Goal: Information Seeking & Learning: Find specific page/section

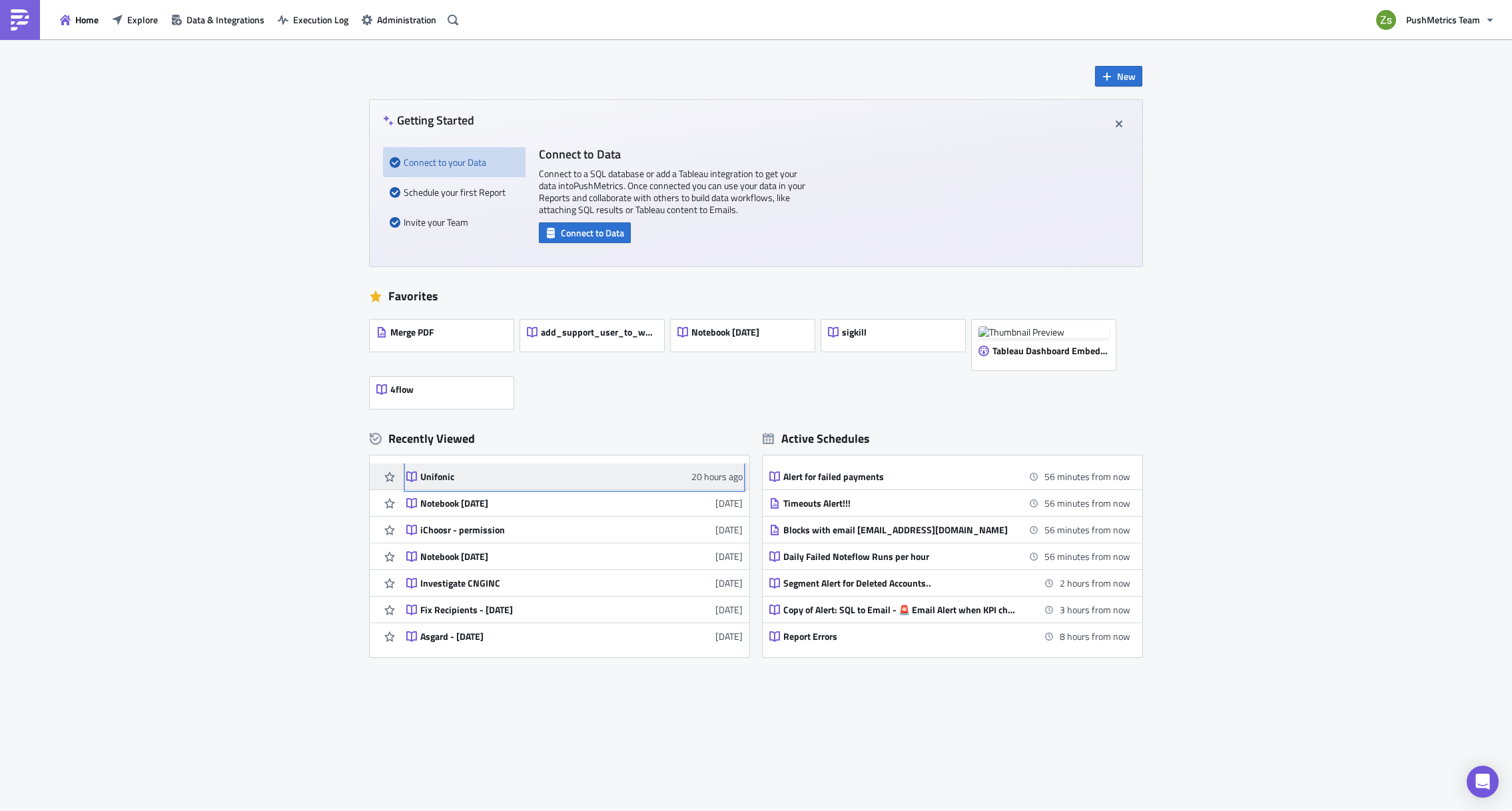
click at [440, 475] on div "Unifonic" at bounding box center [536, 476] width 233 height 12
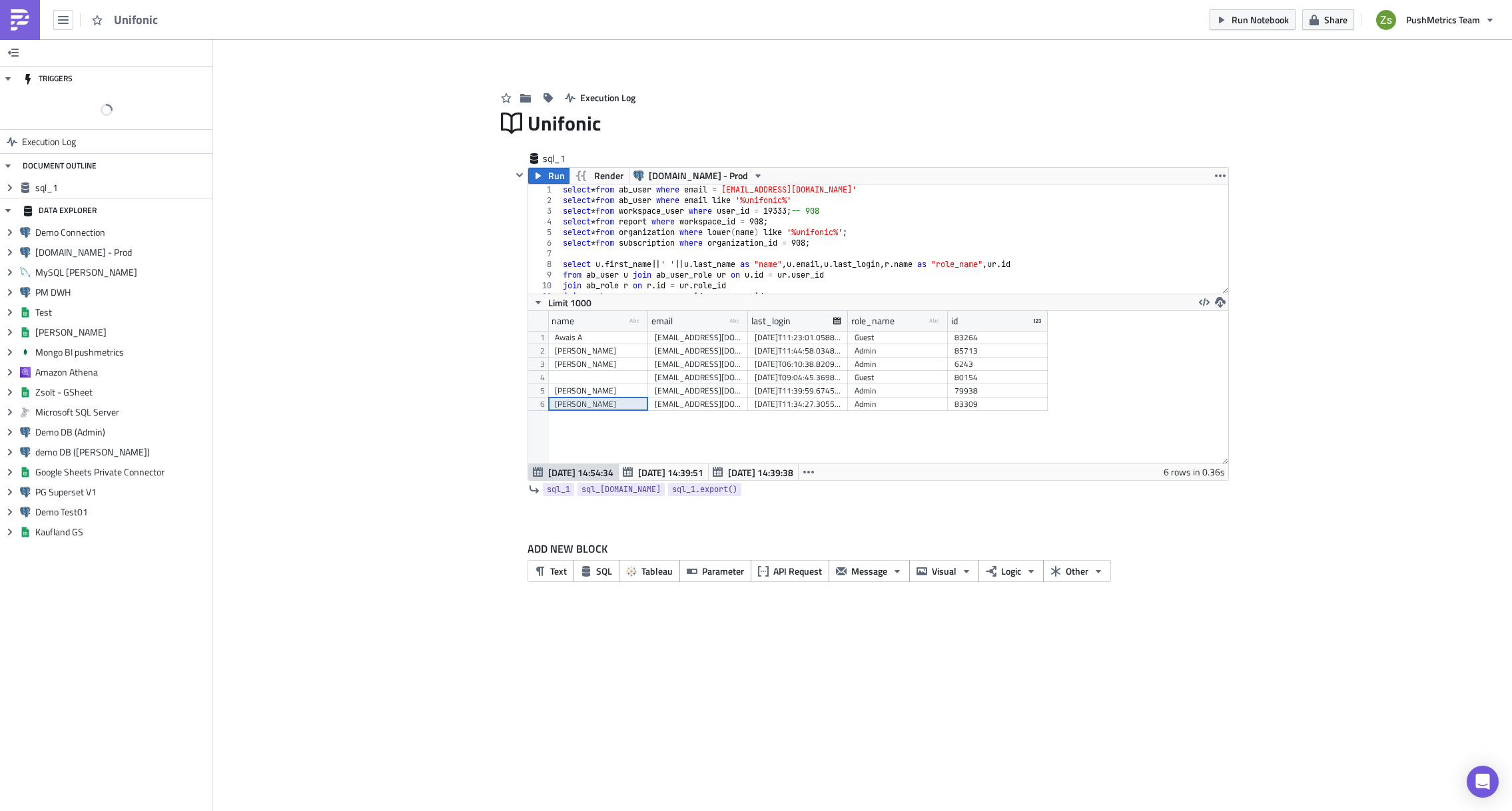
click at [602, 401] on div "[PERSON_NAME]" at bounding box center [598, 404] width 86 height 13
click at [592, 574] on button "SQL" at bounding box center [597, 571] width 46 height 22
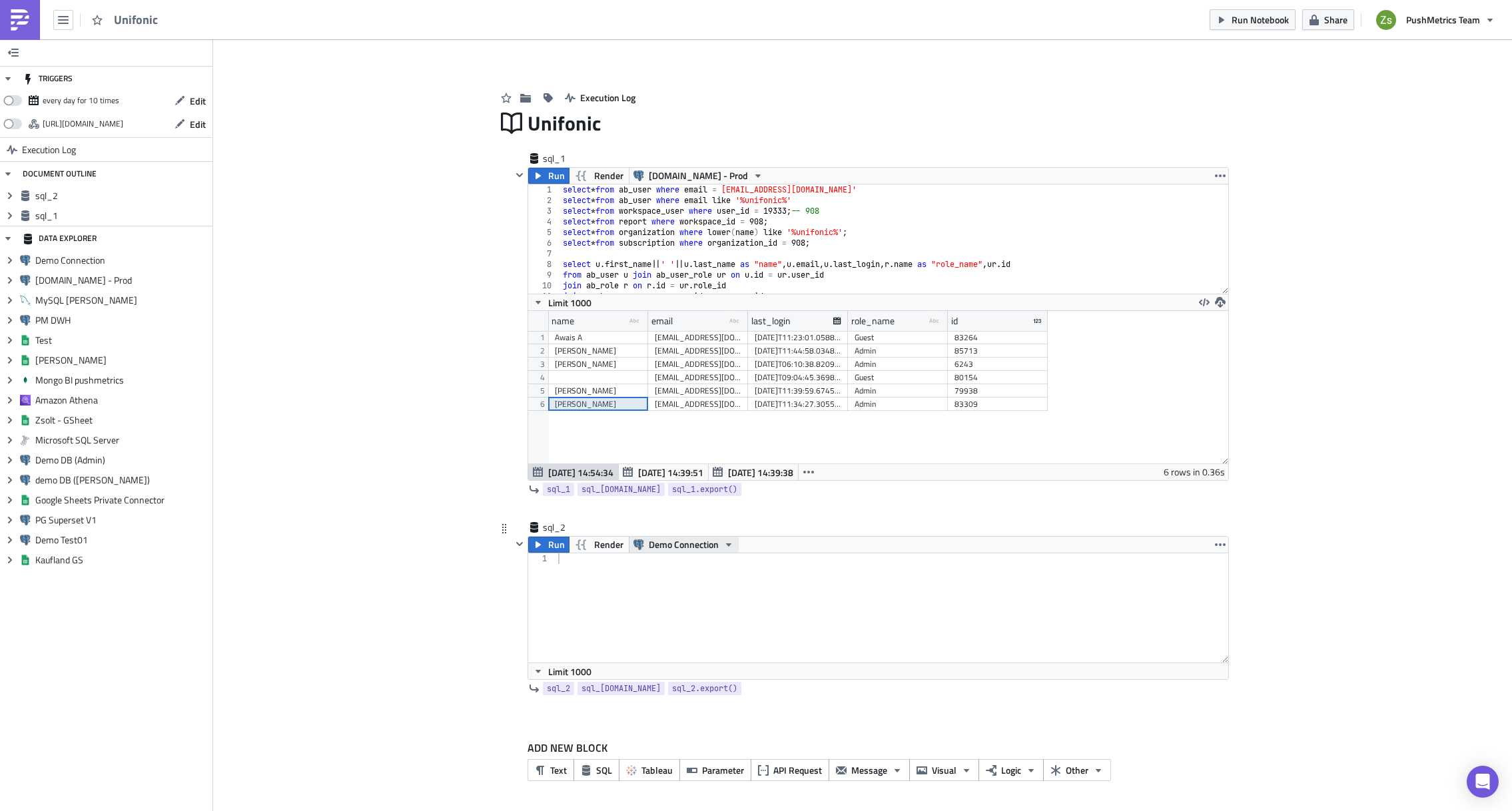
click at [684, 546] on span "Demo Connection" at bounding box center [684, 545] width 70 height 16
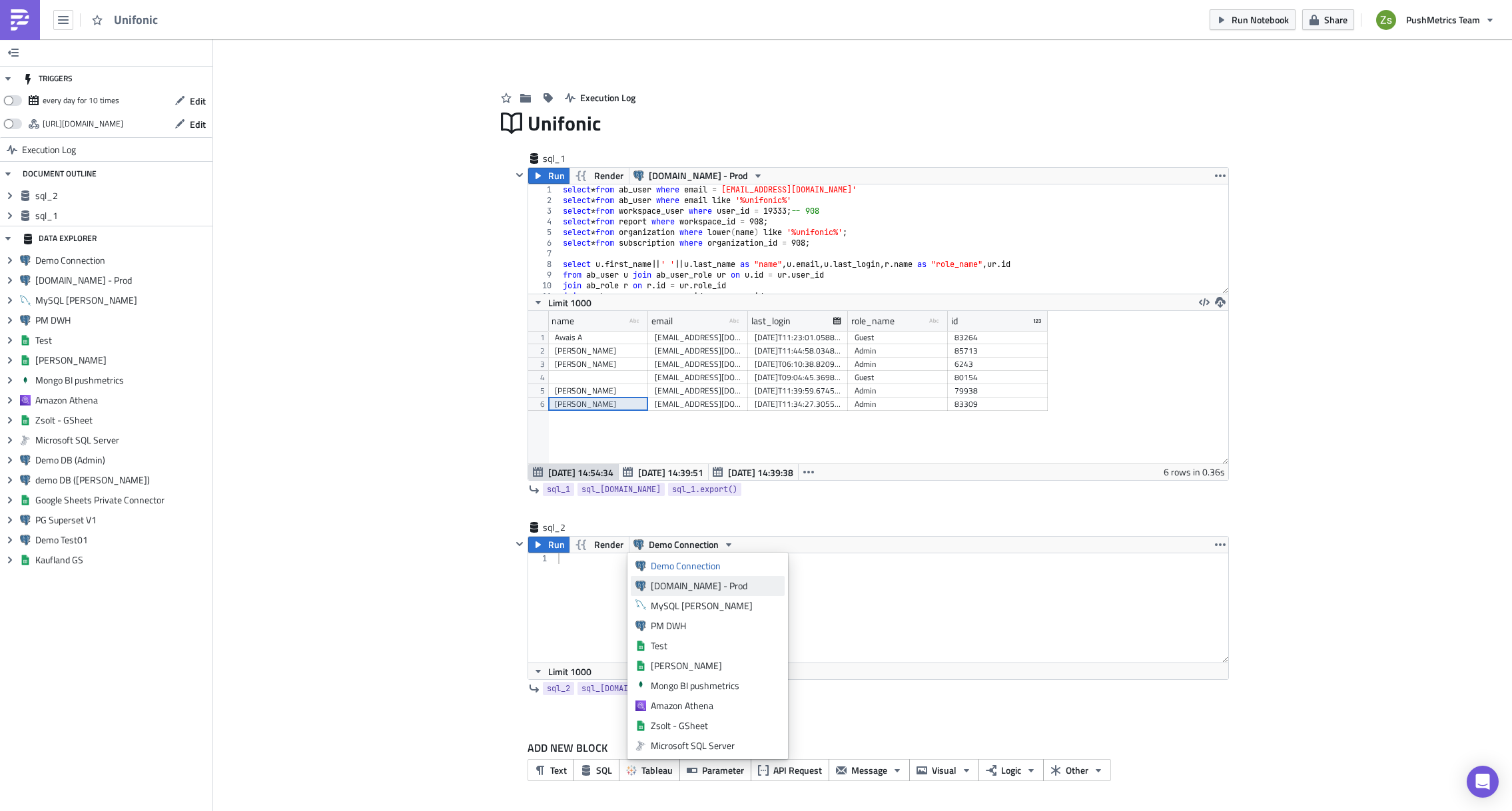
click at [692, 586] on div "[DOMAIN_NAME] - Prod" at bounding box center [715, 585] width 129 height 13
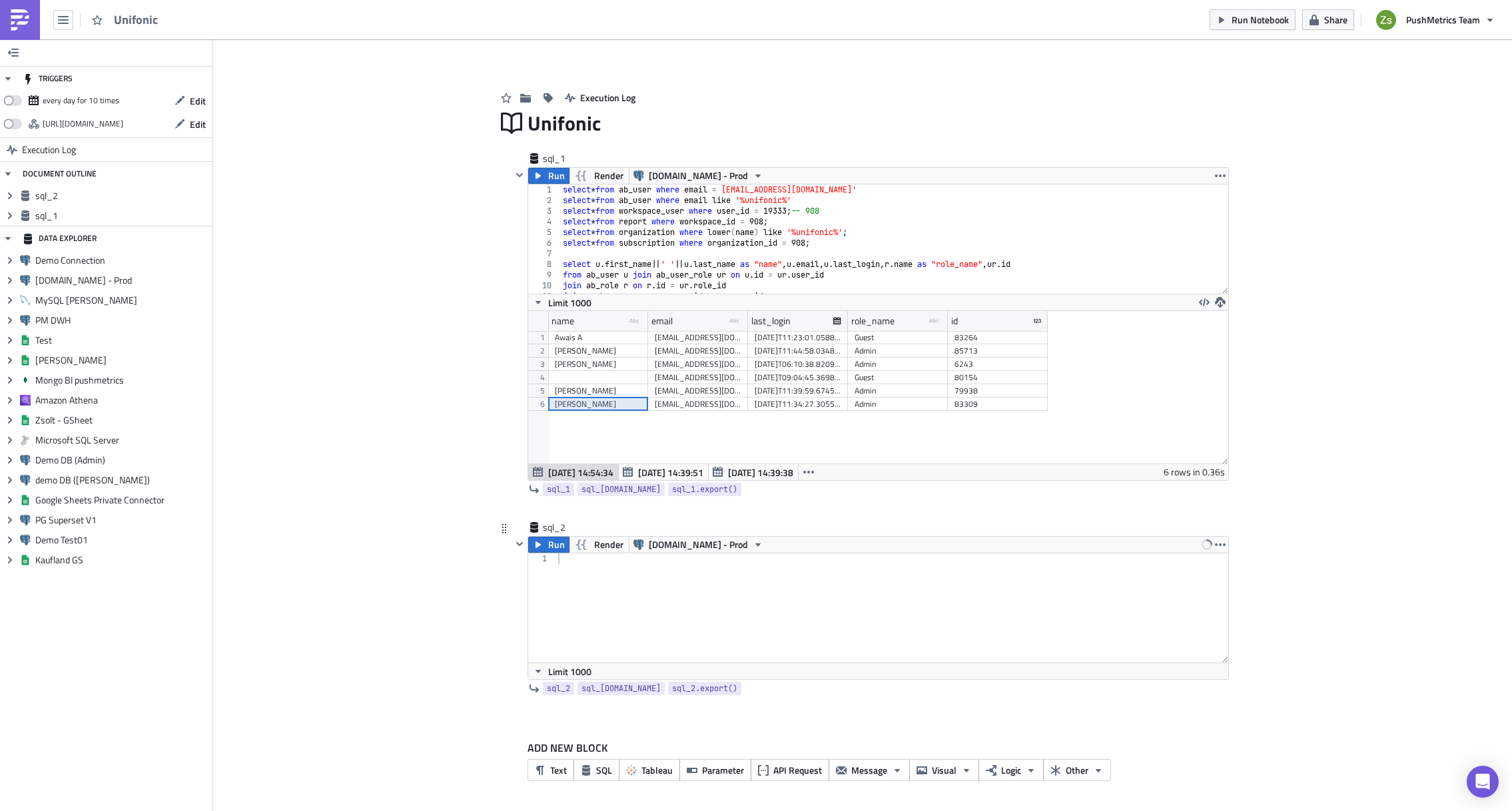
click at [674, 584] on div at bounding box center [892, 619] width 674 height 131
type textarea "select * from report where workspace_id ="
type textarea "select * from report where workspace_id = 908;"
click at [769, 223] on div "select * from ab_user where email = [EMAIL_ADDRESS][DOMAIN_NAME]' select * from…" at bounding box center [889, 249] width 659 height 131
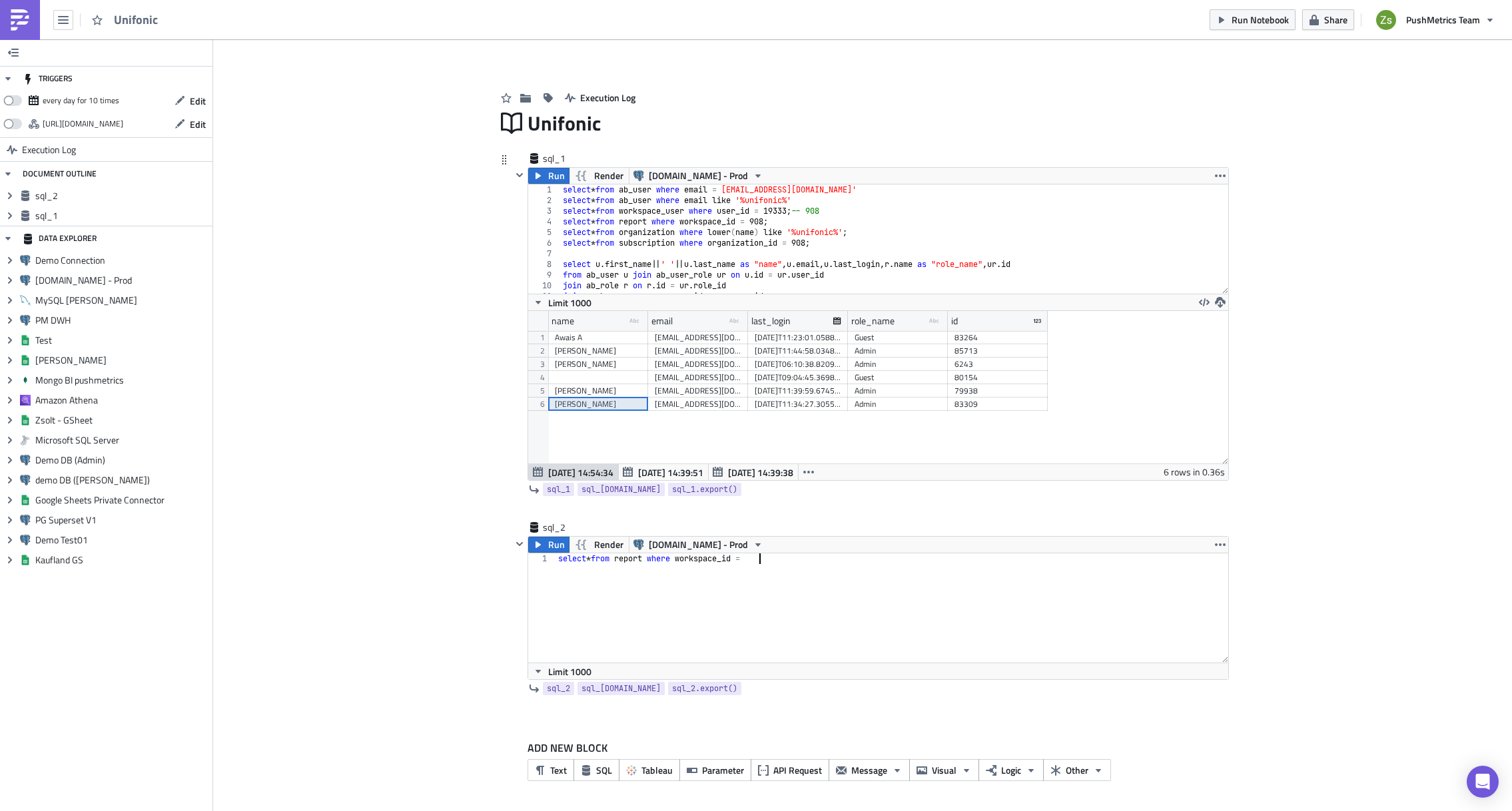
click at [769, 223] on div "select * from ab_user where email = [EMAIL_ADDRESS][DOMAIN_NAME]' select * from…" at bounding box center [889, 249] width 659 height 131
click at [799, 566] on div "select * from report where workspace_id =" at bounding box center [892, 619] width 674 height 131
paste textarea "908"
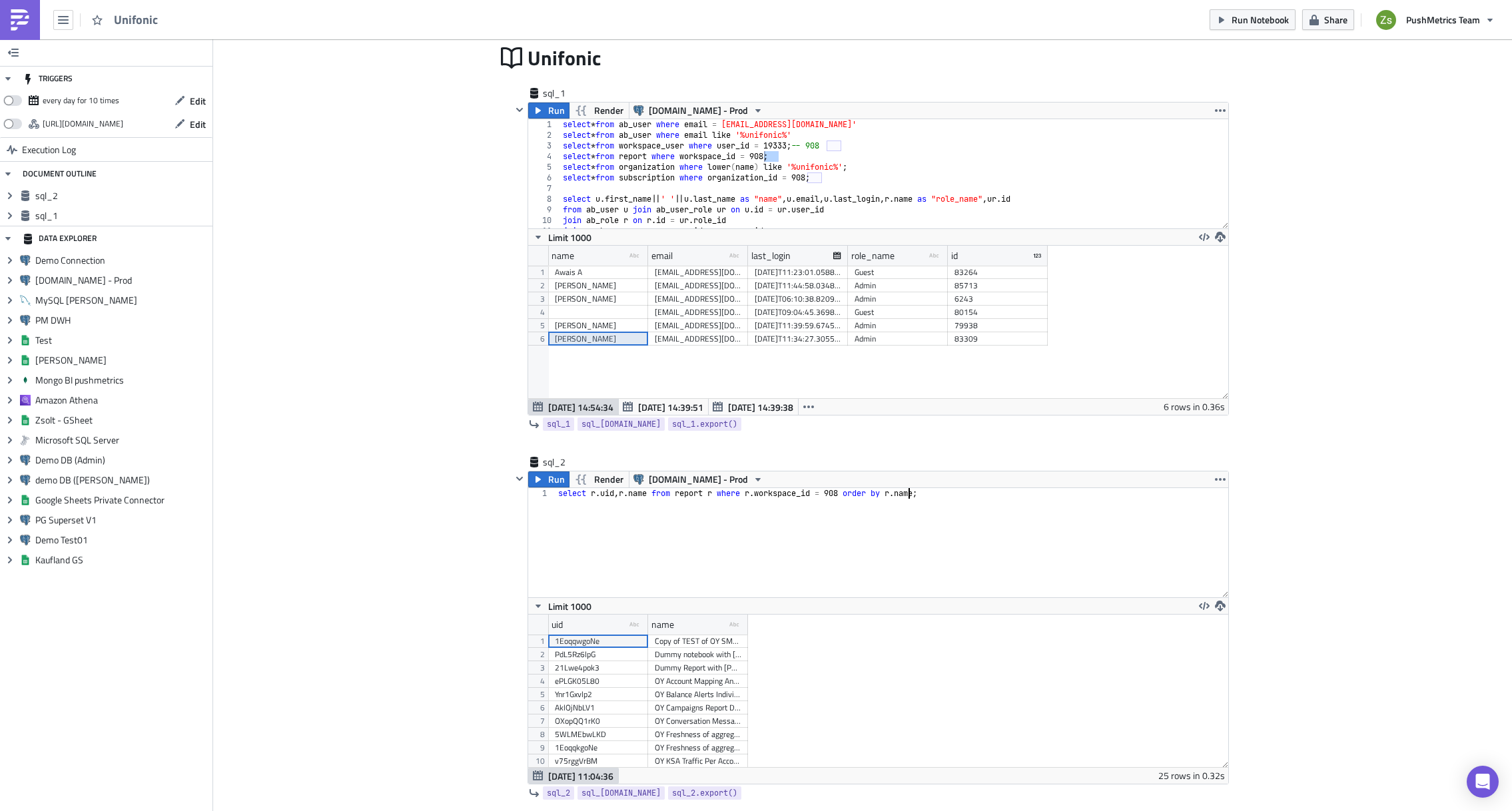
scroll to position [168, 0]
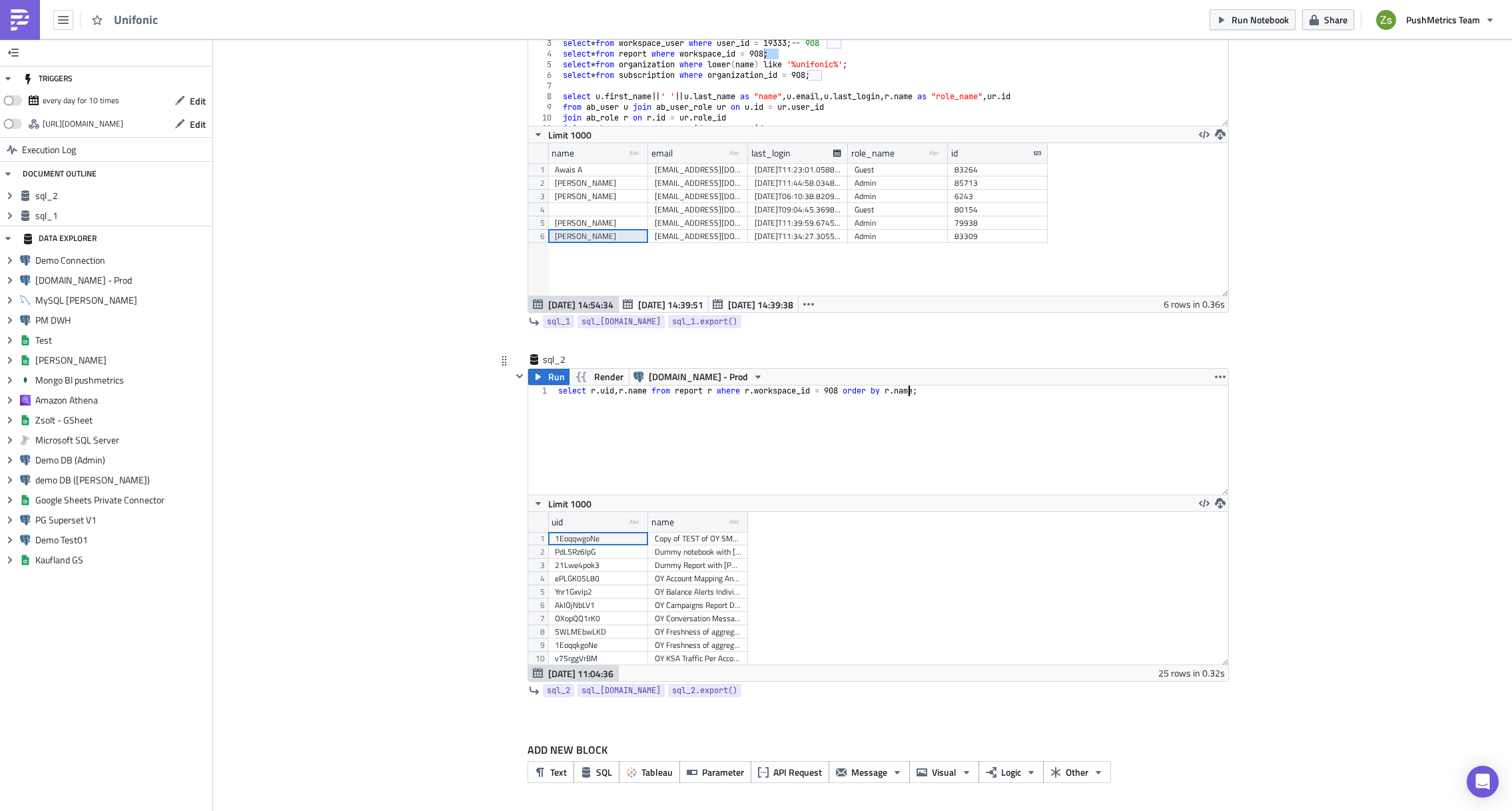
click at [858, 425] on div "select r . [PERSON_NAME] name from report r where [PERSON_NAME] workspace_id = …" at bounding box center [892, 451] width 674 height 131
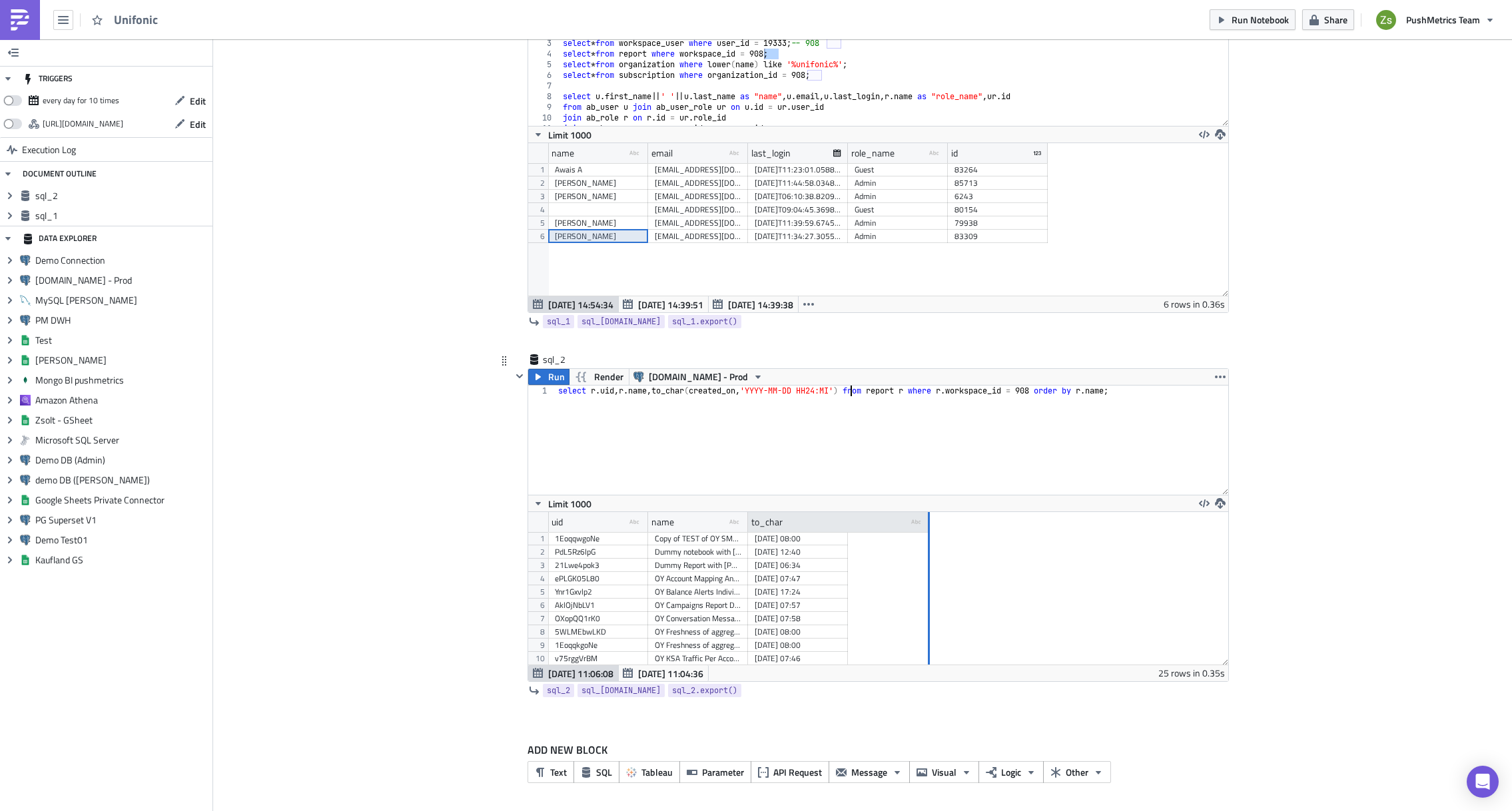
drag, startPoint x: 841, startPoint y: 524, endPoint x: 922, endPoint y: 523, distance: 81.0
click at [926, 523] on div at bounding box center [928, 523] width 3 height 21
drag, startPoint x: 743, startPoint y: 520, endPoint x: 757, endPoint y: 520, distance: 14.0
click at [757, 520] on div at bounding box center [756, 523] width 2 height 21
click at [858, 395] on div "select r . [PERSON_NAME] name , to_char ( created_on , 'YYYY-MM-DD HH24:MI' ) f…" at bounding box center [892, 451] width 674 height 131
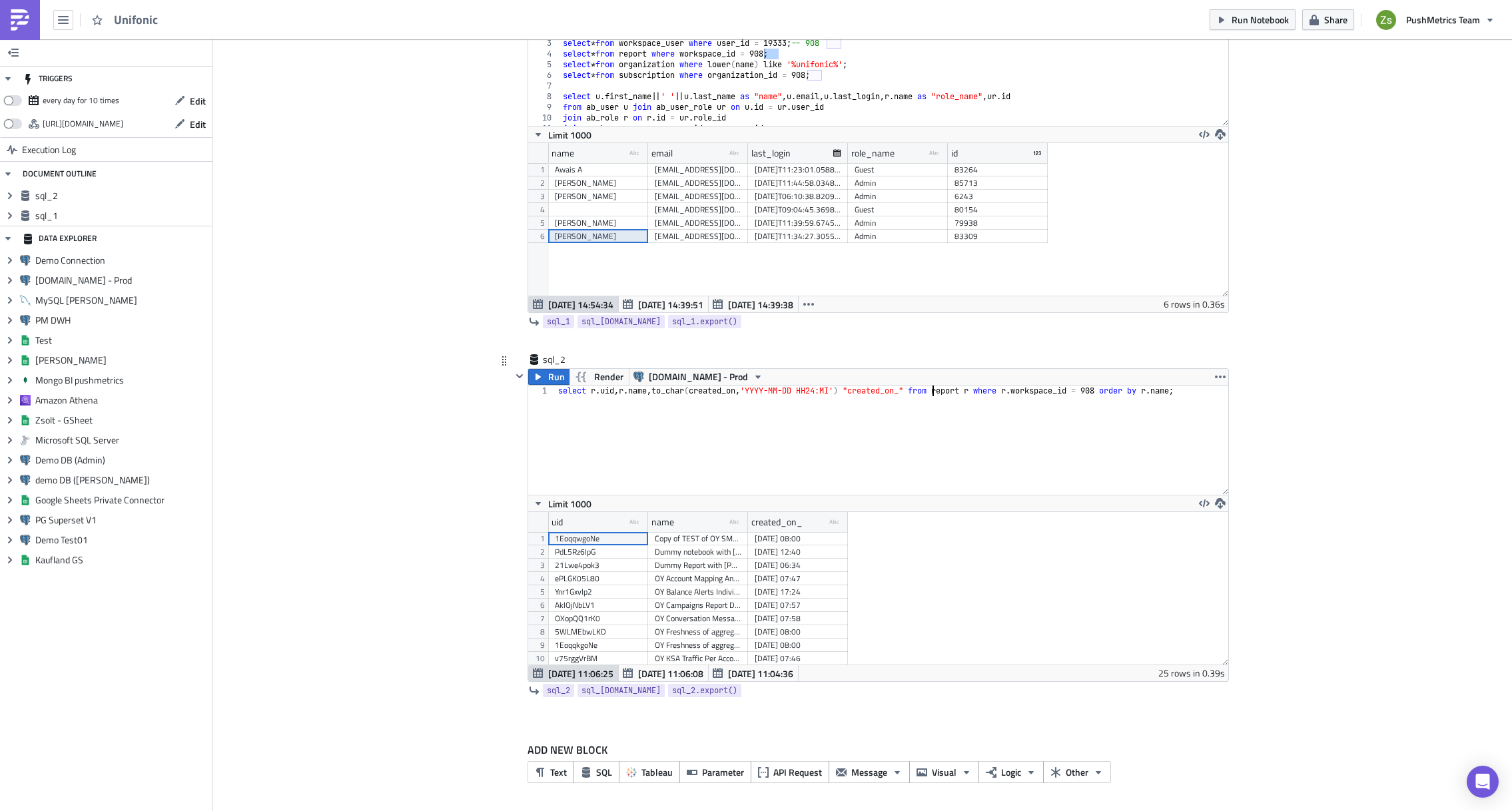
scroll to position [0, 0]
type textarea "from report r"
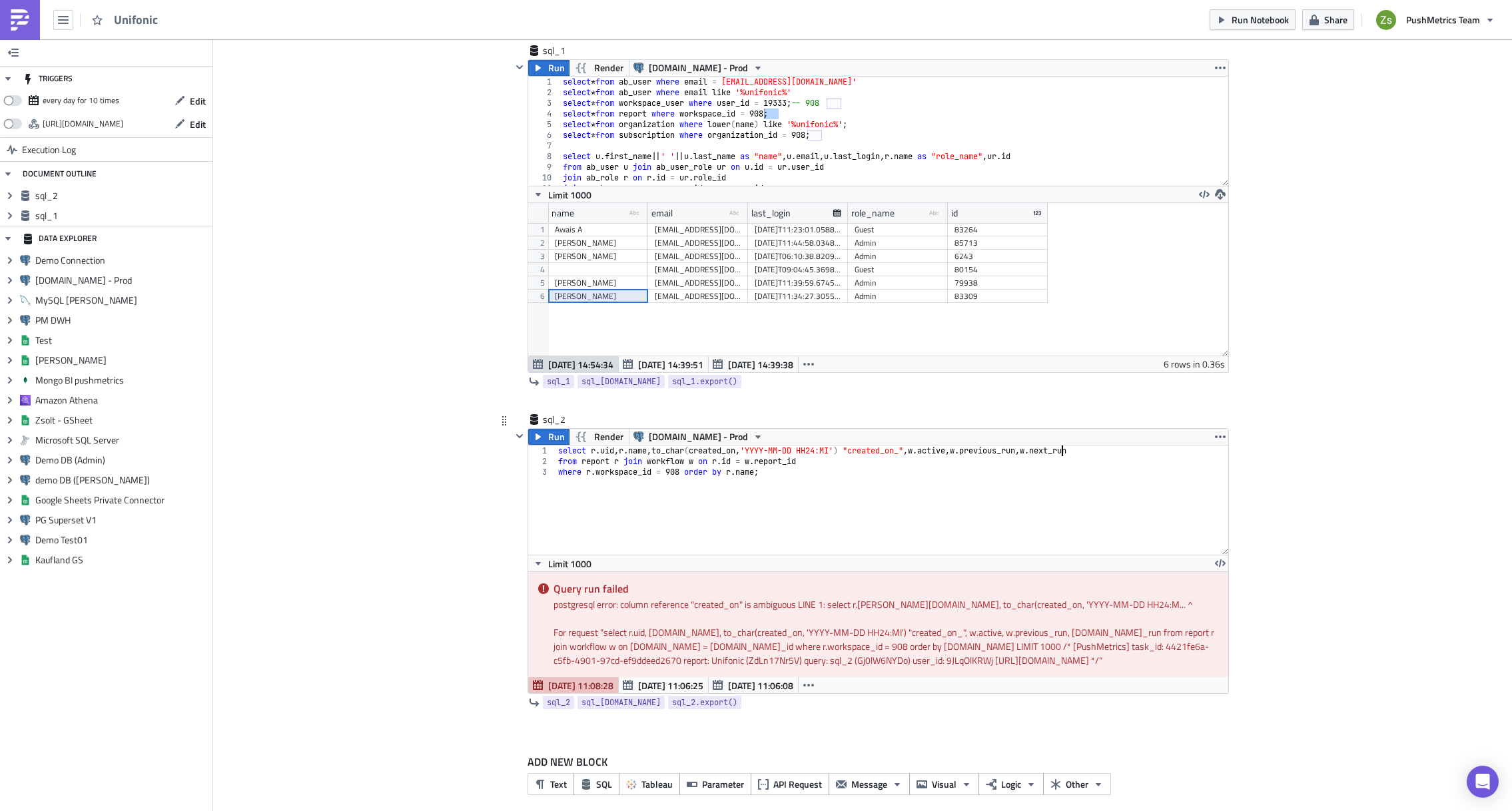
scroll to position [120, 0]
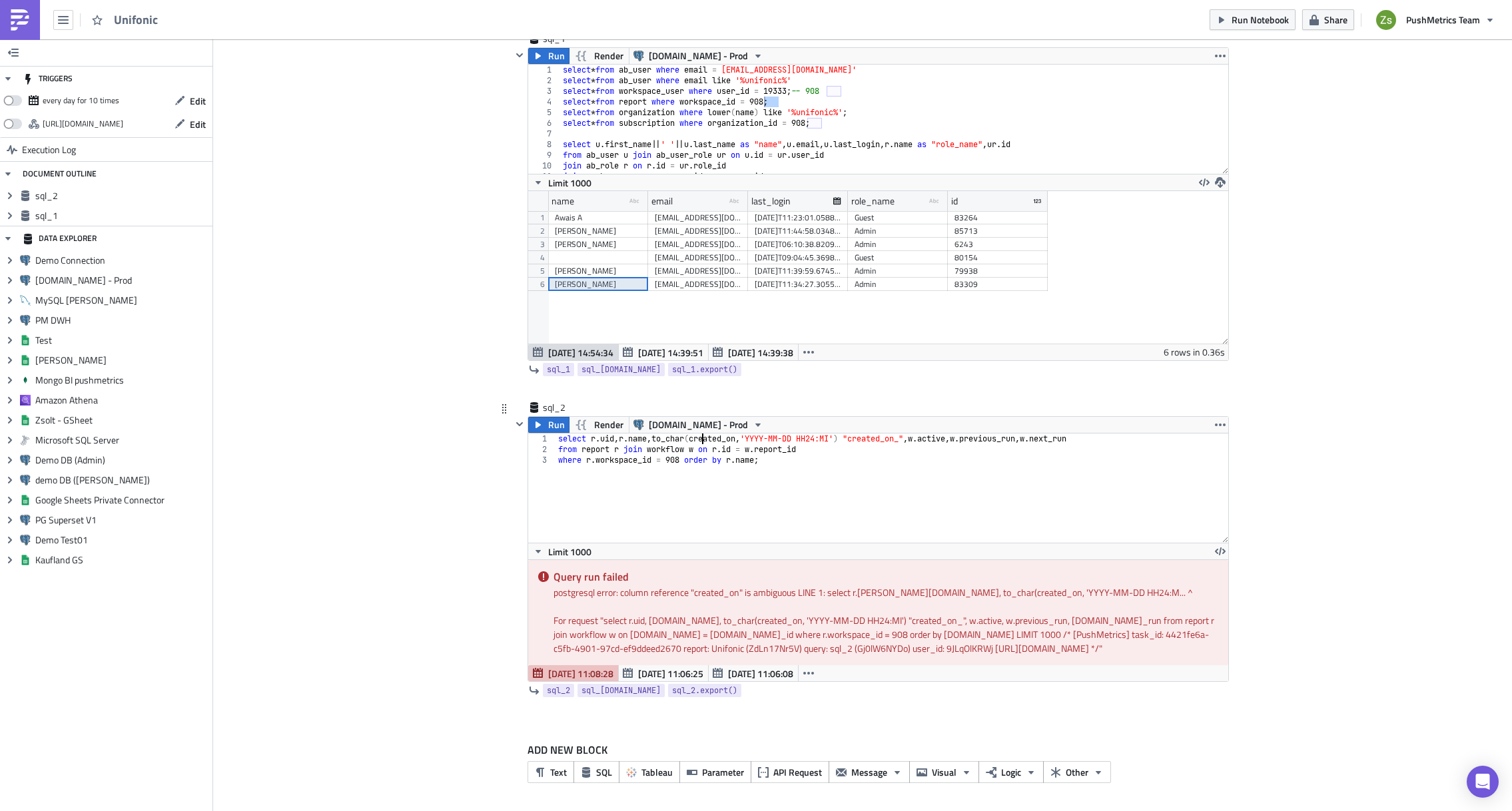
click at [699, 440] on div "select r . [PERSON_NAME] name , to_char ( created_on , 'YYYY-MM-DD HH24:MI' ) "…" at bounding box center [892, 498] width 674 height 131
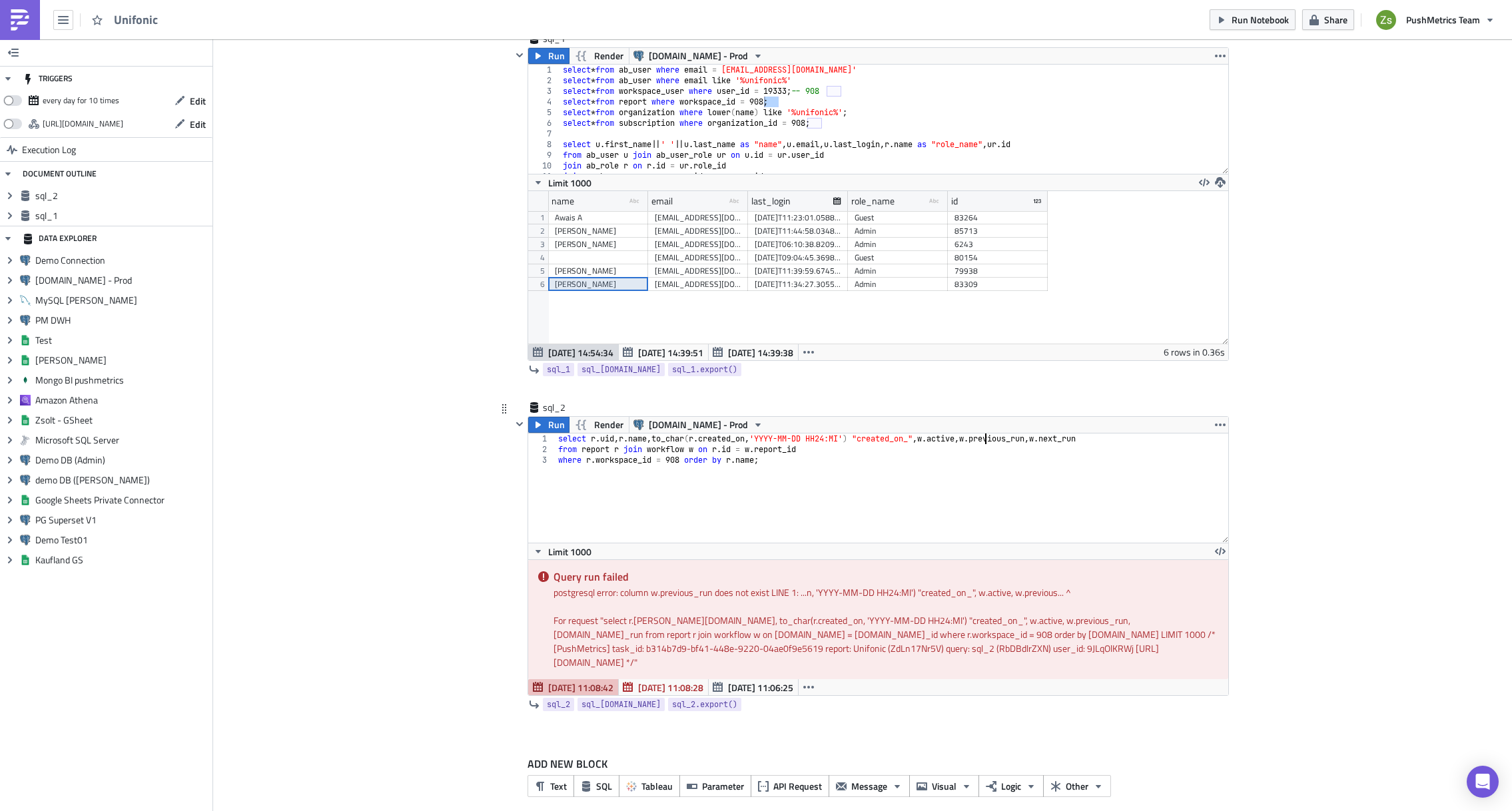
click at [1028, 442] on div "select r . [PERSON_NAME] name , to_char ( r . created_on , 'YYYY-MM-DD HH24:MI'…" at bounding box center [892, 498] width 674 height 131
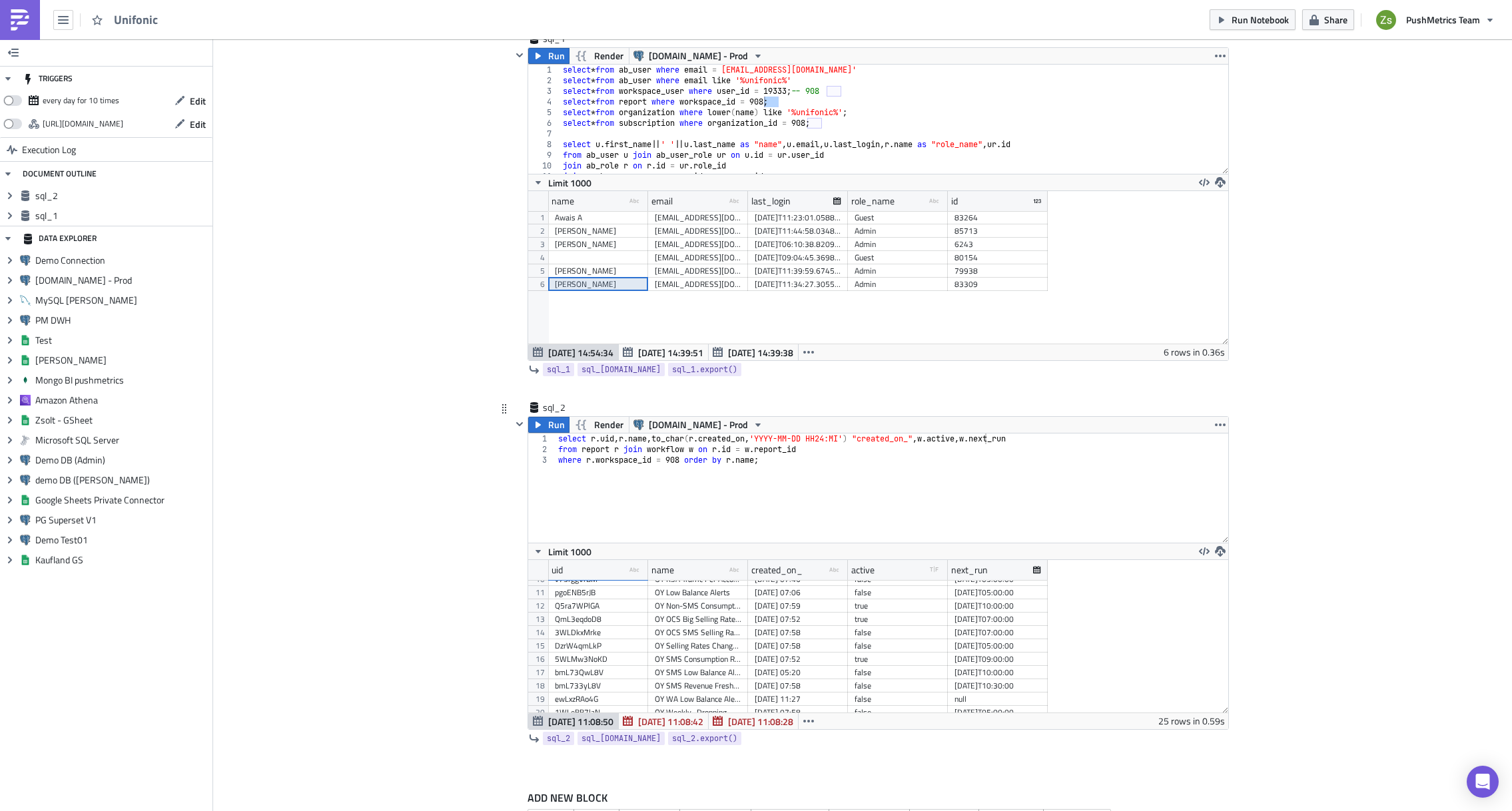
scroll to position [0, 0]
click at [1006, 464] on div "select r . [PERSON_NAME] name , to_char ( r . created_on , 'YYYY-MM-DD HH24:MI'…" at bounding box center [892, 498] width 674 height 131
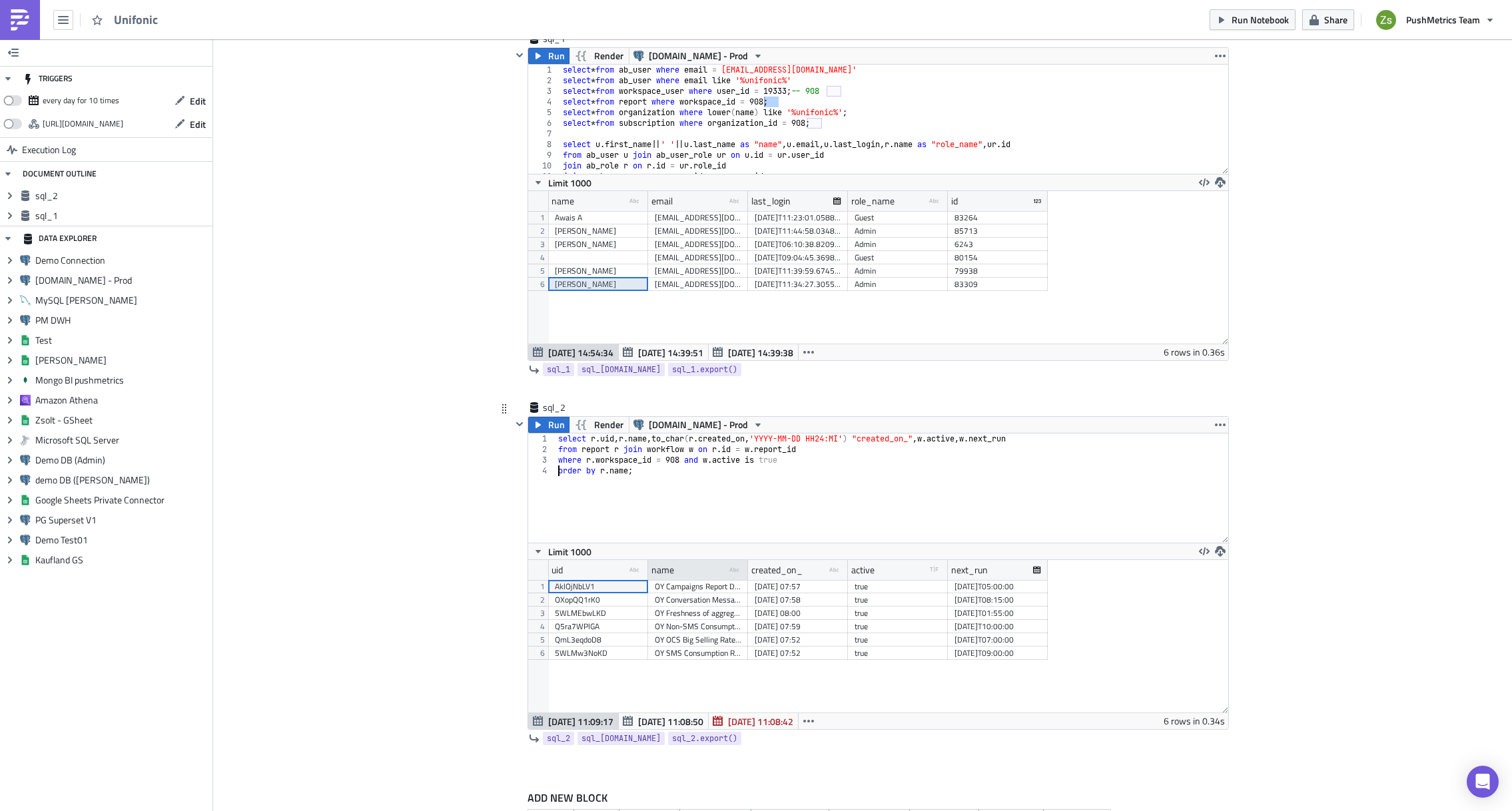
type textarea "order by [DOMAIN_NAME];"
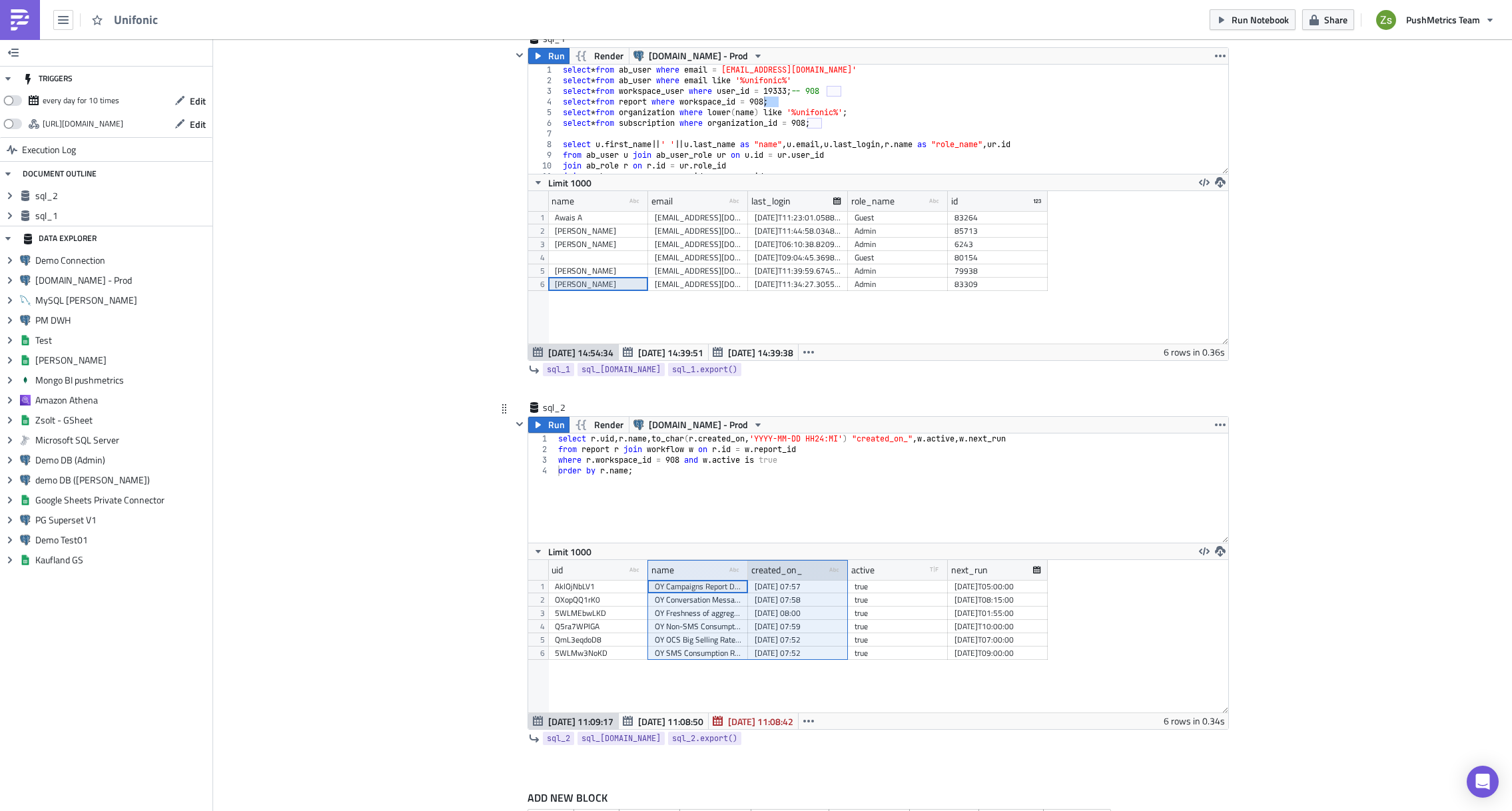
drag, startPoint x: 739, startPoint y: 568, endPoint x: 749, endPoint y: 568, distance: 10.0
click at [749, 568] on div "uid type-text Created with Sketch. name type-text Created with Sketch. created_…" at bounding box center [798, 569] width 500 height 20
click at [746, 568] on div at bounding box center [747, 570] width 2 height 21
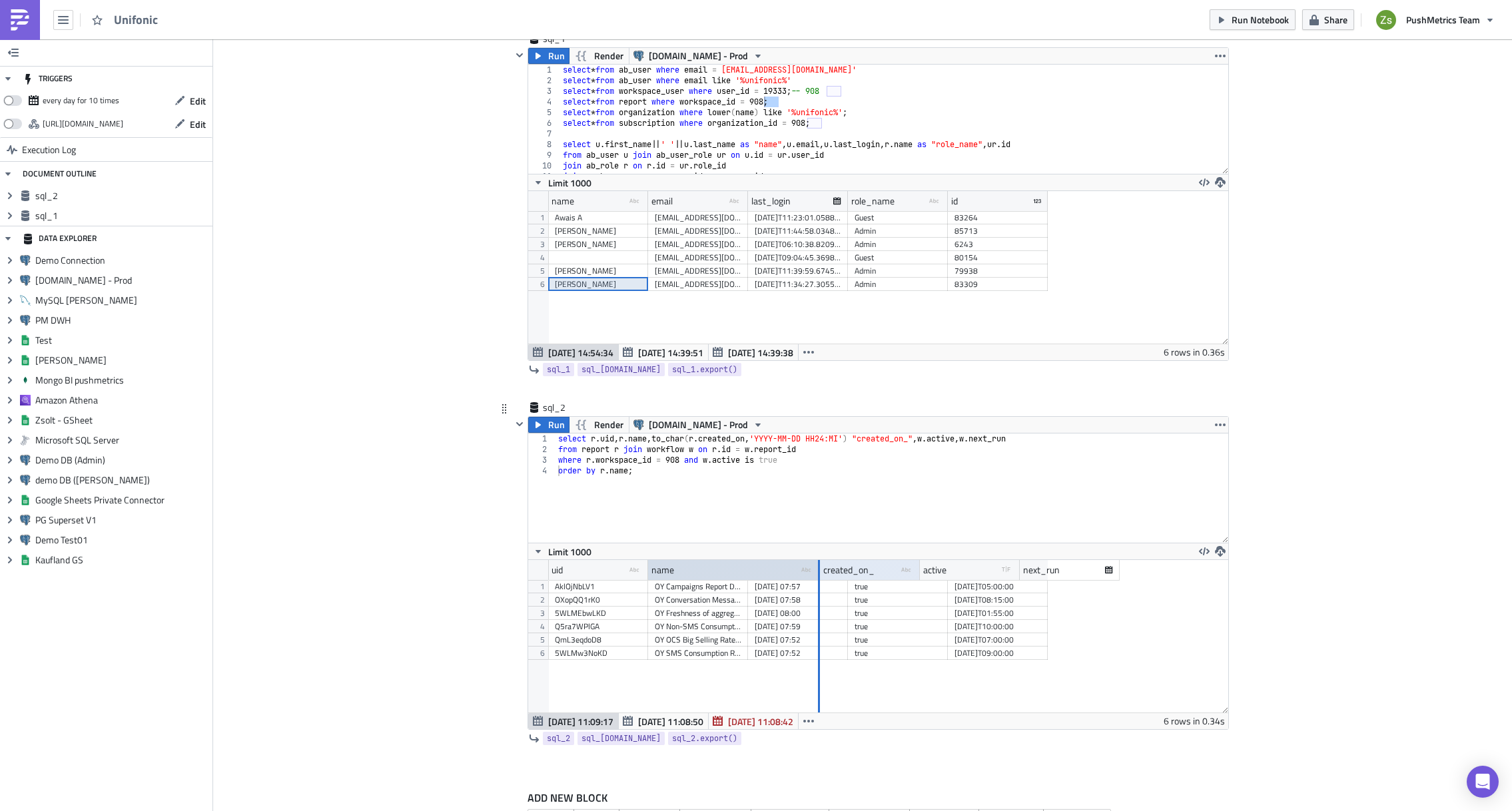
drag, startPoint x: 743, startPoint y: 568, endPoint x: 814, endPoint y: 572, distance: 71.1
click at [818, 572] on div at bounding box center [819, 570] width 2 height 21
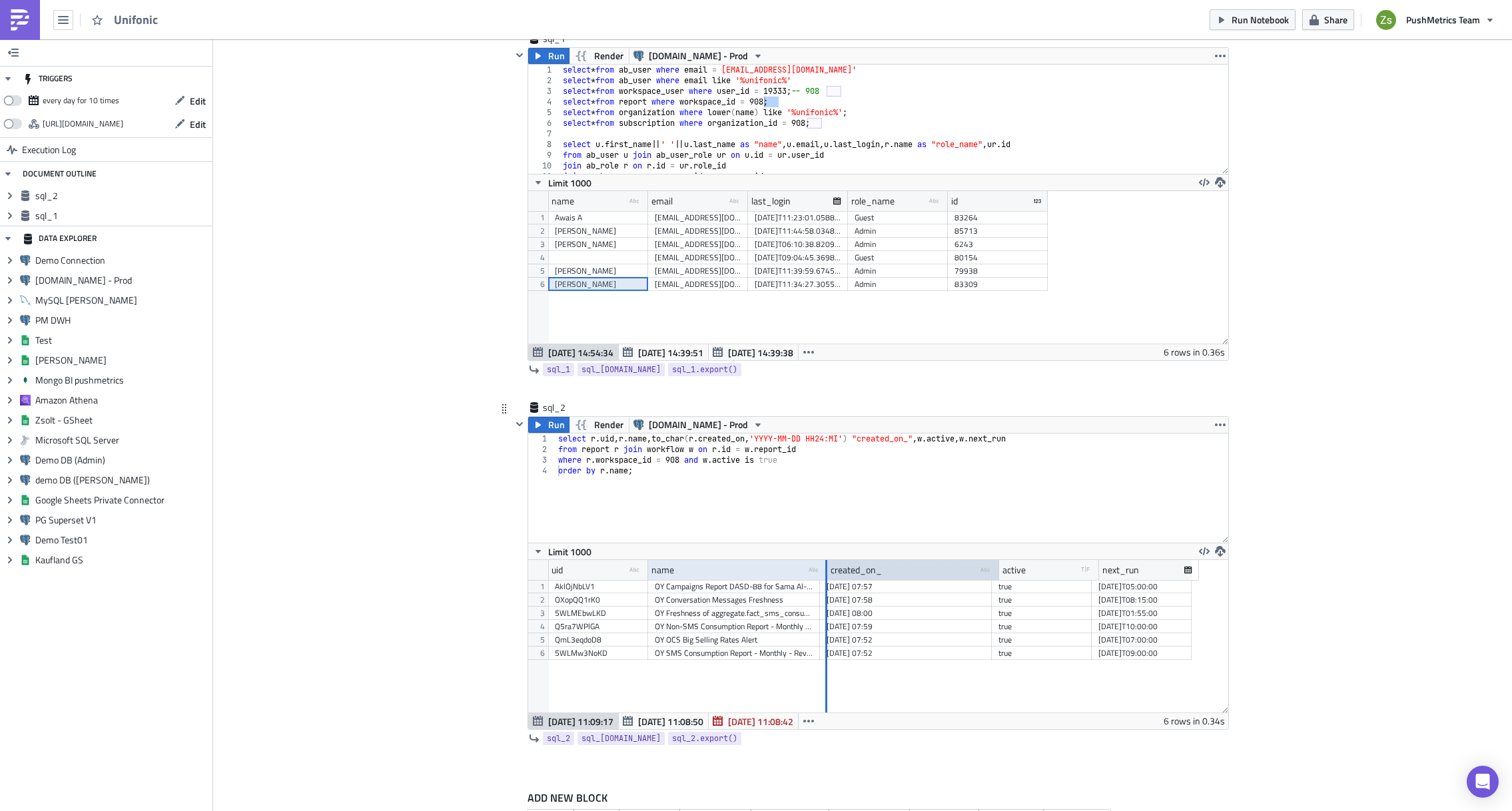
drag, startPoint x: 814, startPoint y: 572, endPoint x: 879, endPoint y: 570, distance: 65.0
click at [827, 570] on div at bounding box center [827, 570] width 2 height 21
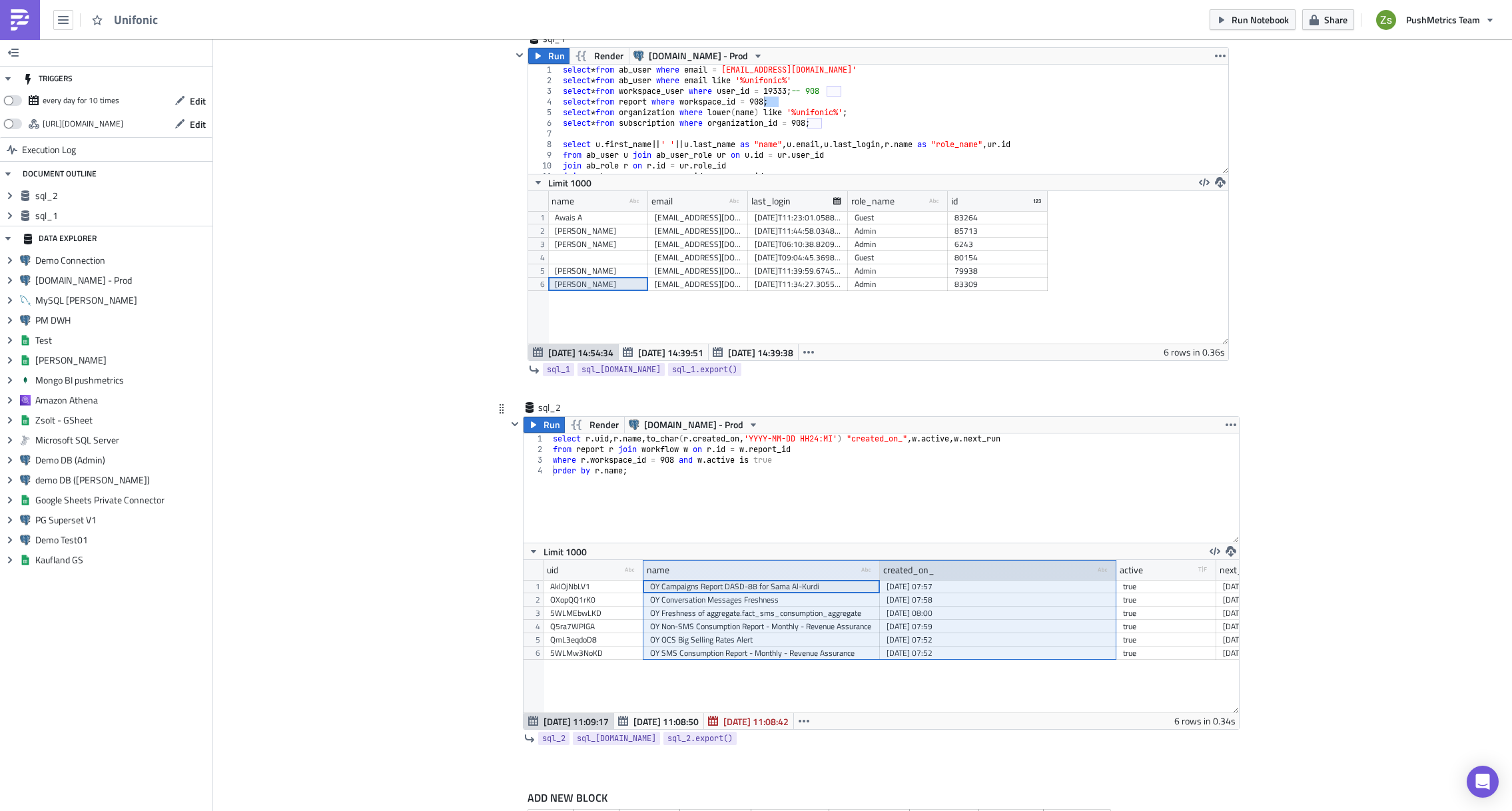
scroll to position [153, 716]
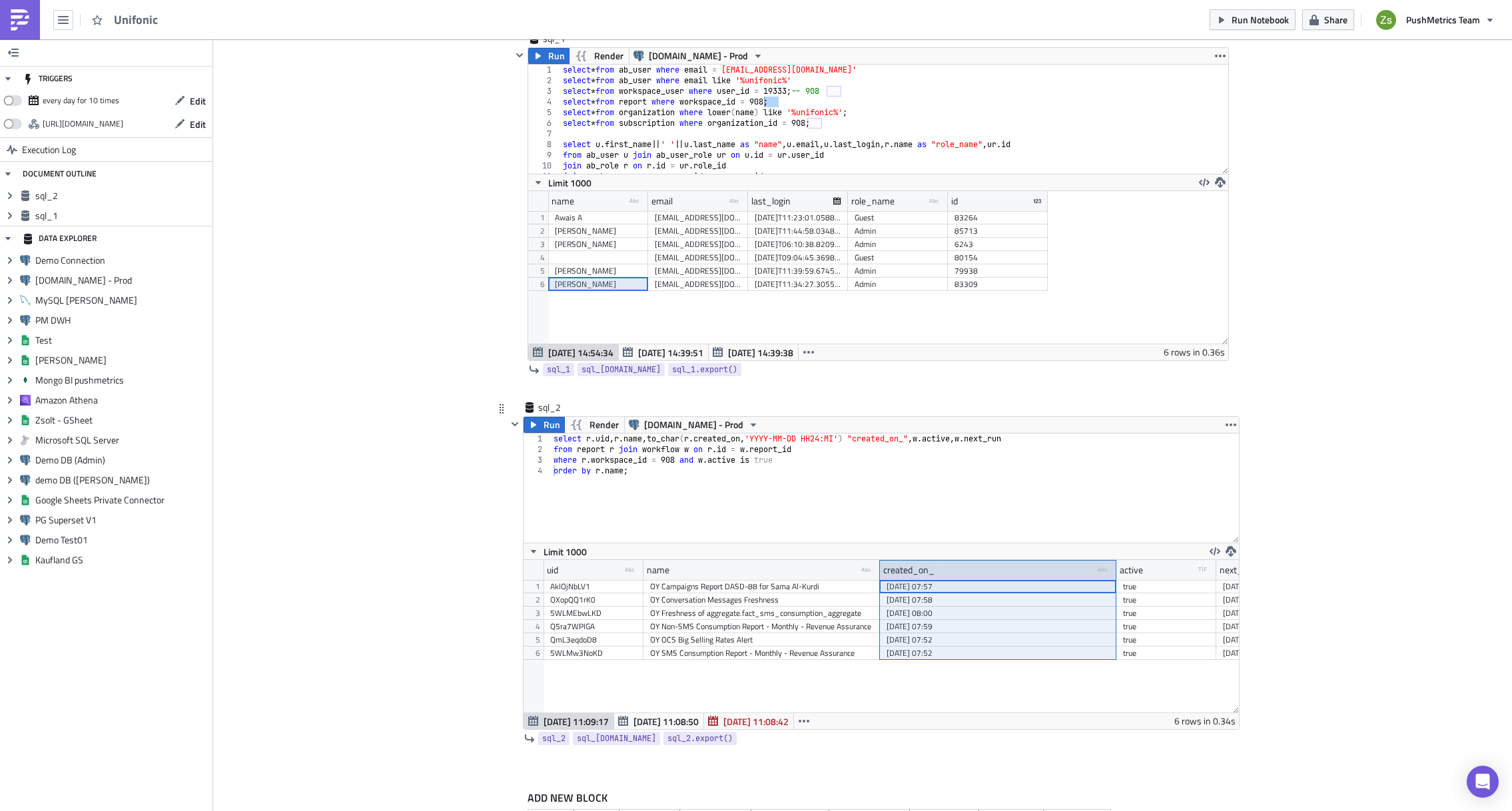
drag, startPoint x: 879, startPoint y: 570, endPoint x: 892, endPoint y: 570, distance: 13.0
click at [892, 570] on div "created_on_" at bounding box center [909, 569] width 52 height 20
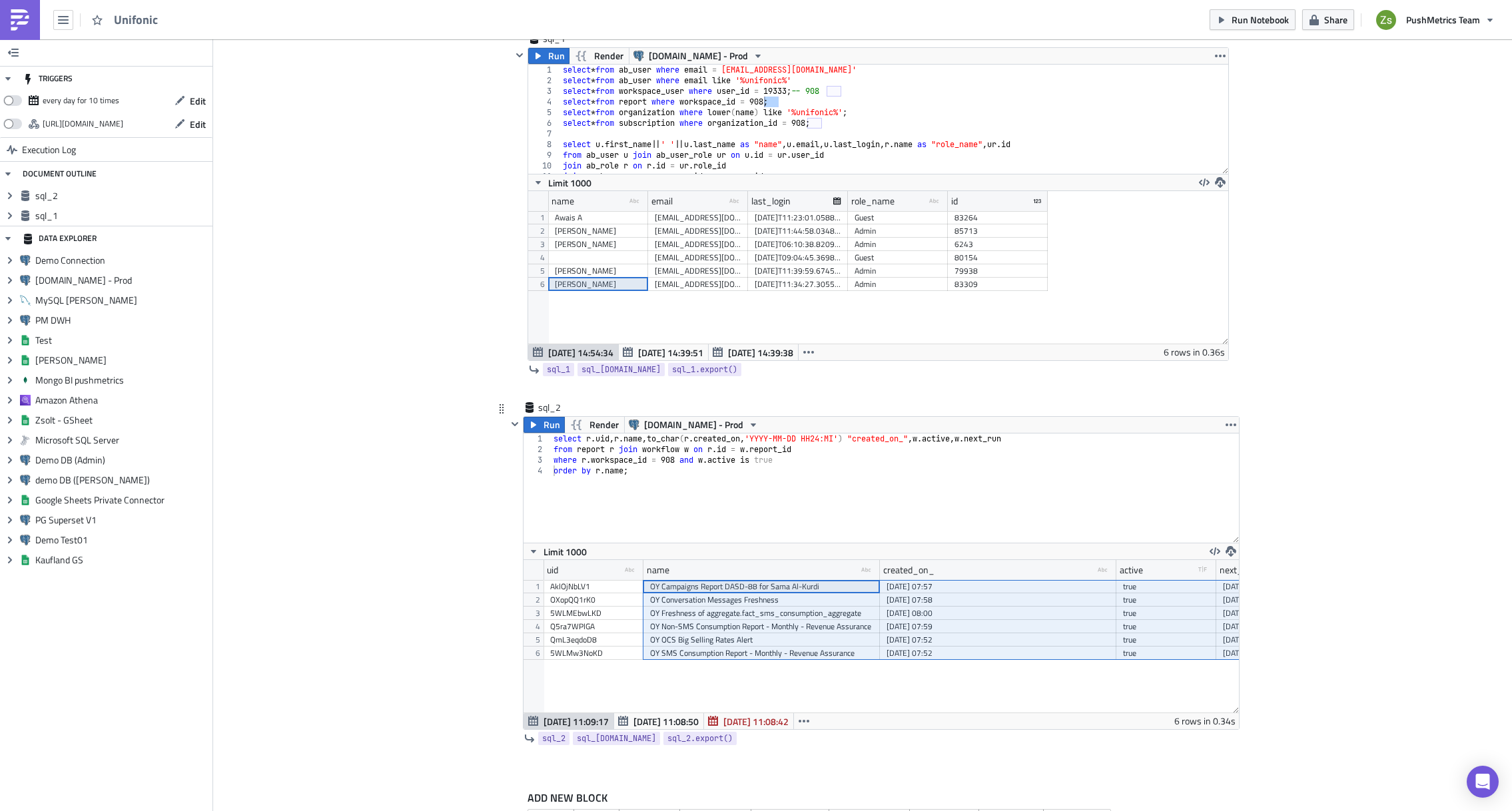
drag, startPoint x: 739, startPoint y: 589, endPoint x: 1231, endPoint y: 654, distance: 496.3
click at [1231, 580] on div "AklOjNbLV1 OY Campaigns Report DASD-88 for Sama Al-Kurdi [DATE] 07:57 true [DAT…" at bounding box center [930, 580] width 773 height 0
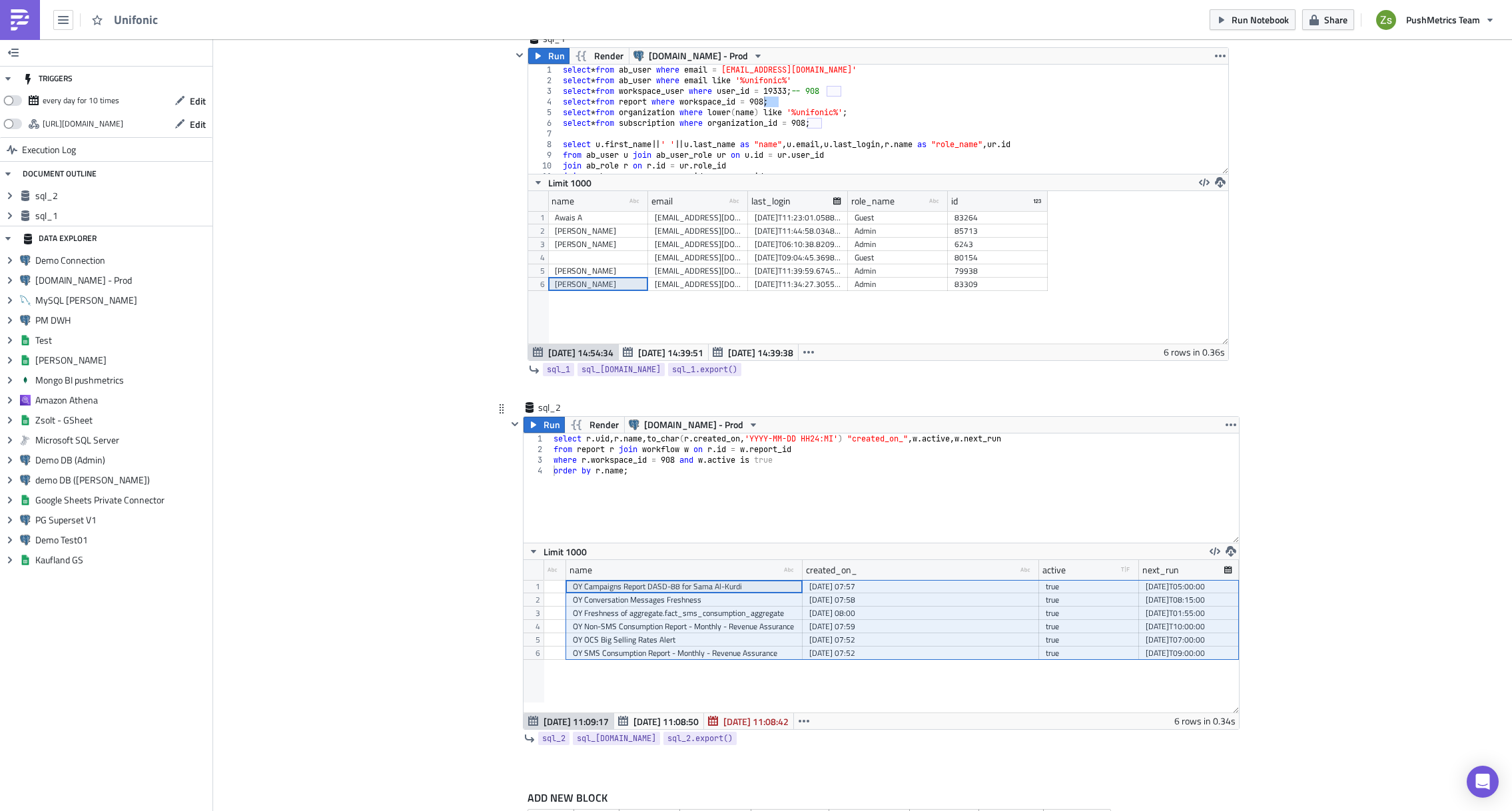
click at [1010, 502] on div "select r . [PERSON_NAME] name , to_char ( r . created_on , 'YYYY-MM-DD HH24:MI'…" at bounding box center [895, 498] width 688 height 131
click at [1231, 550] on button "button" at bounding box center [1231, 551] width 16 height 16
click at [1253, 489] on ul "CSV XLSX" at bounding box center [1278, 510] width 120 height 47
click at [1254, 495] on div "CSV" at bounding box center [1278, 500] width 104 height 13
click at [852, 505] on div "select r . [PERSON_NAME] name , to_char ( r . created_on , 'YYYY-MM-DD HH24:MI'…" at bounding box center [895, 498] width 688 height 131
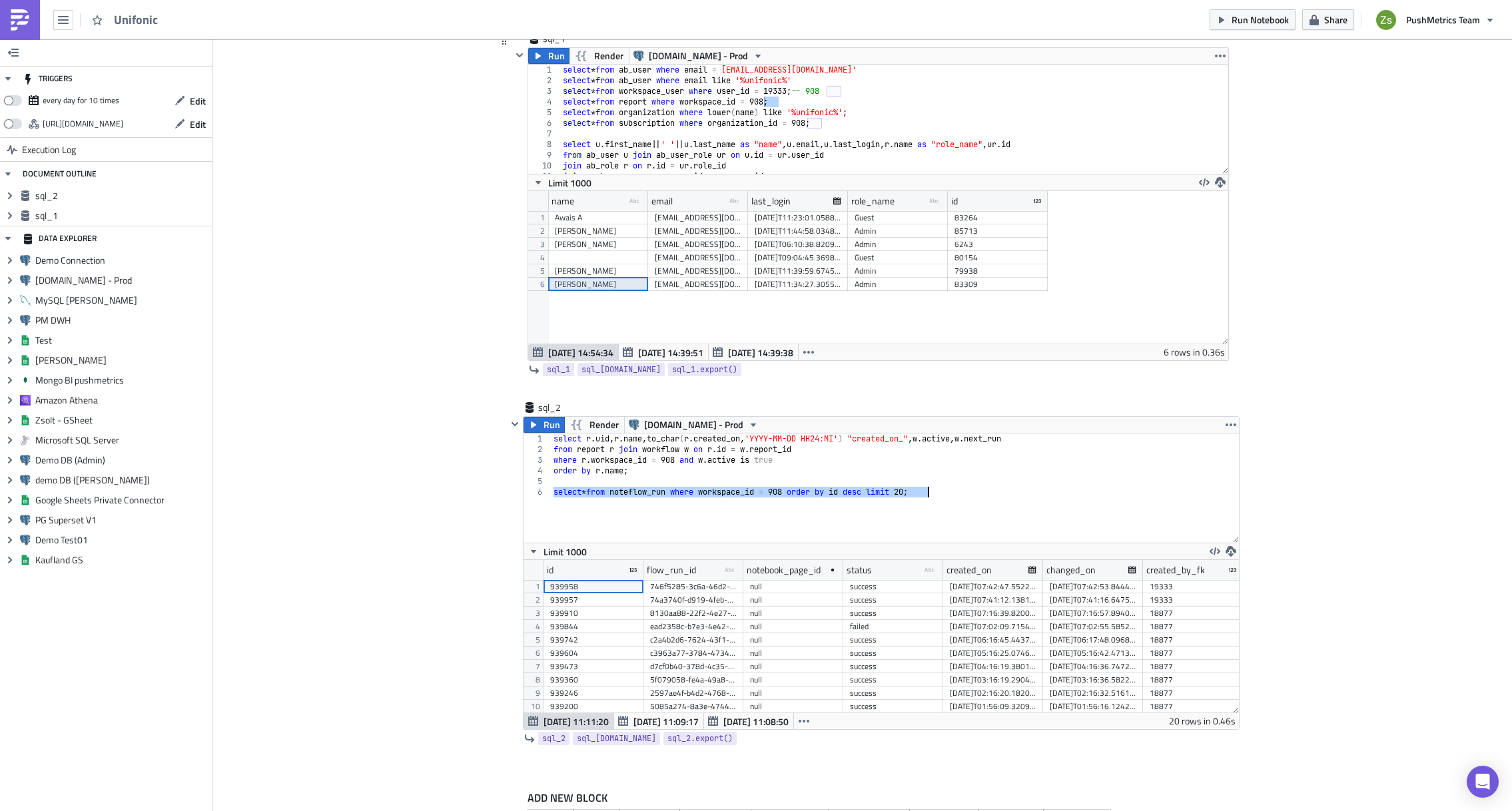
scroll to position [153, 716]
type textarea "select * from noteflow_run where workspace_id = 908 order by id desc limit 20;"
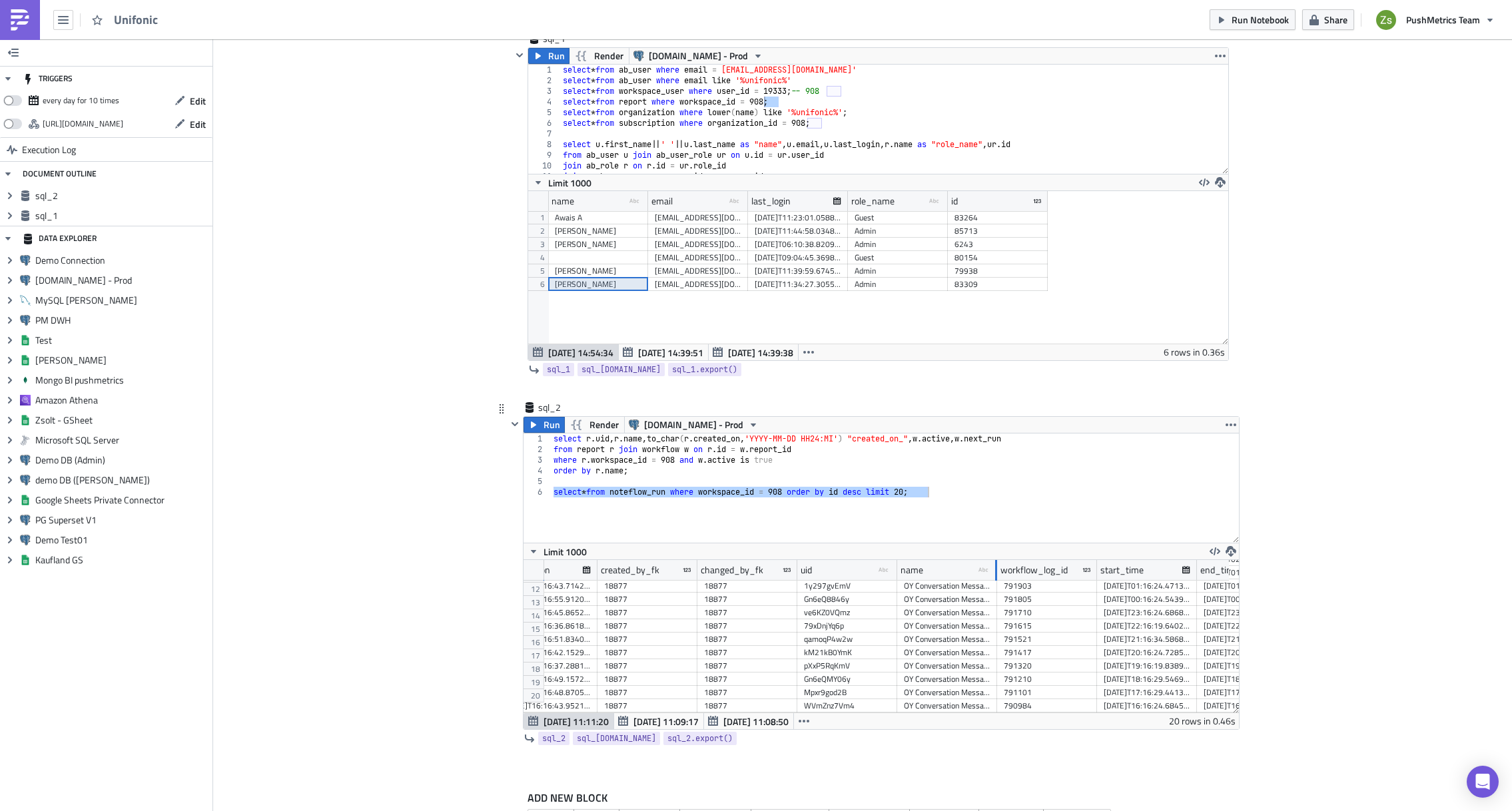
drag, startPoint x: 991, startPoint y: 570, endPoint x: 1189, endPoint y: 581, distance: 198.3
click at [1189, 581] on div "notebook_page_id status type-text Created with Sketch. created_on changed_on cr…" at bounding box center [881, 636] width 716 height 153
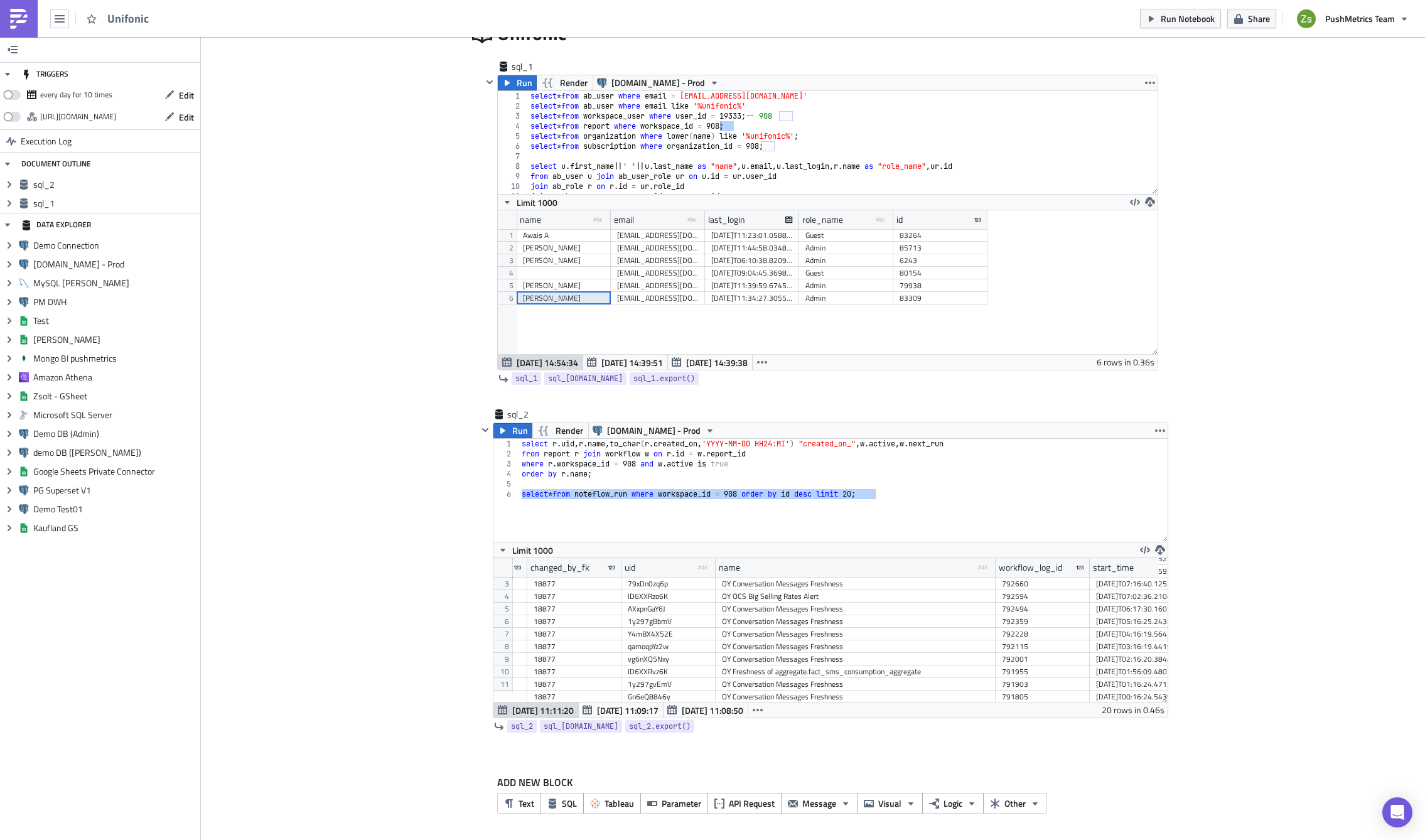
scroll to position [0, 0]
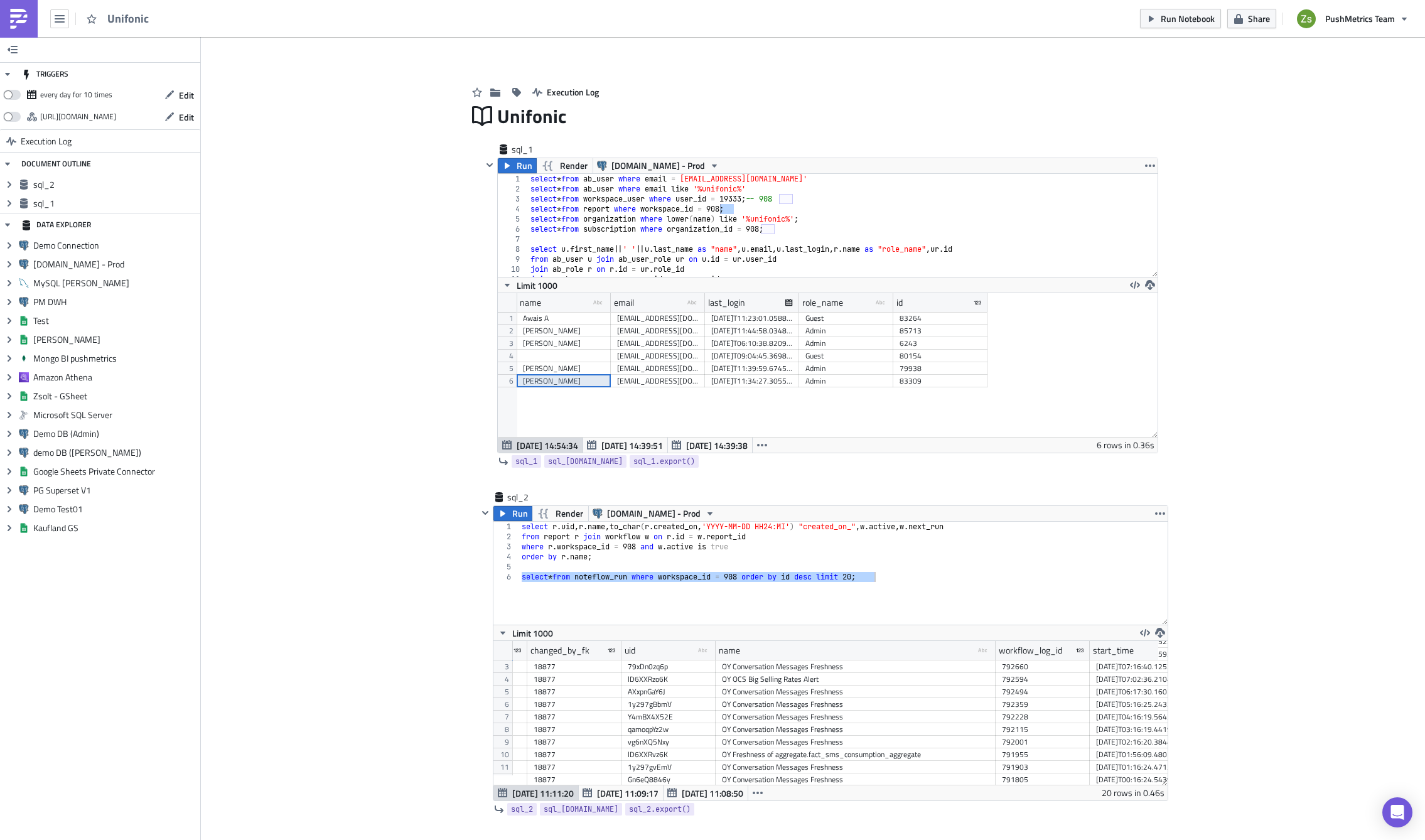
click at [15, 22] on img at bounding box center [19, 19] width 20 height 20
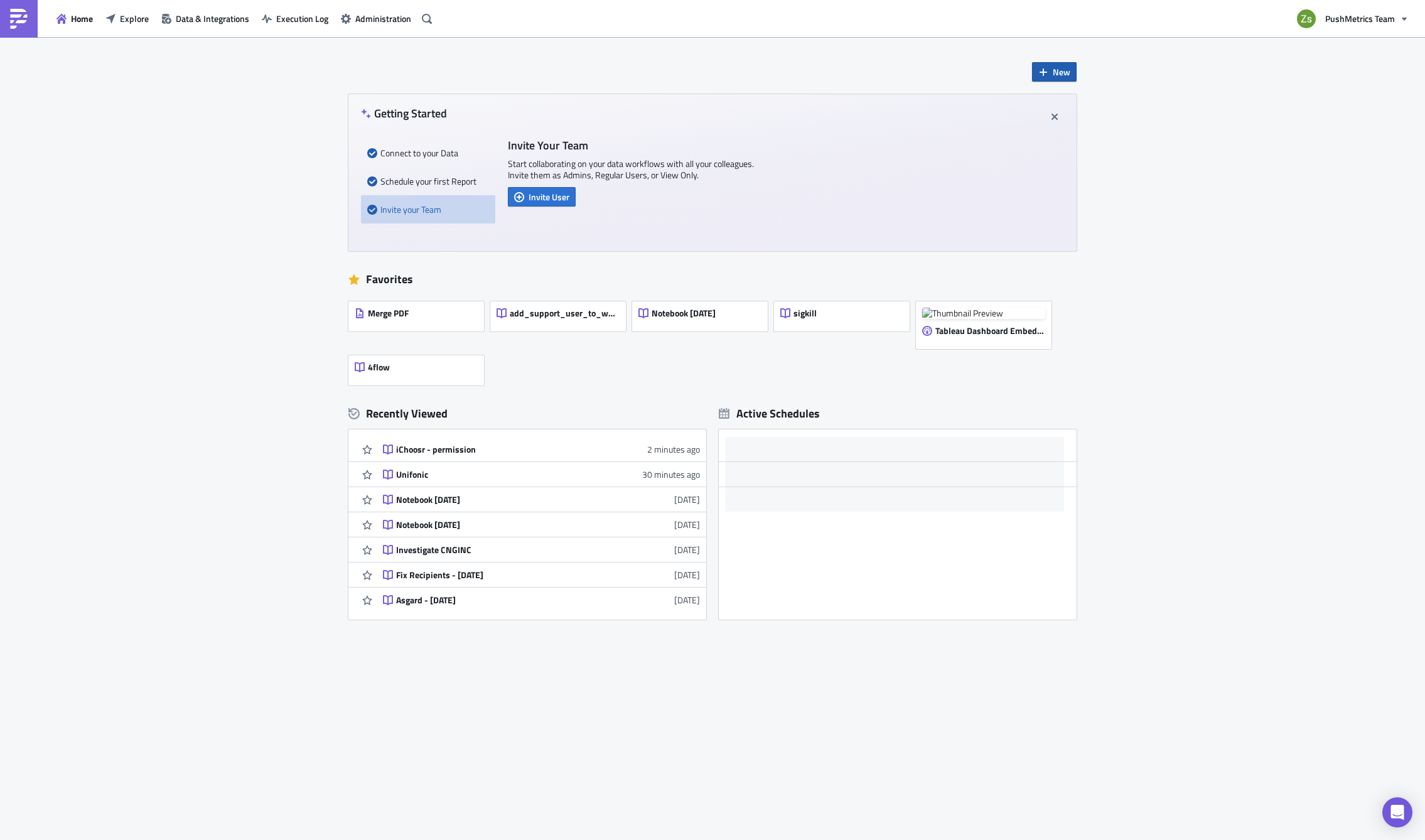
click at [1055, 73] on span "New" at bounding box center [1062, 72] width 18 height 13
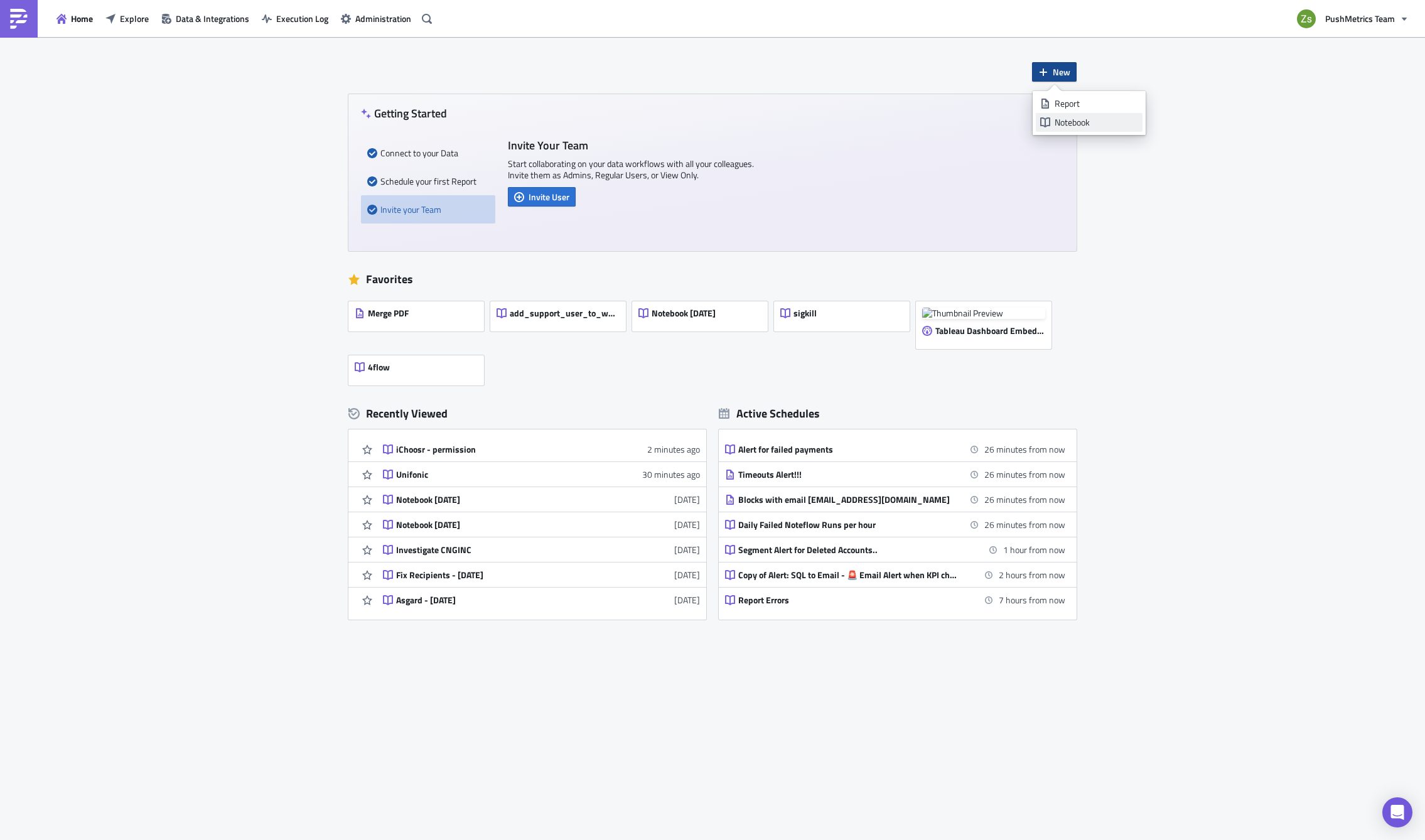
click at [1082, 119] on div "Notebook" at bounding box center [1096, 122] width 84 height 13
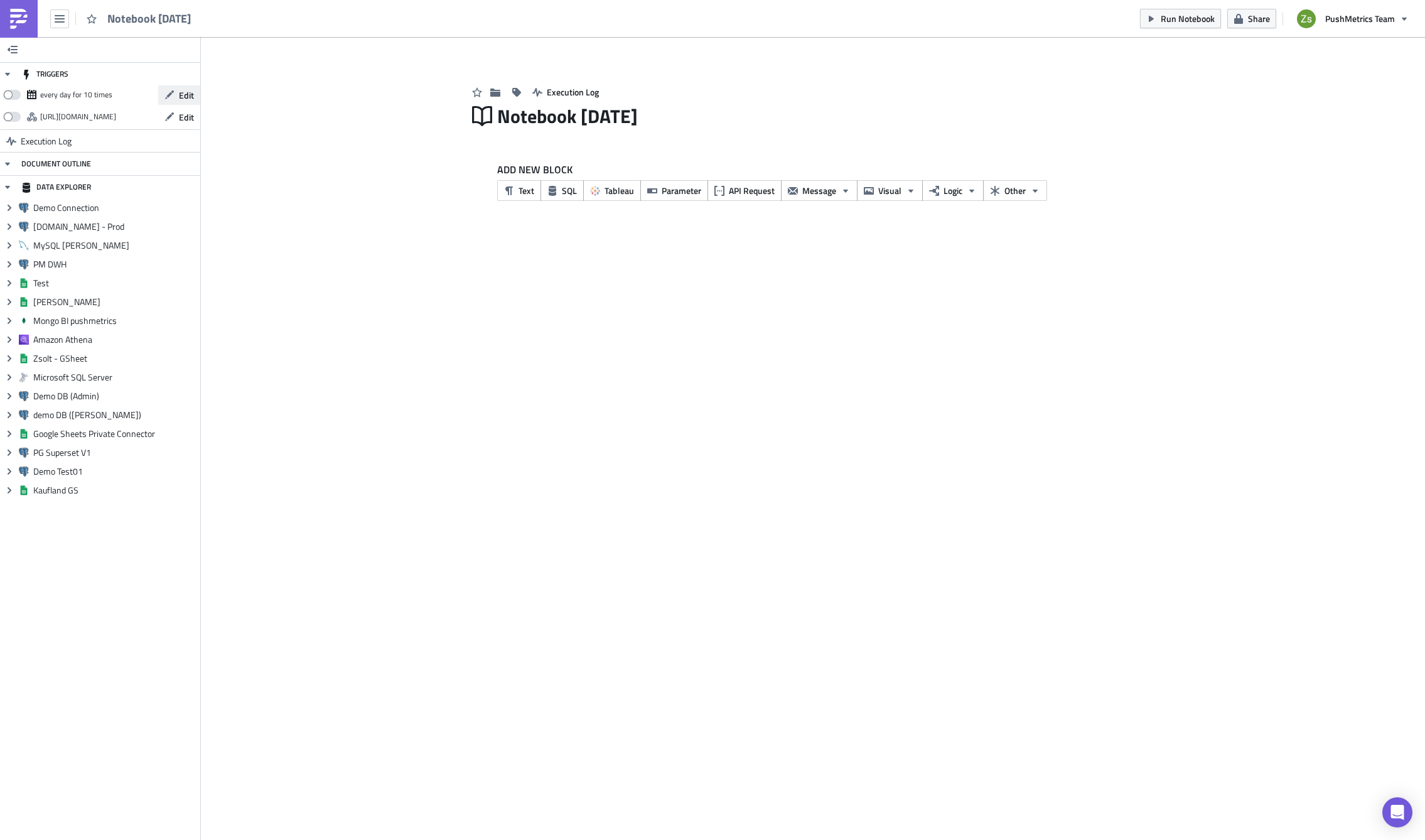
click at [181, 99] on span "Edit" at bounding box center [187, 96] width 15 height 13
click at [14, 11] on img at bounding box center [19, 19] width 20 height 20
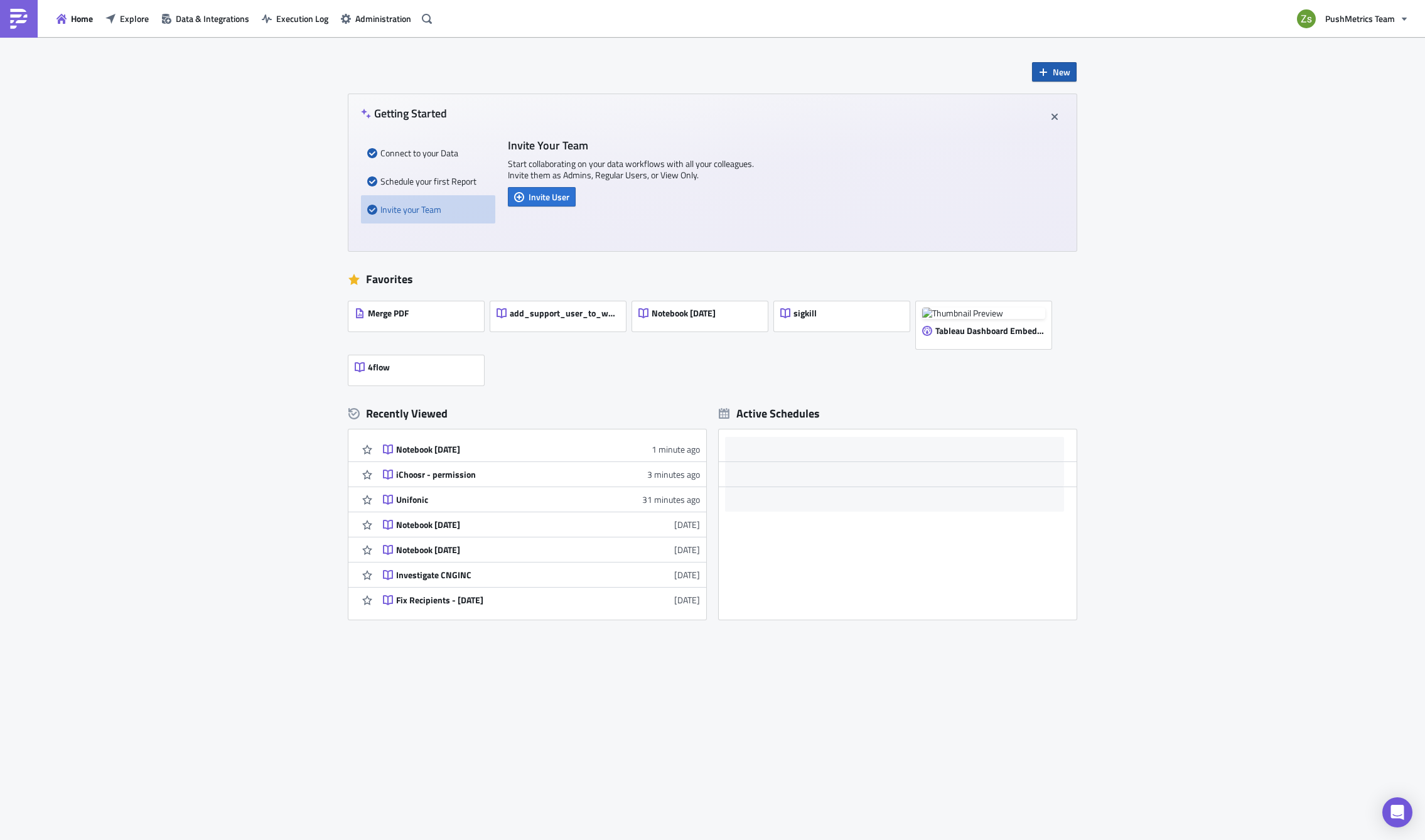
click at [1062, 73] on span "New" at bounding box center [1062, 72] width 18 height 13
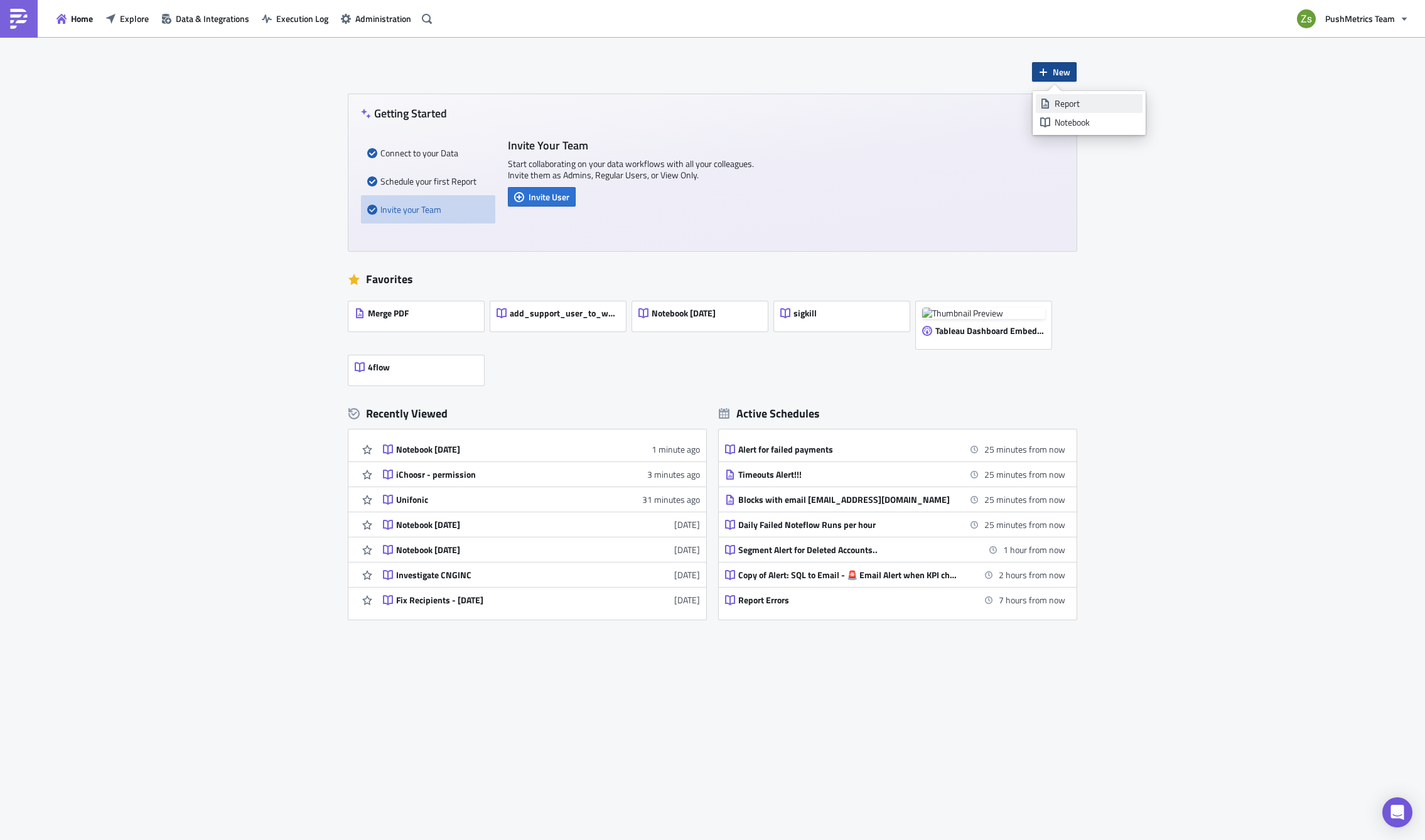
click at [1070, 104] on div "Report" at bounding box center [1096, 103] width 84 height 13
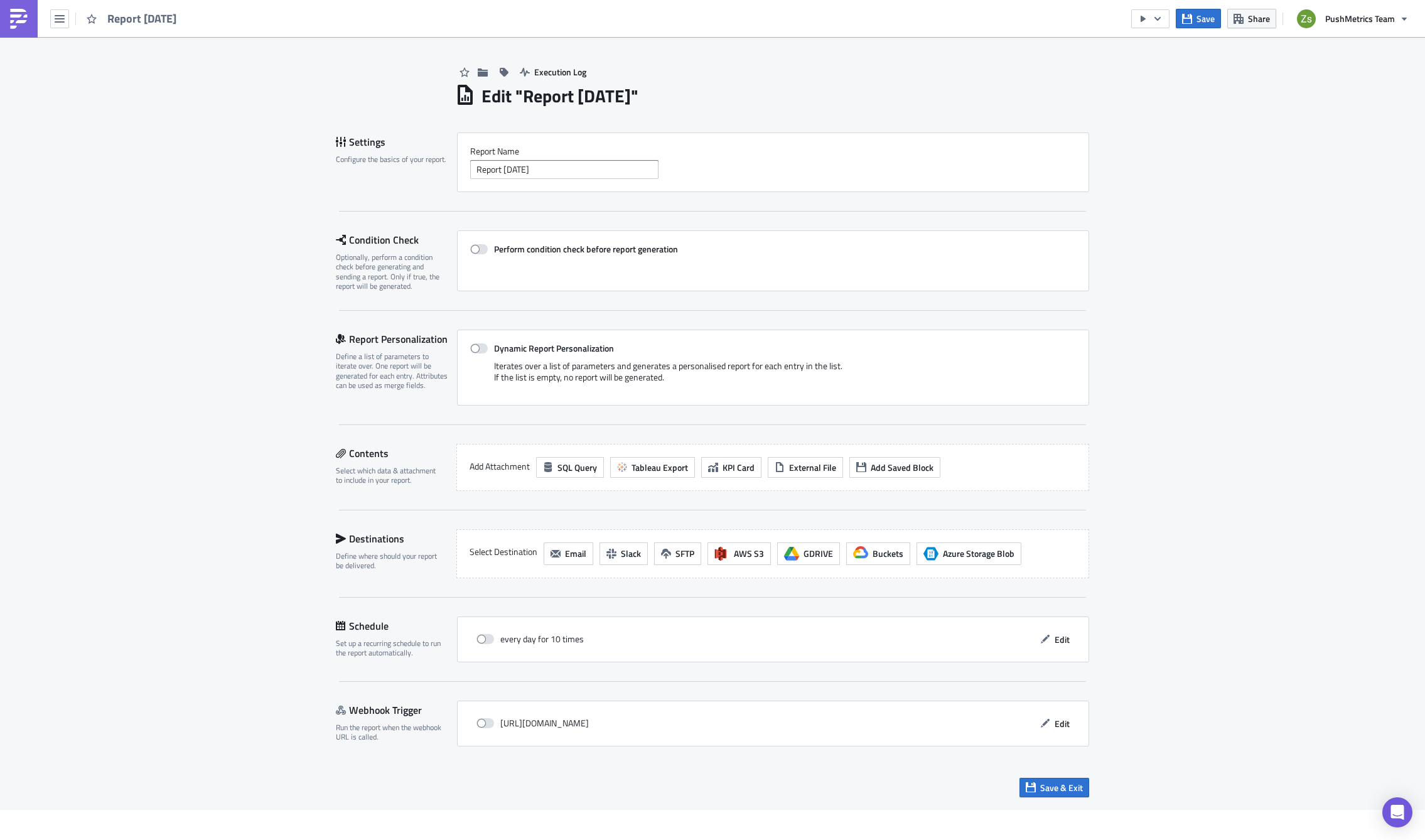
click at [34, 22] on link at bounding box center [19, 19] width 37 height 37
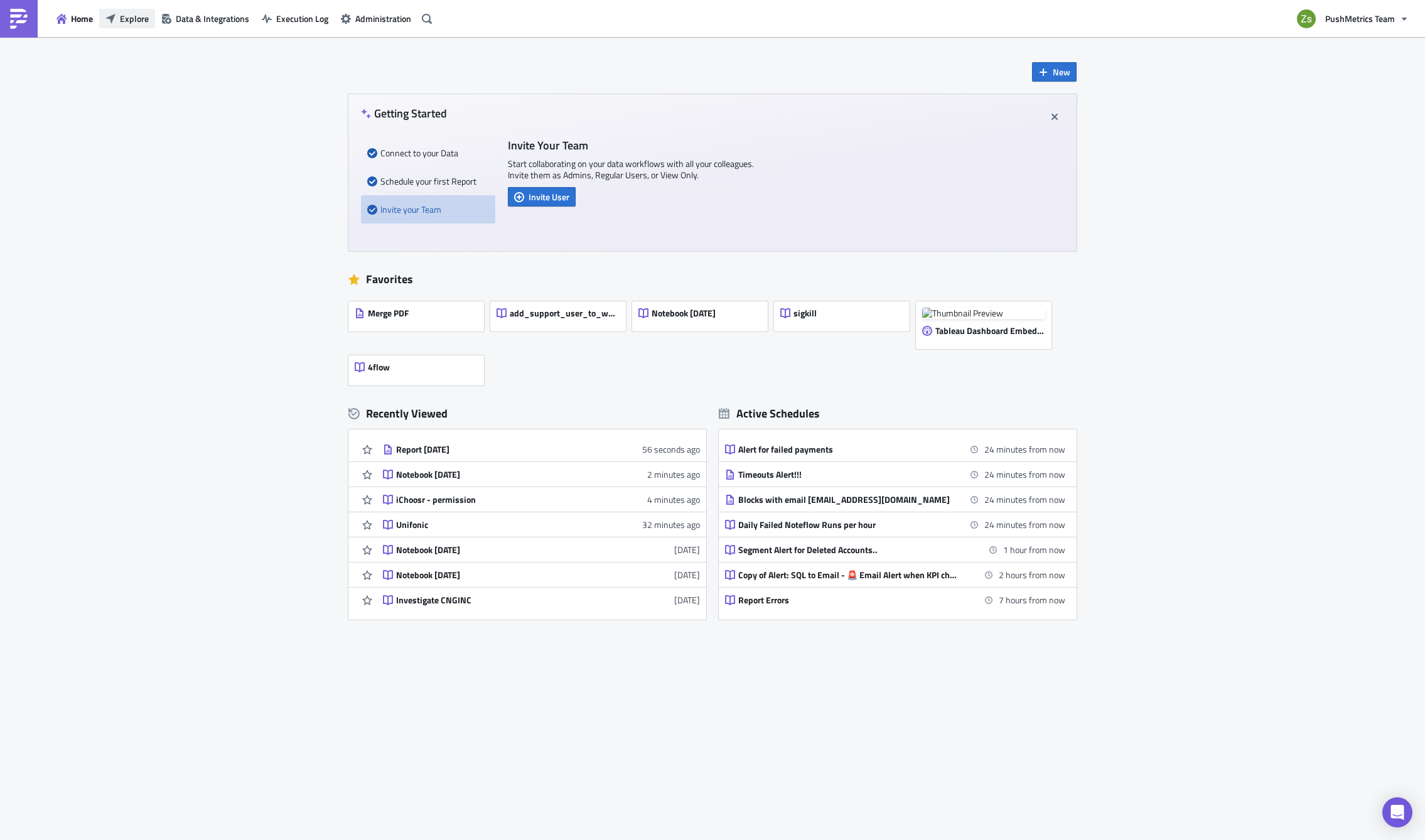
click at [140, 16] on span "Explore" at bounding box center [134, 19] width 29 height 13
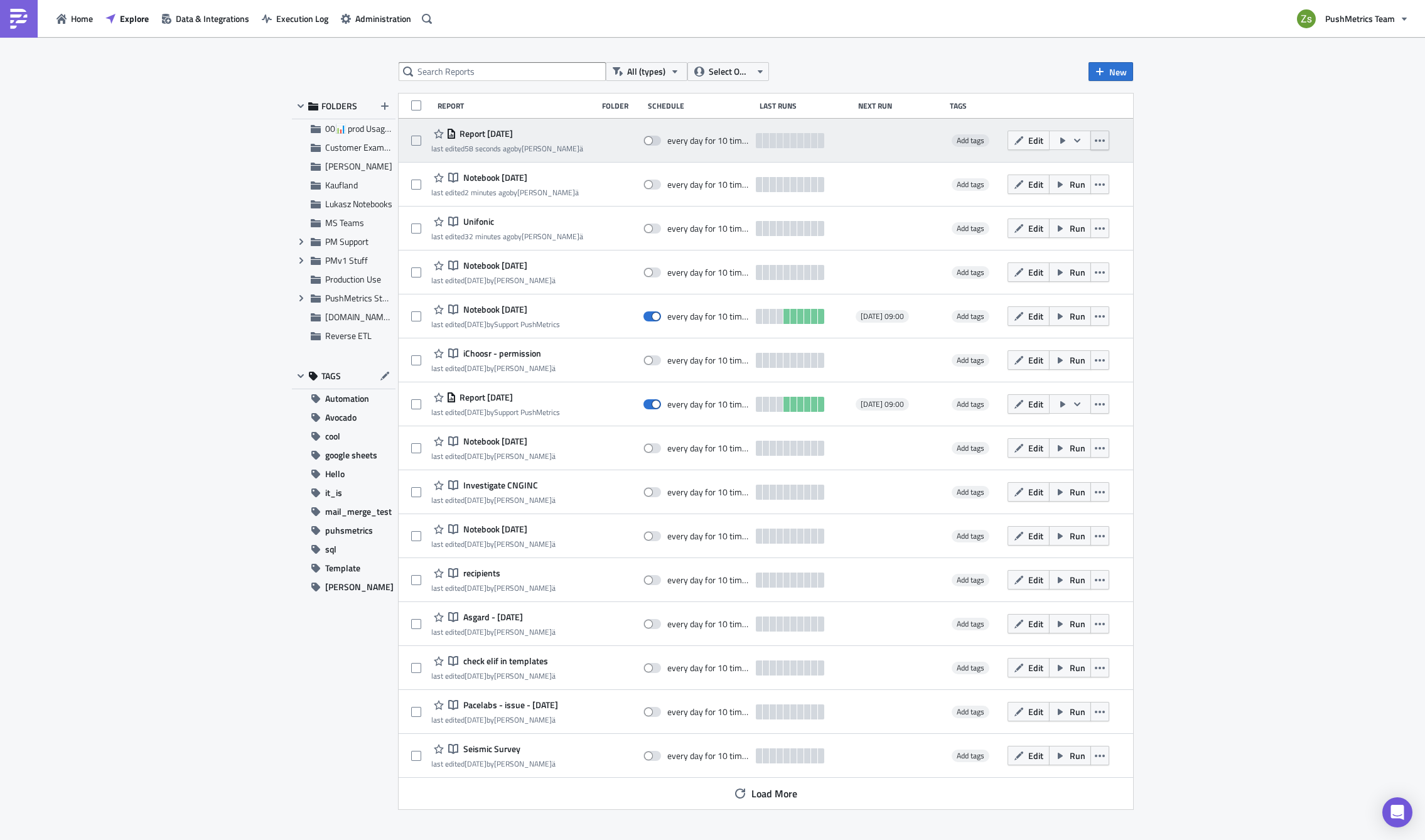
click at [1103, 134] on button "button" at bounding box center [1099, 140] width 19 height 19
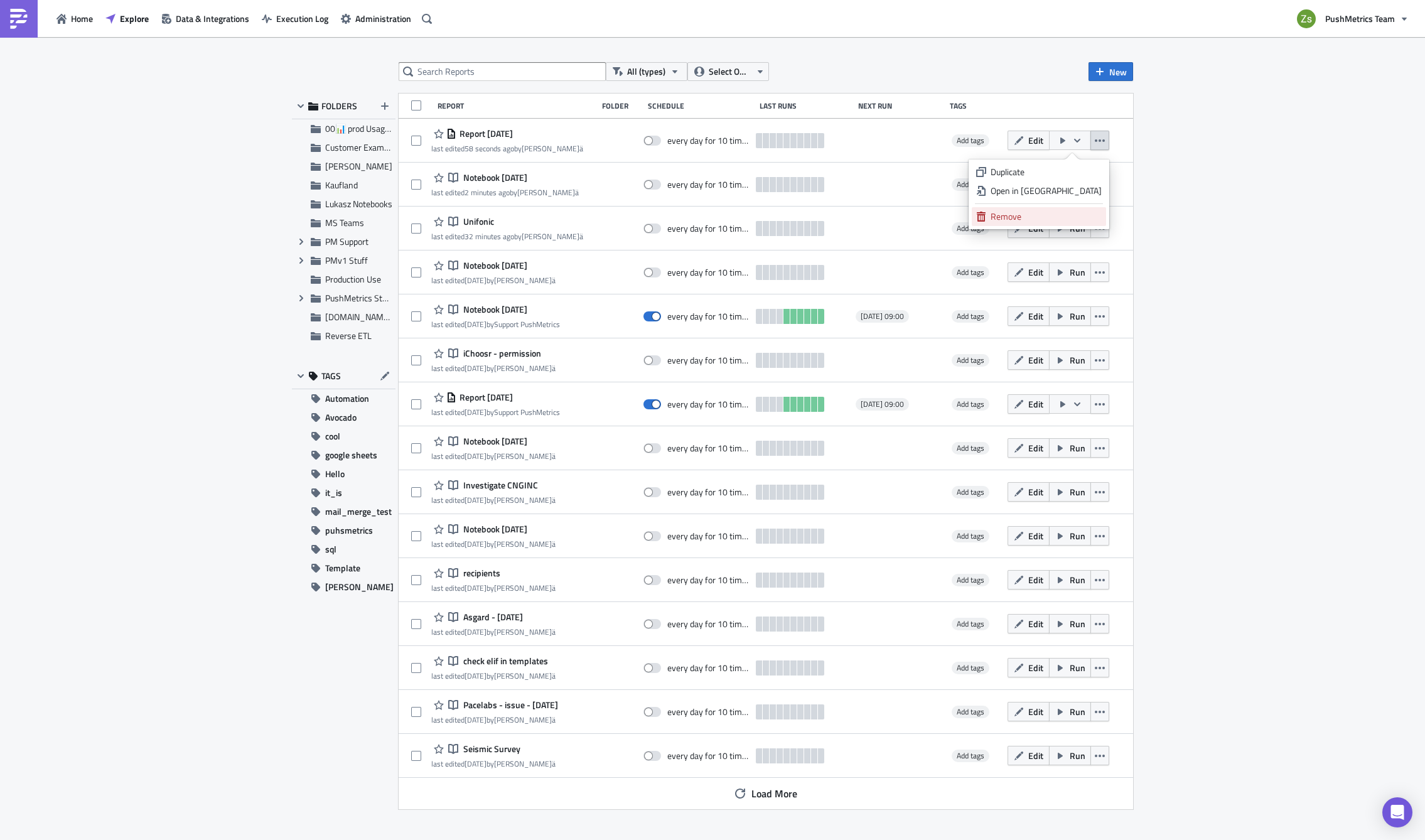
click at [1059, 214] on div "Remove" at bounding box center [1046, 217] width 111 height 13
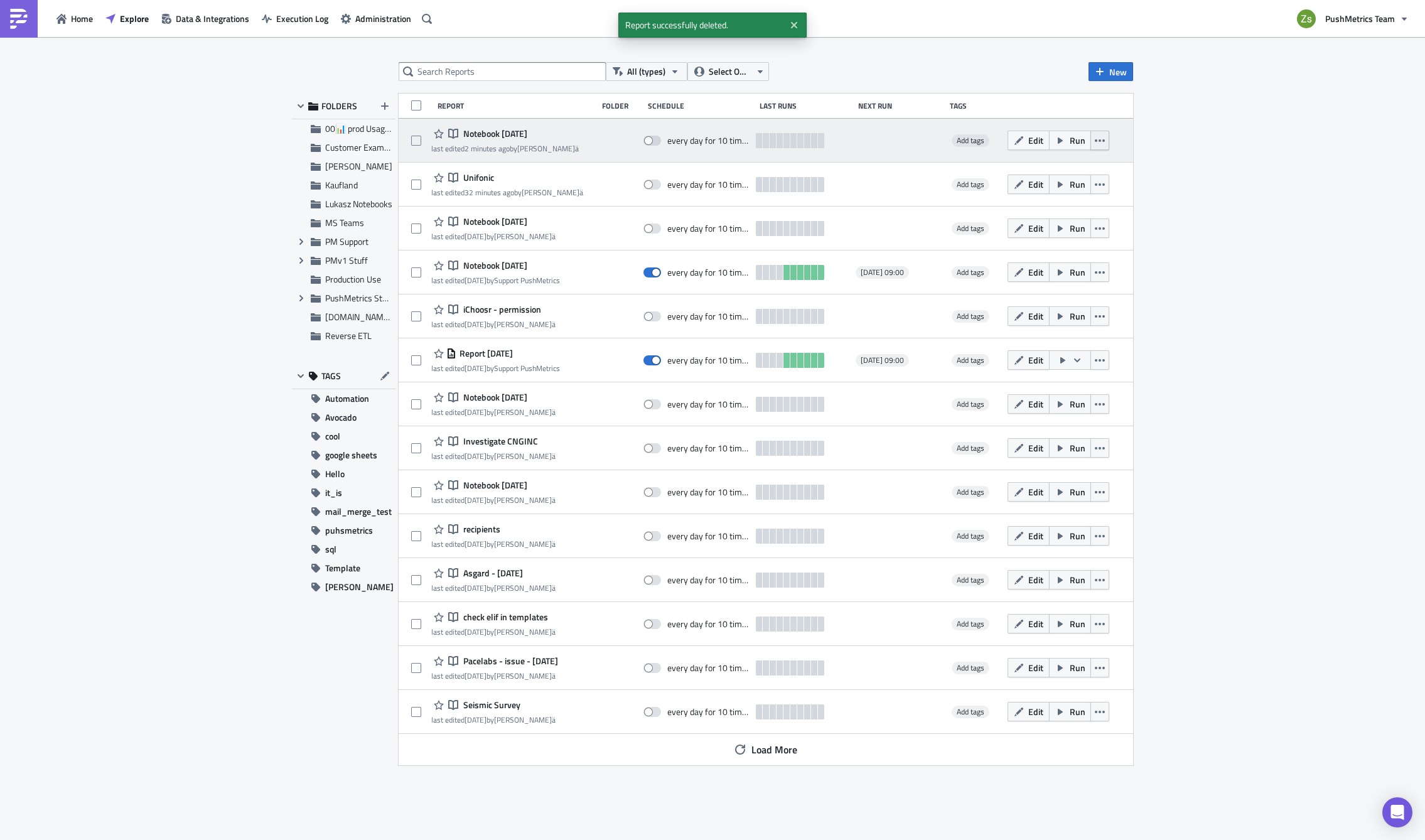
click at [1105, 137] on icon "button" at bounding box center [1099, 140] width 10 height 10
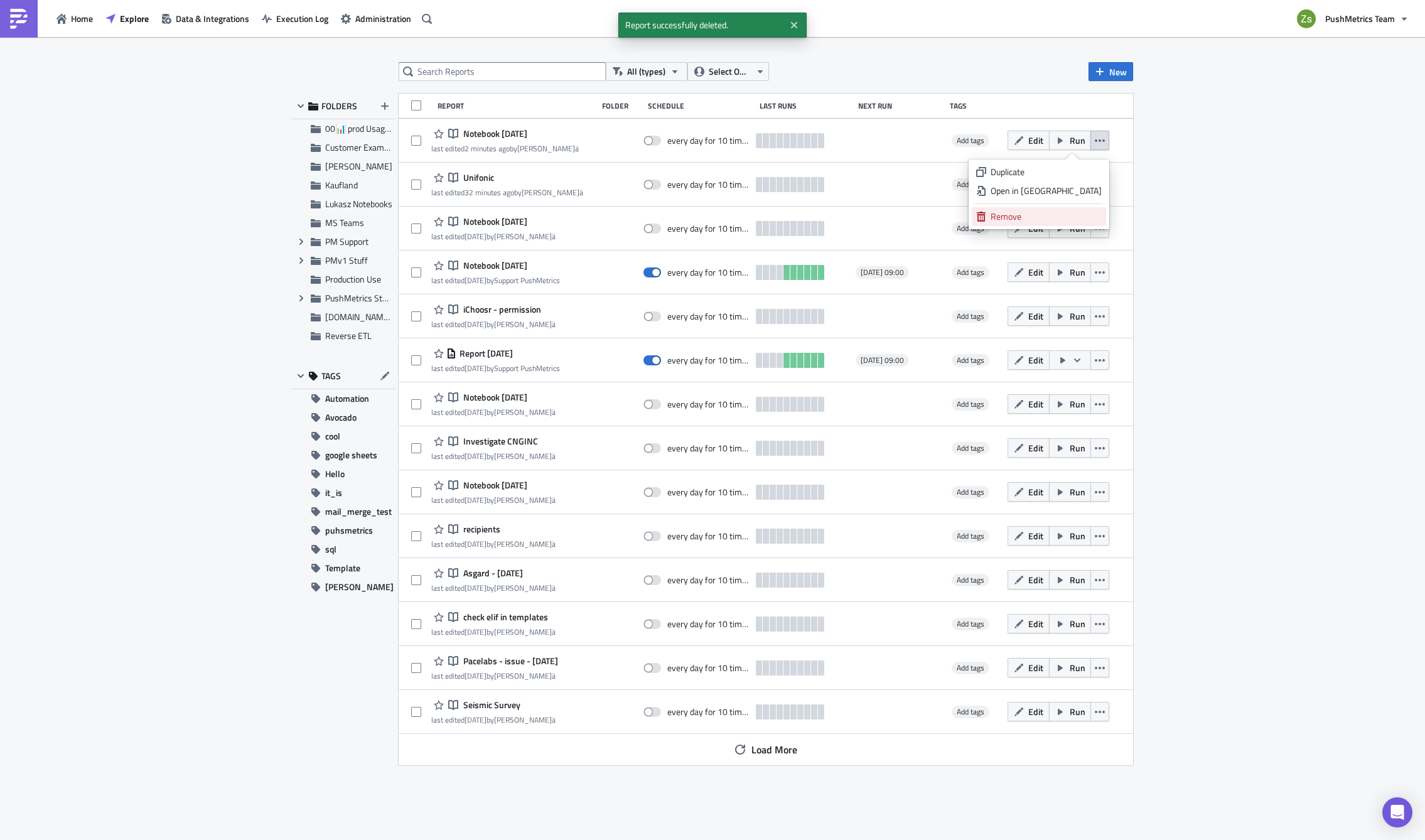
click at [1077, 212] on div "Remove" at bounding box center [1046, 217] width 111 height 13
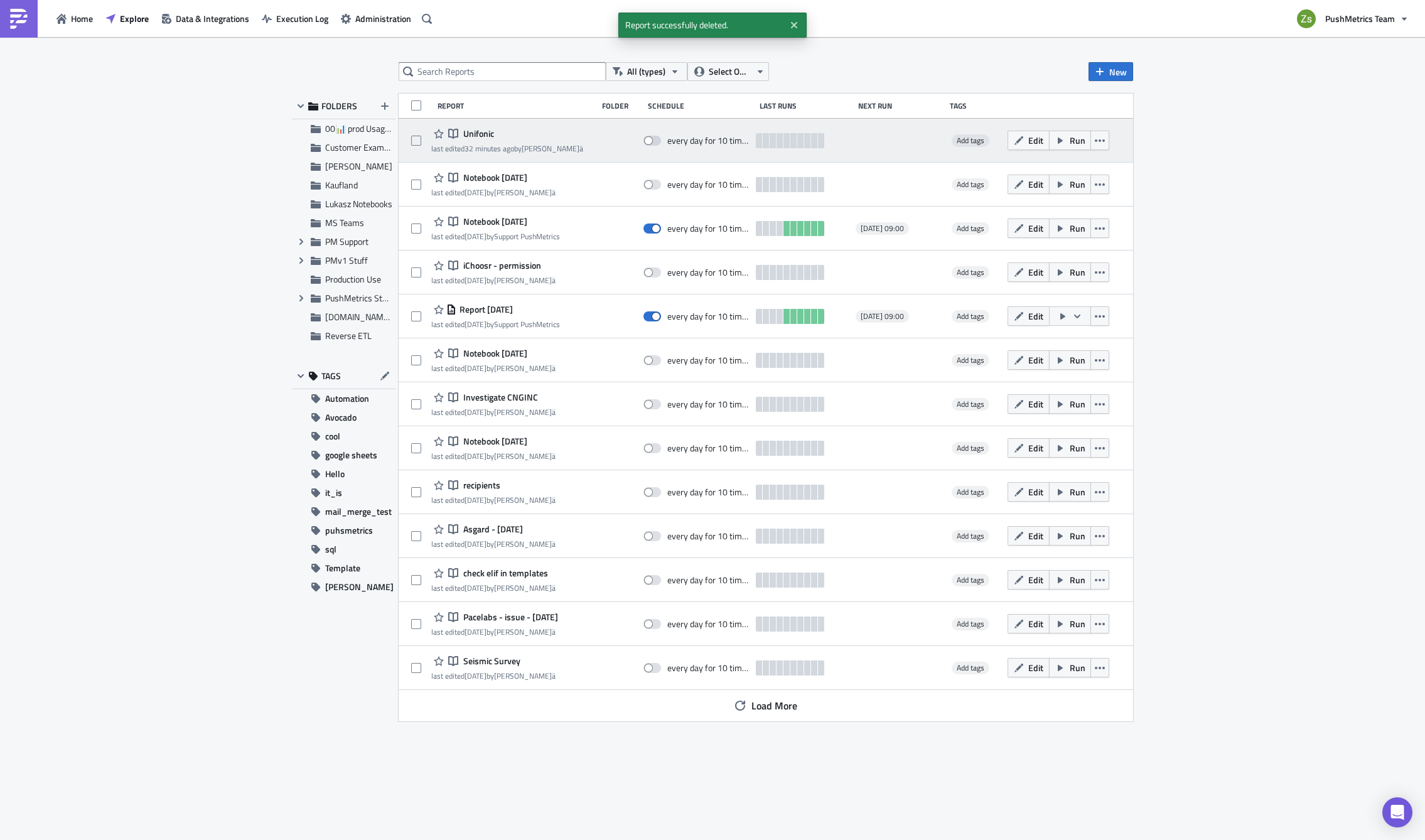
click at [475, 129] on span "Unifonic" at bounding box center [476, 134] width 34 height 11
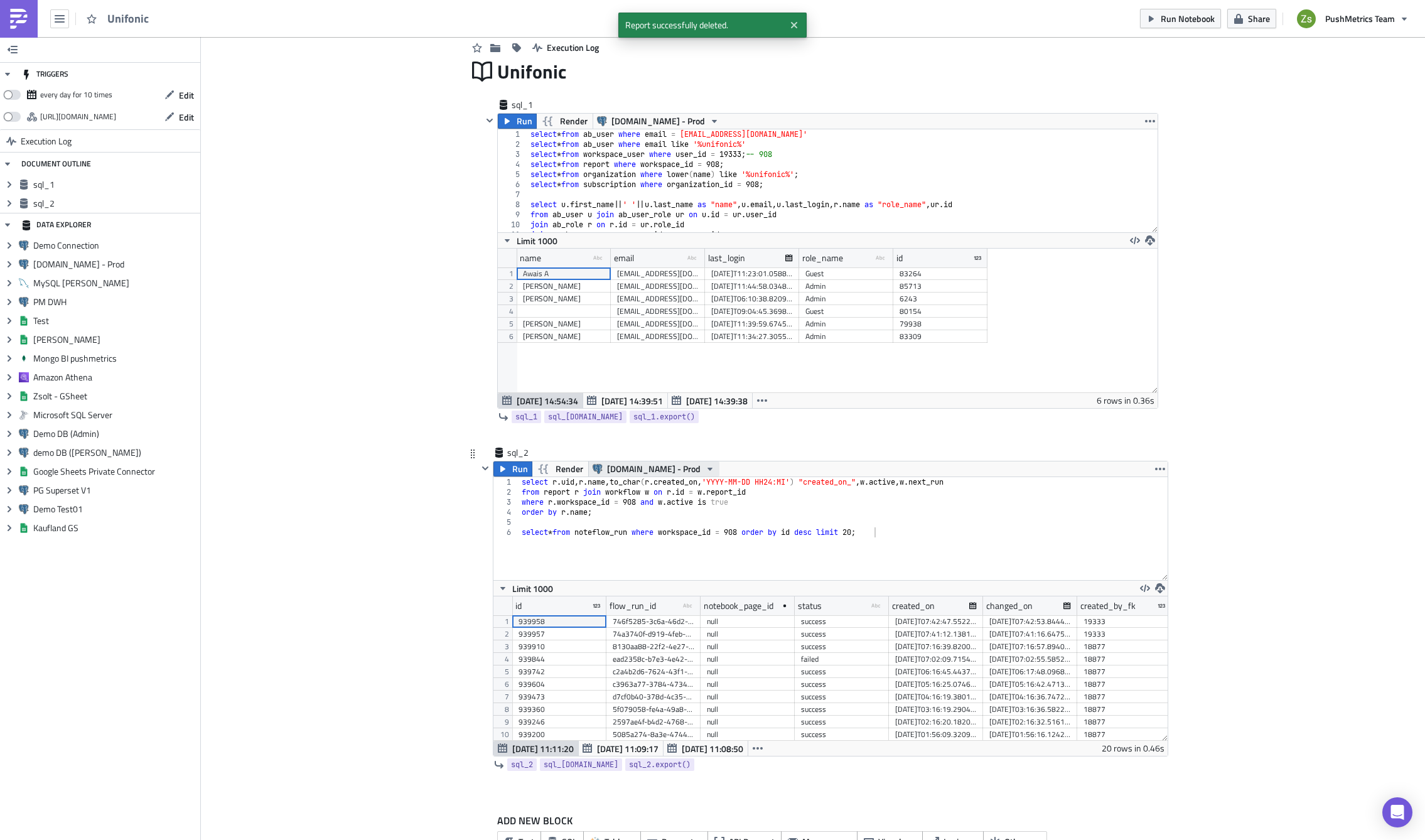
scroll to position [83, 0]
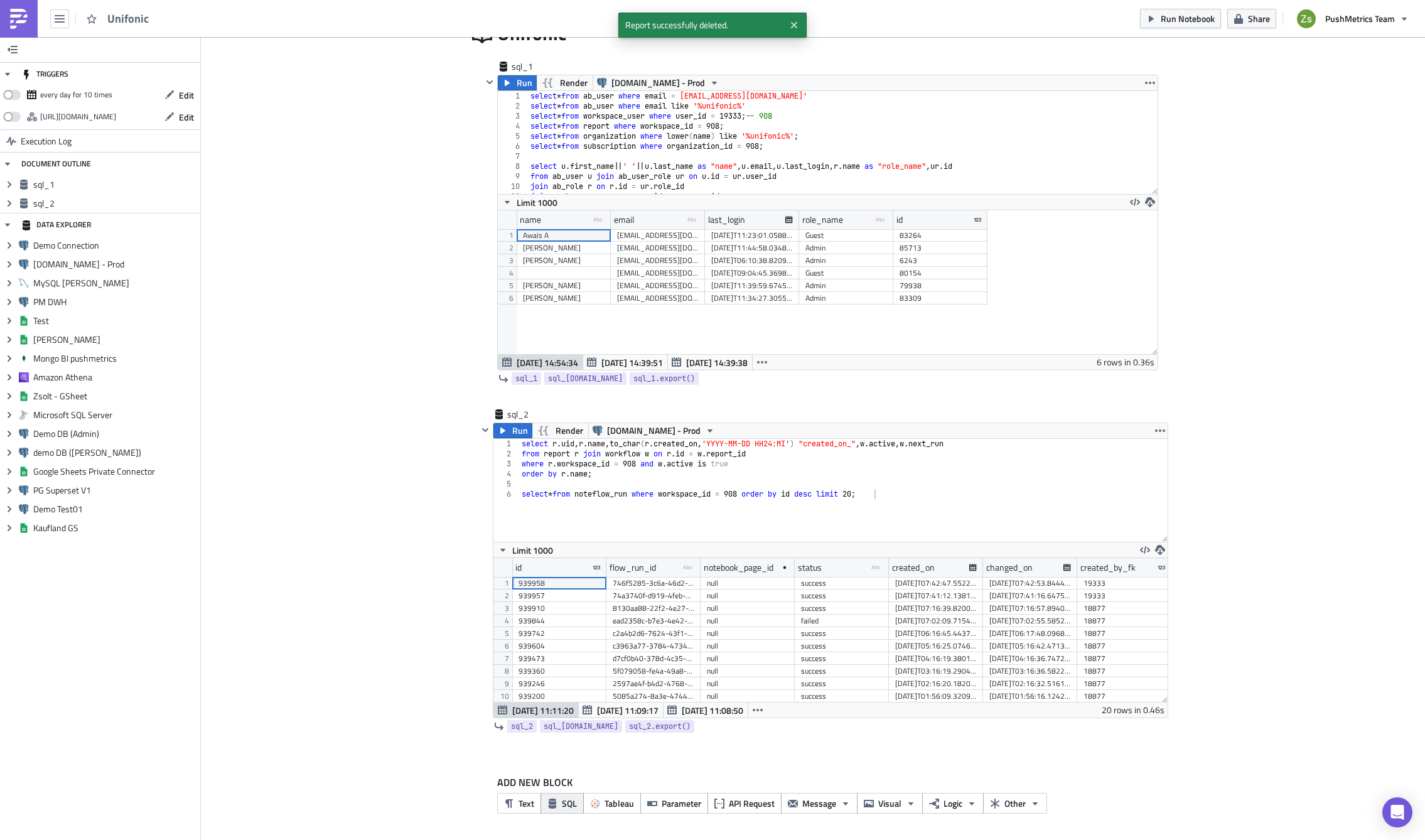
click at [562, 764] on span "SQL" at bounding box center [569, 803] width 15 height 13
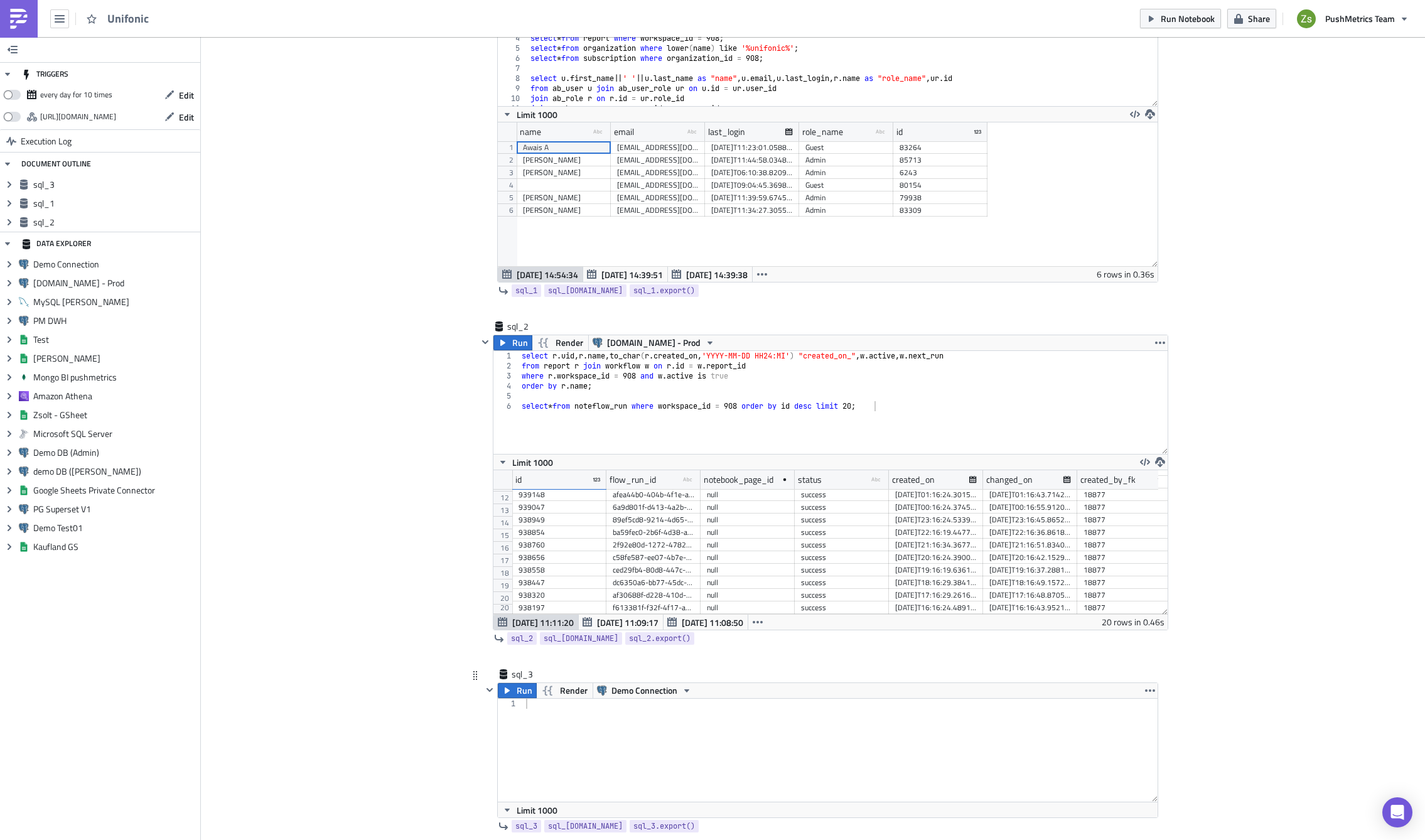
scroll to position [270, 0]
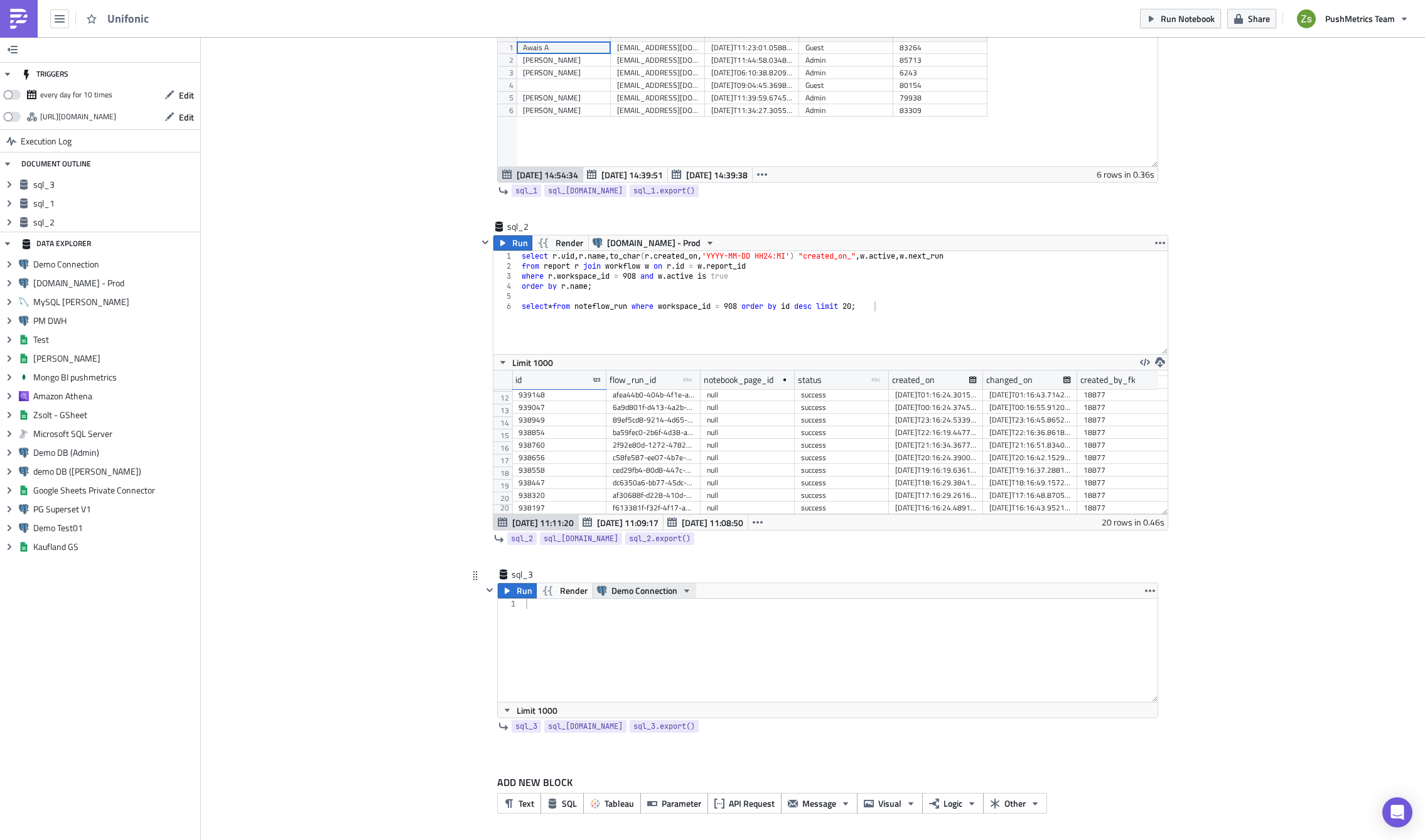
click at [619, 594] on span "Demo Connection" at bounding box center [645, 591] width 66 height 15
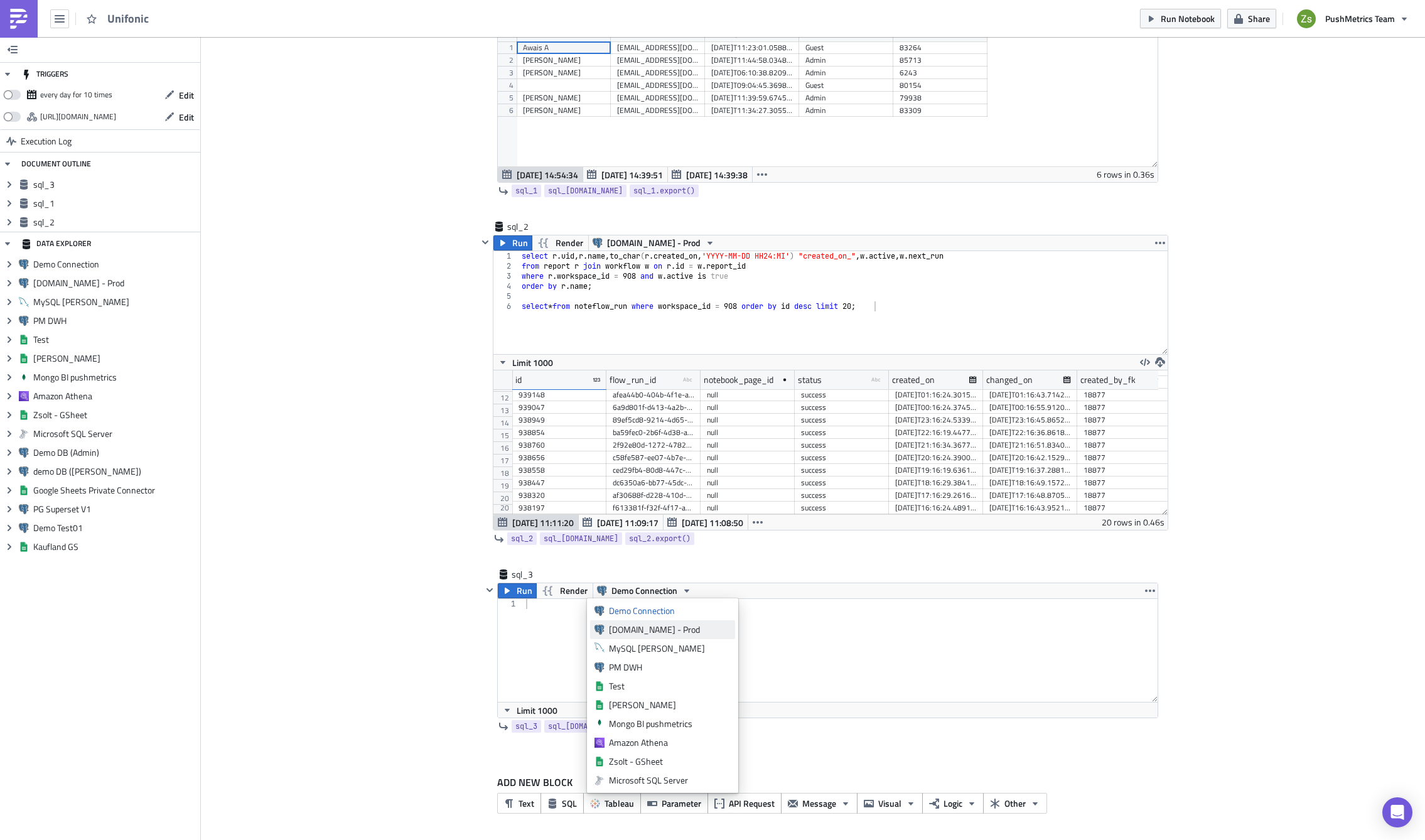
click at [642, 633] on div "[DOMAIN_NAME] - Prod" at bounding box center [669, 629] width 122 height 13
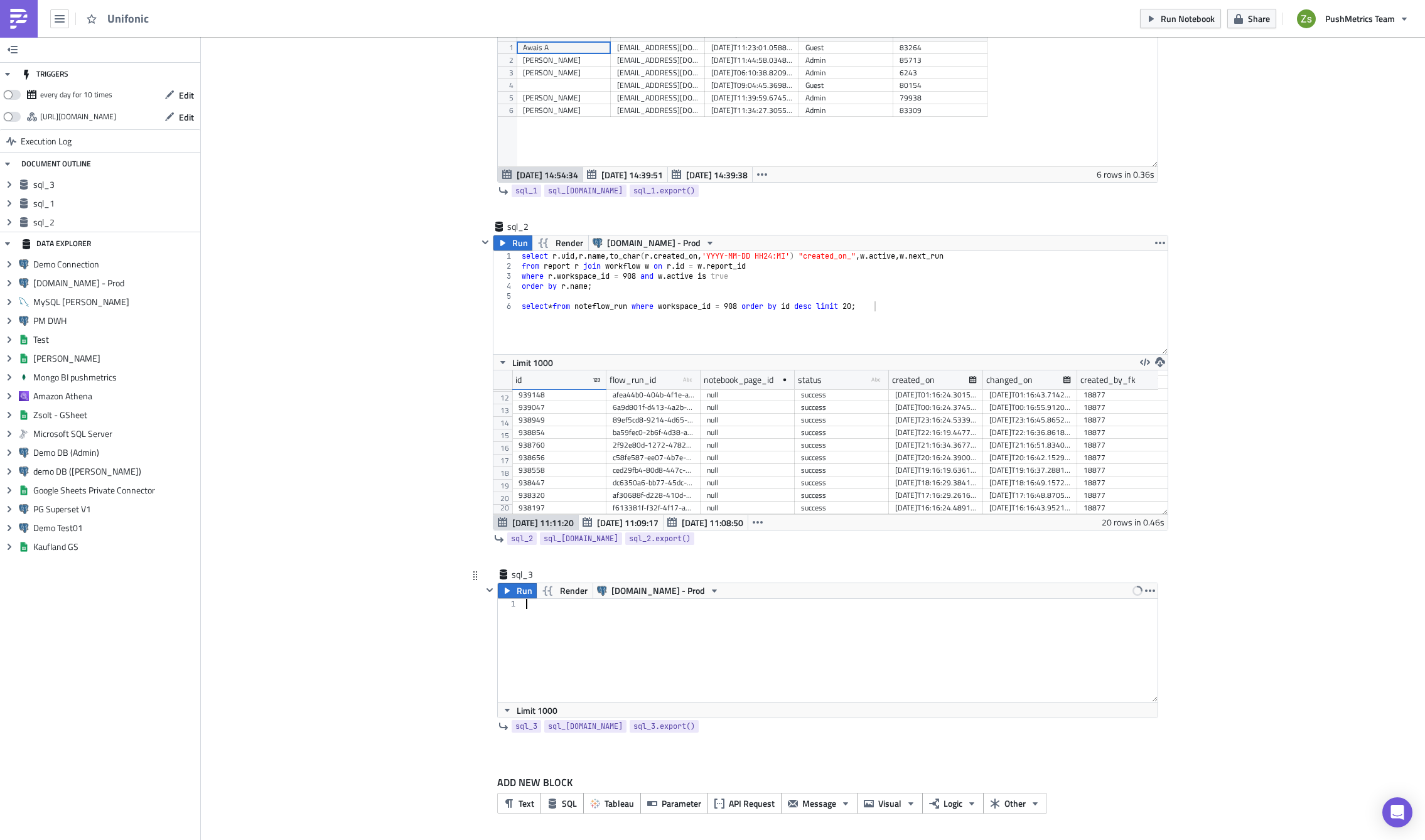
click at [642, 620] on div at bounding box center [841, 660] width 635 height 123
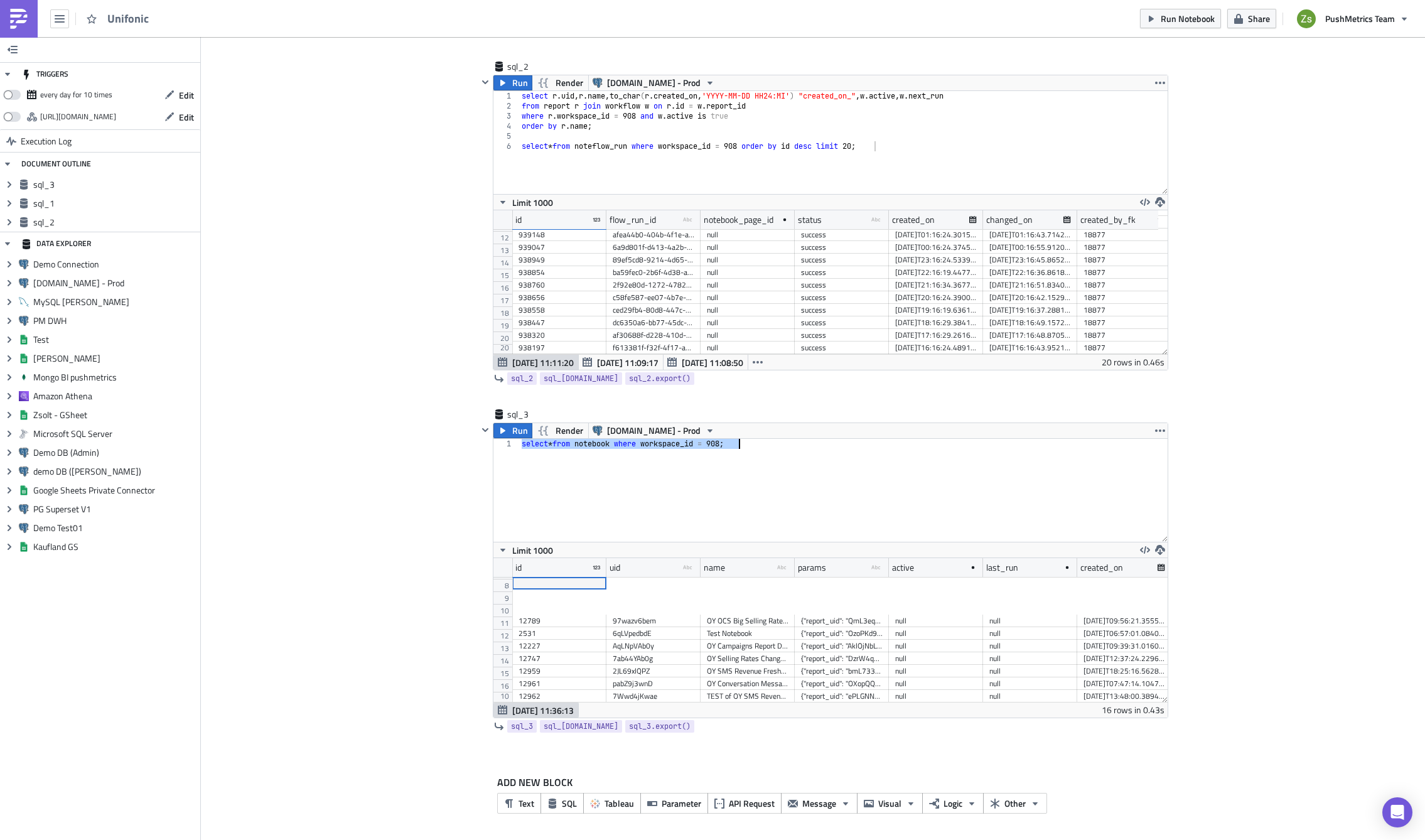
scroll to position [0, 0]
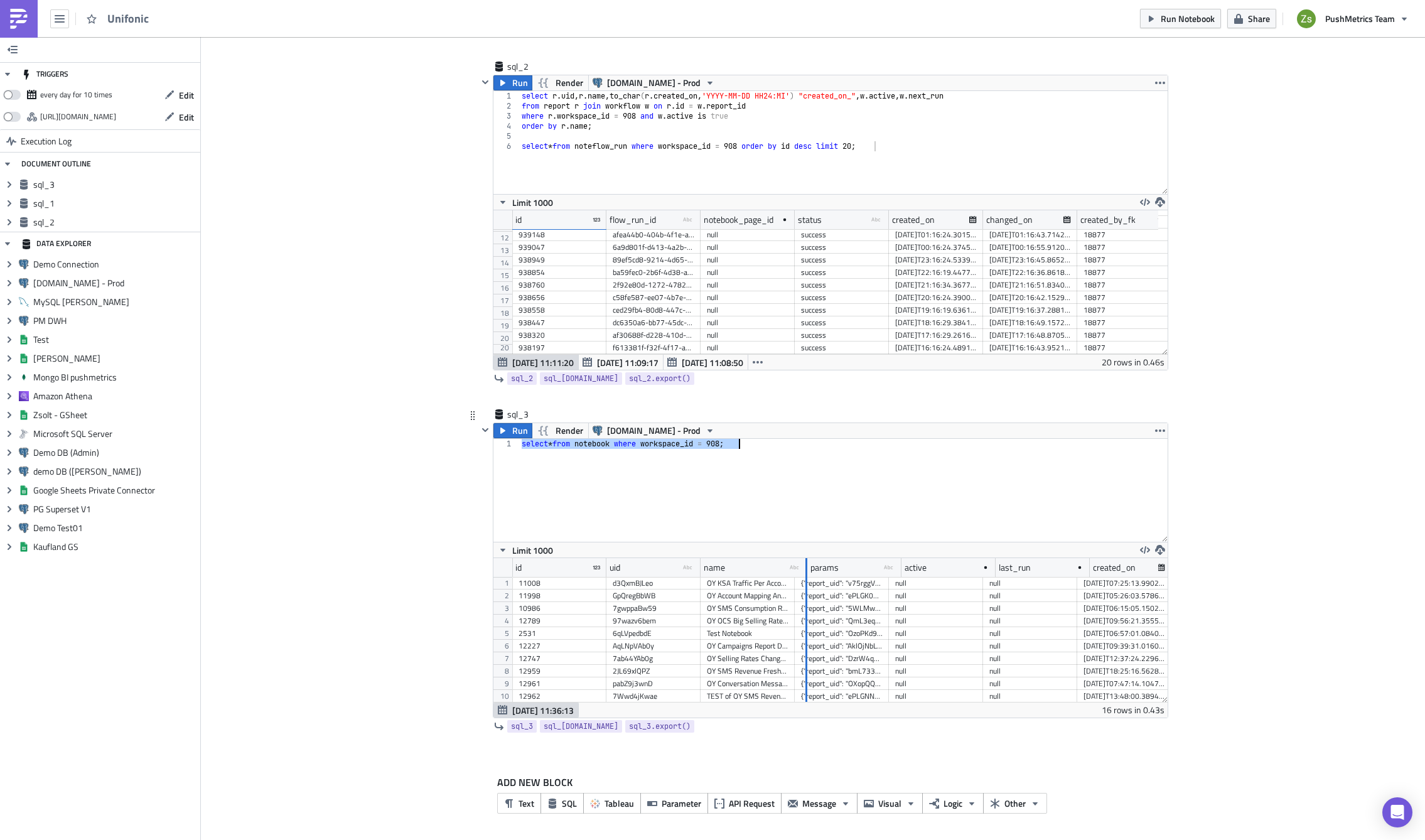
drag, startPoint x: 789, startPoint y: 567, endPoint x: 1051, endPoint y: 579, distance: 262.3
click at [1051, 579] on div "id uid type-text Created with Sketch. name type-text Created with Sketch. param…" at bounding box center [831, 629] width 674 height 144
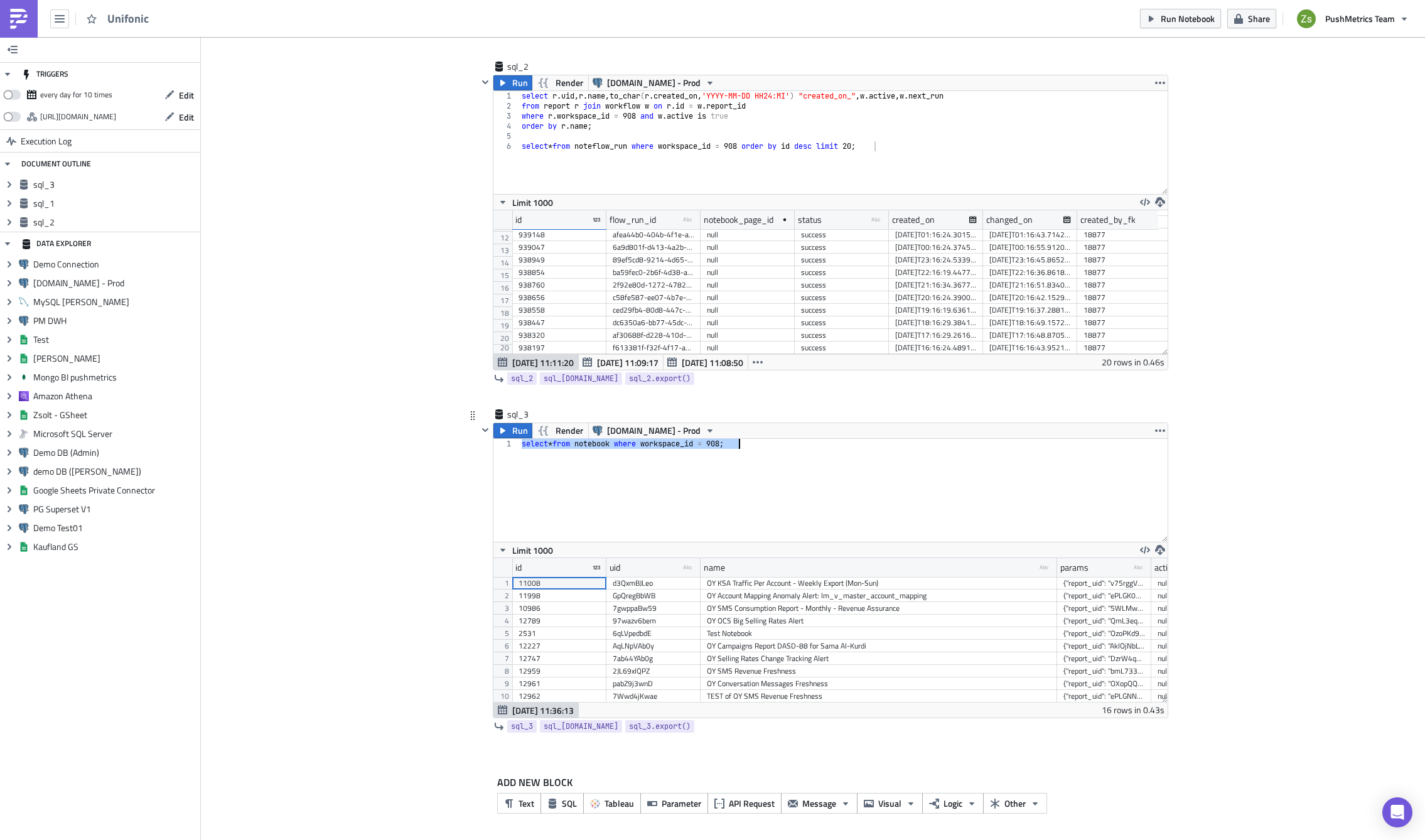
click at [745, 482] on div "select * from notebook where workspace_id = 908 ;" at bounding box center [843, 491] width 648 height 103
type textarea "-- select * from notebook where workspace_id = 908;"
type textarea "from logs"
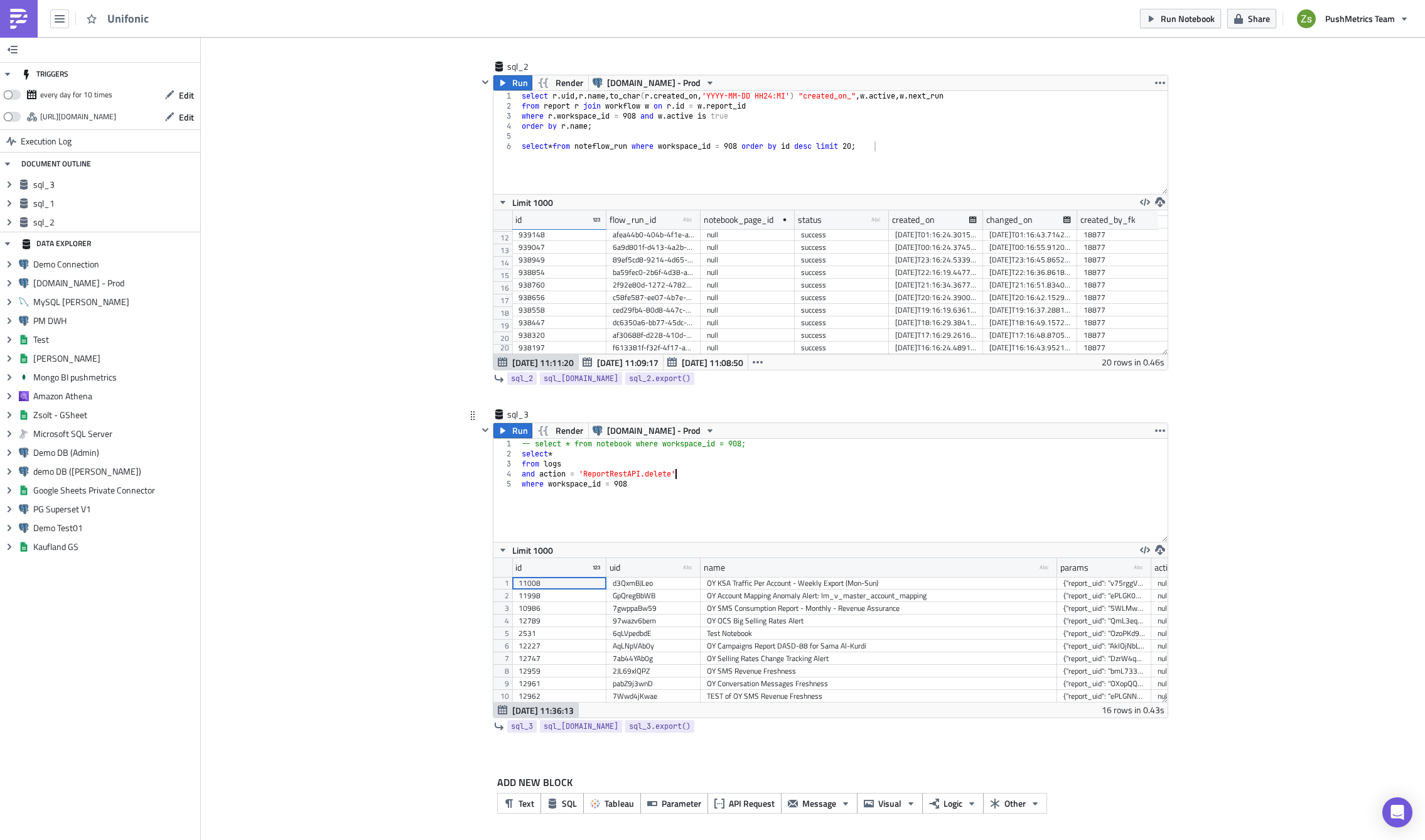
type textarea "where workspace_id = 908"
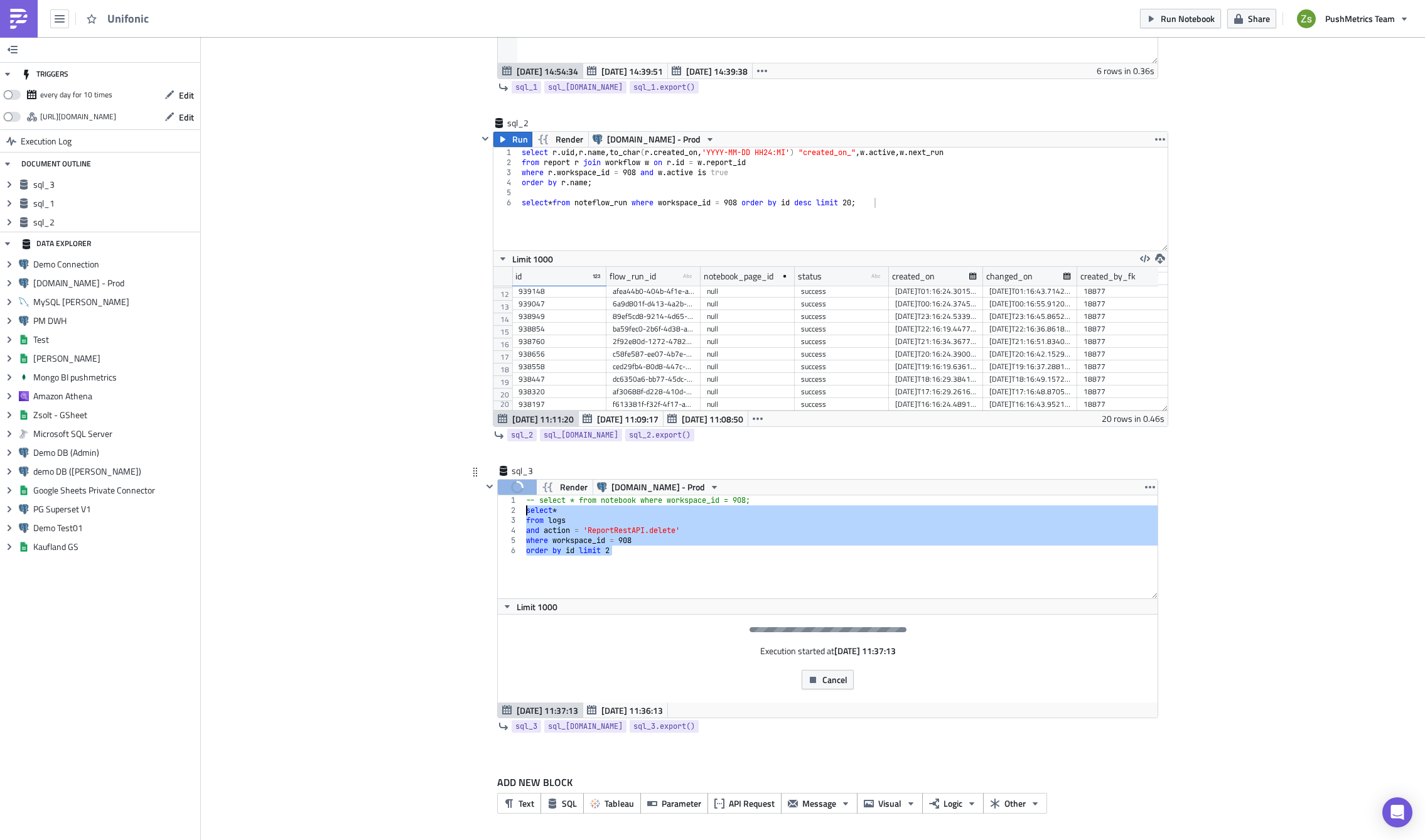
scroll to position [373, 0]
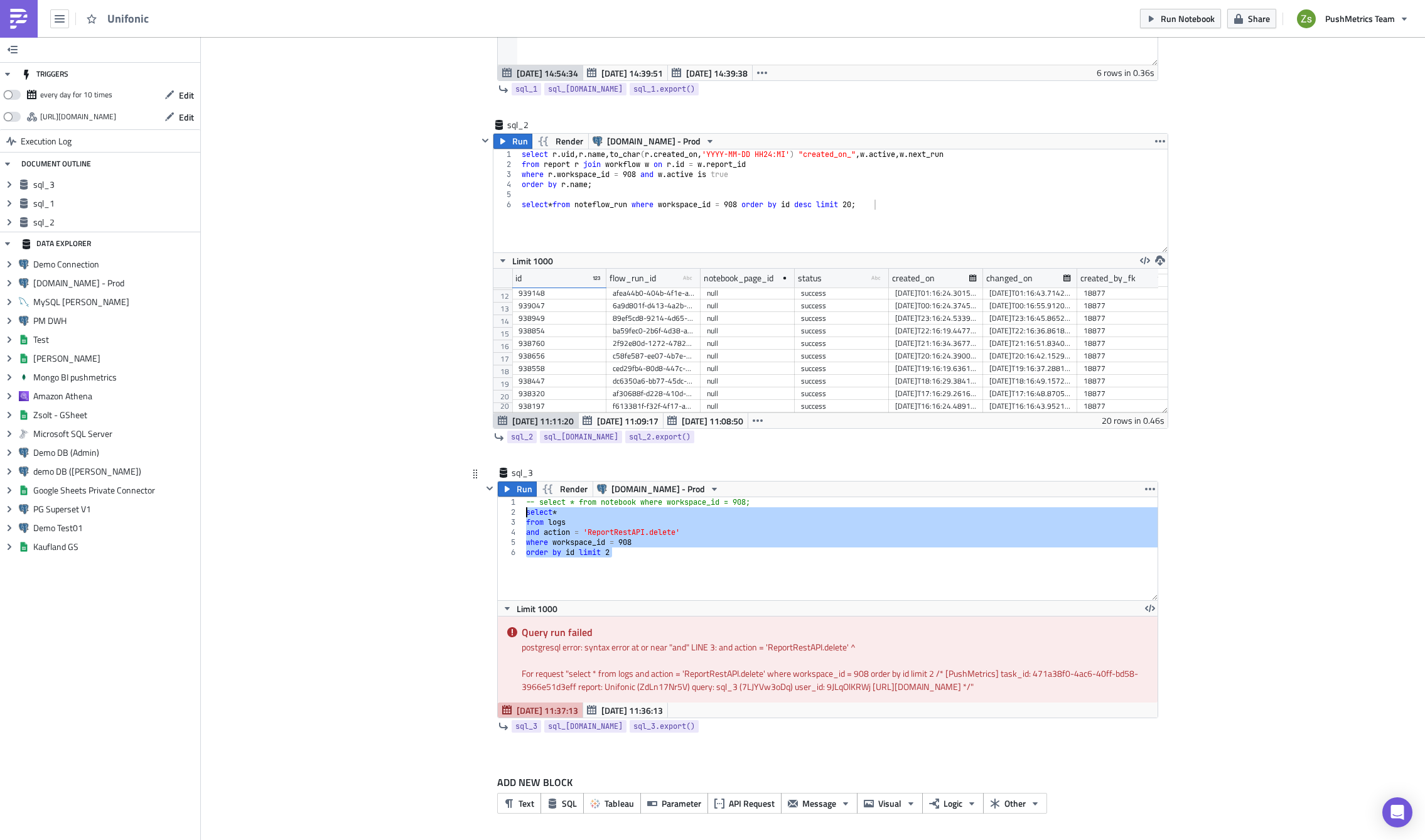
click at [715, 538] on div "-- select * from notebook where workspace_id = 908; select * from logs and acti…" at bounding box center [840, 549] width 634 height 103
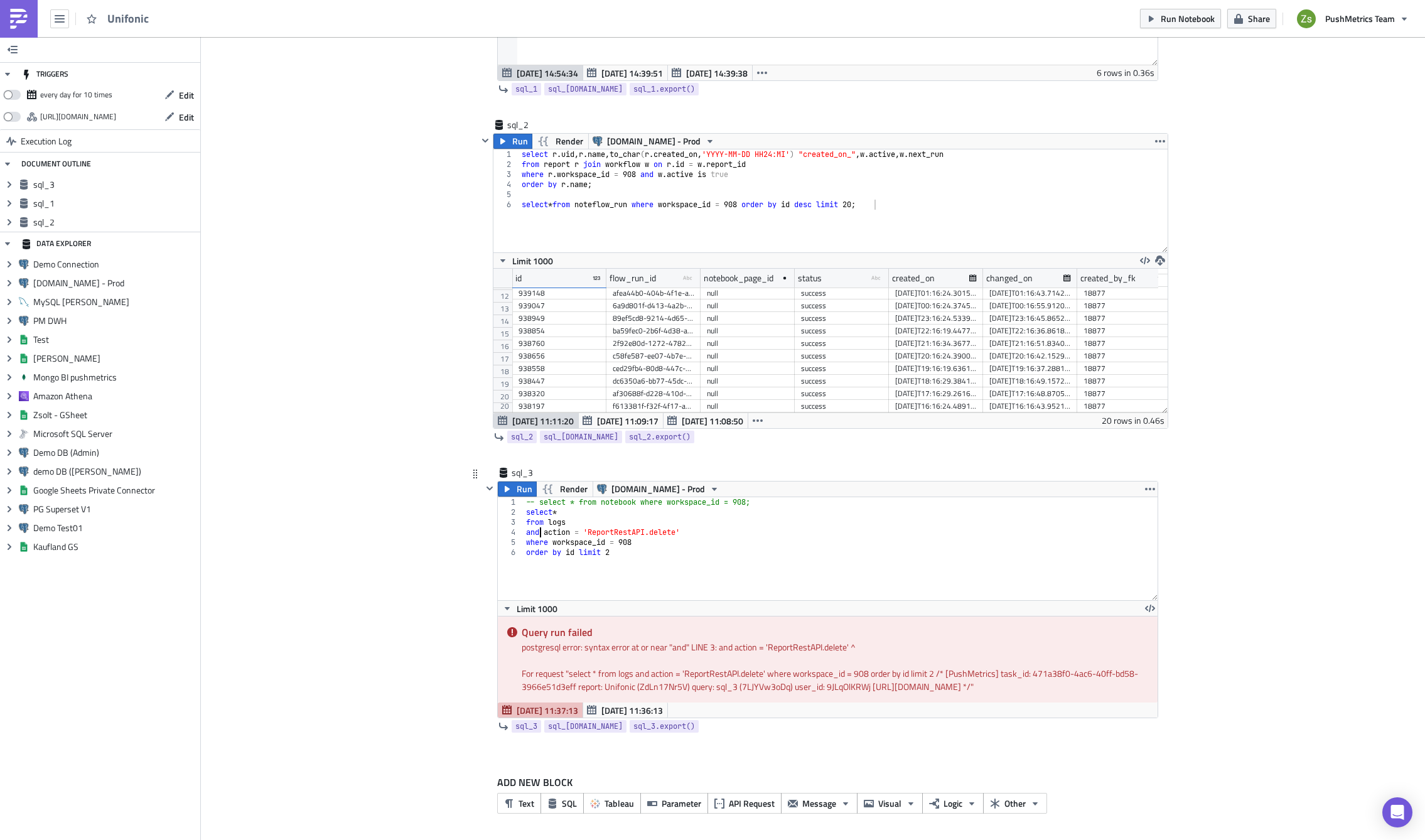
click at [534, 534] on div "-- select * from notebook where workspace_id = 908; select * from logs and acti…" at bounding box center [840, 559] width 634 height 123
type textarea "and action = 'ReportRestAPI.delete'"
type textarea "where workspace_id = 908"
paste textarea "and action = 'ReportRestAPI.delete'"
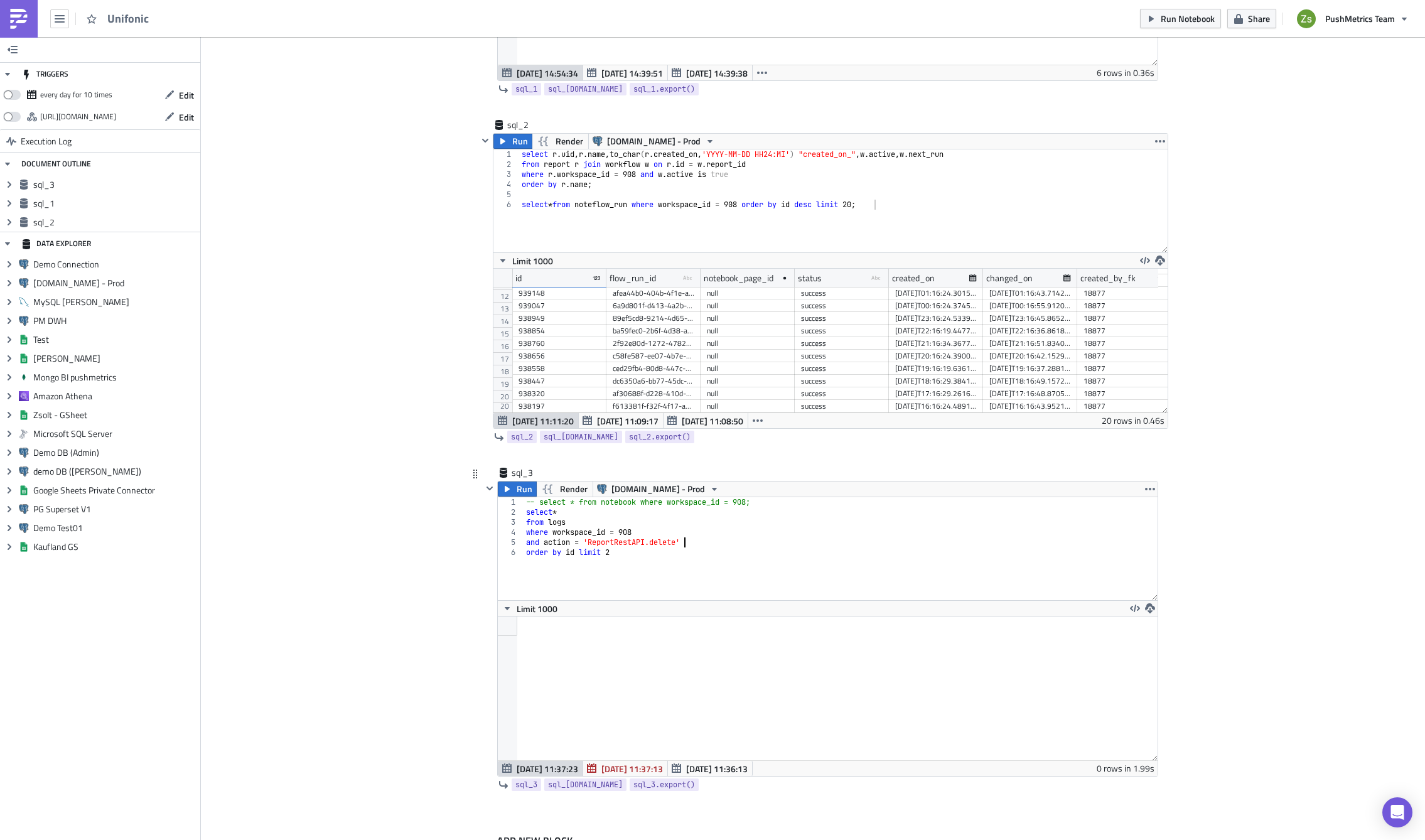
scroll to position [144, 659]
click at [626, 541] on div "-- select * from notebook where workspace_id = 908; select * from logs where wo…" at bounding box center [840, 559] width 634 height 123
click at [696, 535] on div "-- select * from notebook where workspace_id = 908; select * from logs where wo…" at bounding box center [840, 559] width 634 height 123
type textarea "where workspace_id = 908"
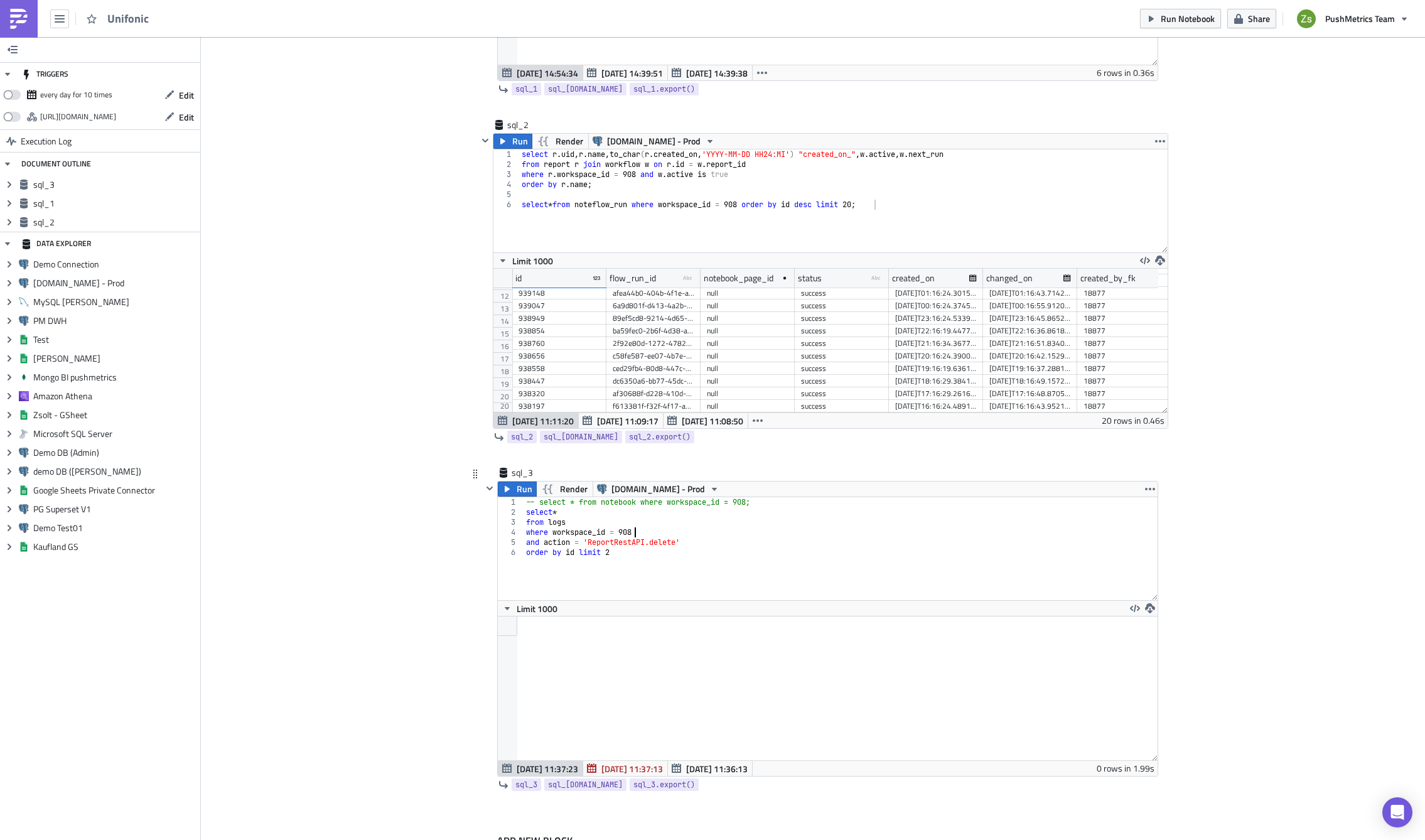
click at [705, 537] on div "-- select * from notebook where workspace_id = 908; select * from logs where wo…" at bounding box center [840, 559] width 634 height 123
click at [668, 537] on div "-- select * from notebook where workspace_id = 908; select * from logs where wo…" at bounding box center [840, 559] width 634 height 123
type textarea "order by id limit 2"
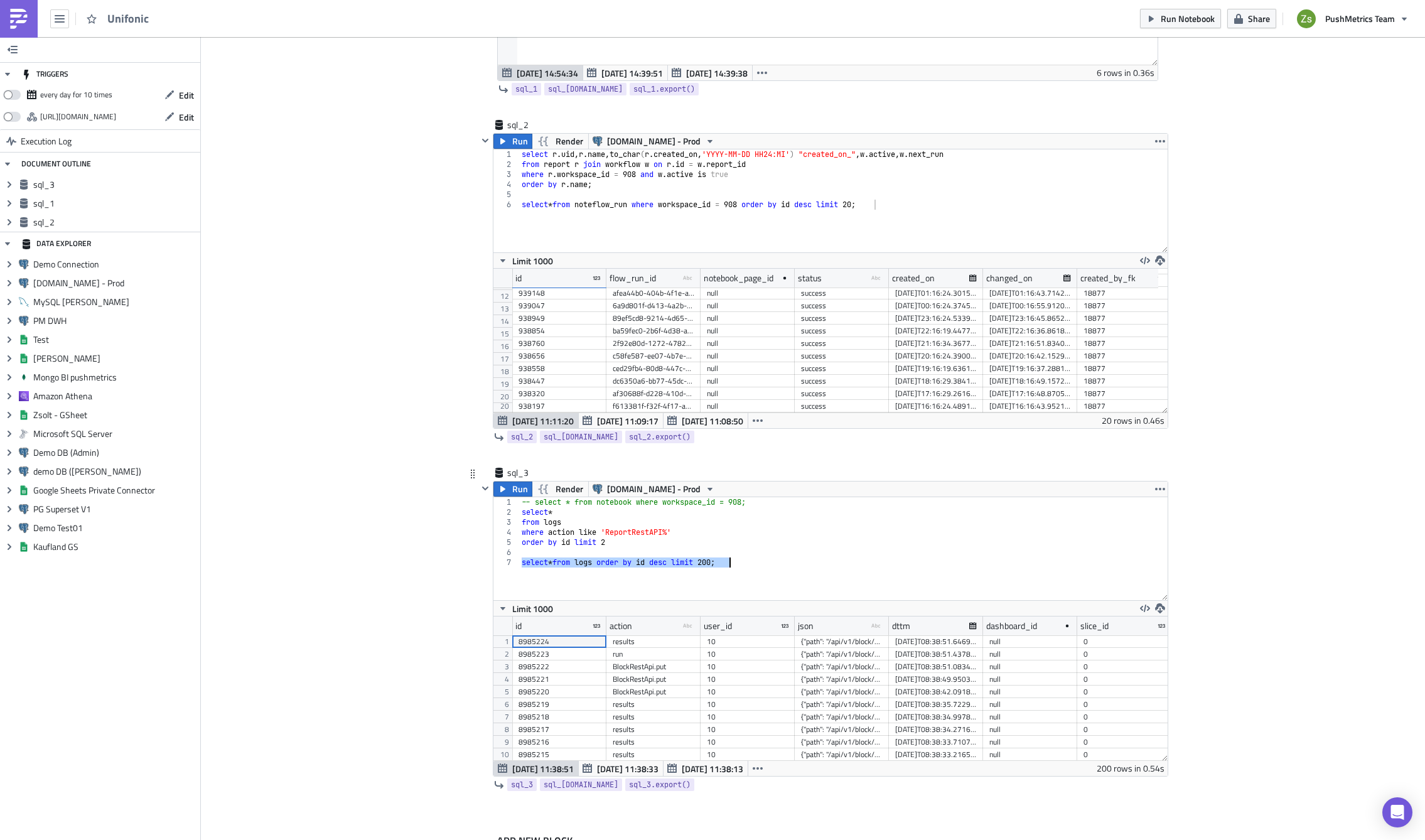
scroll to position [144, 674]
drag, startPoint x: 695, startPoint y: 623, endPoint x: 733, endPoint y: 630, distance: 38.6
click at [738, 630] on div at bounding box center [739, 626] width 2 height 19
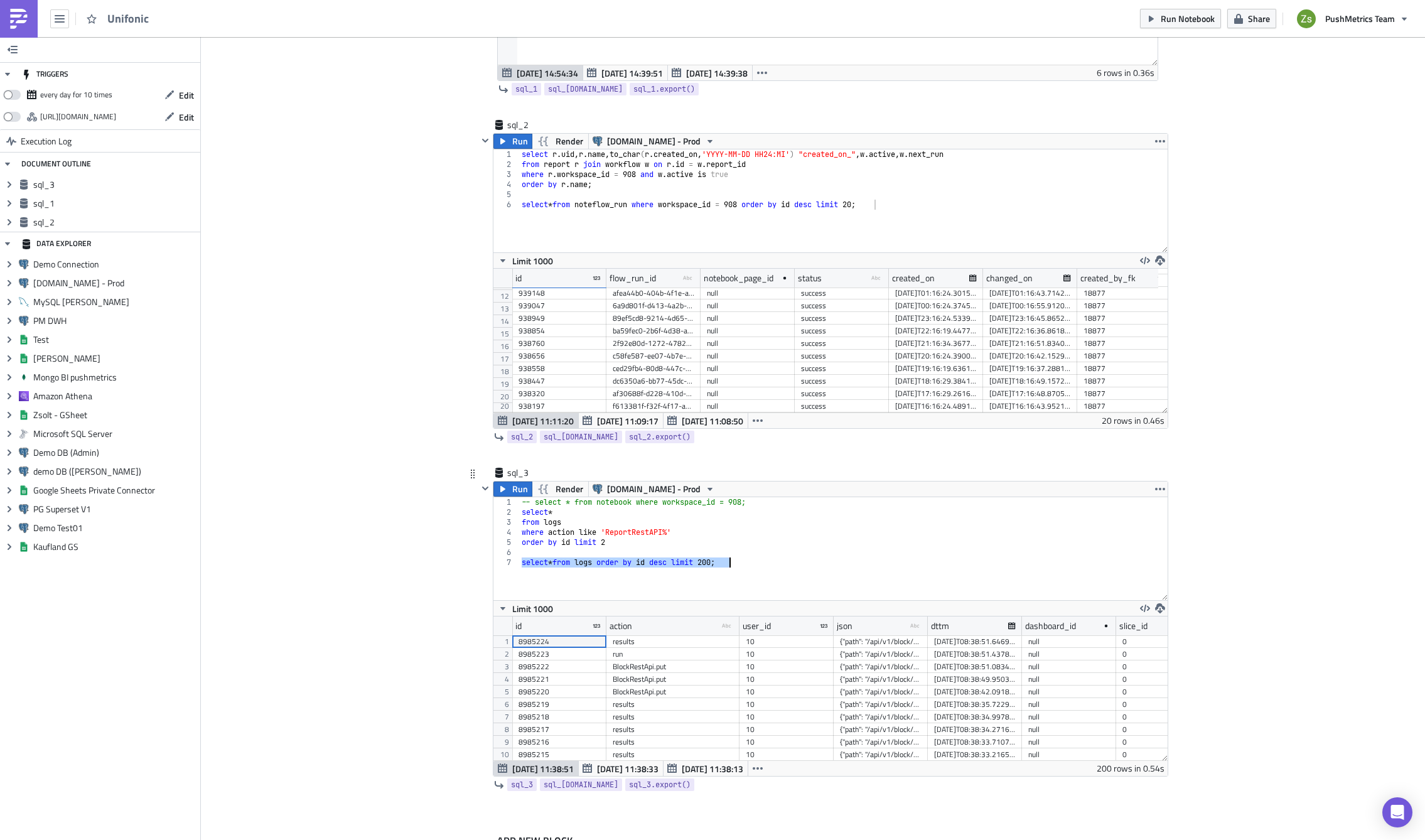
click at [670, 666] on div "BlockRestApi.put" at bounding box center [673, 666] width 120 height 13
click at [648, 530] on div "-- select * from notebook where workspace_id = 908; select * from logs where ac…" at bounding box center [843, 559] width 648 height 123
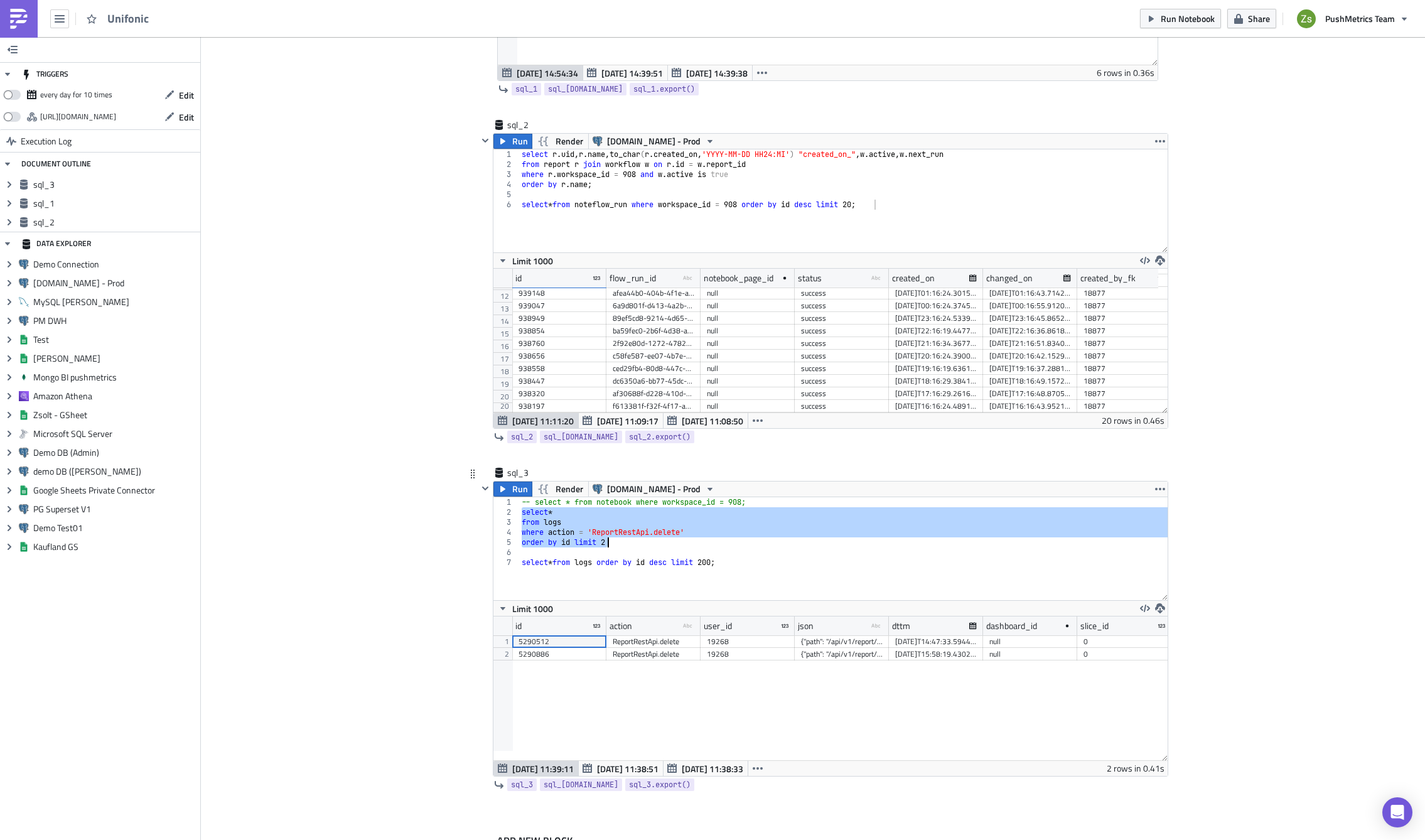
click at [767, 577] on div "-- select * from notebook where workspace_id = 908; select * from logs where ac…" at bounding box center [843, 559] width 648 height 123
type textarea "select * from logs order by id desc limit 200;"
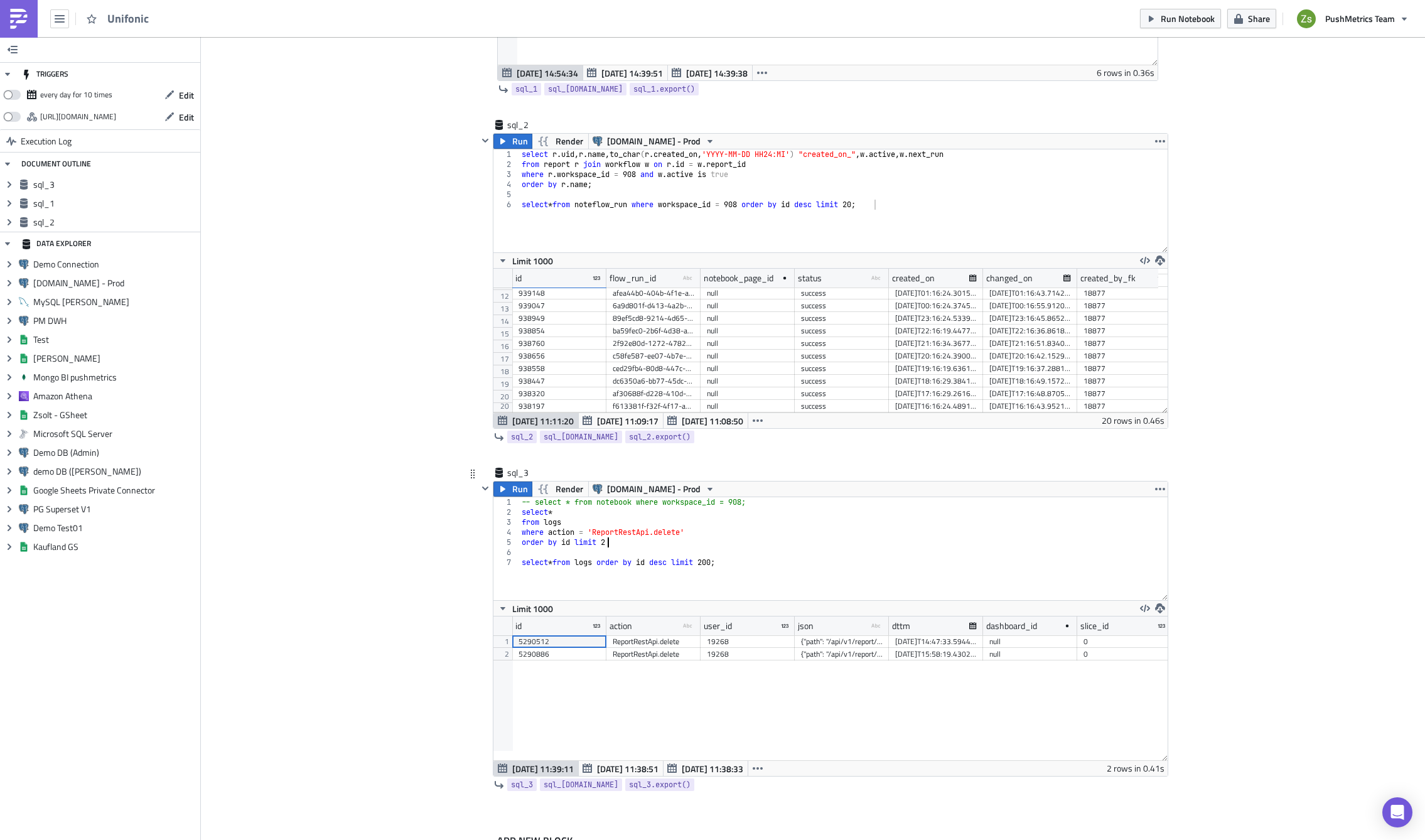
scroll to position [0, 0]
type textarea "where action = 'ReportRestApi.delete'"
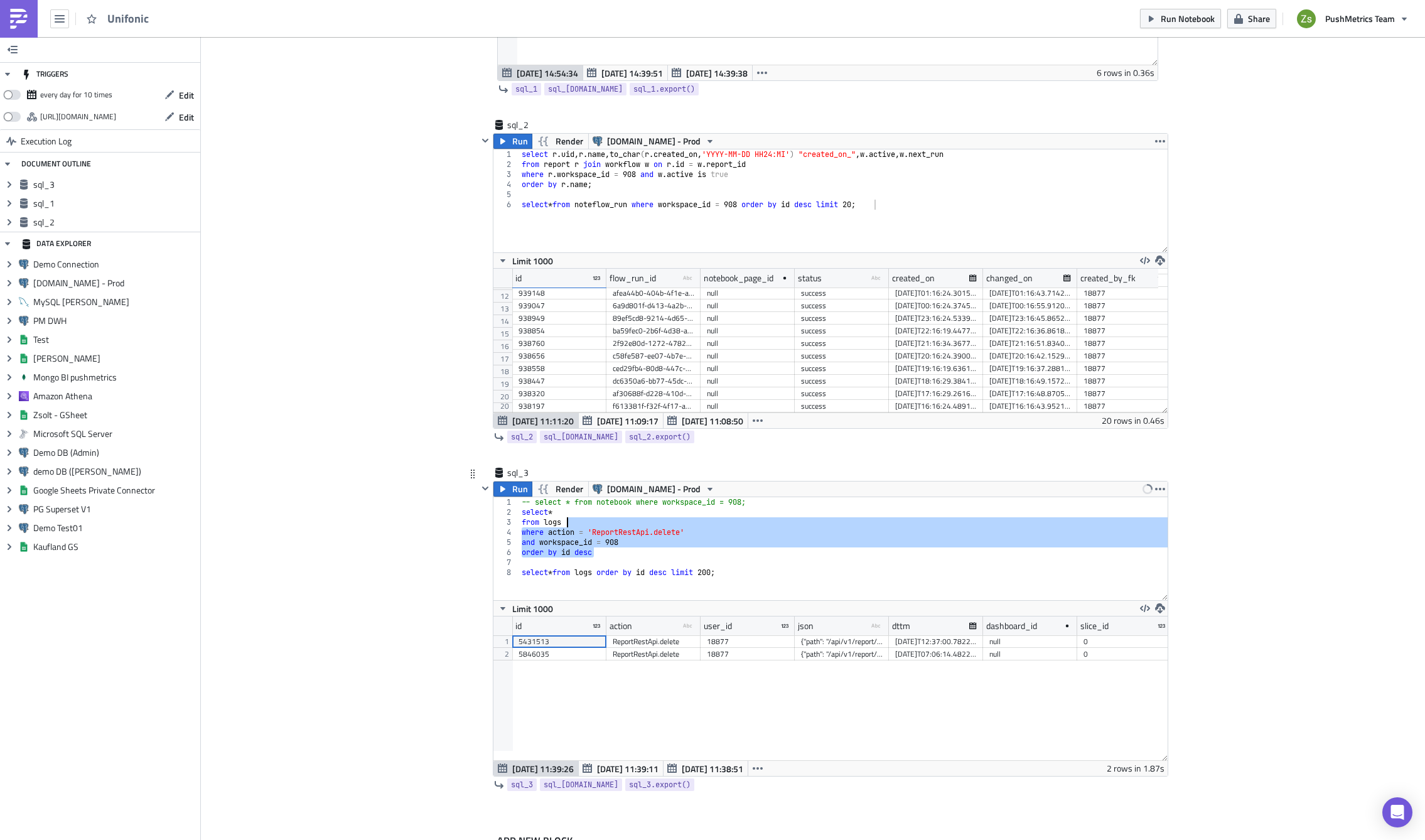
type textarea "select * from logs"
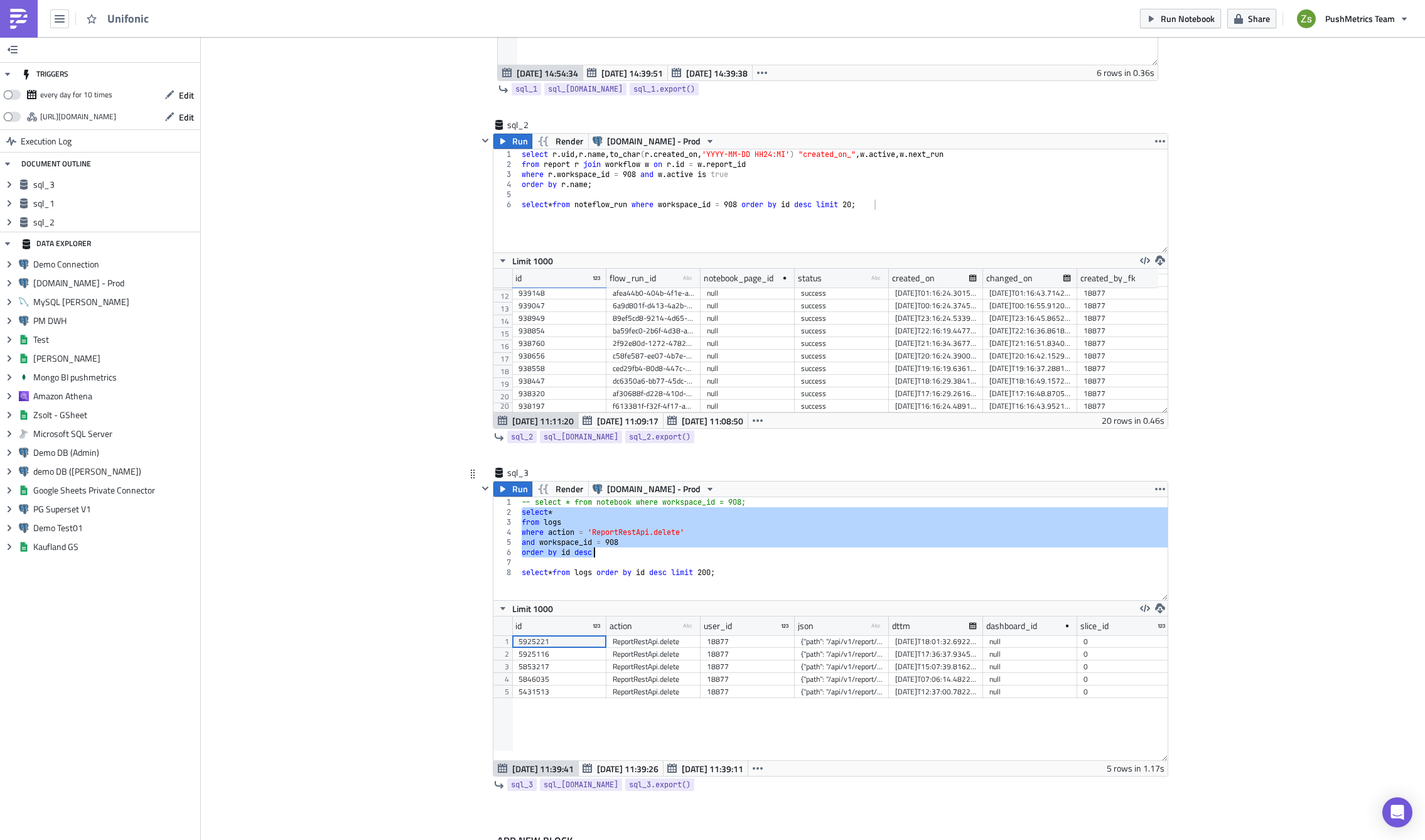
scroll to position [144, 674]
drag, startPoint x: 978, startPoint y: 626, endPoint x: 1055, endPoint y: 629, distance: 77.1
click at [984, 629] on div at bounding box center [982, 626] width 2 height 19
drag, startPoint x: 883, startPoint y: 629, endPoint x: 922, endPoint y: 629, distance: 39.0
click at [922, 629] on div at bounding box center [922, 626] width 2 height 19
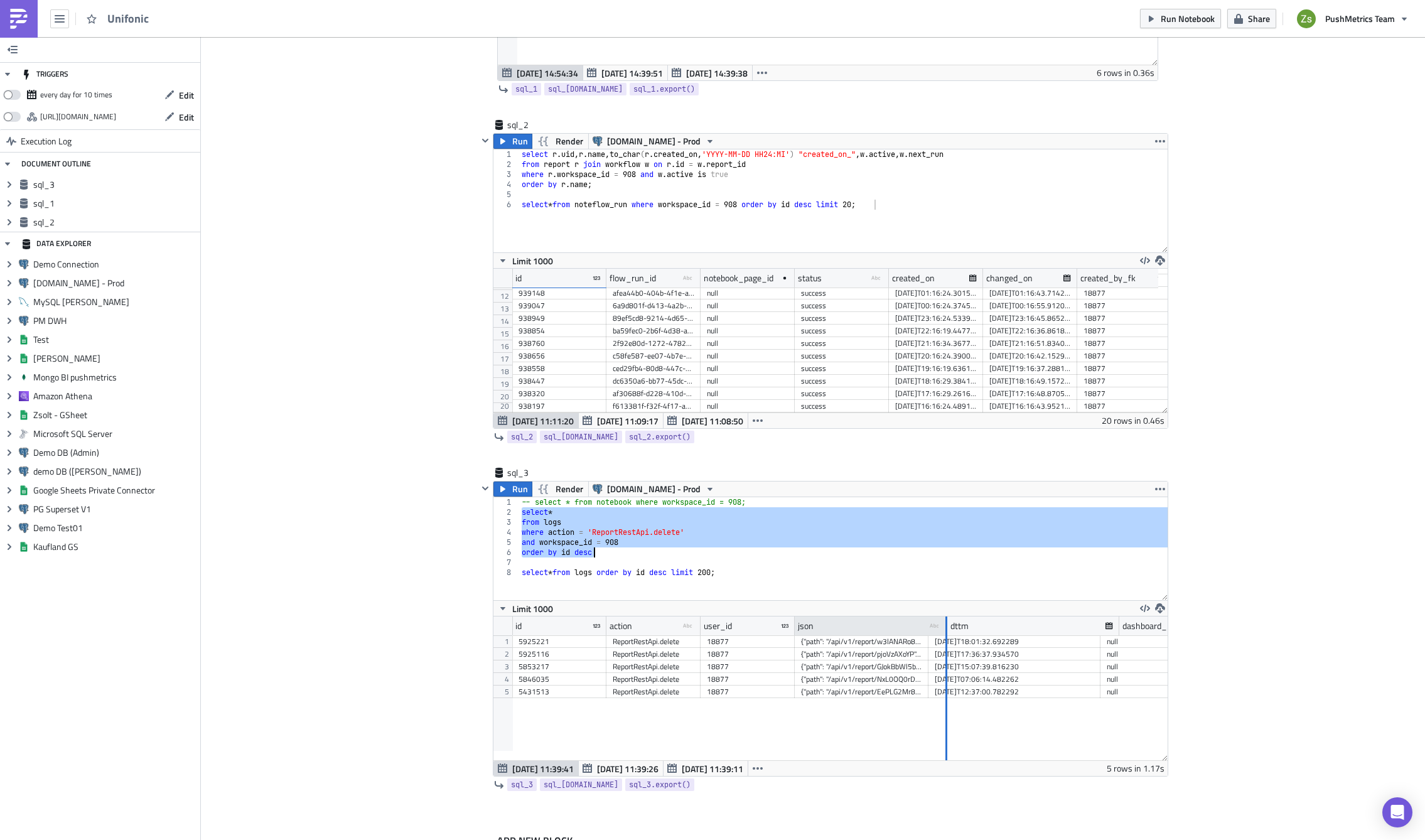
drag, startPoint x: 922, startPoint y: 629, endPoint x: 952, endPoint y: 628, distance: 30.0
click at [948, 628] on div at bounding box center [946, 626] width 2 height 19
drag, startPoint x: 952, startPoint y: 628, endPoint x: 1016, endPoint y: 626, distance: 64.0
click at [1003, 626] on div at bounding box center [1002, 626] width 2 height 19
drag, startPoint x: 1016, startPoint y: 626, endPoint x: 900, endPoint y: 621, distance: 116.1
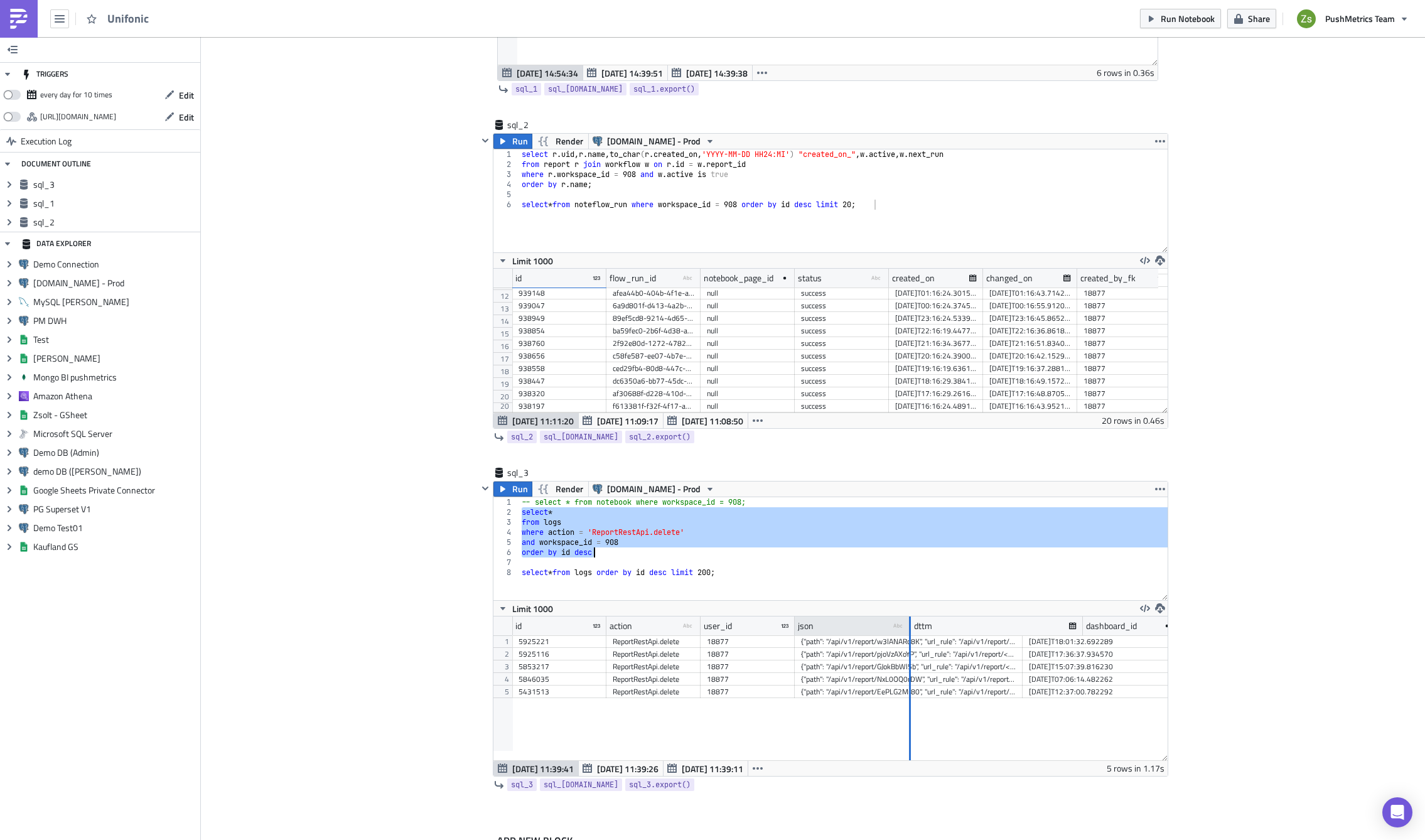
click at [909, 621] on div at bounding box center [910, 626] width 2 height 19
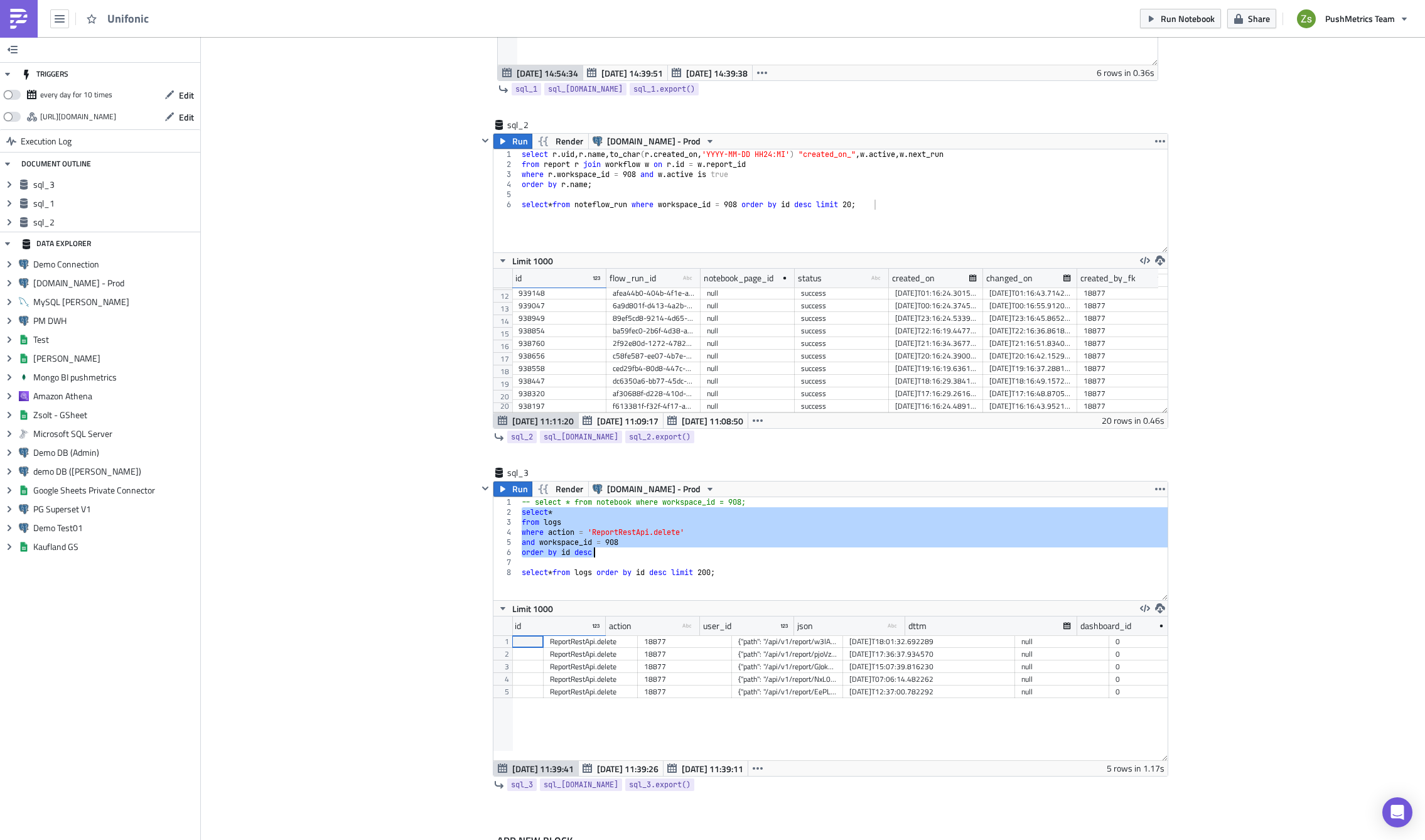
scroll to position [0, 63]
type textarea "and workspace_id = 908 order by id desc"
click at [325, 708] on div "Add Image Execution Log Unifonic sql_1 Run Render [DOMAIN_NAME] - Prod 1 2 3 4 …" at bounding box center [813, 282] width 1224 height 1236
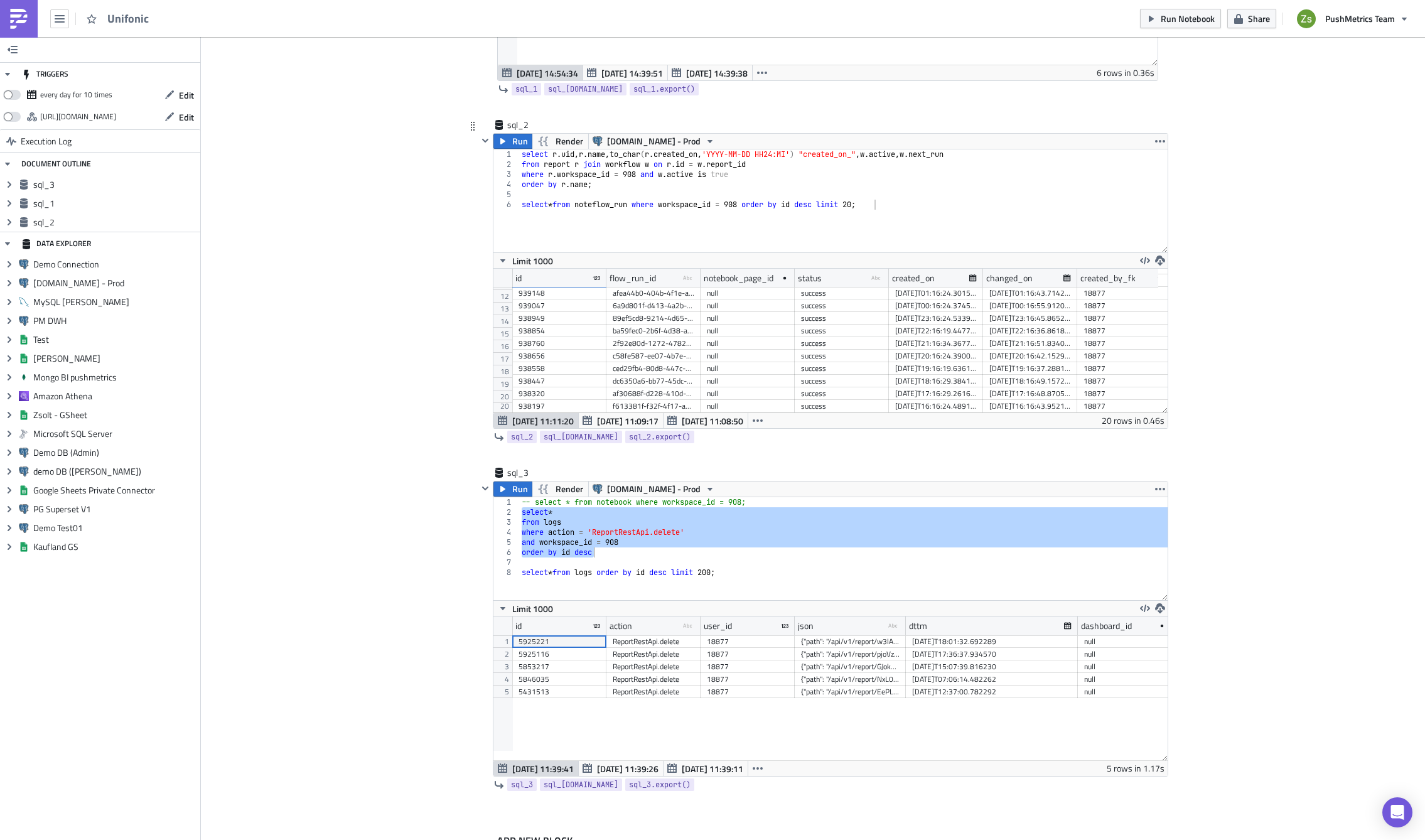
scroll to position [309, 0]
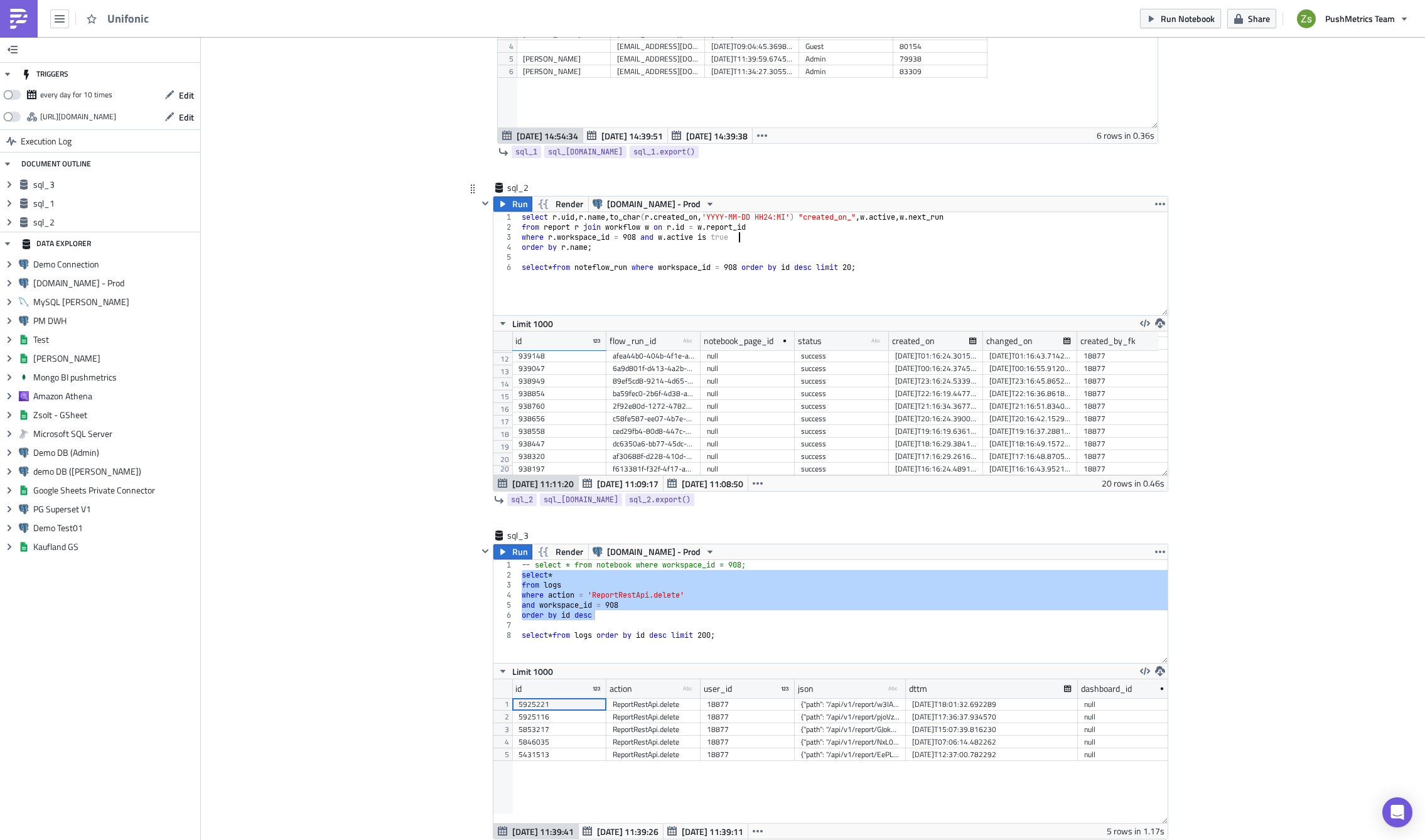
click at [819, 241] on div "select r . [PERSON_NAME] name , to_char ( r . created_on , 'YYYY-MM-DD HH24:MI'…" at bounding box center [843, 273] width 648 height 123
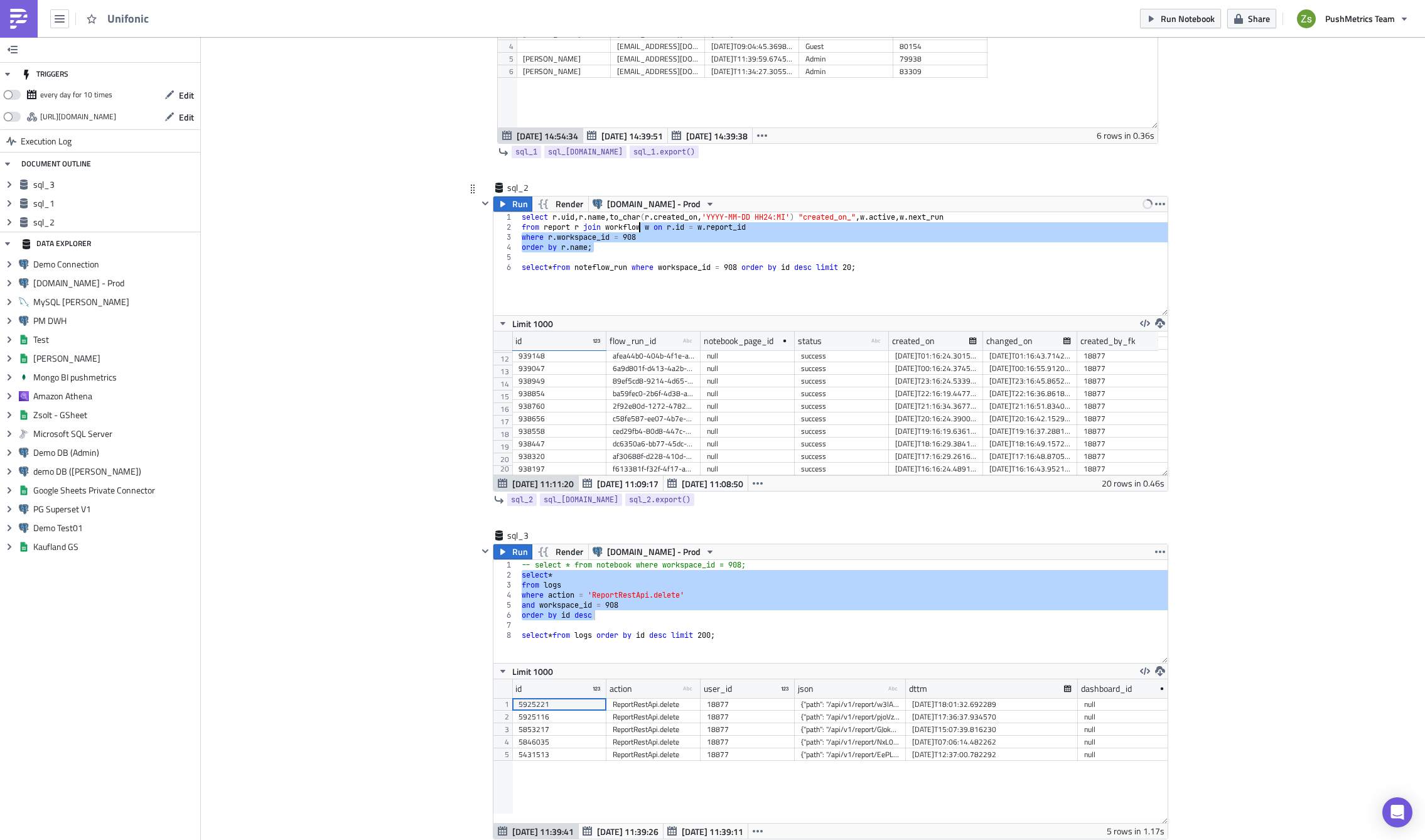
type textarea "select r.[PERSON_NAME][DOMAIN_NAME], to_char(r.created_on, 'YYYY-MM-DD HH24:MI'…"
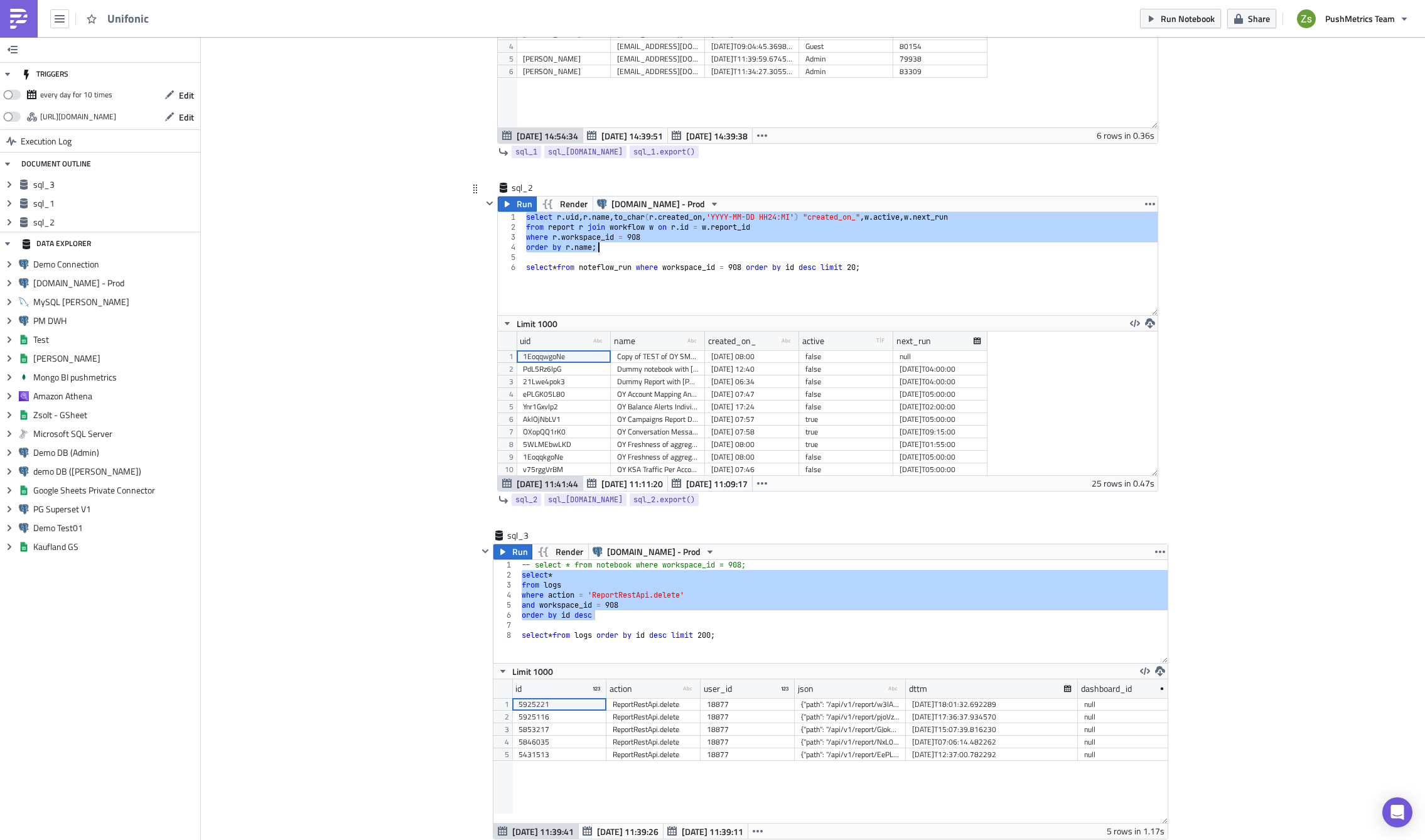
scroll to position [144, 659]
drag, startPoint x: 699, startPoint y: 343, endPoint x: 1022, endPoint y: 357, distance: 323.3
click at [1022, 357] on div "uid type-text Created with Sketch. name type-text Created with Sketch. created_…" at bounding box center [828, 403] width 660 height 144
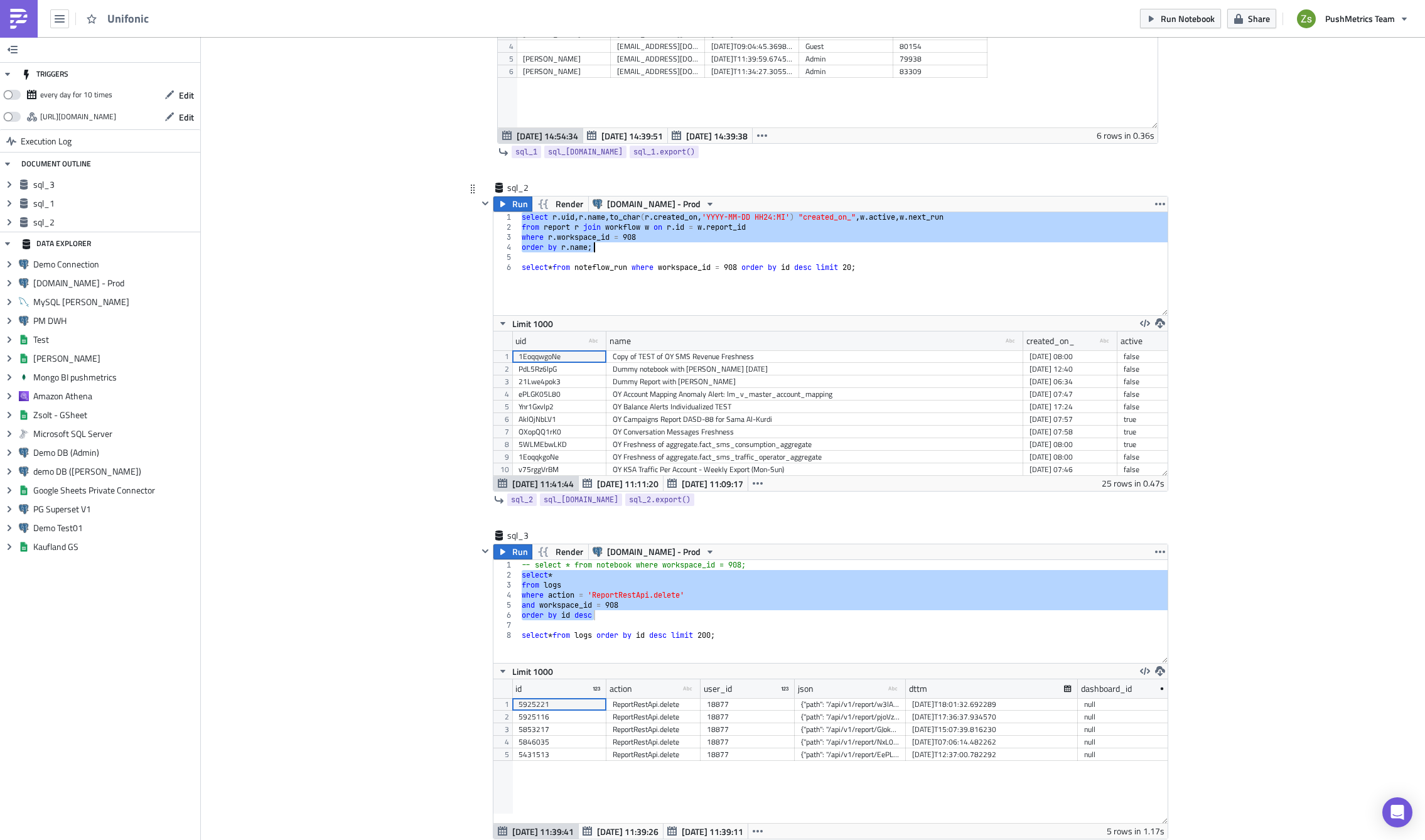
scroll to position [144, 674]
click at [700, 357] on div "Copy of TEST of OY SMS Revenue Freshness" at bounding box center [815, 356] width 404 height 13
click at [704, 343] on div "name type-text Created with Sketch." at bounding box center [815, 340] width 417 height 19
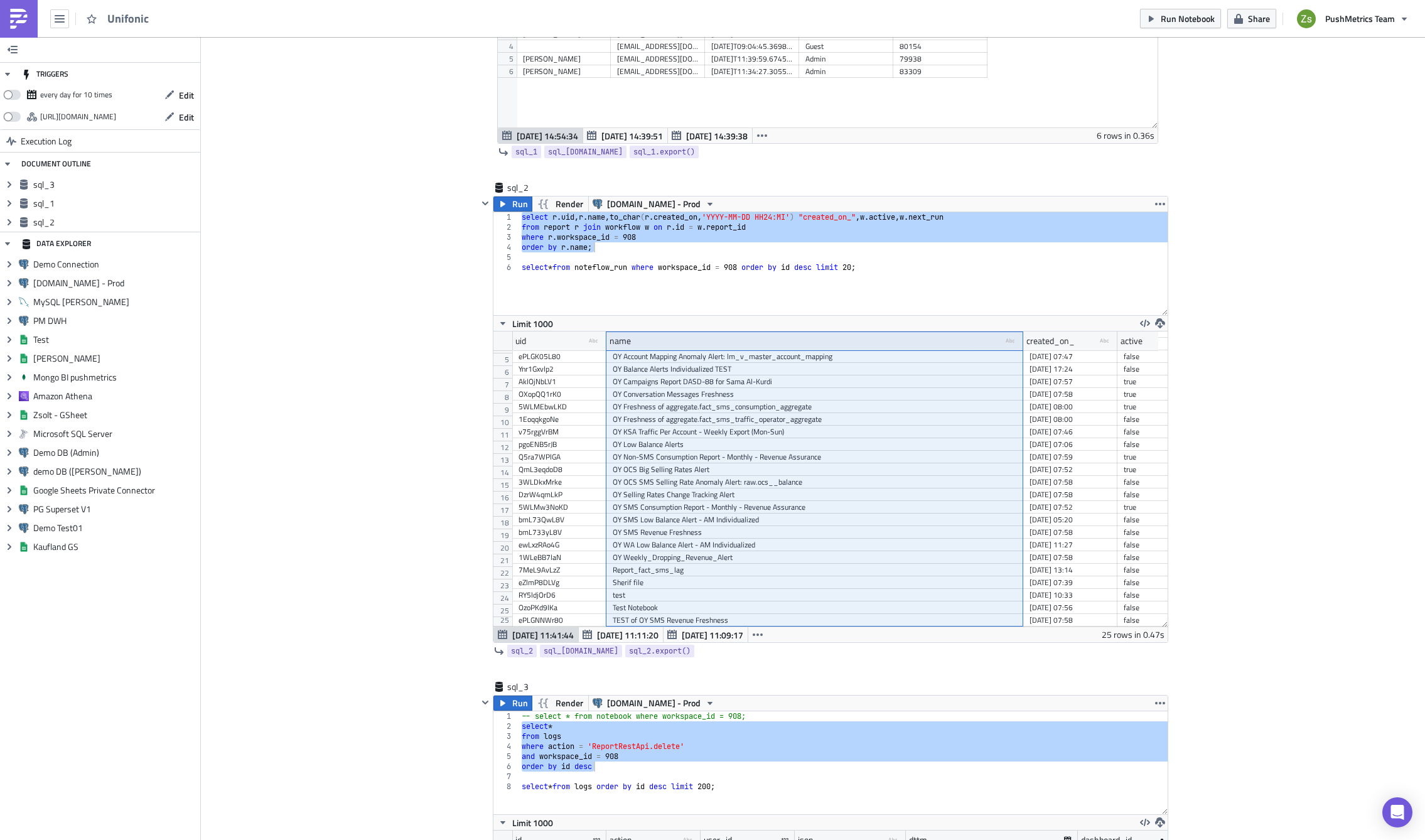
scroll to position [296, 674]
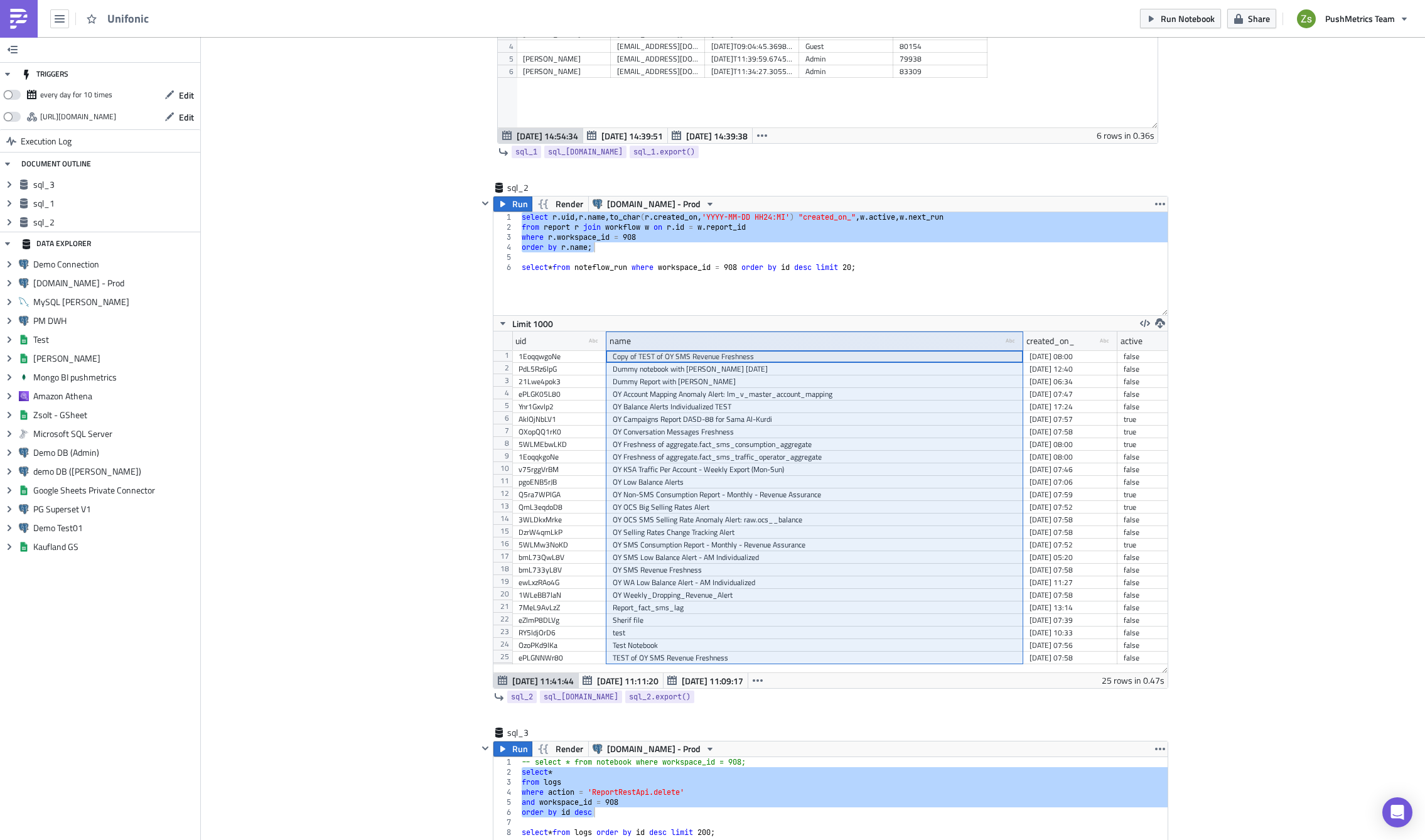
drag, startPoint x: 1158, startPoint y: 472, endPoint x: 1193, endPoint y: 709, distance: 239.6
click at [1193, 709] on div "Add Image Execution Log Unifonic sql_1 Run Render [DOMAIN_NAME] - Prod 1 2 3 4 …" at bounding box center [813, 444] width 1224 height 1432
click at [759, 400] on div "OY Balance Alerts Individualized TEST" at bounding box center [815, 406] width 404 height 13
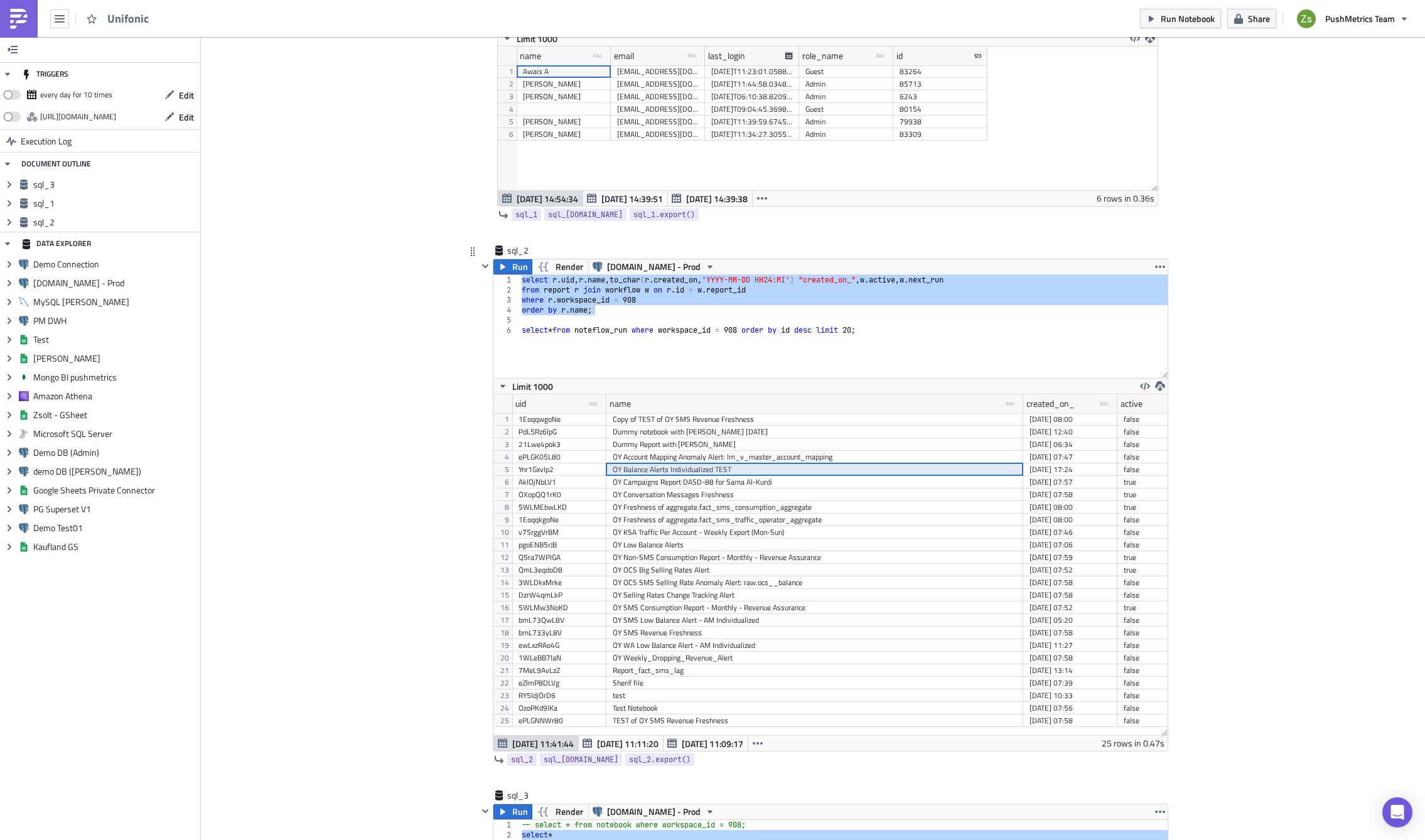
click at [688, 535] on div "OY KSA Traffic Per Account - Weekly Export (Mon-Sun)" at bounding box center [815, 532] width 404 height 13
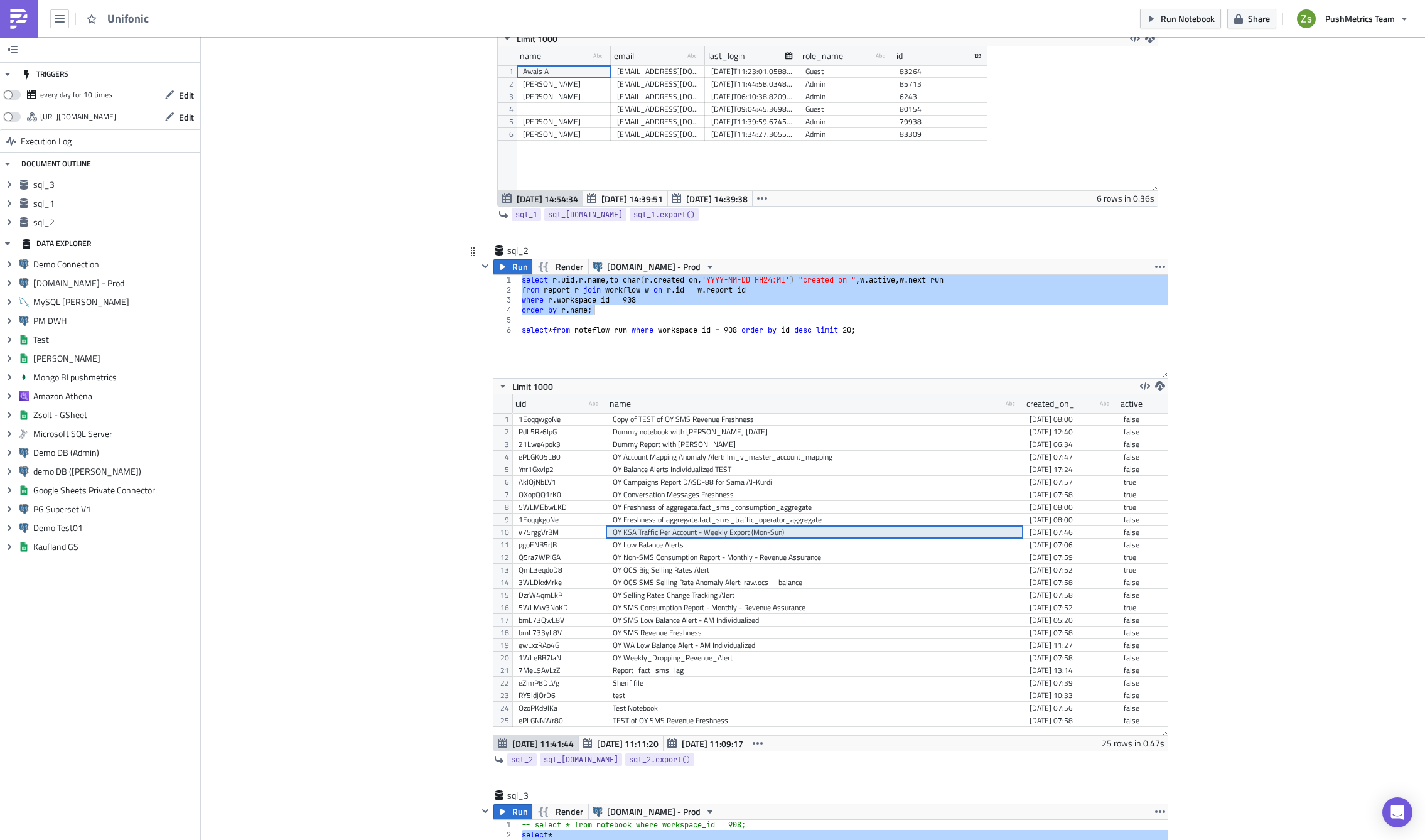
type textarea "select * from noteflow_run where workspace_id = 908 order by id desc limit 20;"
click at [740, 356] on div "select r . [PERSON_NAME] name , to_char ( r . created_on , 'YYYY-MM-DD HH24:MI'…" at bounding box center [843, 336] width 648 height 123
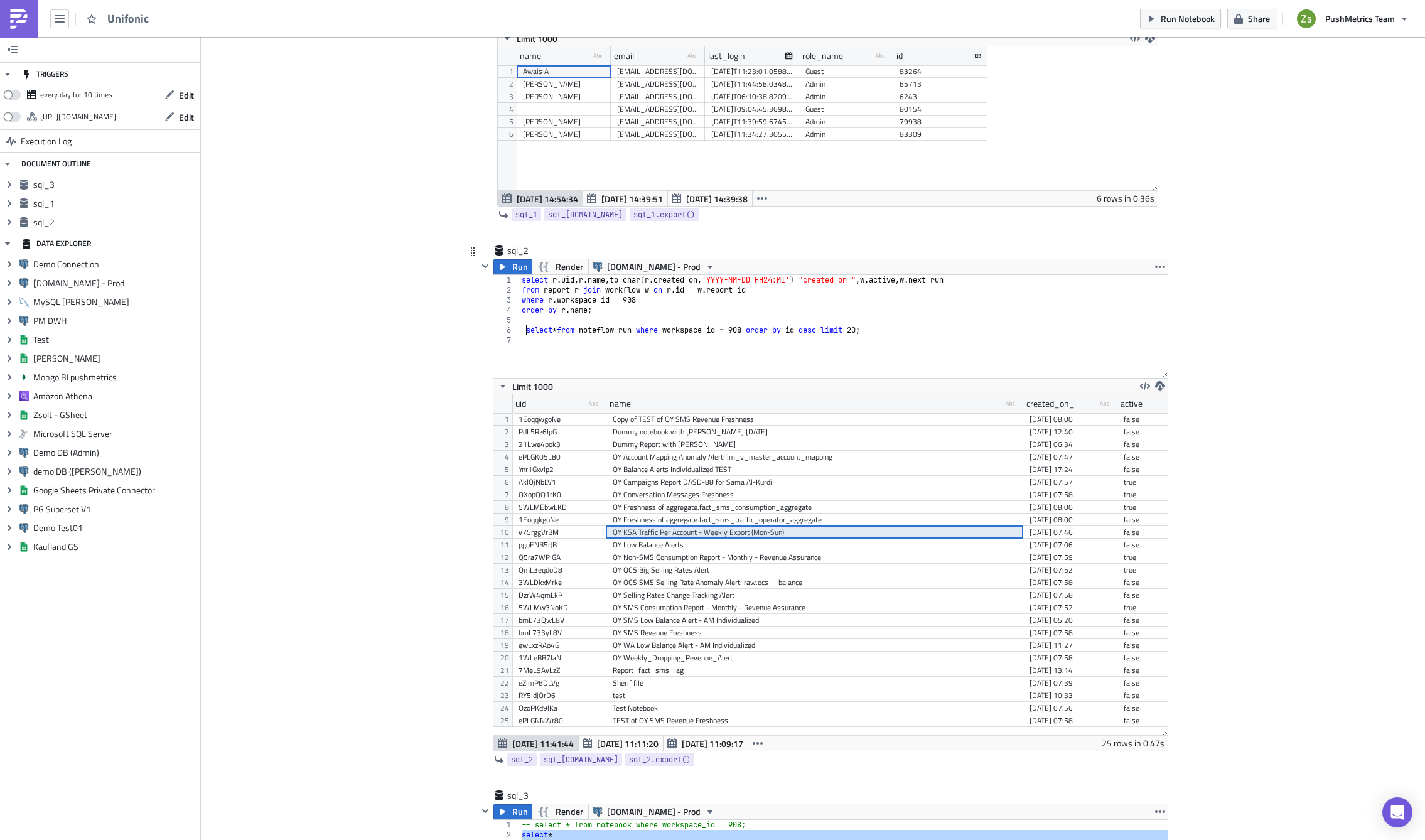
type textarea "-- select * from noteflow_run where workspace_id = 908 order by id desc limit 2…"
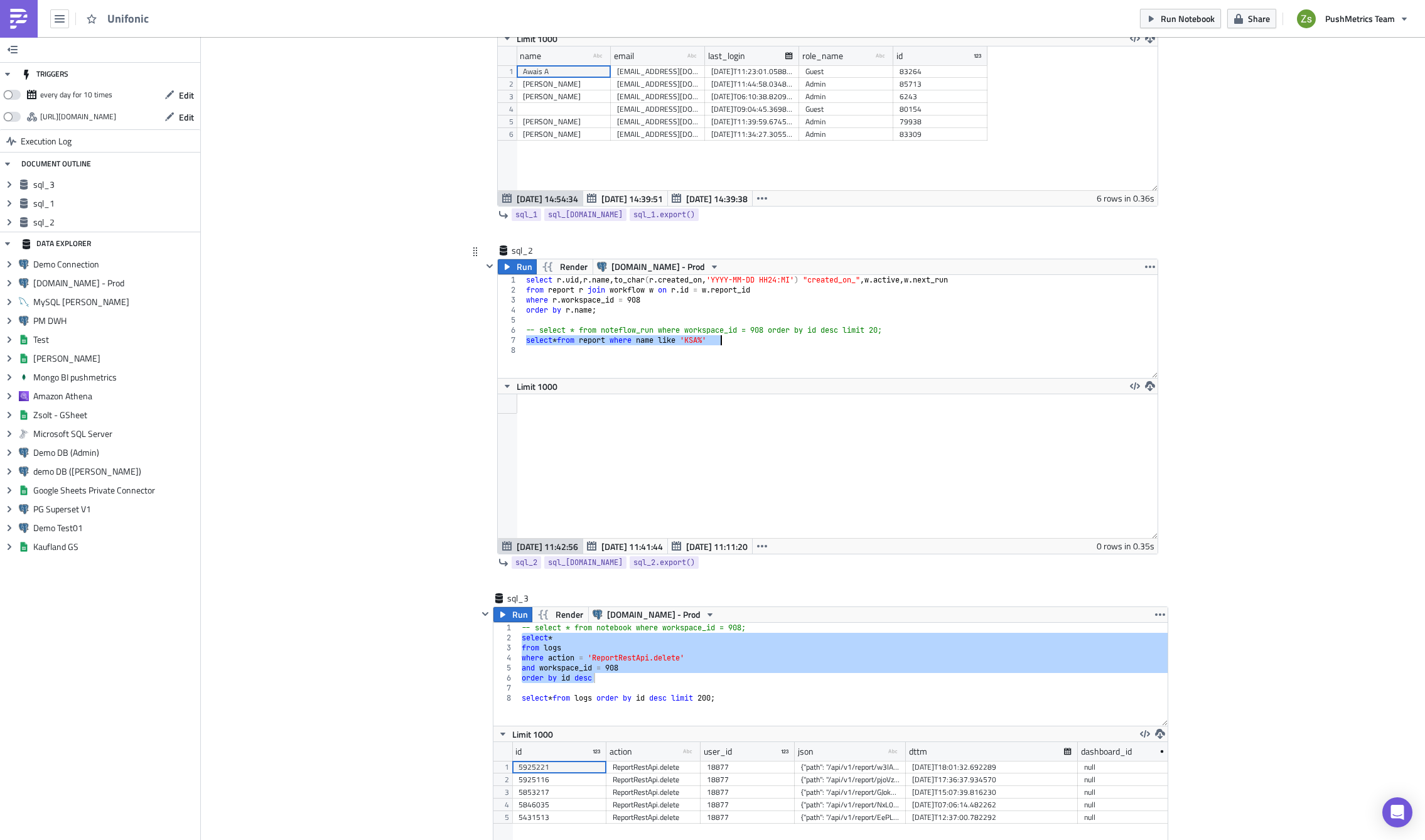
scroll to position [144, 659]
click at [747, 337] on div "select r . [PERSON_NAME] name , to_char ( r . created_on , 'YYYY-MM-DD HH24:MI'…" at bounding box center [840, 326] width 634 height 103
click at [696, 337] on div "select r . [PERSON_NAME] name , to_char ( r . created_on , 'YYYY-MM-DD HH24:MI'…" at bounding box center [840, 336] width 634 height 123
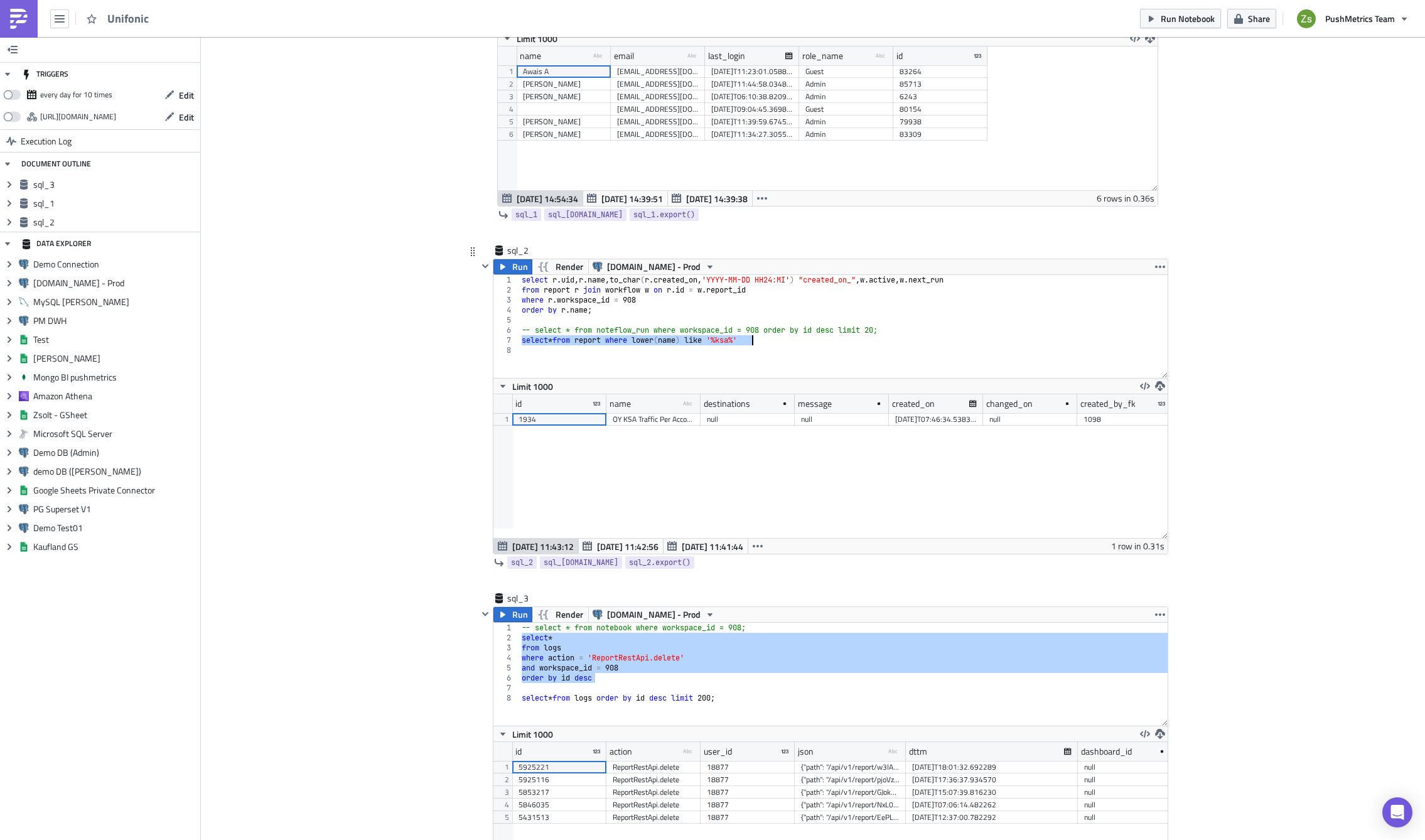
scroll to position [144, 674]
drag, startPoint x: 695, startPoint y: 406, endPoint x: 932, endPoint y: 402, distance: 237.0
click at [701, 402] on div at bounding box center [700, 404] width 2 height 19
click at [790, 422] on div "OY KSA Traffic Per Account - Weekly Export (Mon-Sun)" at bounding box center [772, 419] width 318 height 13
click at [728, 338] on div "select r . [PERSON_NAME] name , to_char ( r . created_on , 'YYYY-MM-DD HH24:MI'…" at bounding box center [843, 326] width 648 height 103
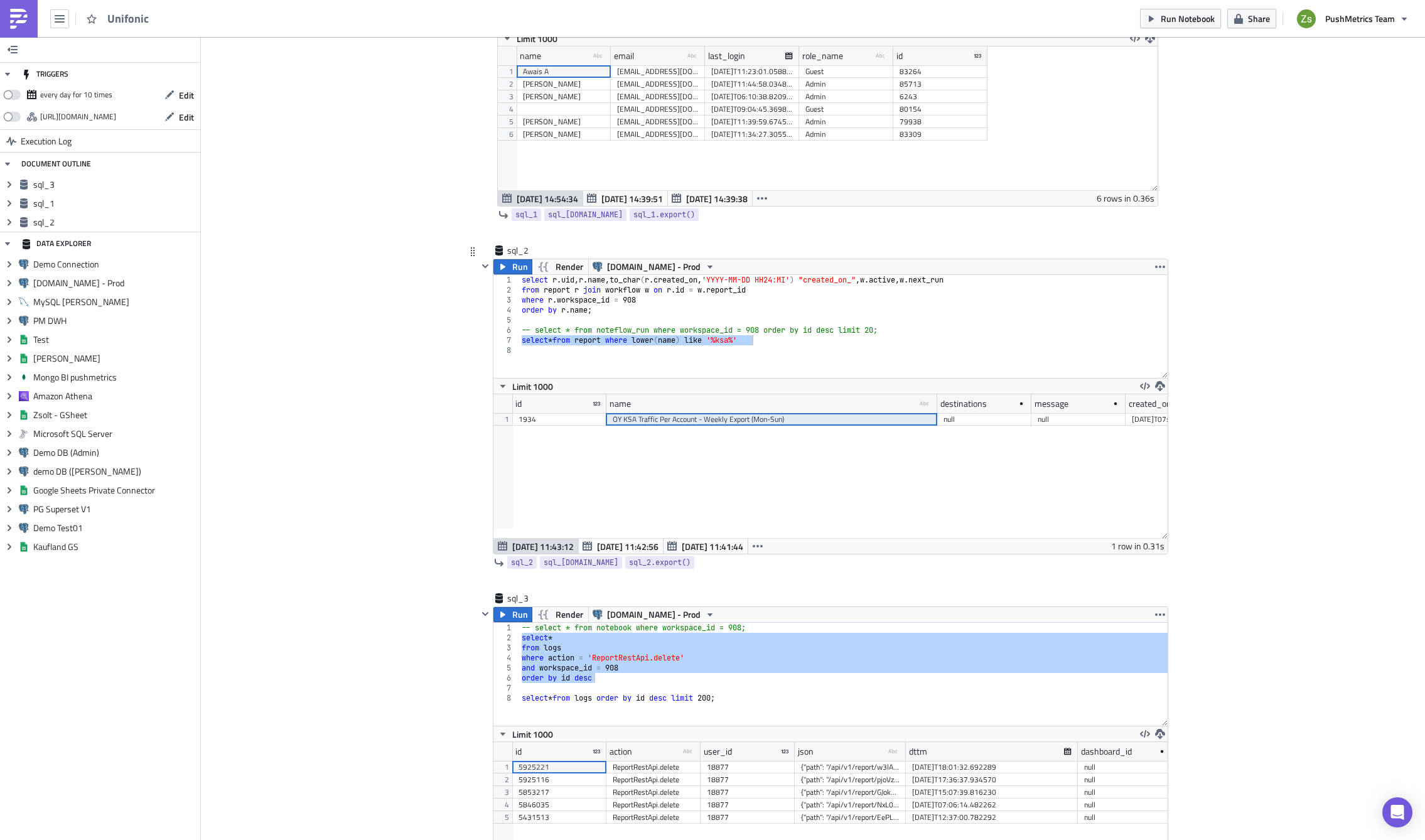
click at [728, 338] on div "select r . [PERSON_NAME] name , to_char ( r . created_on , 'YYYY-MM-DD HH24:MI'…" at bounding box center [843, 336] width 648 height 123
drag, startPoint x: 694, startPoint y: 409, endPoint x: 931, endPoint y: 413, distance: 237.0
click at [934, 413] on div at bounding box center [935, 404] width 3 height 19
click at [753, 343] on div "select r . [PERSON_NAME] name , to_char ( r . created_on , 'YYYY-MM-DD HH24:MI'…" at bounding box center [843, 326] width 648 height 103
click at [753, 343] on div "select r . [PERSON_NAME] name , to_char ( r . created_on , 'YYYY-MM-DD HH24:MI'…" at bounding box center [843, 336] width 648 height 123
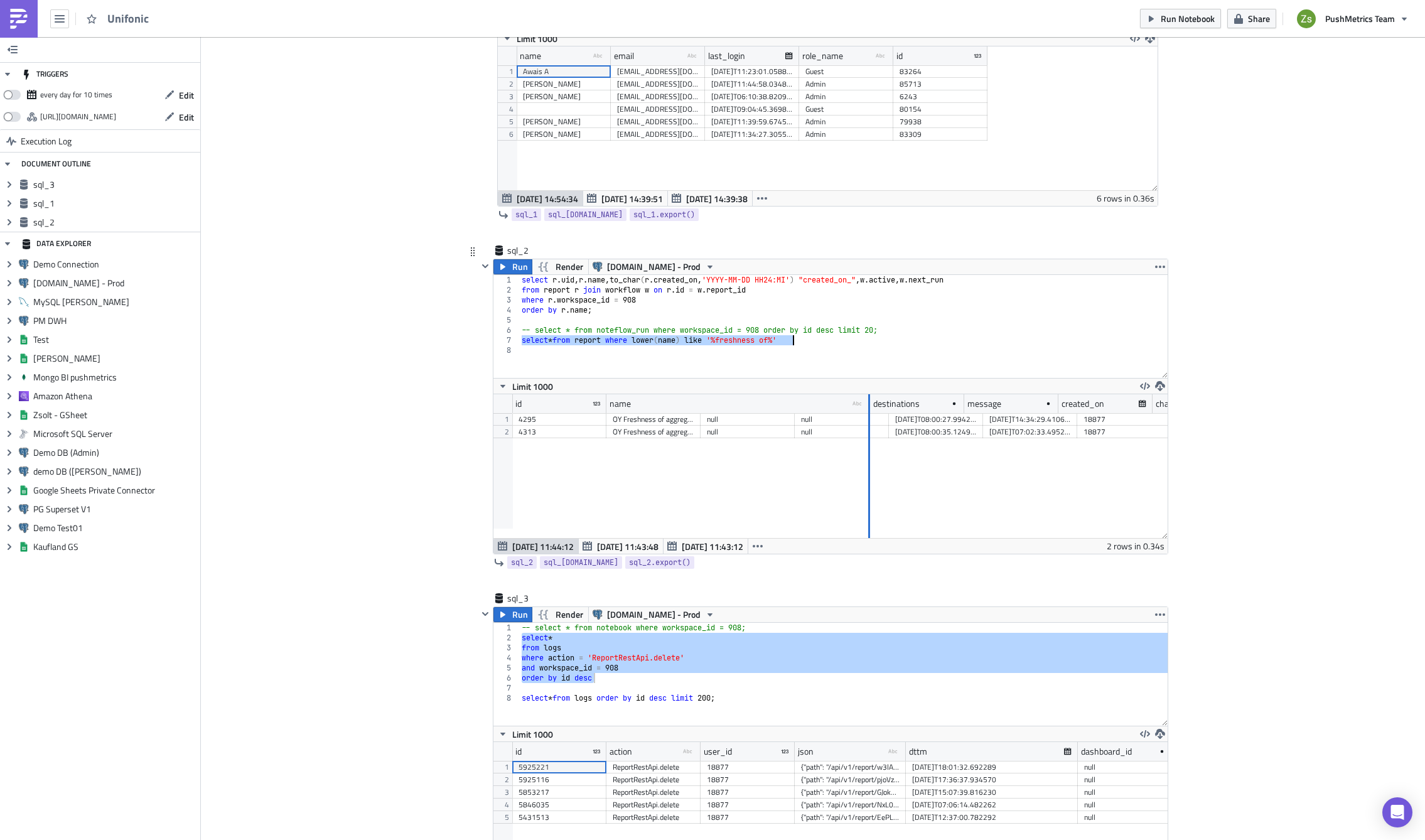
drag, startPoint x: 696, startPoint y: 402, endPoint x: 984, endPoint y: 415, distance: 288.3
click at [984, 415] on div "id name type-text Created with Sketch. destinations message created_on changed_…" at bounding box center [831, 466] width 674 height 144
click at [745, 338] on div "select r . [PERSON_NAME] name , to_char ( r . created_on , 'YYYY-MM-DD HH24:MI'…" at bounding box center [843, 326] width 648 height 103
click at [745, 338] on div "select r . [PERSON_NAME] name , to_char ( r . created_on , 'YYYY-MM-DD HH24:MI'…" at bounding box center [843, 336] width 648 height 123
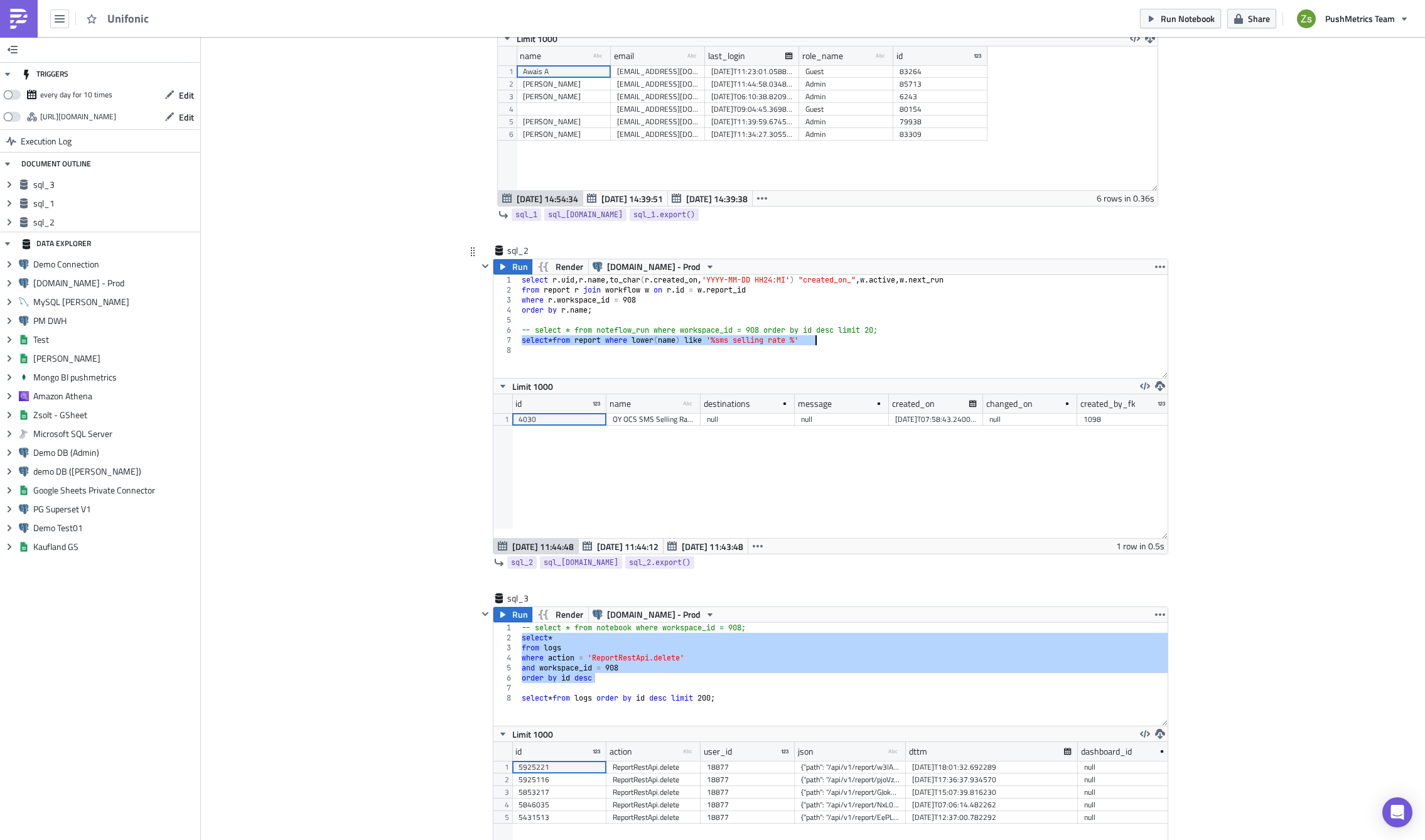
scroll to position [144, 674]
drag, startPoint x: 695, startPoint y: 400, endPoint x: 1034, endPoint y: 434, distance: 340.7
click at [1034, 434] on div "id name type-text Created with Sketch. destinations message created_on changed_…" at bounding box center [831, 466] width 674 height 144
click at [733, 417] on div "OY OCS SMS Selling Rate Anomaly Alert: raw.ocs__balance" at bounding box center [824, 419] width 422 height 13
click at [734, 342] on div "select r . [PERSON_NAME] name , to_char ( r . created_on , 'YYYY-MM-DD HH24:MI'…" at bounding box center [843, 326] width 648 height 103
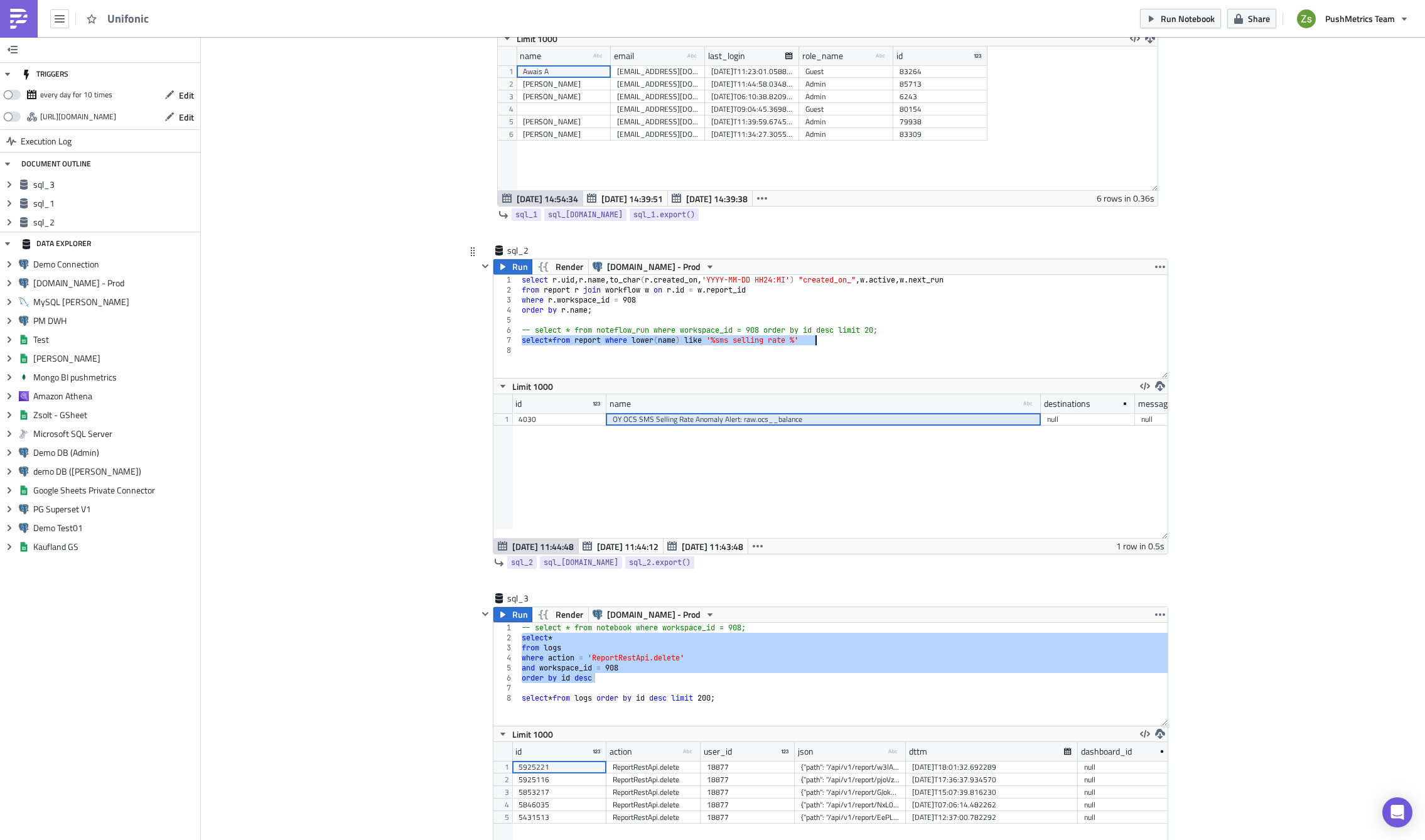
click at [734, 342] on div "select r . [PERSON_NAME] name , to_char ( r . created_on , 'YYYY-MM-DD HH24:MI'…" at bounding box center [843, 336] width 648 height 123
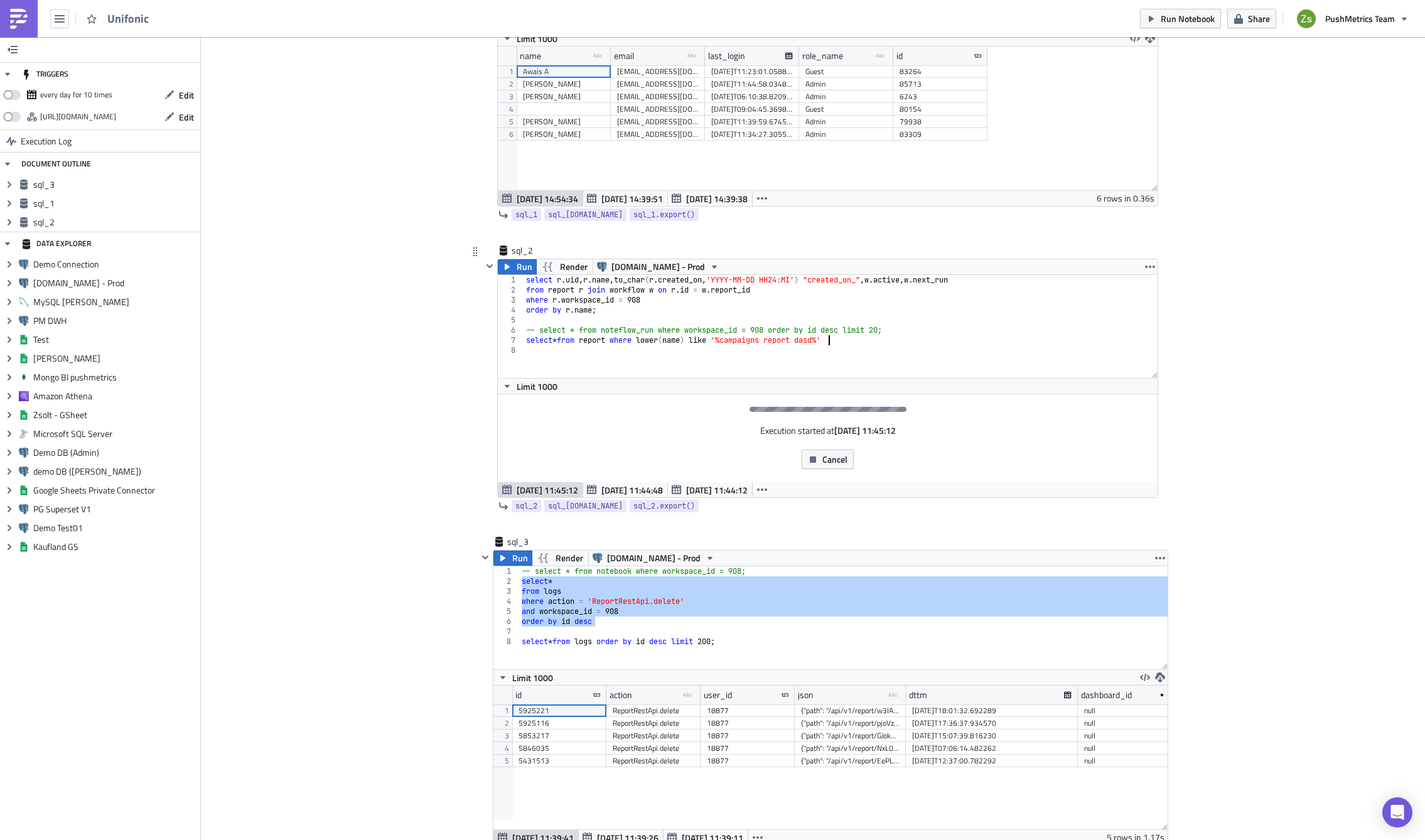
type textarea "-- select * from noteflow_run where workspace_id = 908 order by id desc limit 2…"
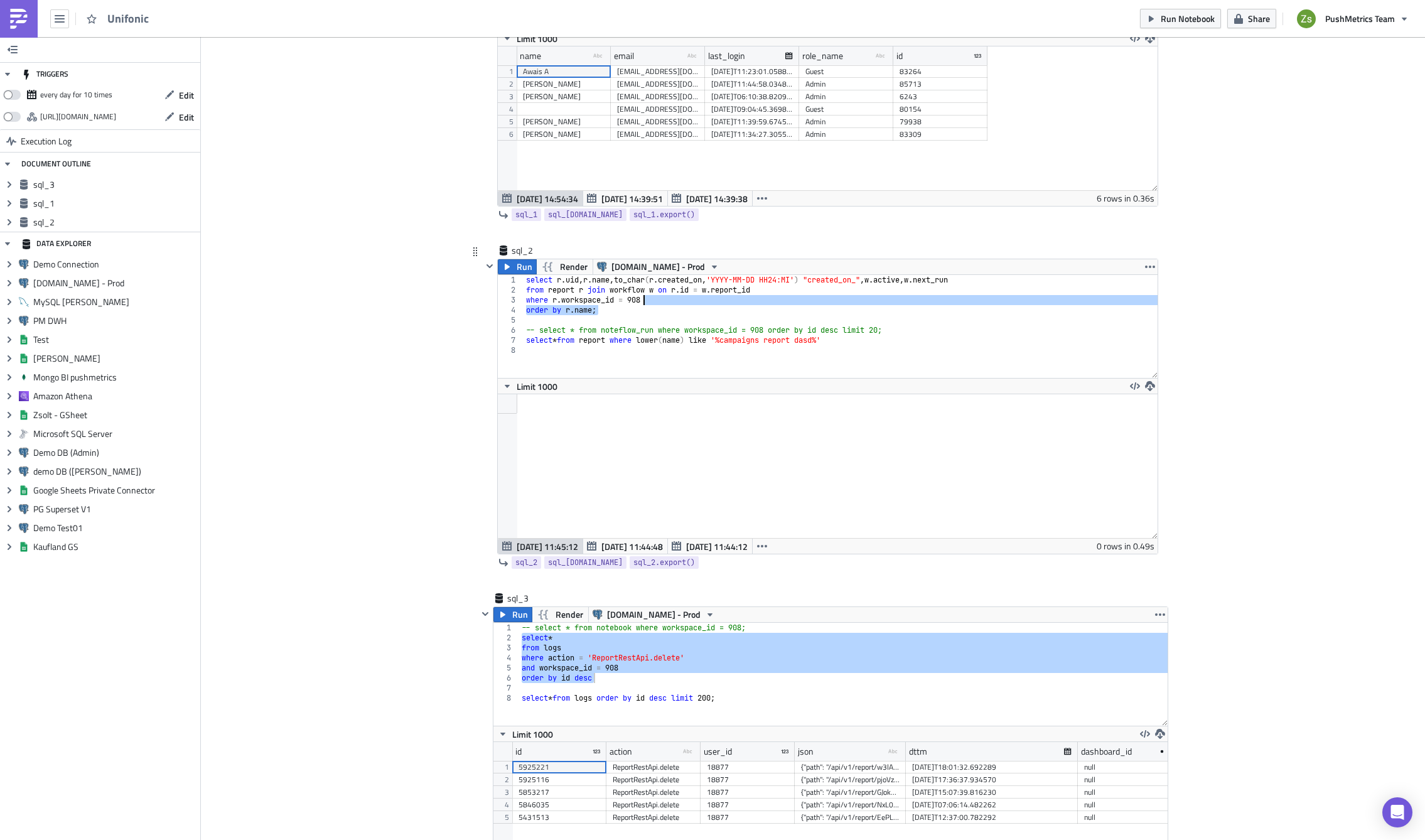
scroll to position [144, 659]
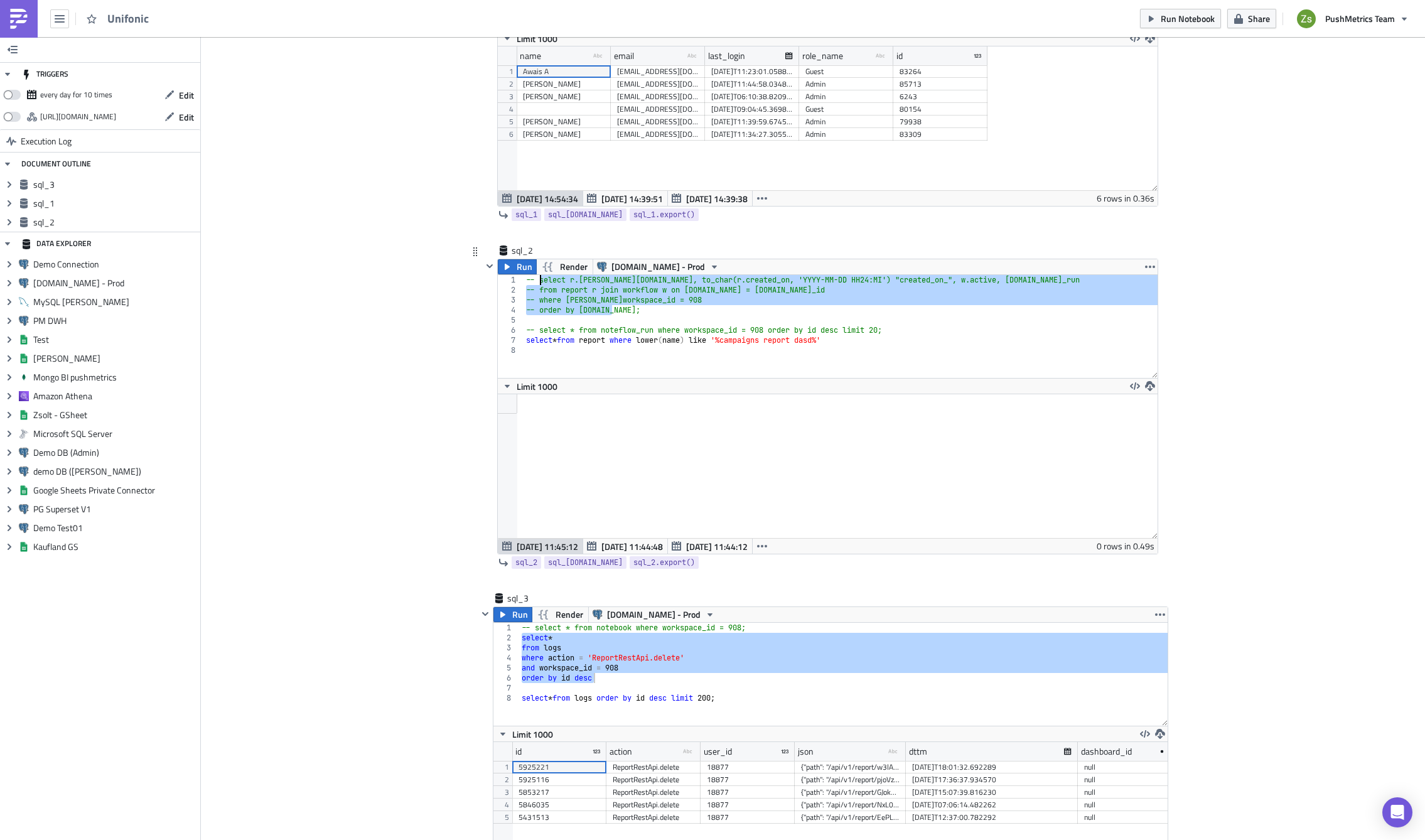
type textarea "-- order by [DOMAIN_NAME];"
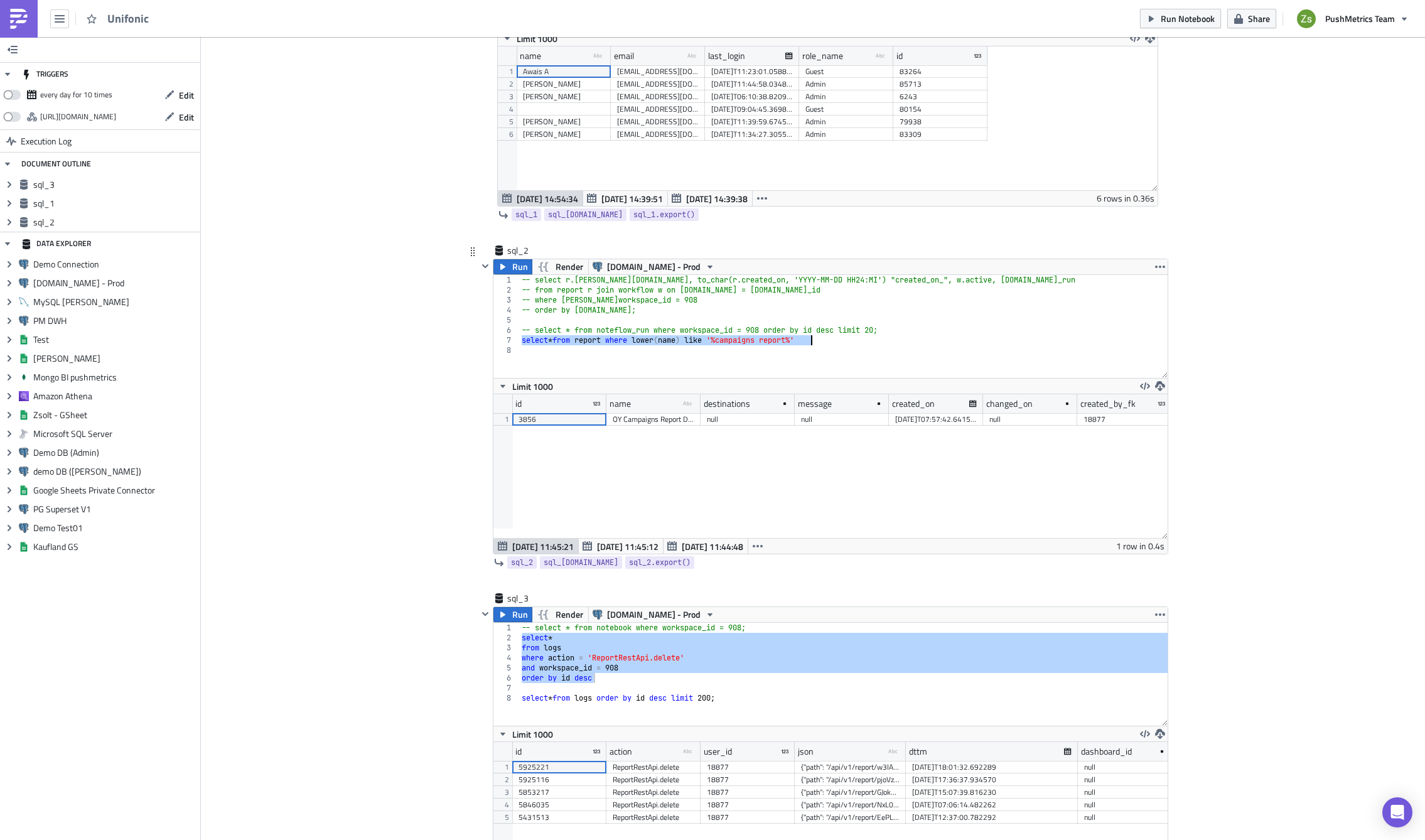
scroll to position [144, 674]
drag, startPoint x: 694, startPoint y: 405, endPoint x: 984, endPoint y: 423, distance: 290.6
click at [984, 423] on div "id name type-text Created with Sketch. destinations message created_on changed_…" at bounding box center [831, 466] width 674 height 144
click at [792, 421] on div "OY Campaigns Report DASD-88 for Sama Al-Kurdi" at bounding box center [799, 419] width 373 height 13
click at [732, 340] on div "-- select r.[PERSON_NAME][DOMAIN_NAME], to_char(r.created_on, 'YYYY-MM-DD HH24:…" at bounding box center [843, 326] width 648 height 103
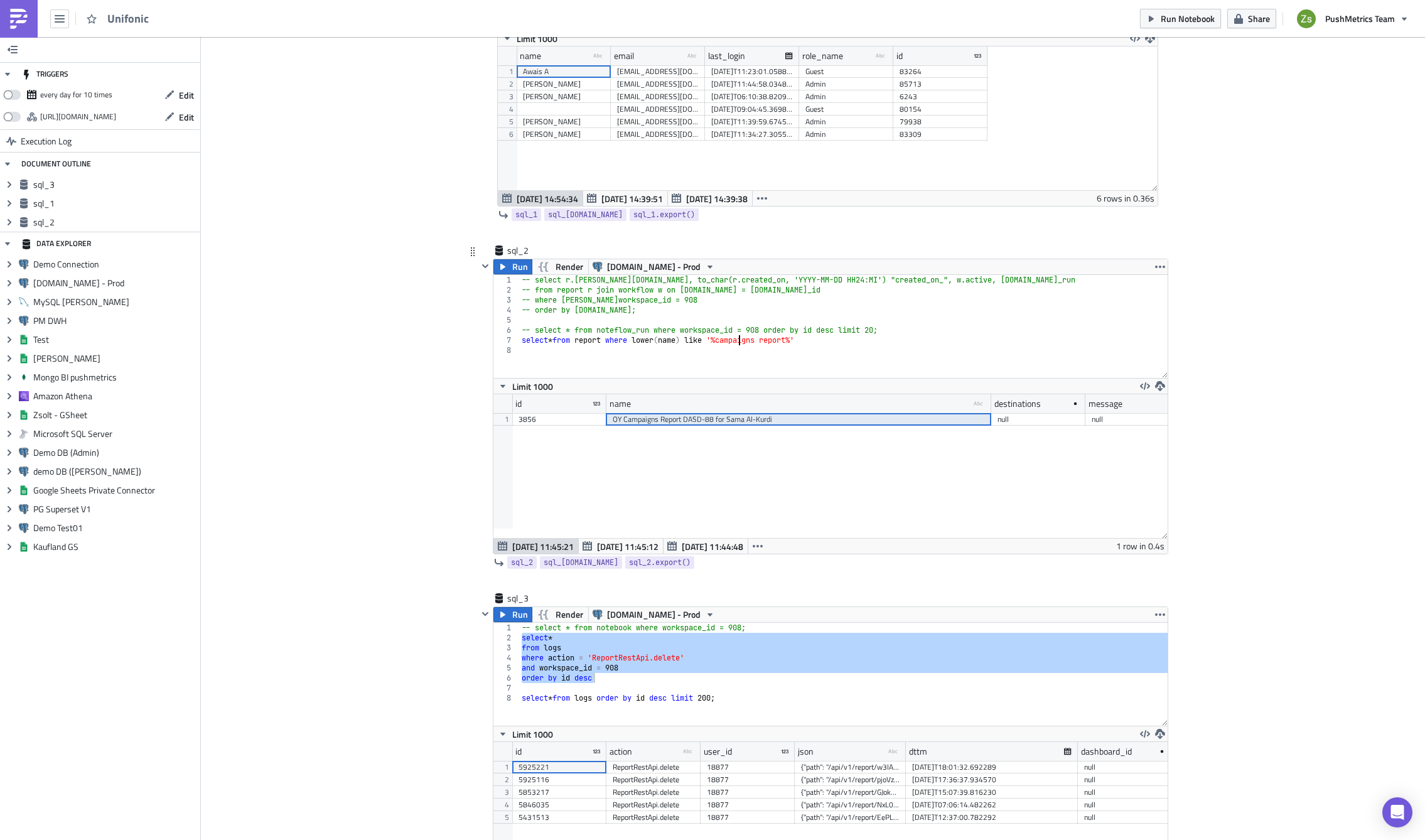
click at [732, 340] on div "-- select r.[PERSON_NAME][DOMAIN_NAME], to_char(r.created_on, 'YYYY-MM-DD HH24:…" at bounding box center [843, 336] width 648 height 123
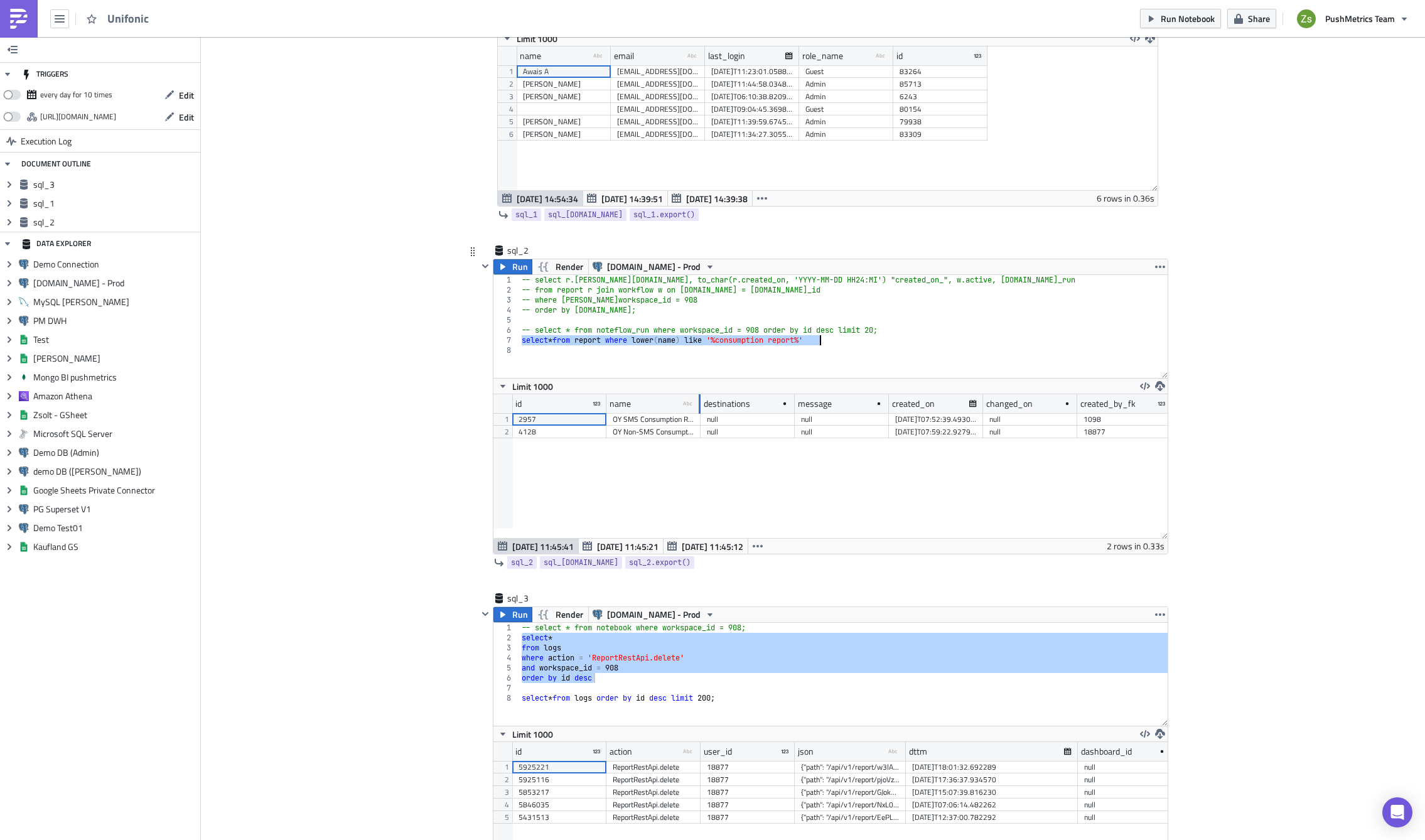
drag, startPoint x: 695, startPoint y: 405, endPoint x: 904, endPoint y: 415, distance: 209.2
click at [904, 415] on div "id name type-text Created with Sketch. destinations message created_on changed_…" at bounding box center [831, 466] width 674 height 144
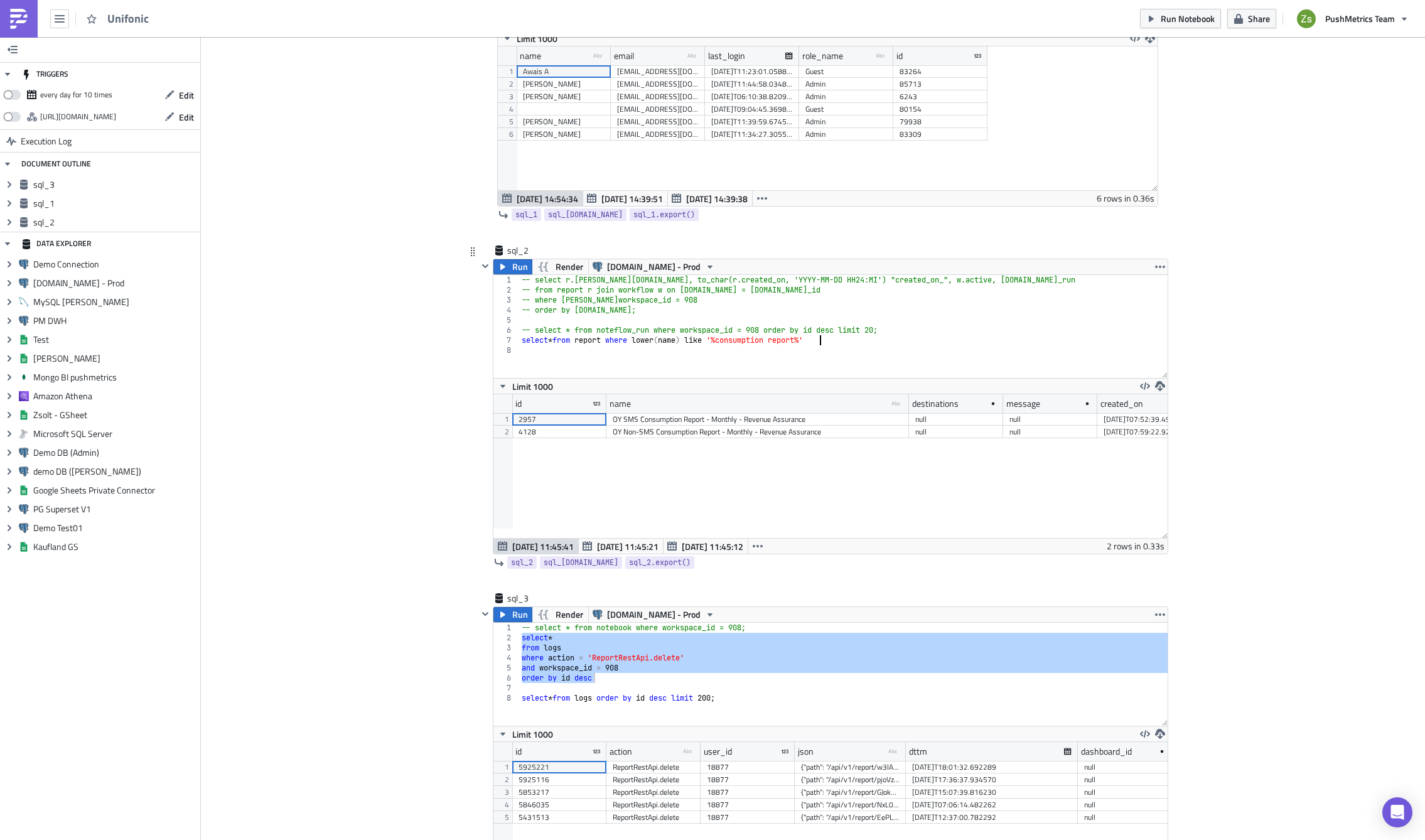
click at [740, 338] on div "-- select r.[PERSON_NAME][DOMAIN_NAME], to_char(r.created_on, 'YYYY-MM-DD HH24:…" at bounding box center [843, 336] width 648 height 123
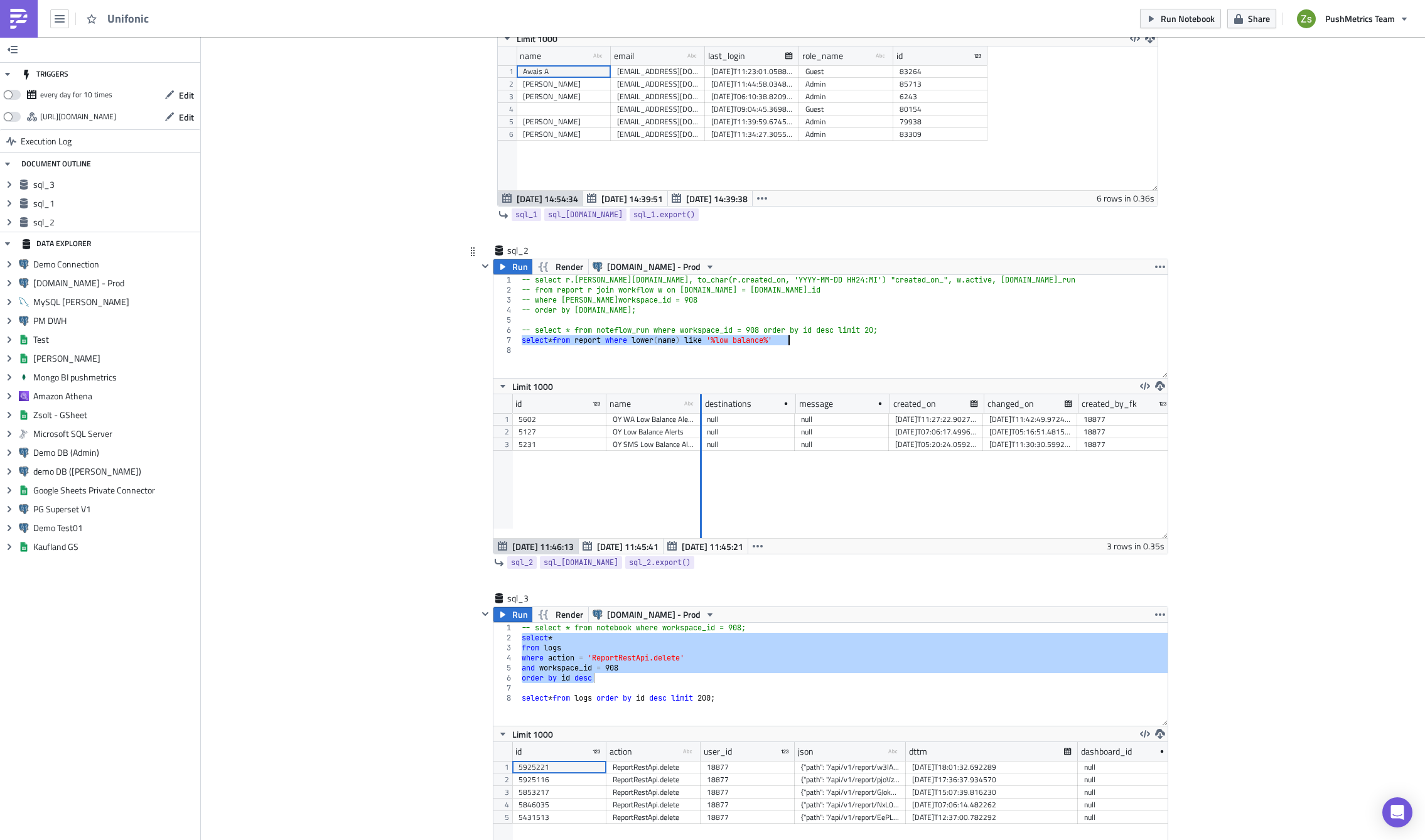
drag, startPoint x: 695, startPoint y: 402, endPoint x: 928, endPoint y: 414, distance: 233.3
click at [928, 414] on div "id name type-text Created with Sketch. destinations message created_on changed_…" at bounding box center [831, 466] width 674 height 144
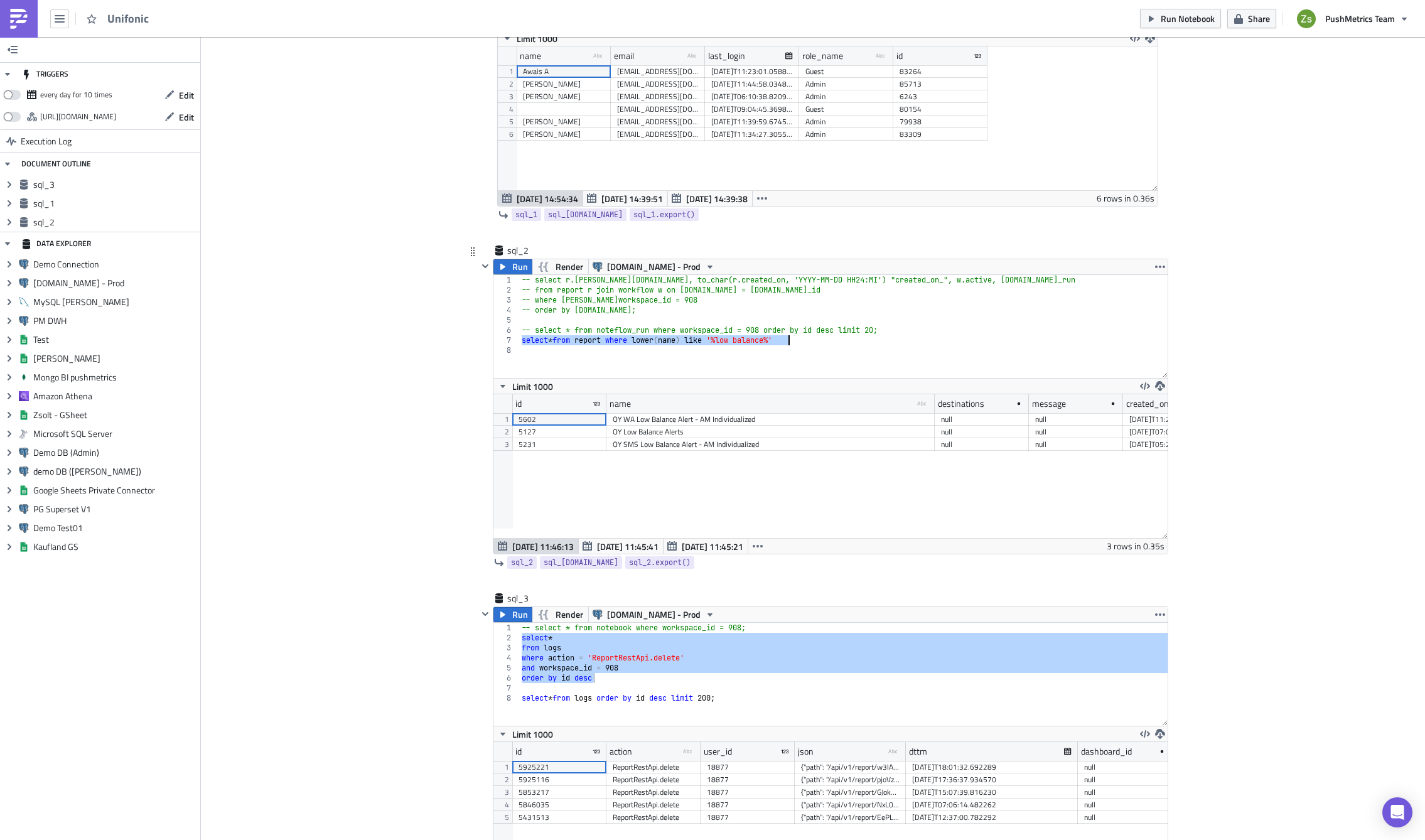
type textarea "select * from report where lower(name) like '%low balance%'"
click at [679, 429] on div "OY Low Balance Alerts" at bounding box center [771, 432] width 316 height 13
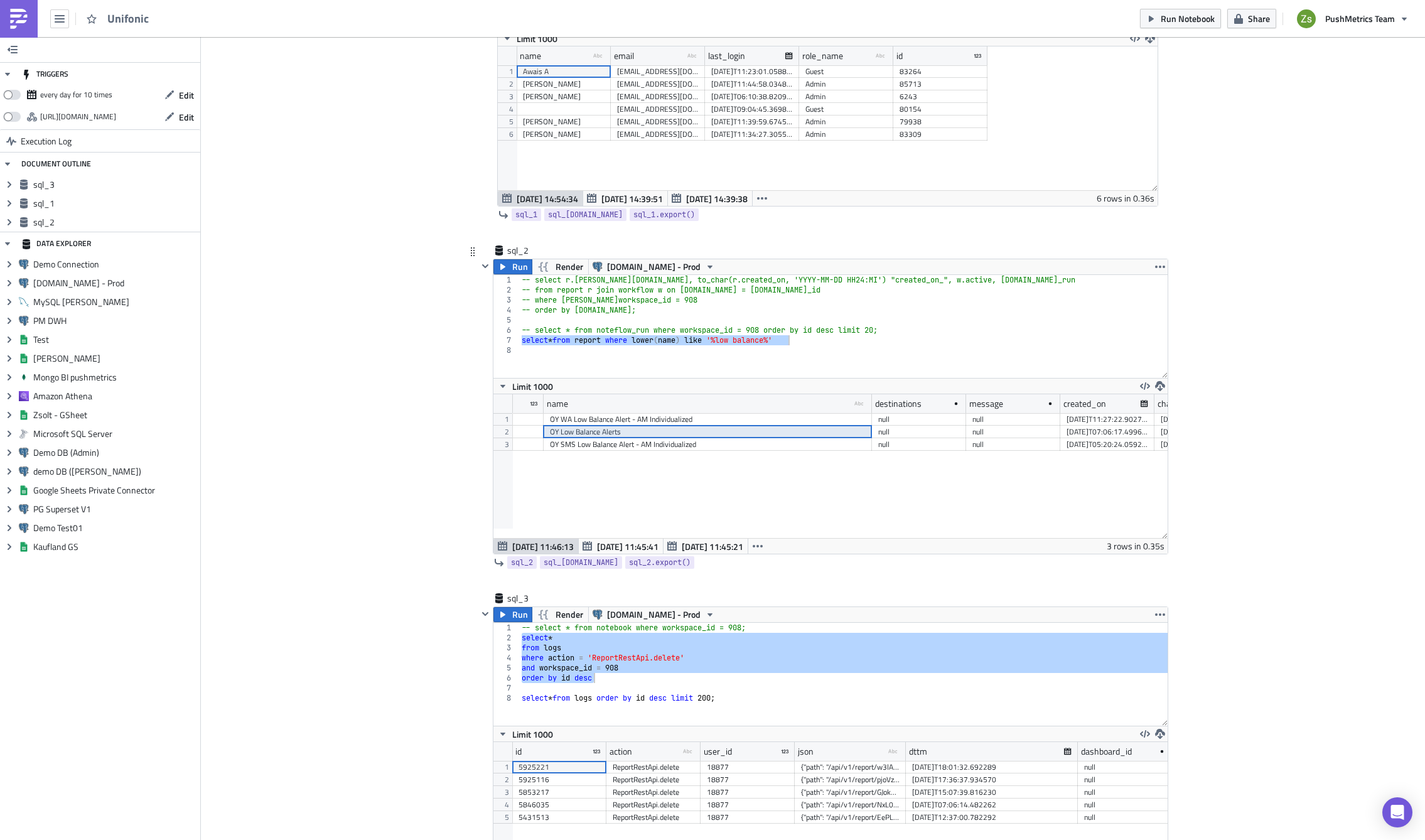
scroll to position [0, 0]
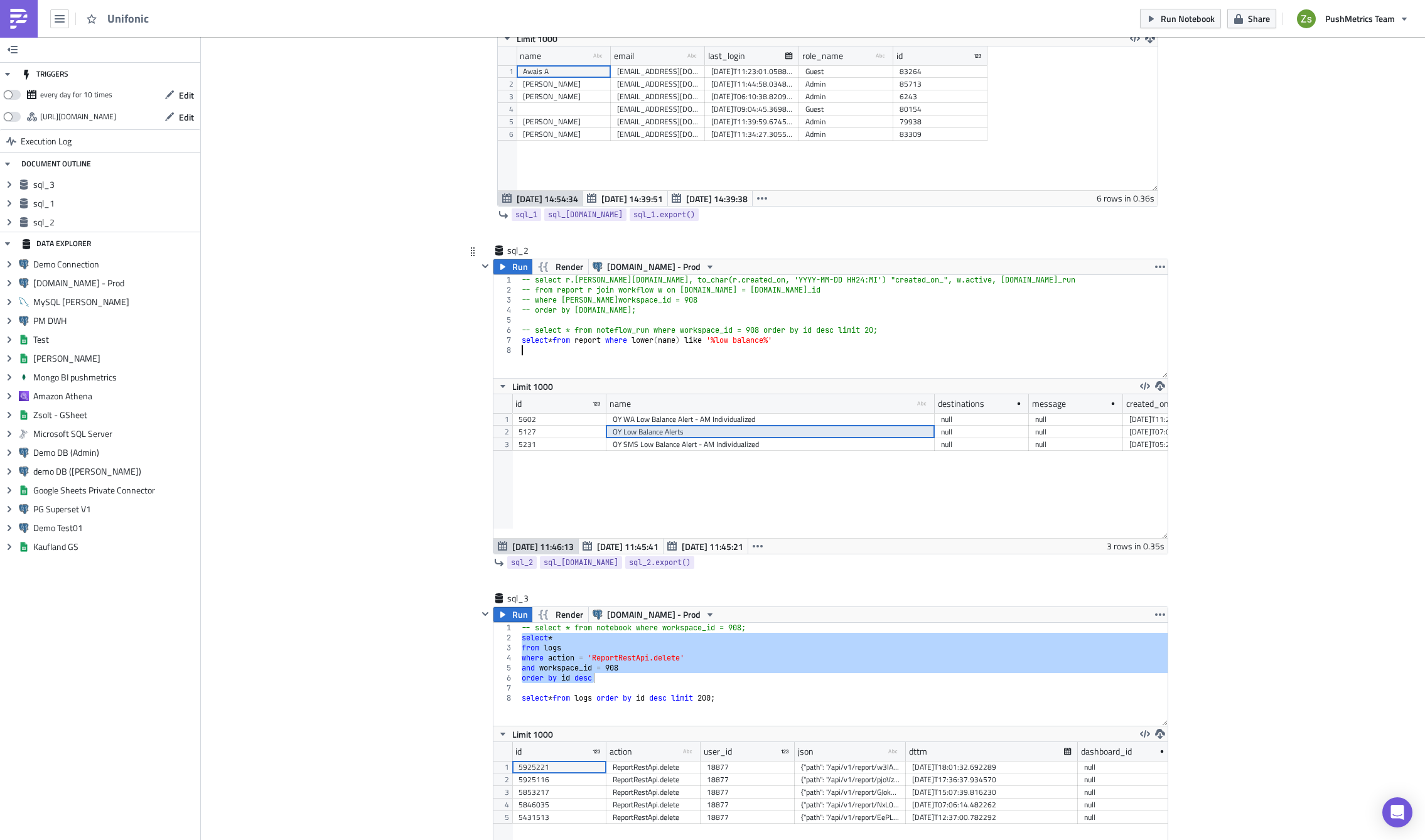
click at [783, 347] on div "-- select r.[PERSON_NAME][DOMAIN_NAME], to_char(r.created_on, 'YYYY-MM-DD HH24:…" at bounding box center [843, 336] width 648 height 123
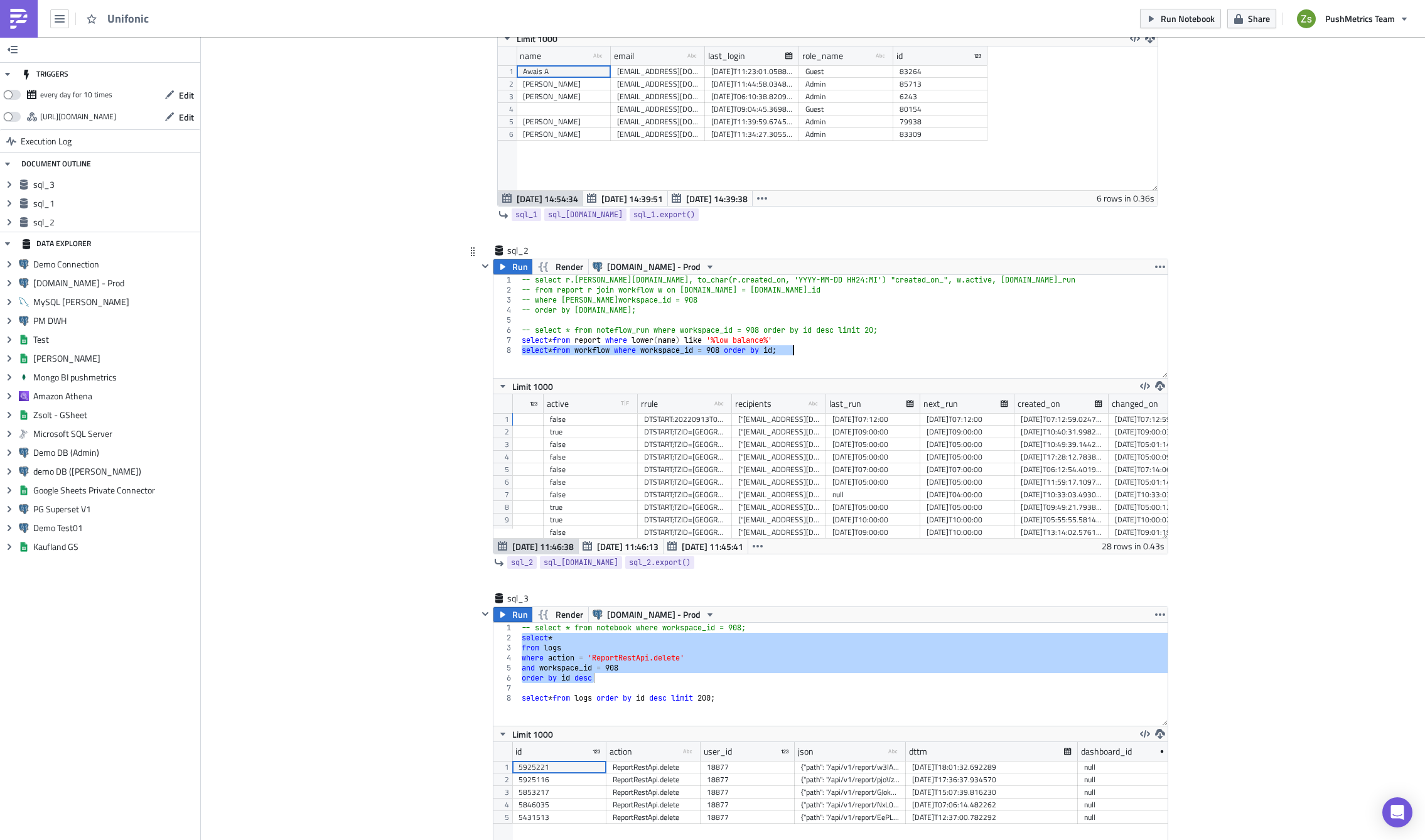
scroll to position [0, 503]
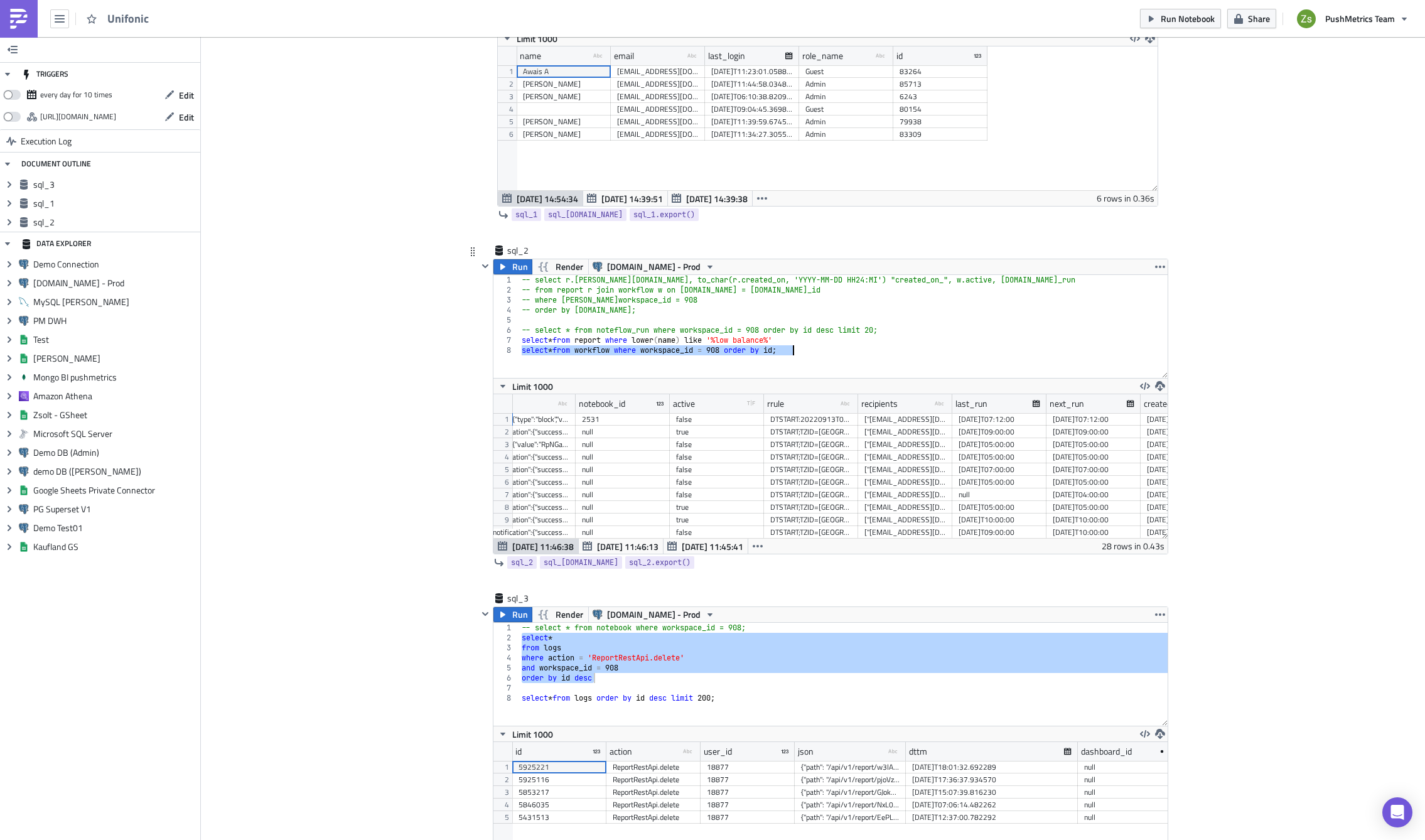
type textarea "select * from workflow where workspace_id = 908 order by id;"
click at [887, 367] on div "-- select r.[PERSON_NAME][DOMAIN_NAME], to_char(r.created_on, 'YYYY-MM-DD HH24:…" at bounding box center [843, 326] width 648 height 103
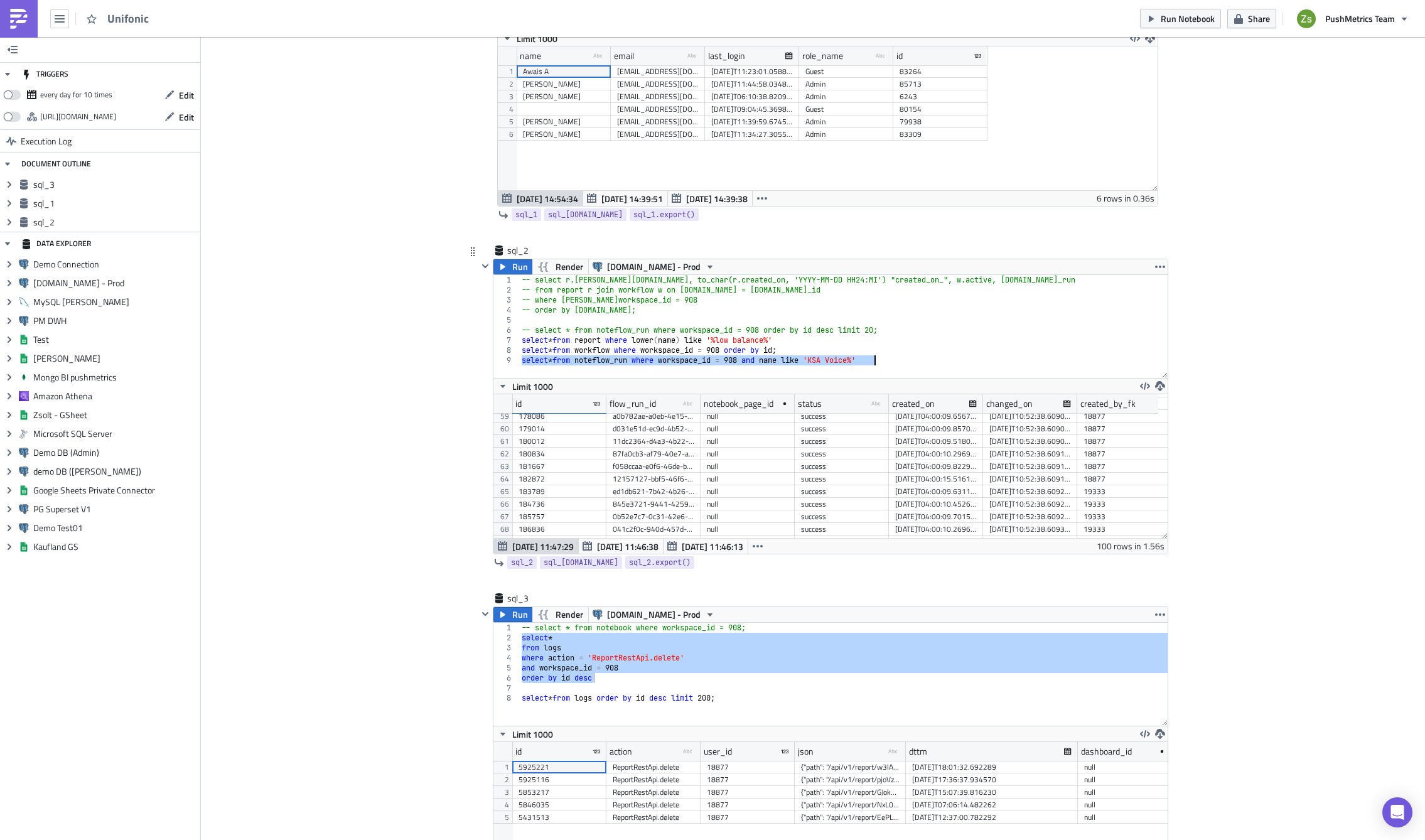
click at [909, 364] on div "-- select r.[PERSON_NAME][DOMAIN_NAME], to_char(r.created_on, 'YYYY-MM-DD HH24:…" at bounding box center [843, 326] width 648 height 103
type textarea "select * from noteflow_run where workspace_id = 908 and name like 'KSA Voice%' …"
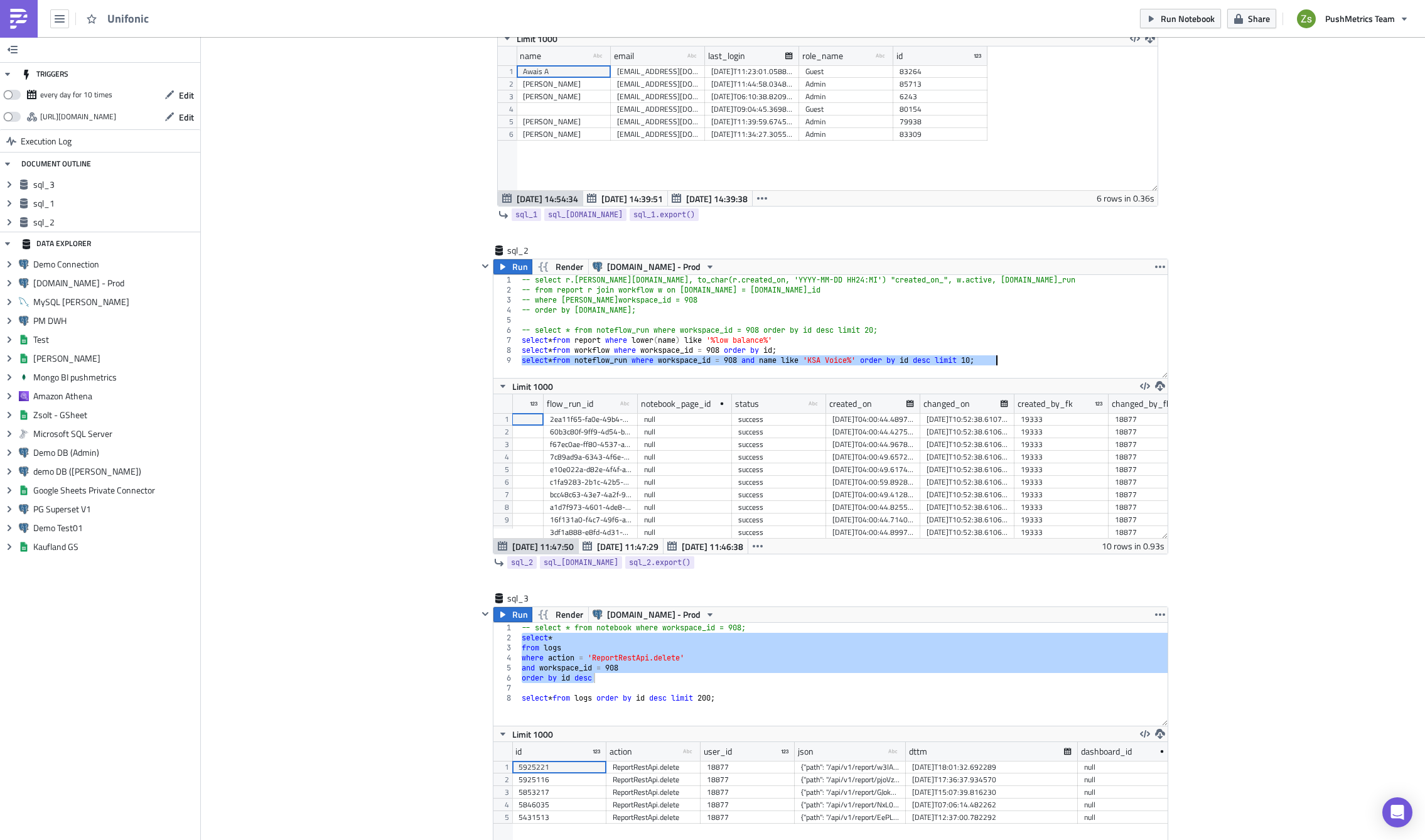
scroll to position [0, 125]
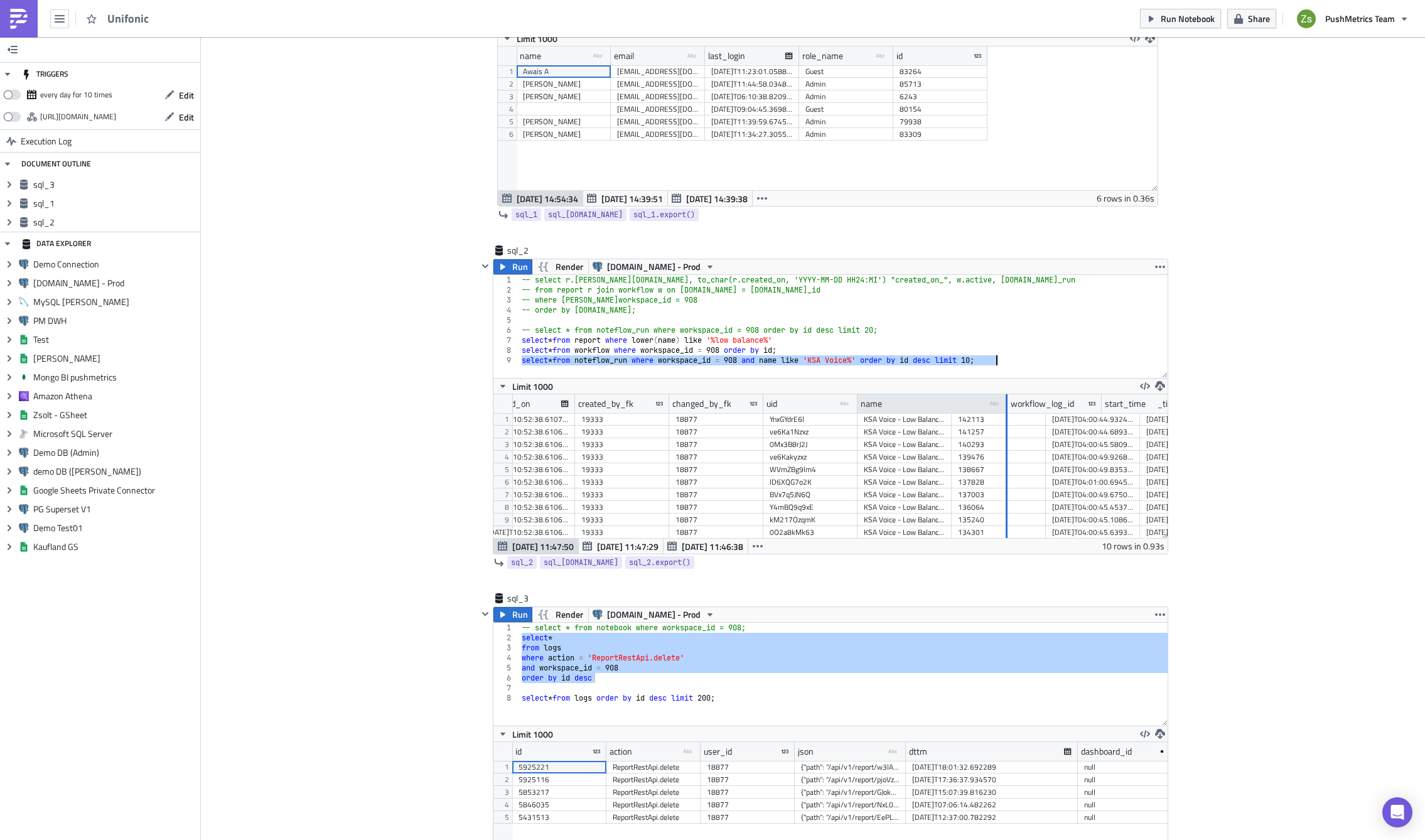
drag, startPoint x: 944, startPoint y: 408, endPoint x: 1089, endPoint y: 404, distance: 145.1
click at [1008, 404] on div at bounding box center [1006, 404] width 3 height 19
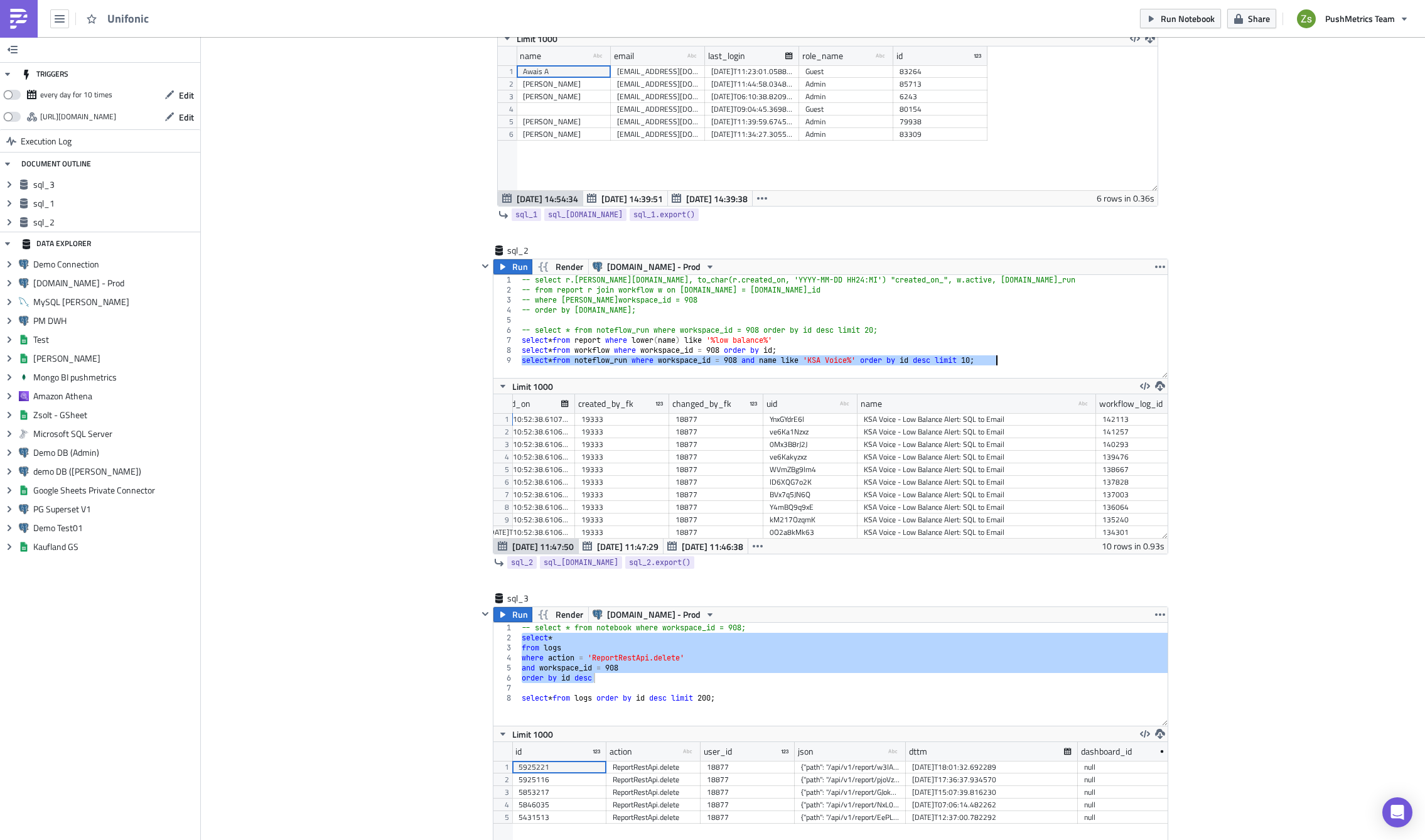
click at [1038, 423] on div "KSA Voice - Low Balance Alert: SQL to Email" at bounding box center [977, 419] width 226 height 13
click at [498, 418] on div "1" at bounding box center [503, 419] width 19 height 13
click at [906, 423] on div "KSA Voice - Low Balance Alert: SQL to Email" at bounding box center [977, 419] width 226 height 13
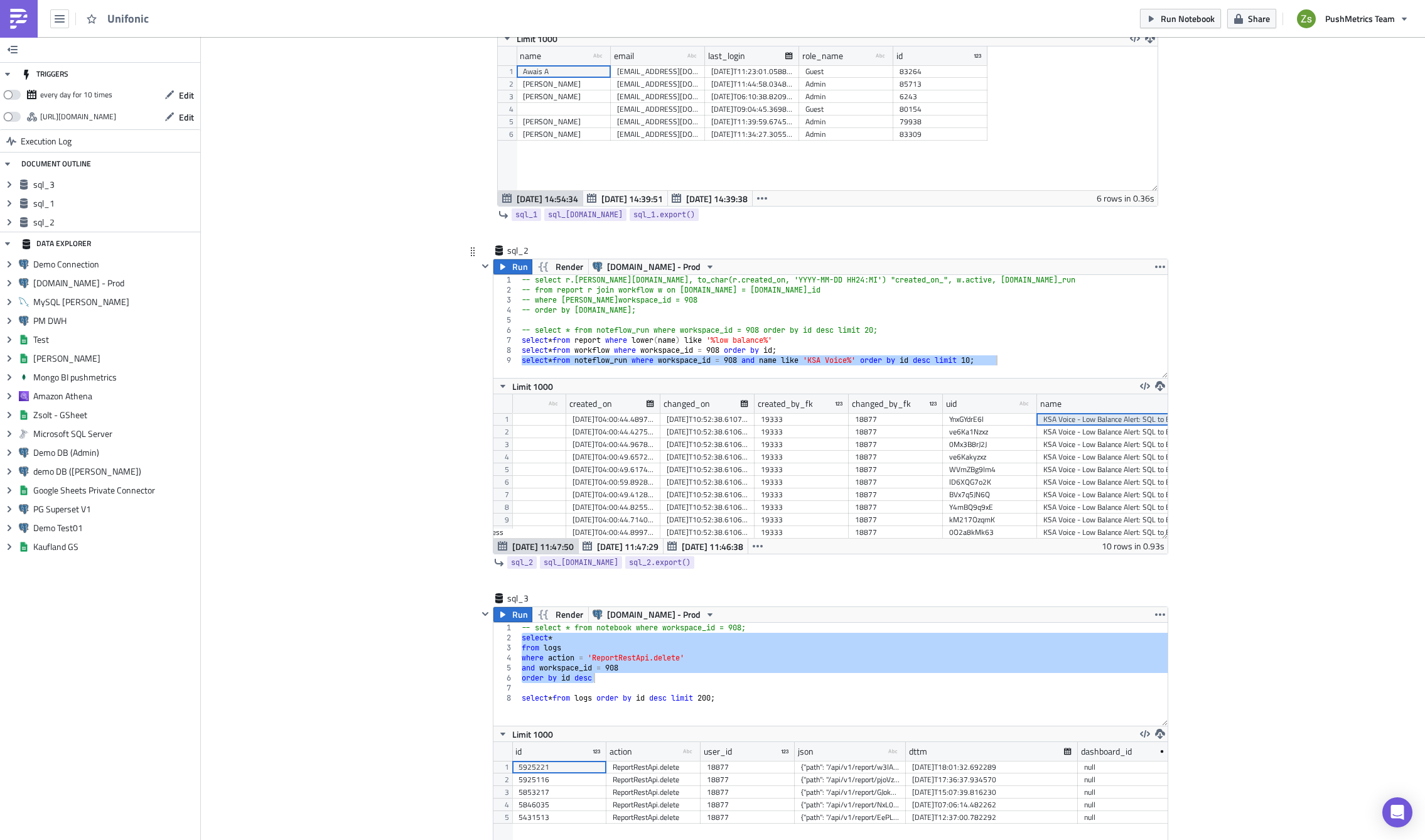
click at [621, 414] on div "[DATE]T04:00:44.489715" at bounding box center [613, 419] width 81 height 13
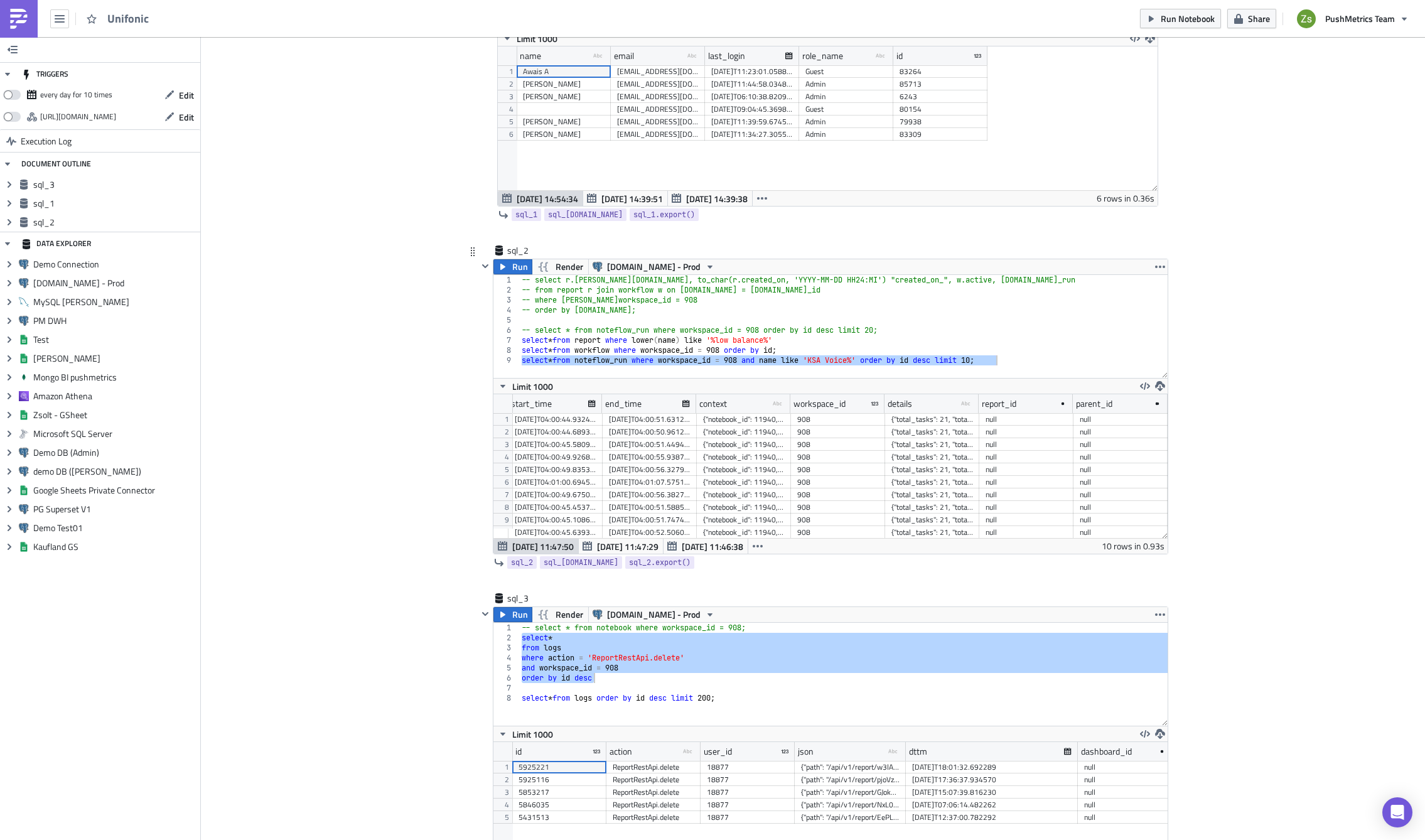
click at [952, 422] on div "{"total_tasks": 21, "total_executable_tasks": 2, "hierarchy": {"edges": [{"from…" at bounding box center [932, 419] width 81 height 13
click at [767, 420] on div "{"notebook_id": 11940, "notebook_uid": "5gwvpgvQ3j", "page_id": 14867, "page_ui…" at bounding box center [744, 419] width 81 height 13
click at [743, 426] on div "{"notebook_id": 11940, "notebook_uid": "5gwvpgvQ3j", "page_id": 14867, "page_ui…" at bounding box center [744, 432] width 81 height 13
click at [746, 416] on div "{"notebook_id": 11940, "notebook_uid": "5gwvpgvQ3j", "page_id": 14867, "page_ui…" at bounding box center [744, 419] width 81 height 13
click at [1025, 370] on div "-- select r.[PERSON_NAME][DOMAIN_NAME], to_char(r.created_on, 'YYYY-MM-DD HH24:…" at bounding box center [843, 326] width 648 height 103
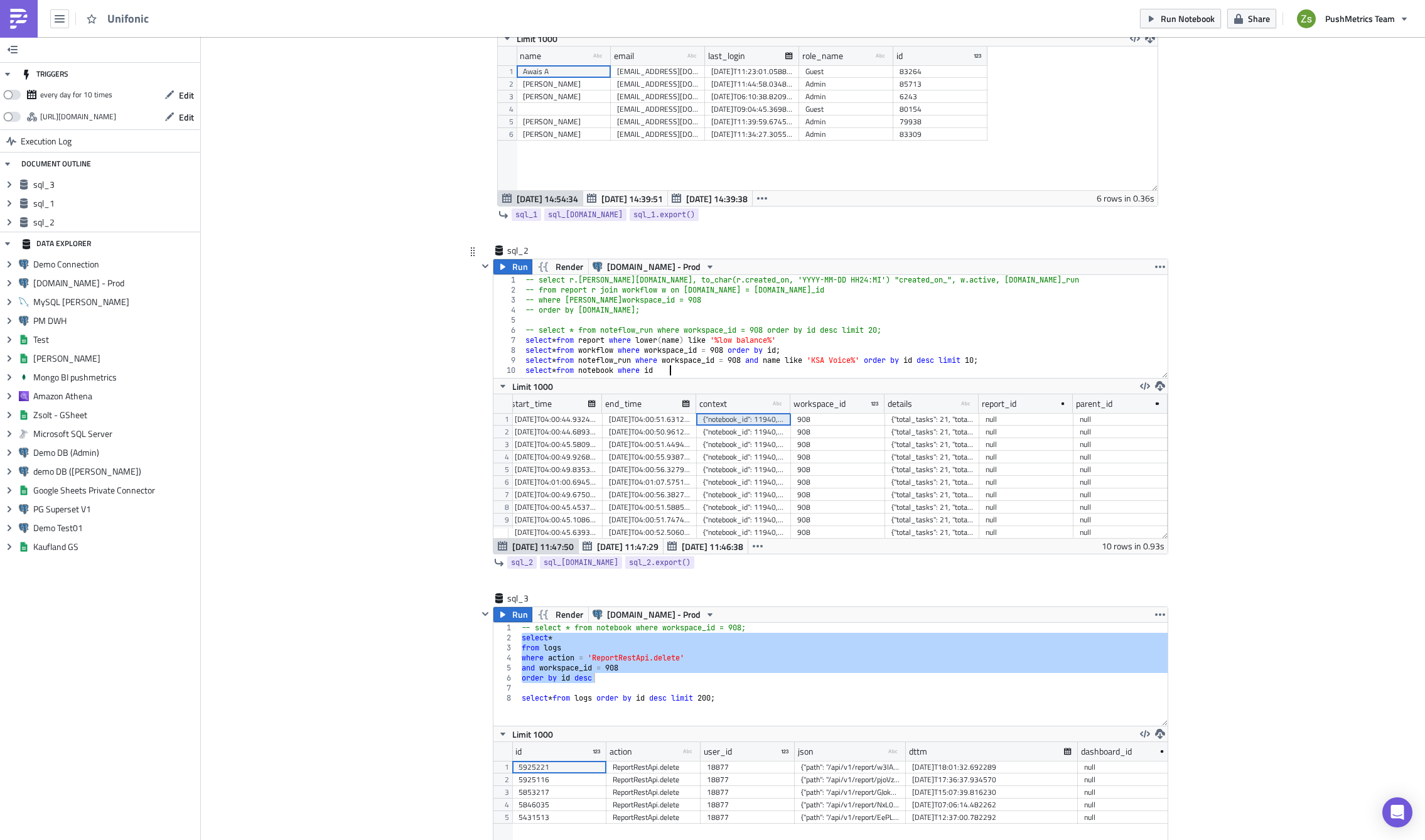
paste textarea "11940"
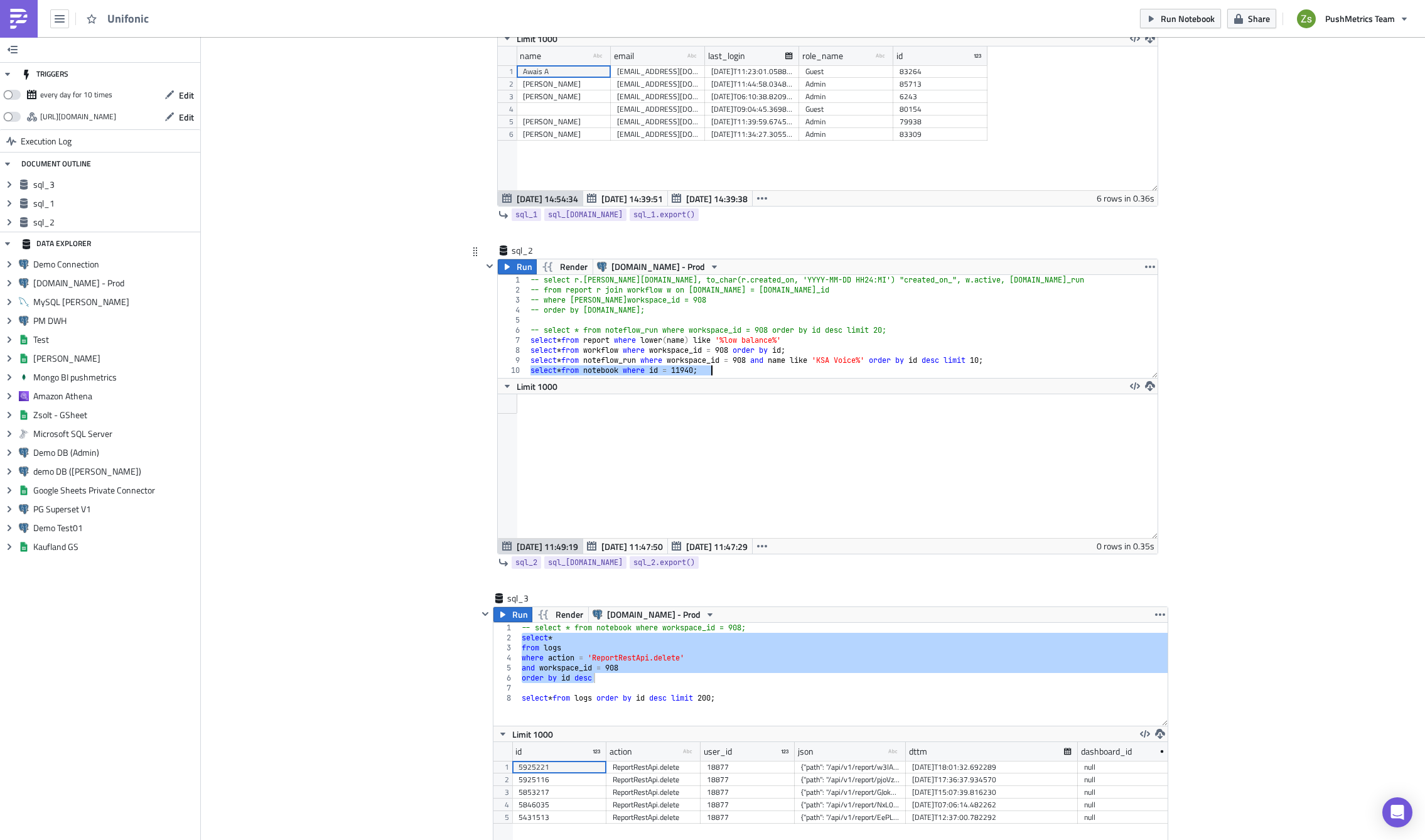
scroll to position [144, 659]
click at [810, 372] on div "-- select r.[PERSON_NAME][DOMAIN_NAME], to_char(r.created_on, 'YYYY-MM-DD HH24:…" at bounding box center [842, 326] width 630 height 103
click at [623, 368] on div "-- select r.[PERSON_NAME][DOMAIN_NAME], to_char(r.created_on, 'YYYY-MM-DD HH24:…" at bounding box center [842, 336] width 630 height 123
click at [701, 368] on div "-- select r.[PERSON_NAME][DOMAIN_NAME], to_char(r.created_on, 'YYYY-MM-DD HH24:…" at bounding box center [842, 336] width 630 height 123
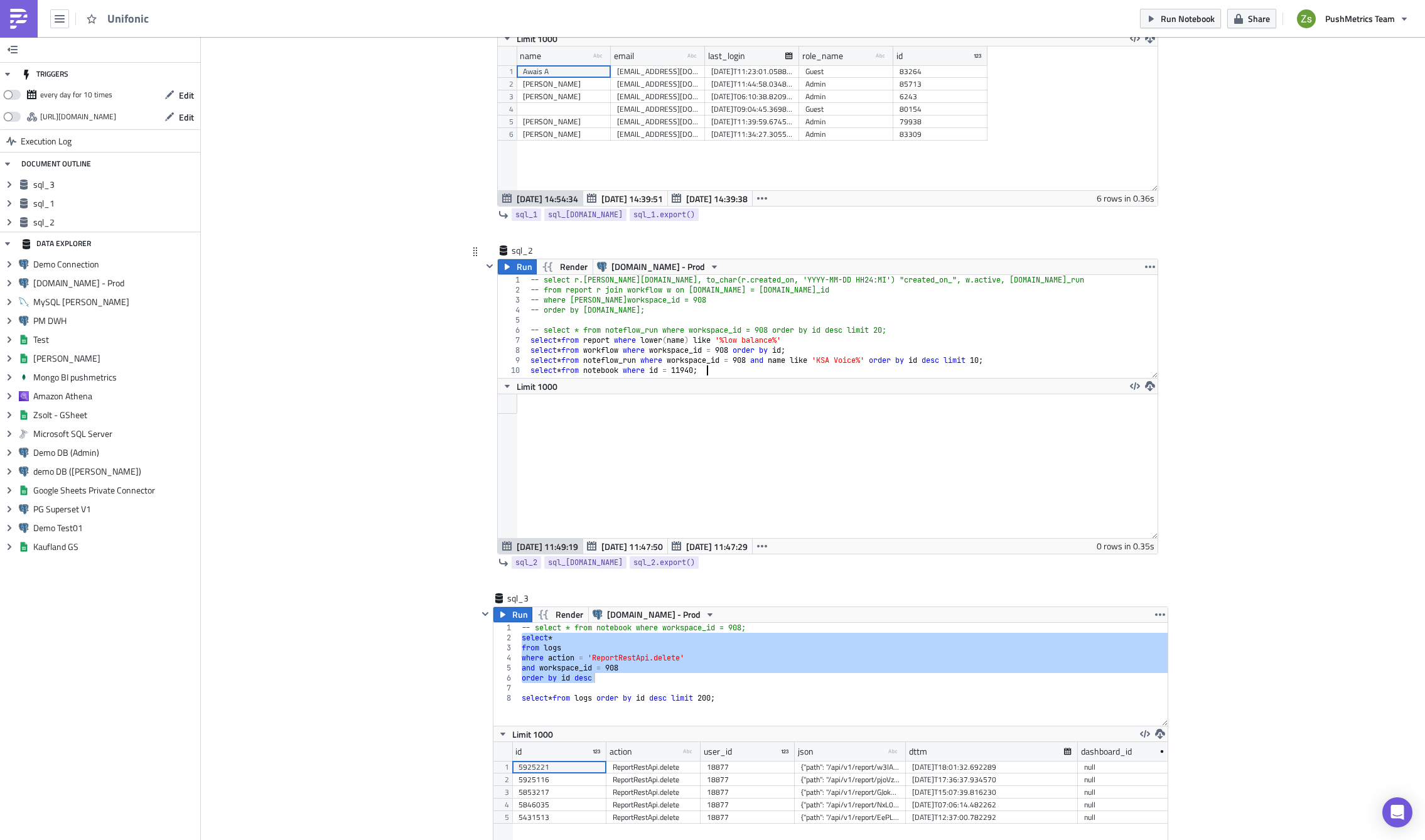
click at [701, 368] on div "-- select r.[PERSON_NAME][DOMAIN_NAME], to_char(r.created_on, 'YYYY-MM-DD HH24:…" at bounding box center [842, 336] width 630 height 123
type textarea "-- select * from noteflow_run where workspace_id = 908 order by id desc limit 2…"
type textarea "-- where [PERSON_NAME]workspace_id = 908"
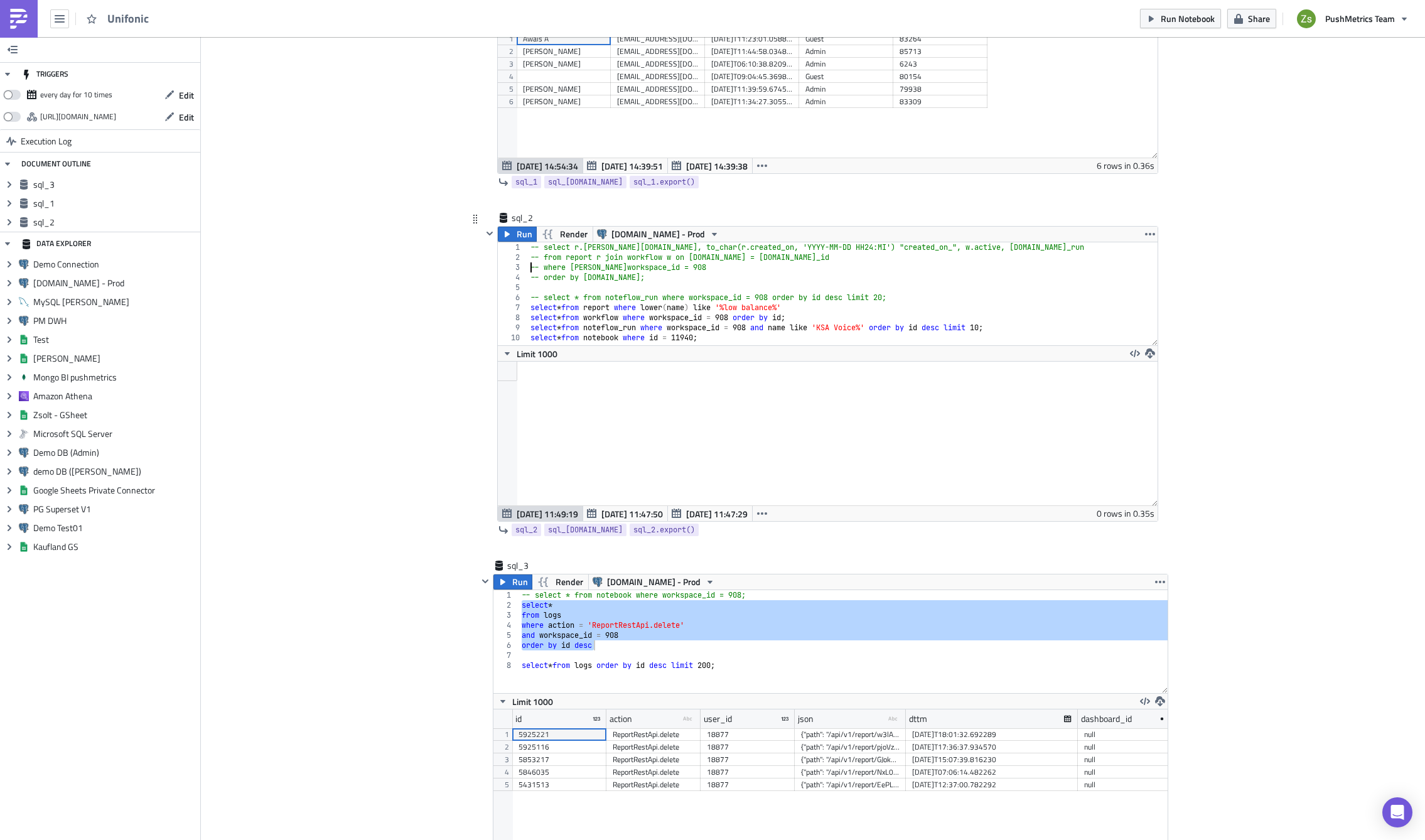
scroll to position [309, 0]
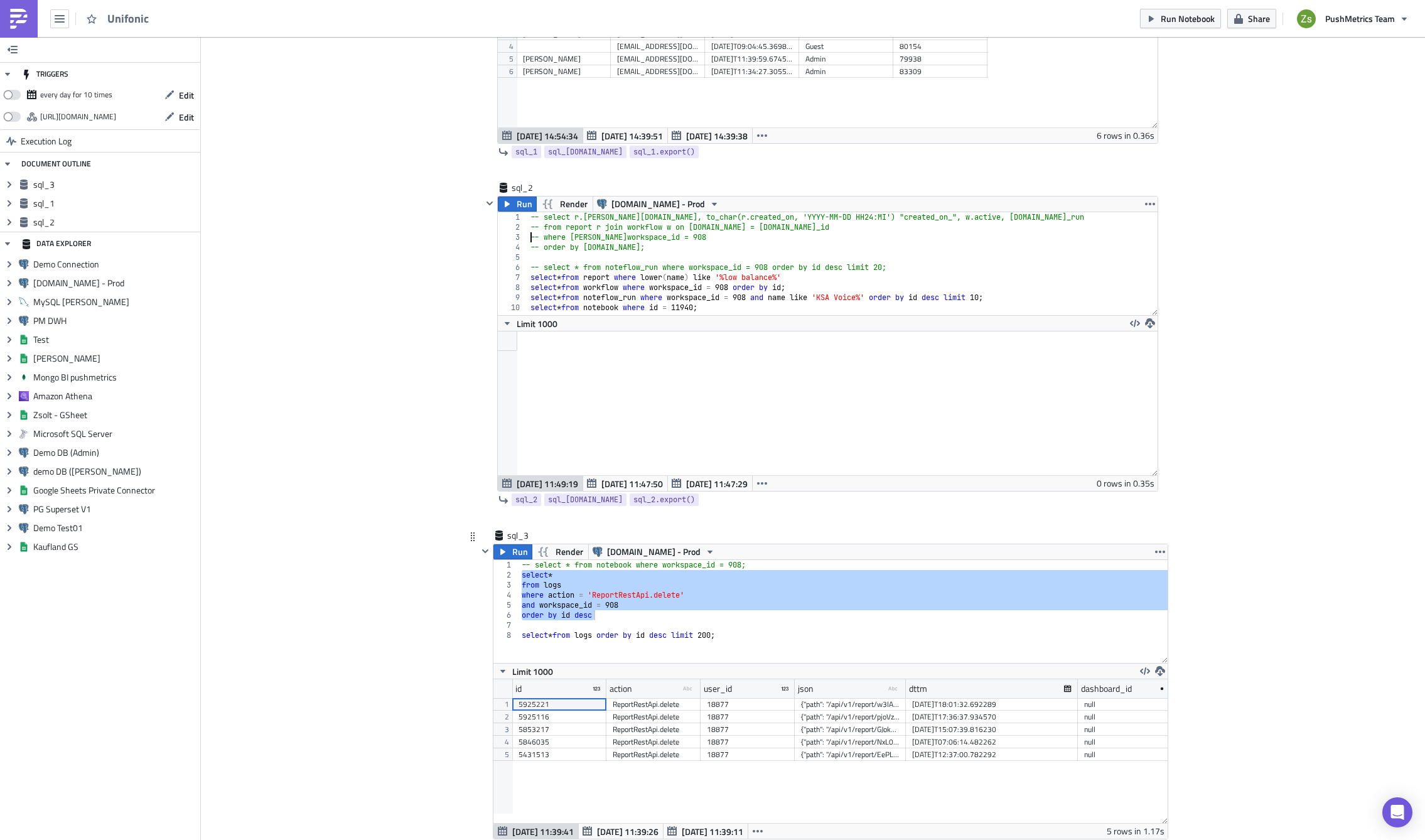
click at [627, 590] on div "-- select * from notebook where workspace_id = 908; select * from logs where ac…" at bounding box center [843, 612] width 648 height 103
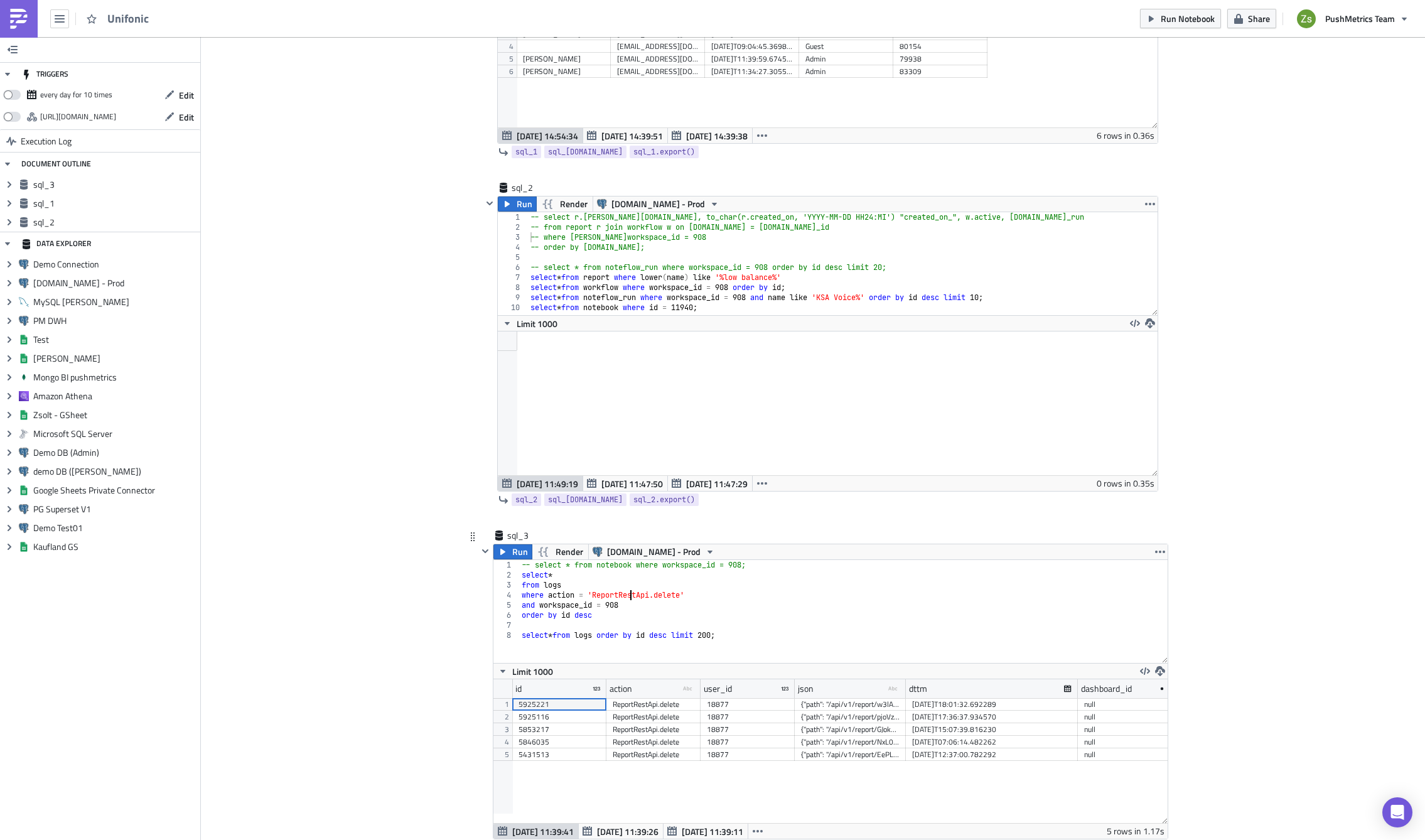
click at [627, 590] on div "-- select * from notebook where workspace_id = 908; select * from logs where ac…" at bounding box center [843, 621] width 648 height 123
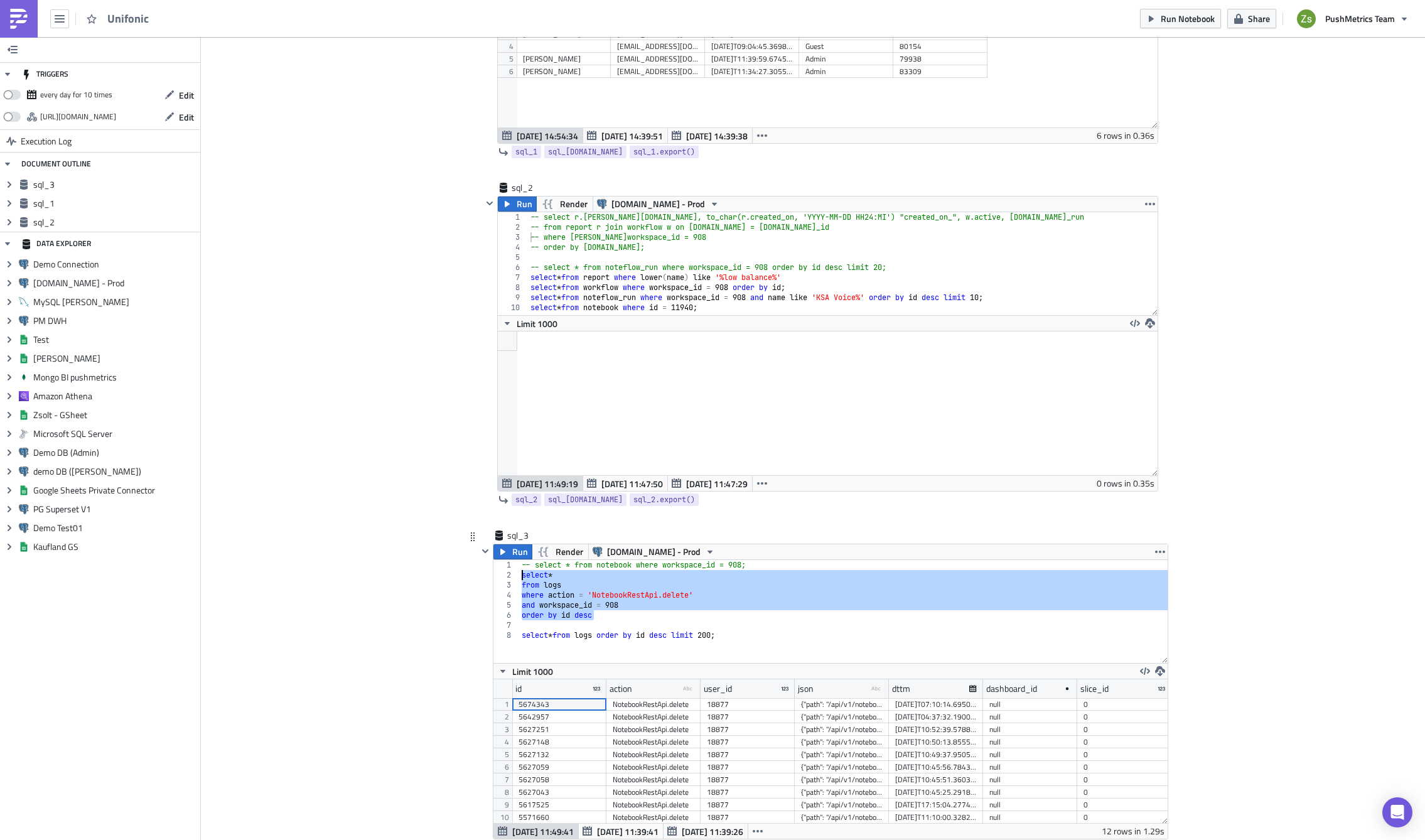
scroll to position [144, 674]
drag, startPoint x: 884, startPoint y: 697, endPoint x: 1087, endPoint y: 703, distance: 203.1
click at [1087, 703] on div "id action type-text Created with Sketch. user_id json type-text Created with Sk…" at bounding box center [831, 751] width 674 height 144
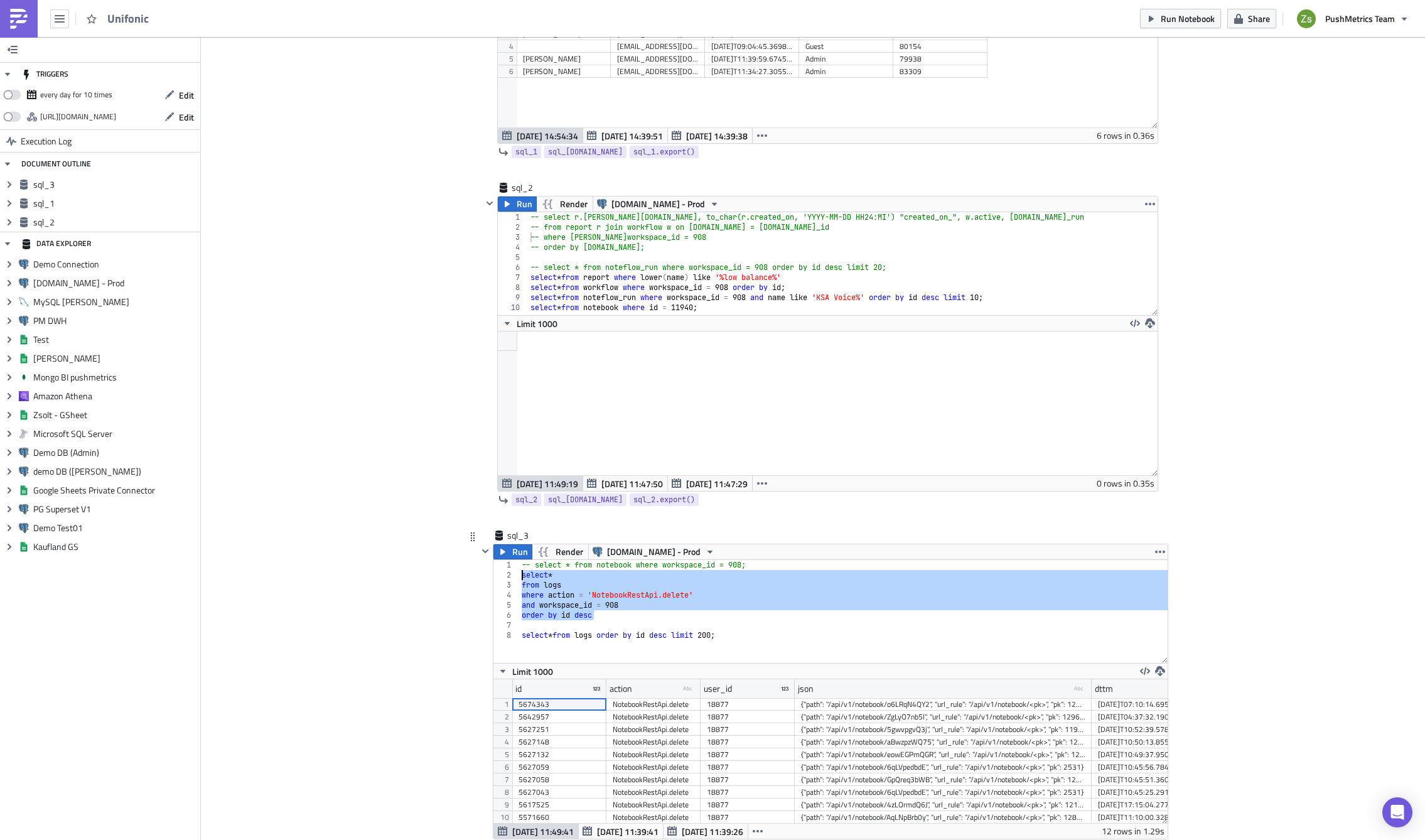
scroll to position [0, 63]
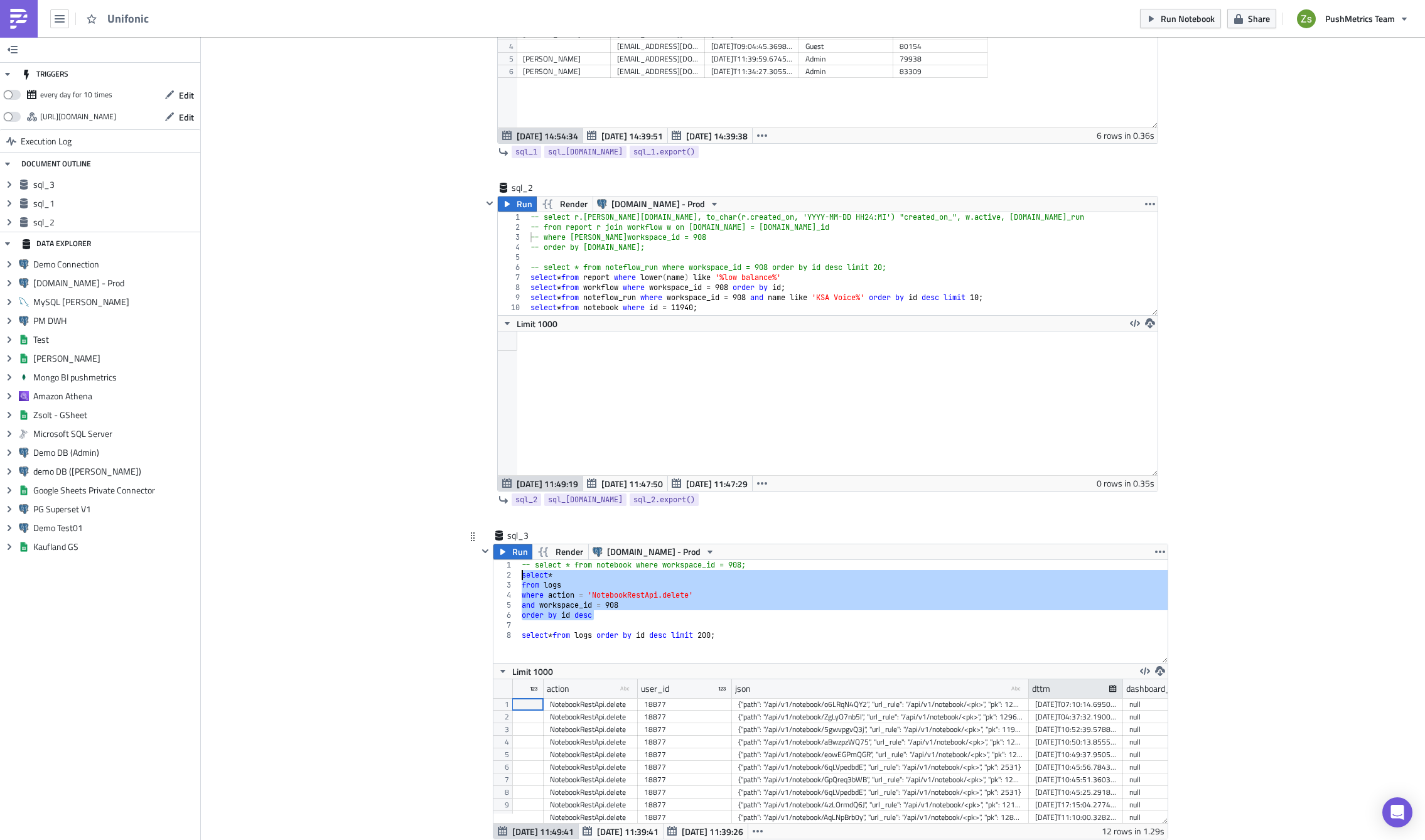
type textarea "select * from logs"
click at [1029, 690] on div "dttm" at bounding box center [1076, 688] width 94 height 19
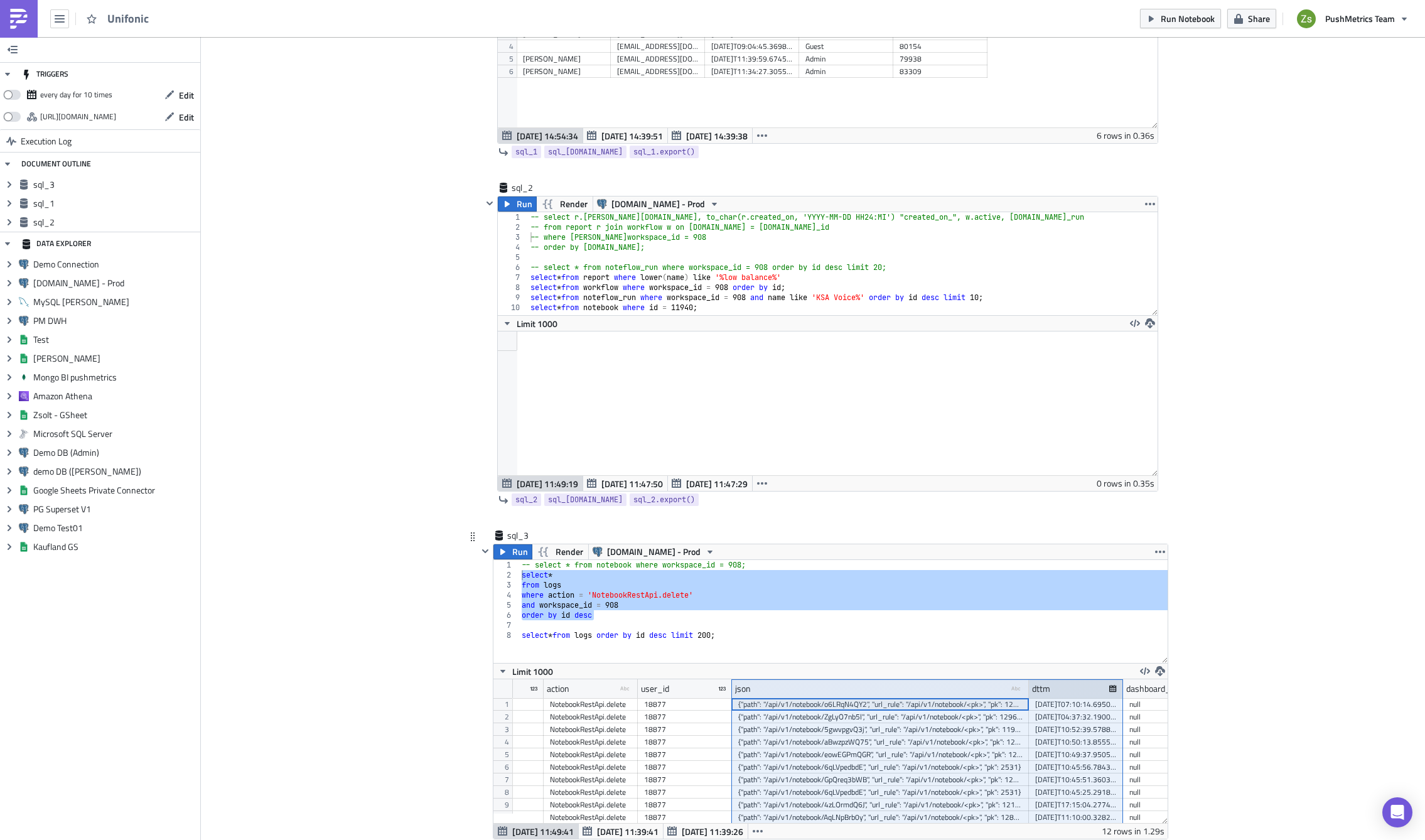
drag, startPoint x: 1021, startPoint y: 689, endPoint x: 1081, endPoint y: 691, distance: 60.0
click at [1081, 691] on div "id action type-text Created with Sketch. user_id json type-text Created with Sk…" at bounding box center [1069, 688] width 1239 height 19
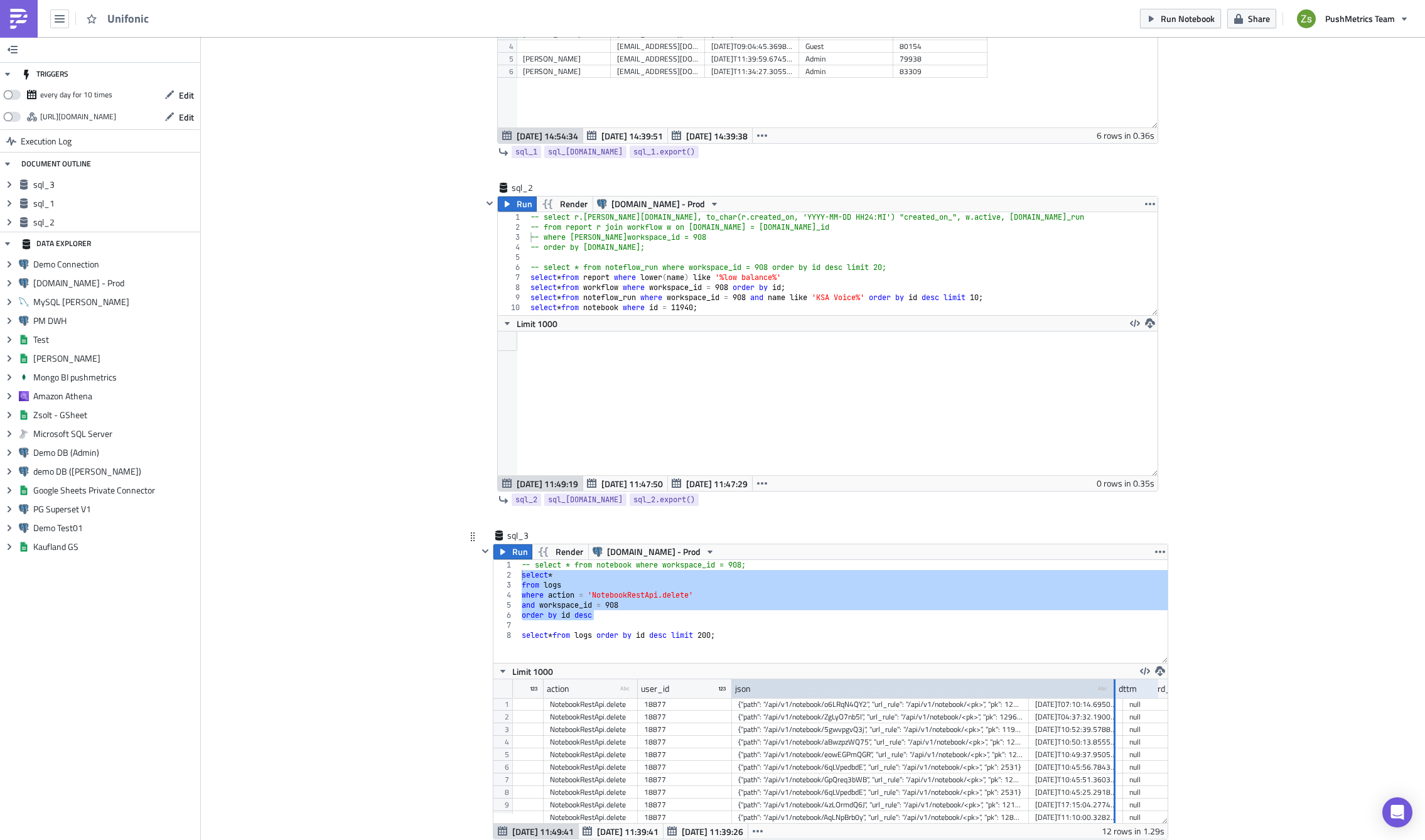
drag, startPoint x: 1023, startPoint y: 684, endPoint x: 1110, endPoint y: 691, distance: 87.3
click at [1114, 691] on div at bounding box center [1114, 689] width 2 height 19
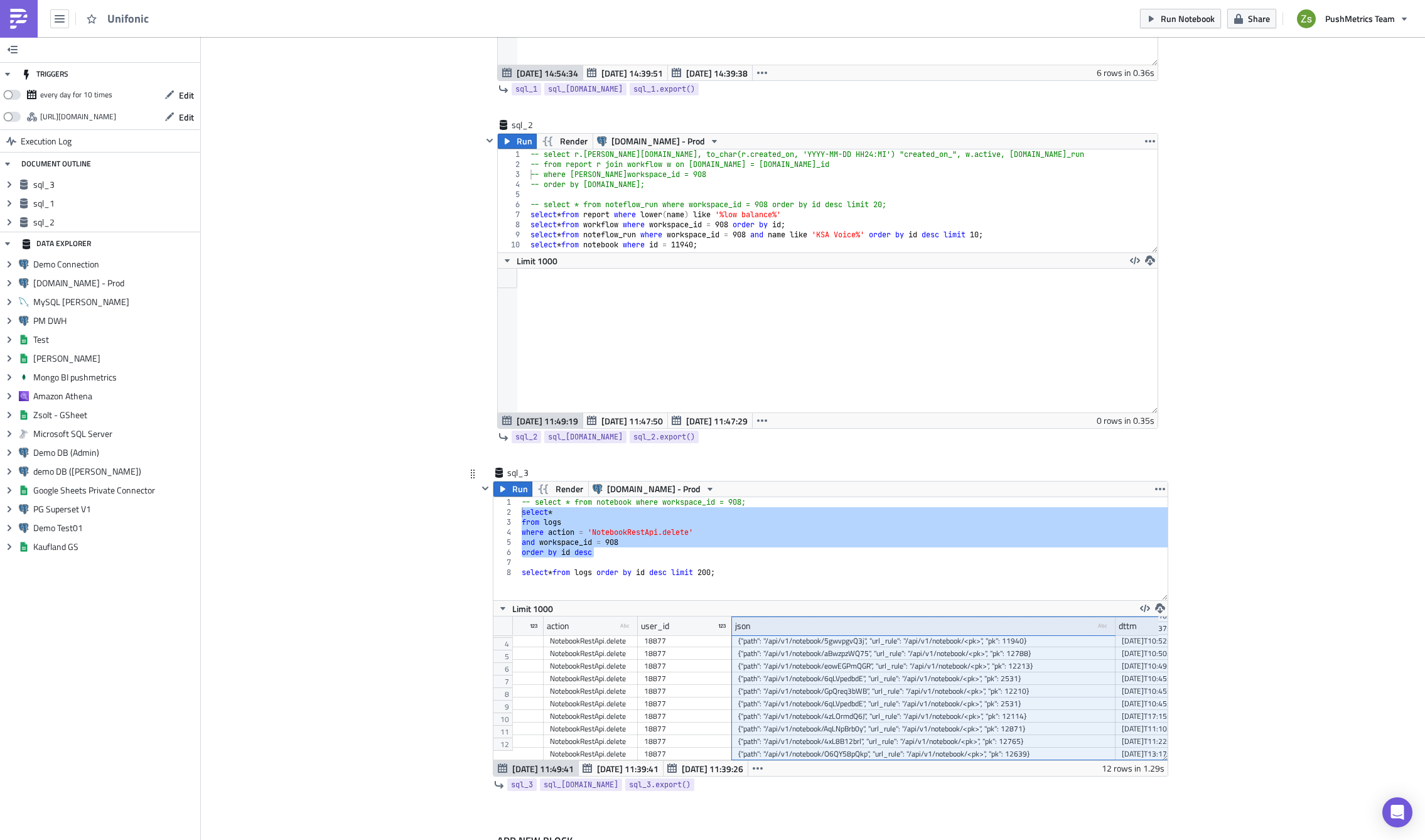
scroll to position [0, 0]
click at [1061, 691] on div "{"path": "/api/v1/notebook/eowEGPmQGR", "url_rule": "/api/v1/notebook/<pk>", "p…" at bounding box center [924, 691] width 371 height 13
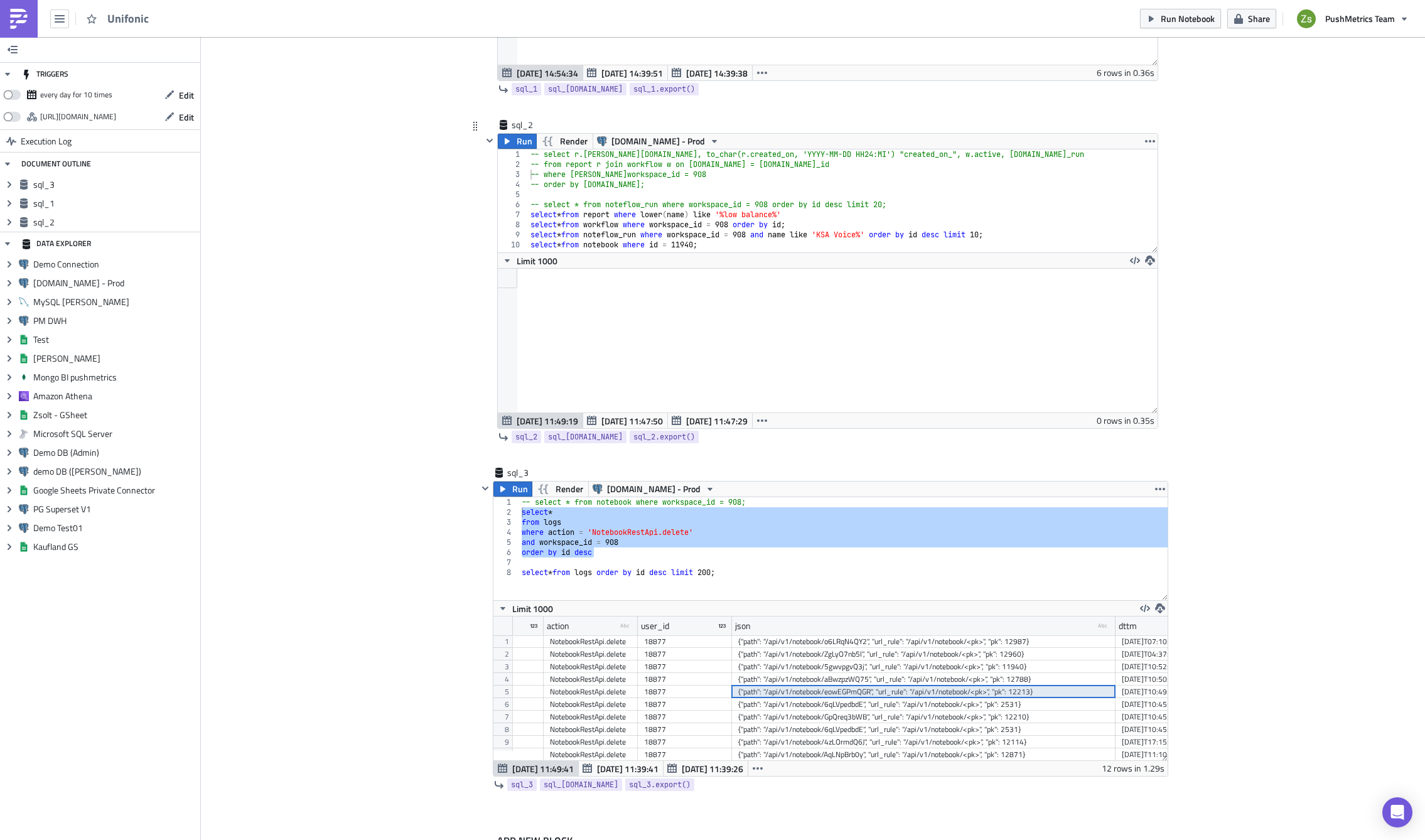
type textarea "select * from notebook where id = 11940;"
click at [688, 247] on div "-- select r.[PERSON_NAME][DOMAIN_NAME], to_char(r.created_on, 'YYYY-MM-DD HH24:…" at bounding box center [842, 211] width 630 height 123
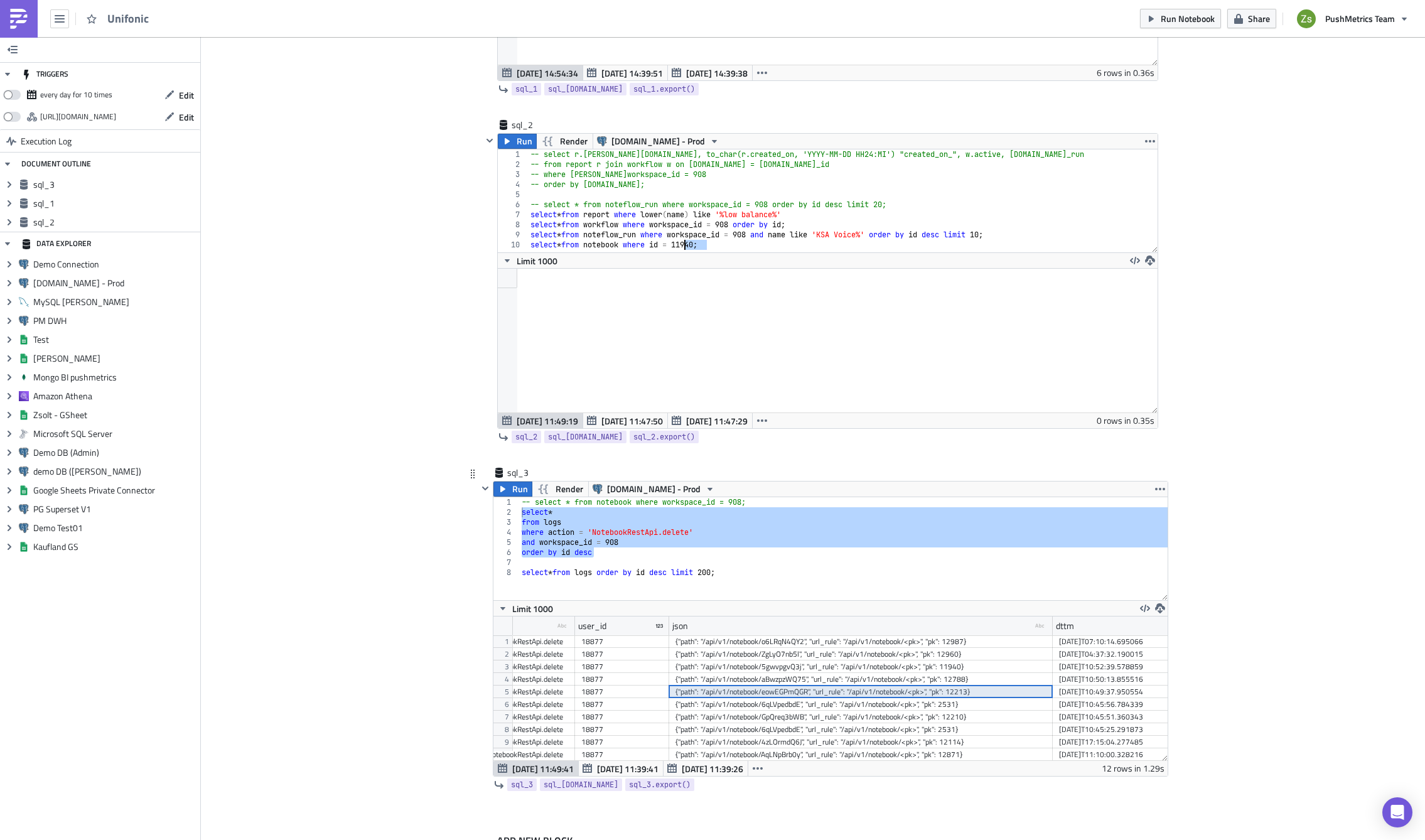
scroll to position [0, 188]
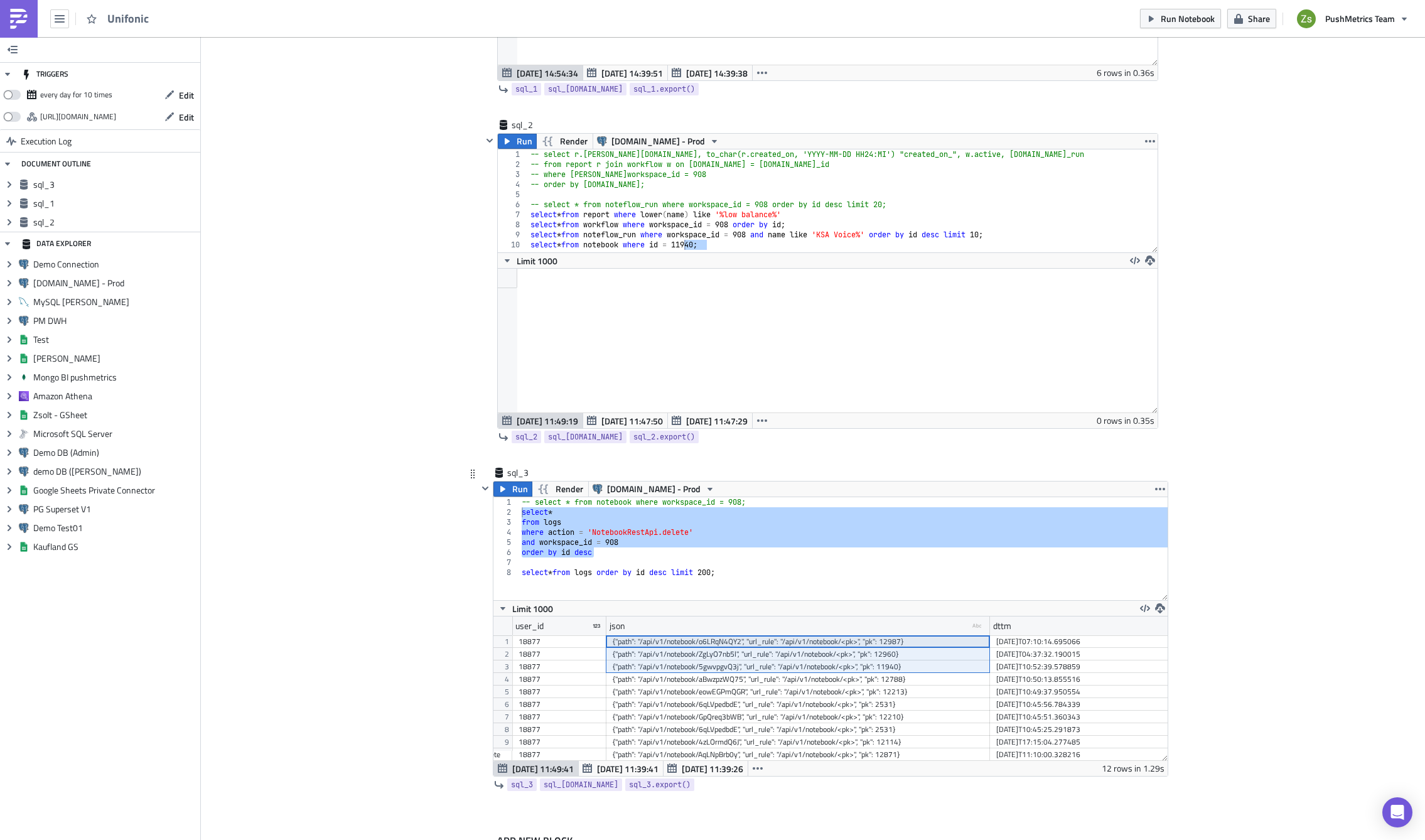
drag, startPoint x: 932, startPoint y: 644, endPoint x: 942, endPoint y: 668, distance: 26.0
click at [942, 635] on div "5674343 NotebookRestApi.delete 18877 {"path": "/api/v1/notebook/o6LRqN4QY2", "u…" at bounding box center [1131, 635] width 1615 height 0
click at [1011, 670] on div "[DATE]T10:52:39.578859" at bounding box center [1182, 666] width 371 height 13
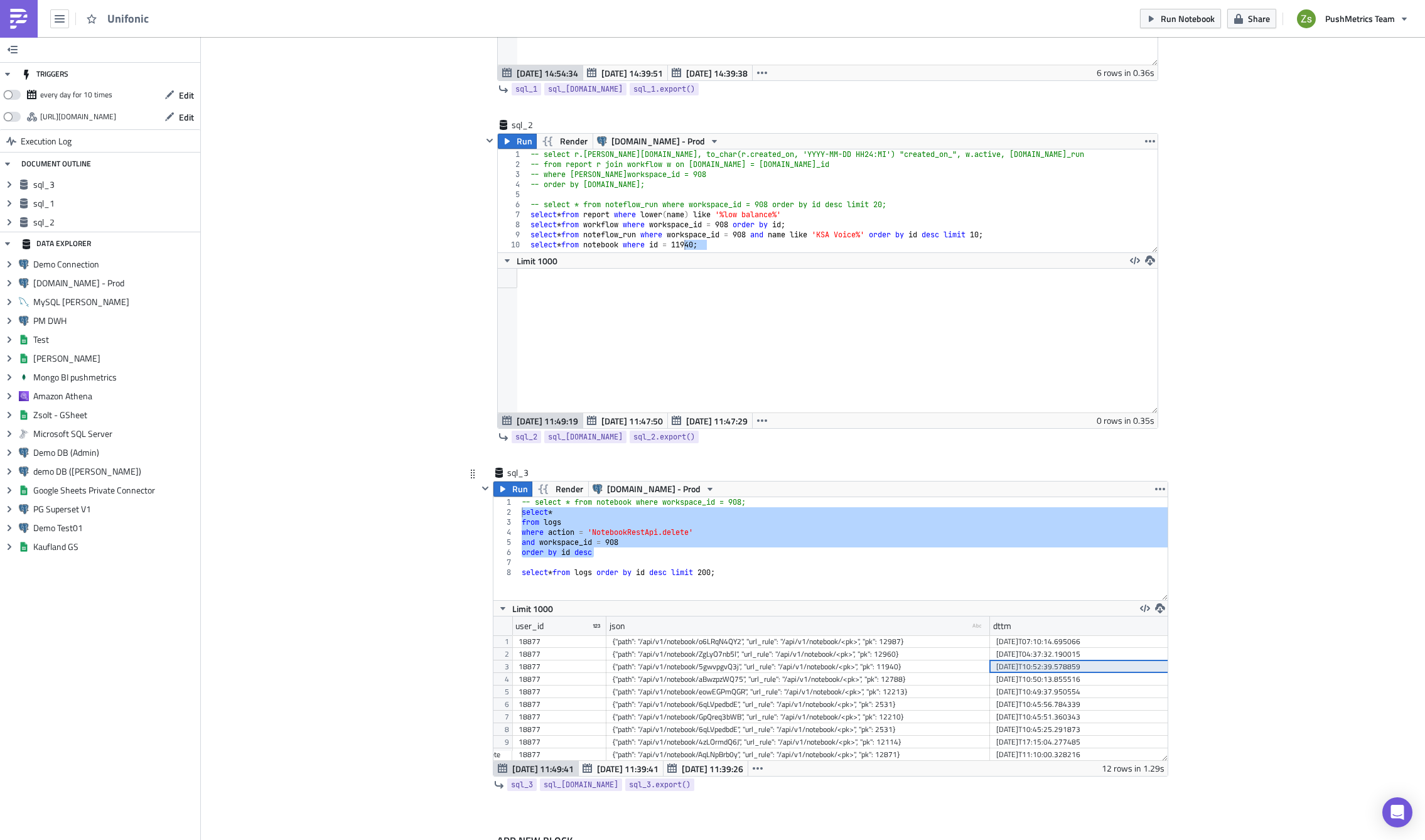
click at [940, 669] on div "{"path": "/api/v1/notebook/5gwvpgvQ3j", "url_rule": "/api/v1/notebook/<pk>", "p…" at bounding box center [798, 666] width 371 height 13
click at [1055, 671] on div "[DATE]T10:52:39.578859" at bounding box center [1182, 666] width 371 height 13
click at [923, 659] on div "{"path": "/api/v1/notebook/ZgLyO7nb5l", "url_rule": "/api/v1/notebook/<pk>", "p…" at bounding box center [798, 654] width 371 height 13
click at [916, 672] on div "{"path": "/api/v1/notebook/5gwvpgvQ3j", "url_rule": "/api/v1/notebook/<pk>", "p…" at bounding box center [798, 666] width 371 height 13
click at [1037, 671] on div "[DATE]T10:52:39.578859" at bounding box center [1182, 666] width 371 height 13
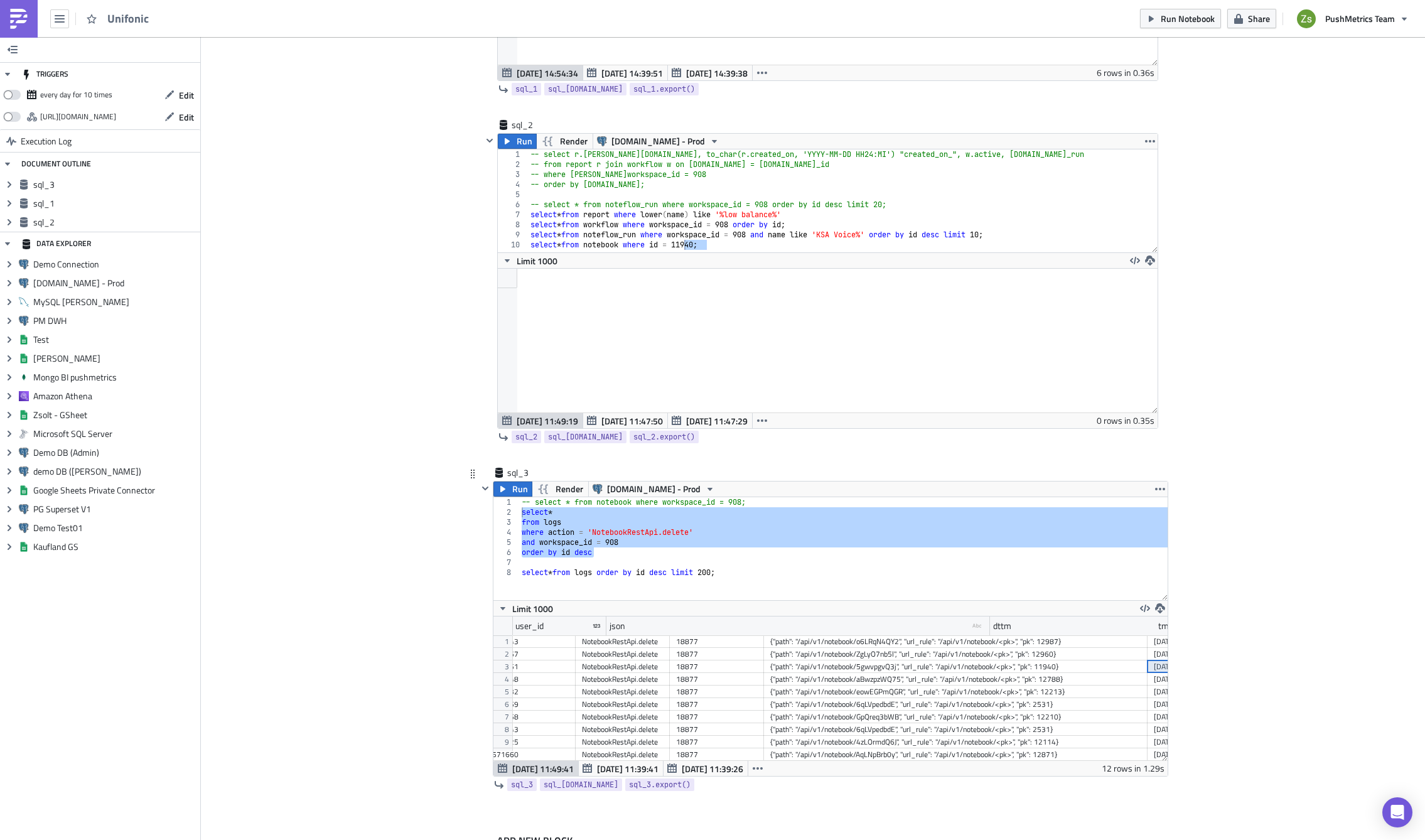
scroll to position [0, 31]
click at [689, 665] on div "18877" at bounding box center [716, 666] width 81 height 13
click at [775, 546] on div "-- select * from notebook where workspace_id = 908; select * from logs where ac…" at bounding box center [843, 549] width 648 height 103
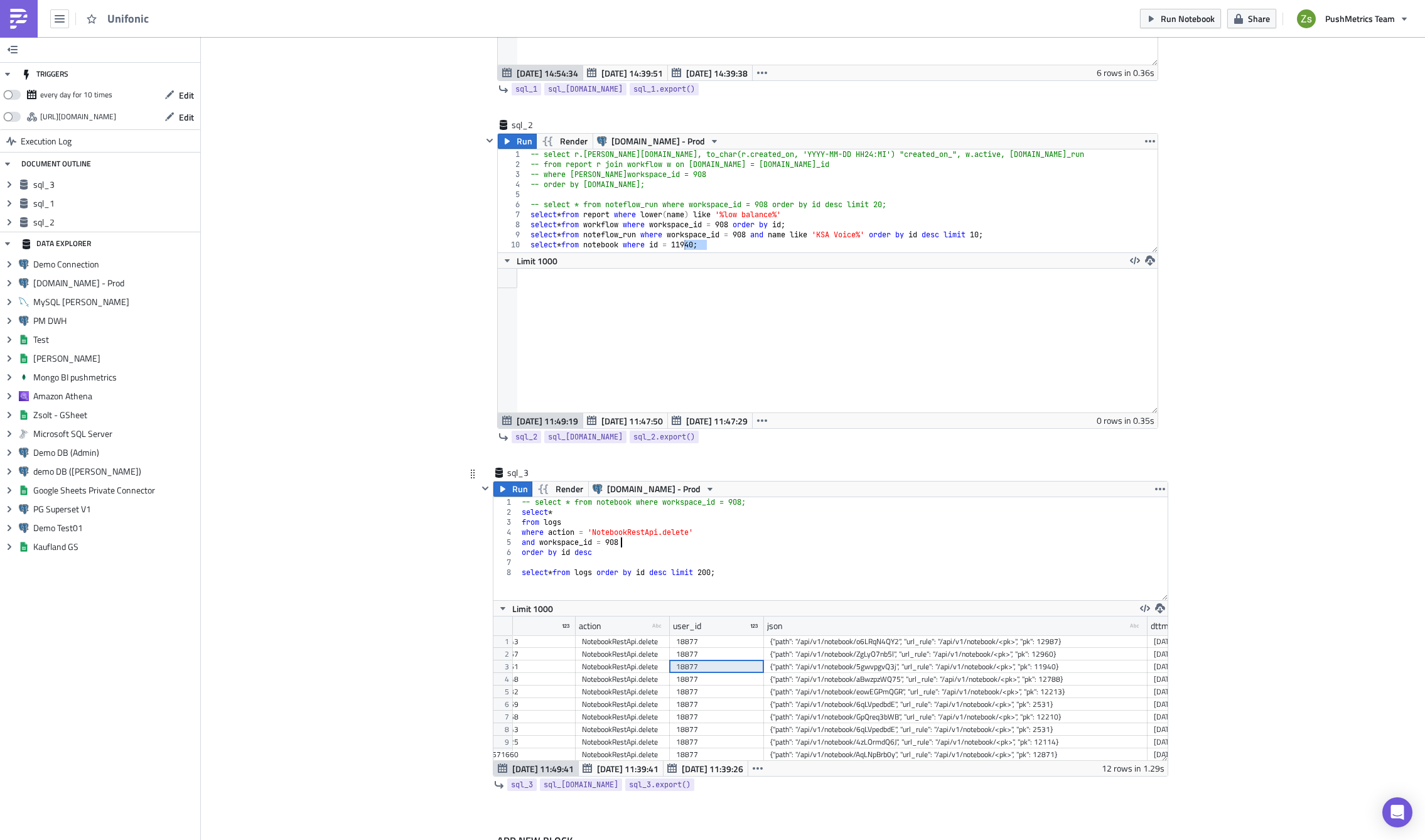
type textarea "order by id desc"
paste textarea "18877"
type textarea "order by id desc"
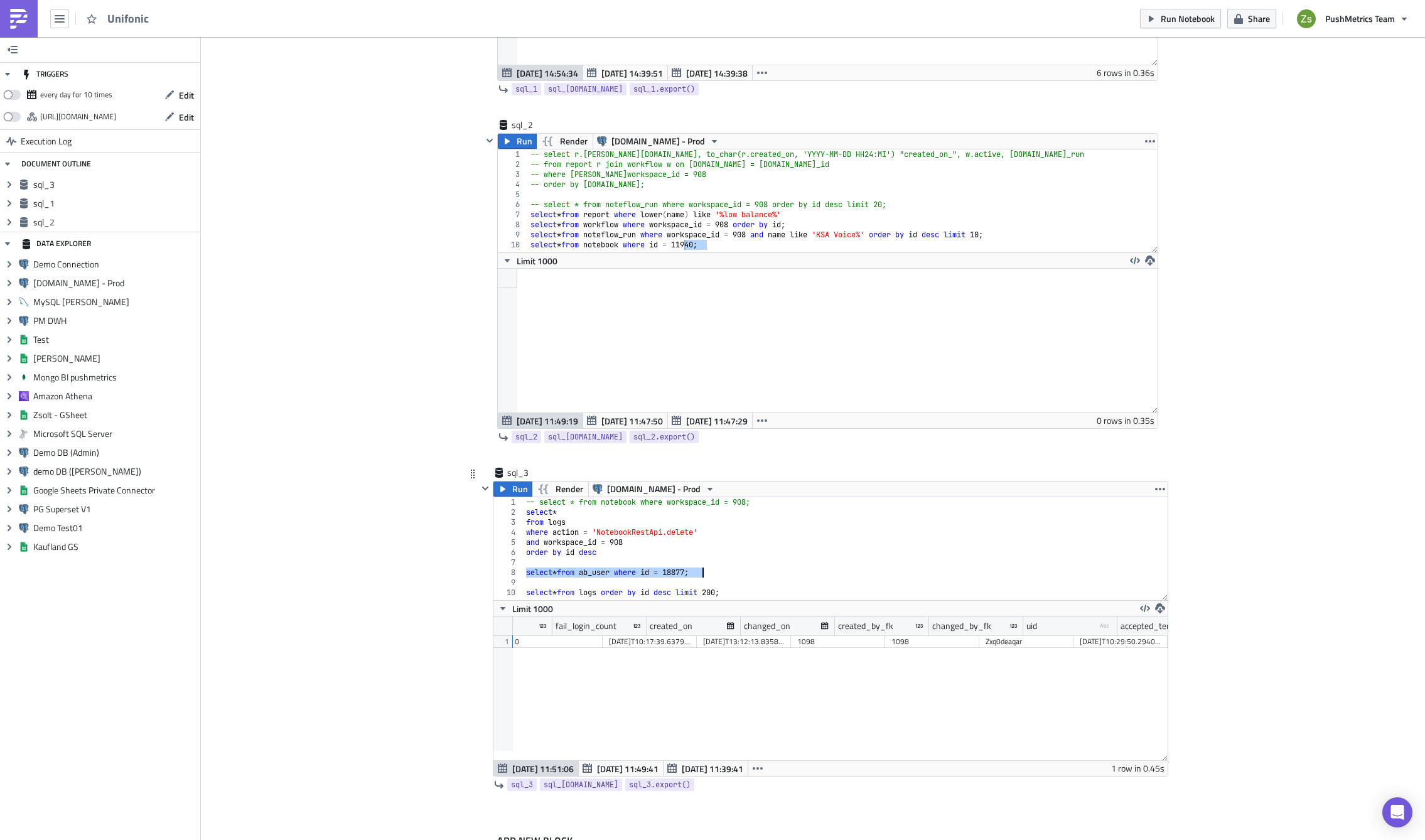
scroll to position [0, 851]
type textarea "select * from ab_user where id = 18877;"
drag, startPoint x: 917, startPoint y: 625, endPoint x: 1023, endPoint y: 620, distance: 106.1
click at [925, 620] on div at bounding box center [923, 626] width 2 height 19
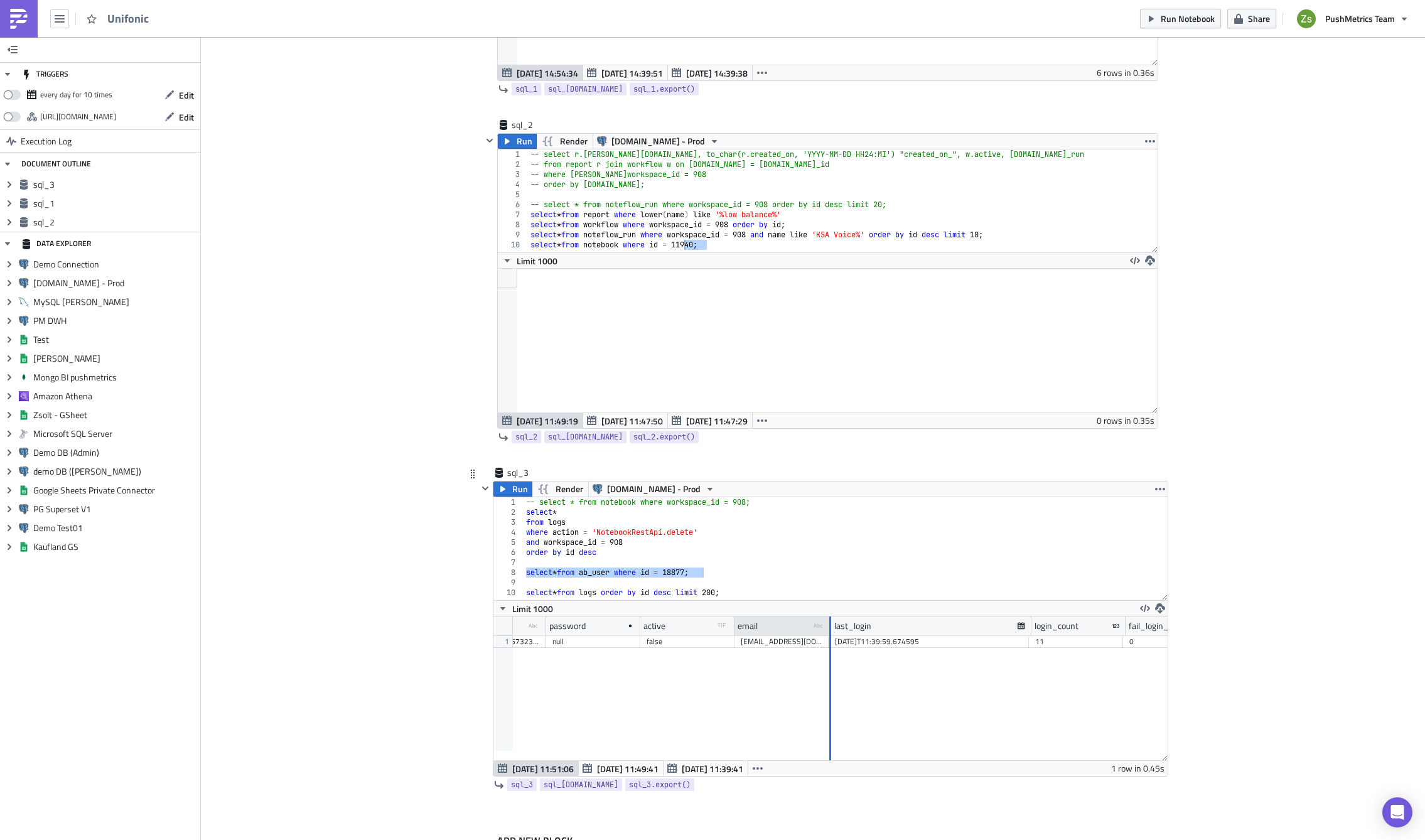
drag, startPoint x: 824, startPoint y: 627, endPoint x: 898, endPoint y: 624, distance: 74.1
click at [831, 624] on div at bounding box center [831, 626] width 2 height 19
drag, startPoint x: 898, startPoint y: 632, endPoint x: 946, endPoint y: 627, distance: 48.3
click at [932, 627] on div at bounding box center [931, 626] width 2 height 19
click at [766, 642] on div "deleted_at_1756732333" at bounding box center [750, 641] width 81 height 13
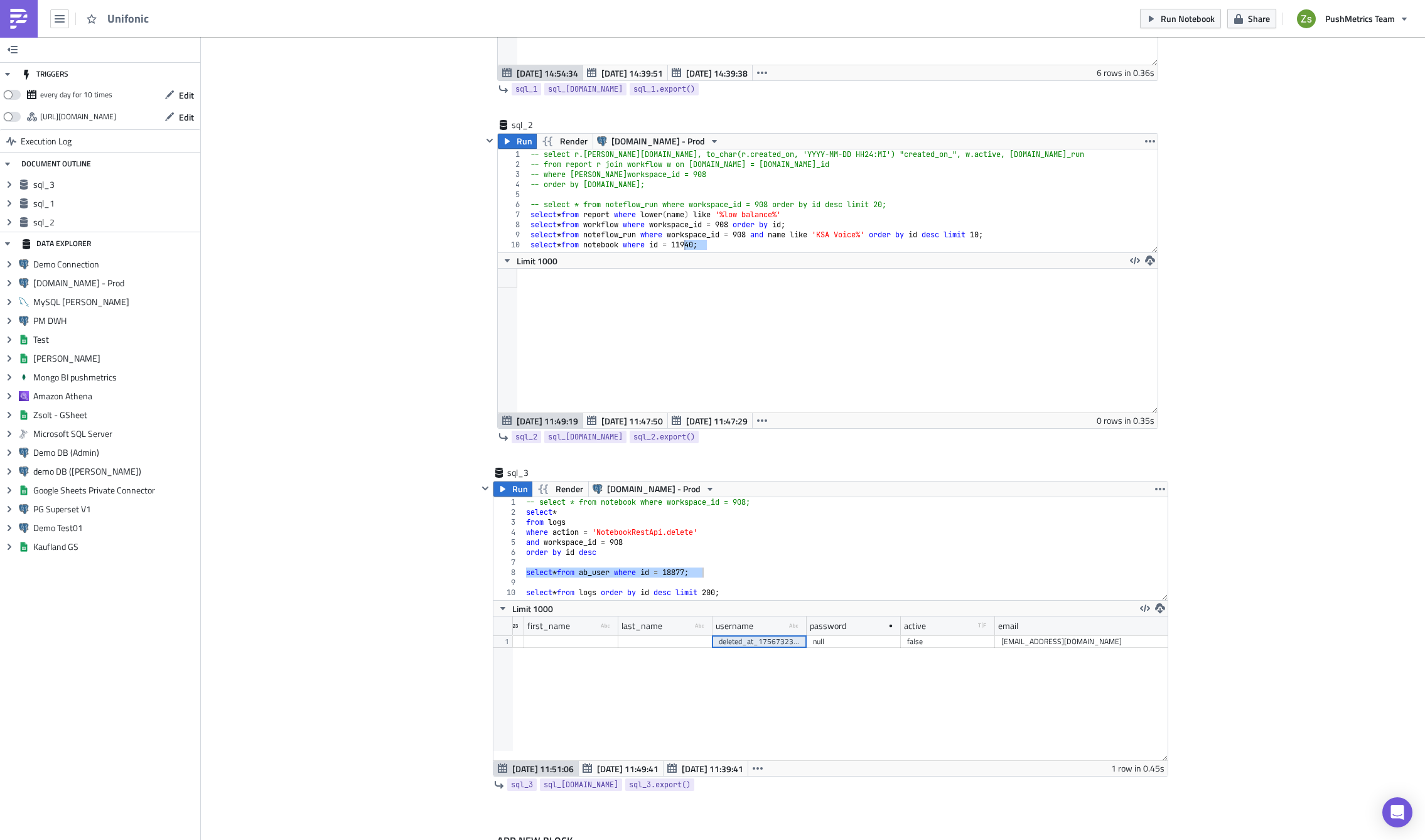
click at [743, 640] on div "deleted_at_1756732333" at bounding box center [760, 641] width 81 height 13
click at [527, 638] on div "18877" at bounding box center [559, 641] width 81 height 13
click at [760, 565] on div "-- select * from notebook where workspace_id = 908; select * from logs where ac…" at bounding box center [845, 559] width 645 height 123
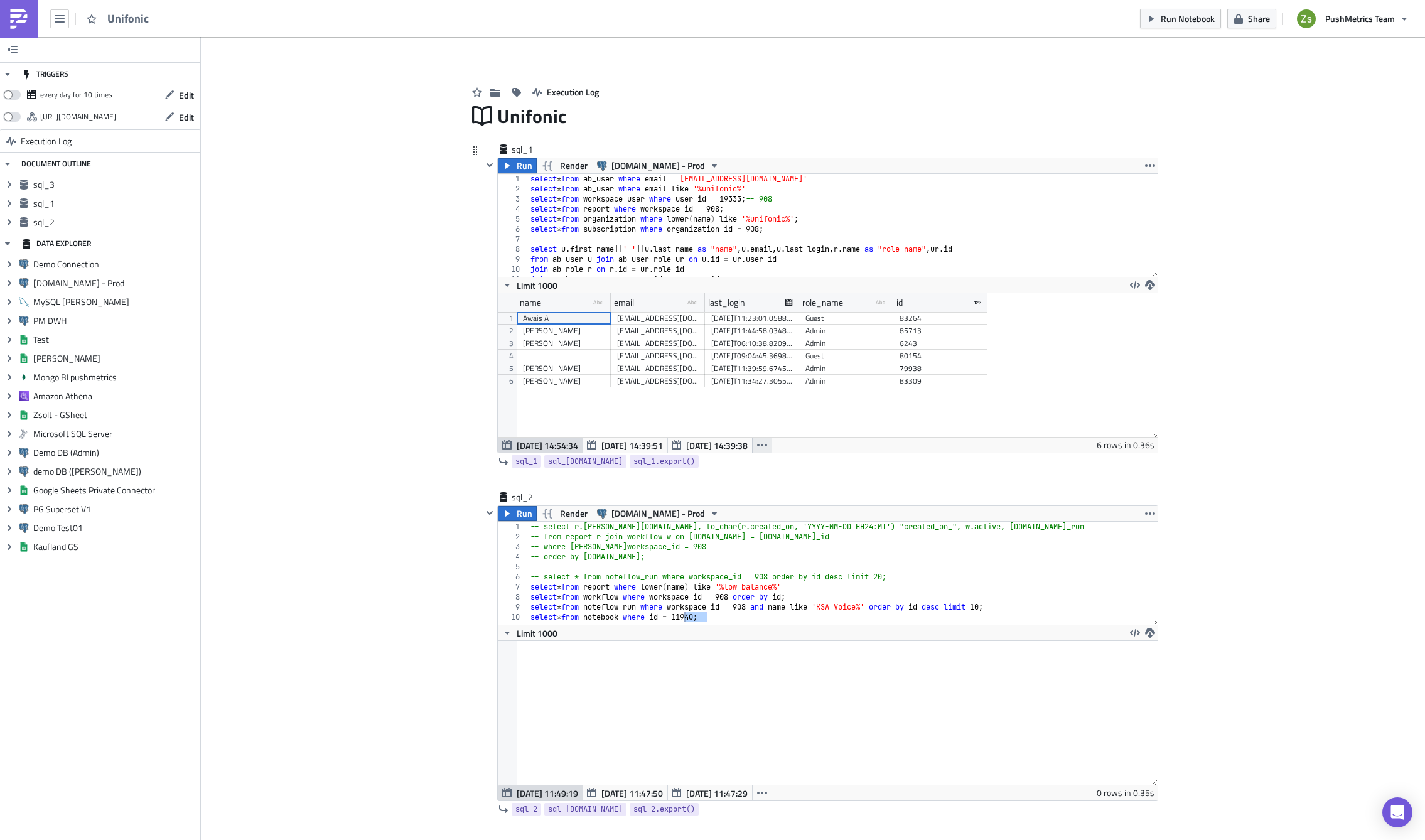
click at [763, 447] on button "button" at bounding box center [762, 445] width 20 height 15
click at [723, 591] on div "[DATE] 11:45:55" at bounding box center [715, 587] width 79 height 13
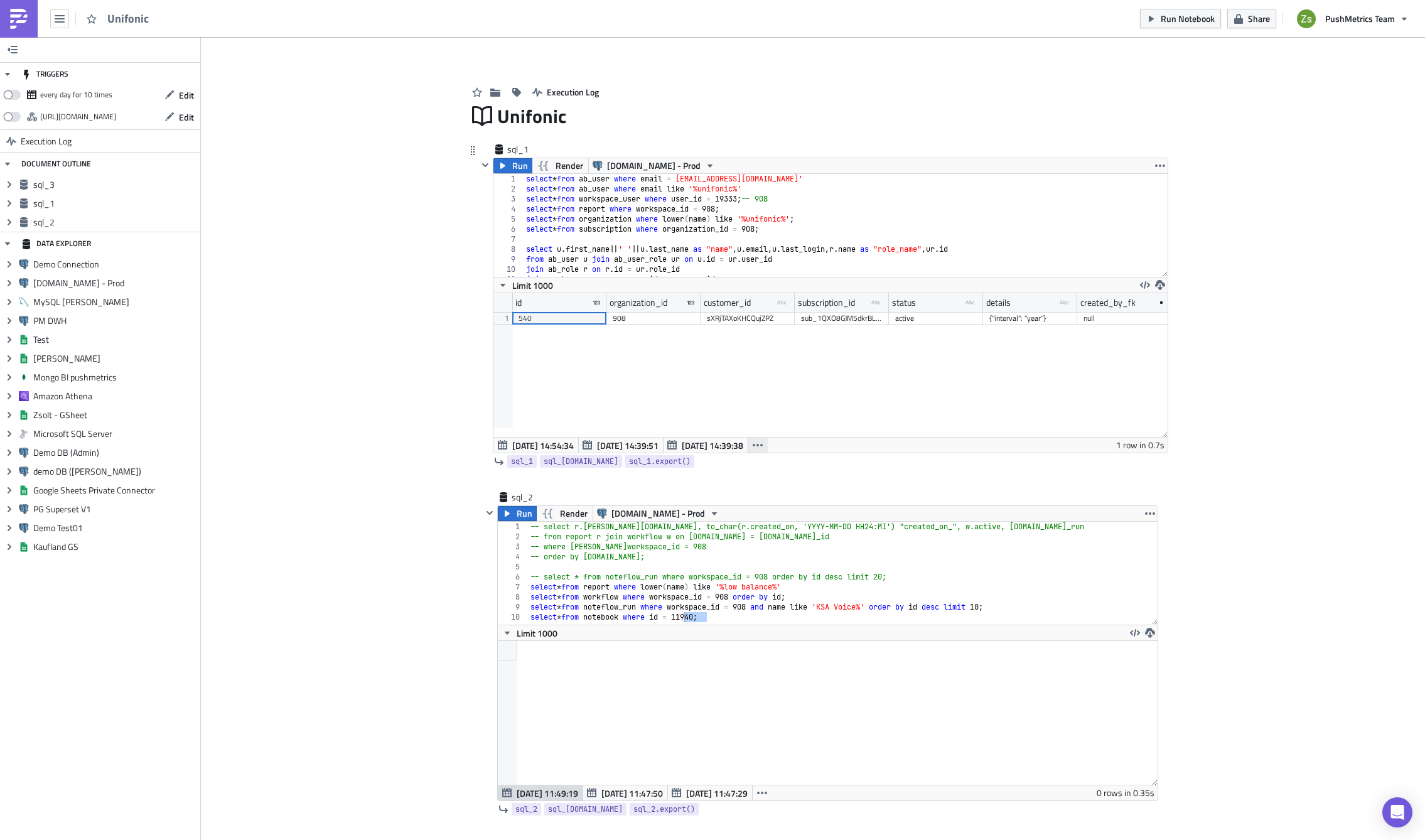
click at [755, 447] on icon "button" at bounding box center [757, 444] width 10 height 10
click at [758, 573] on link "[DATE] 11:48:32" at bounding box center [706, 568] width 107 height 19
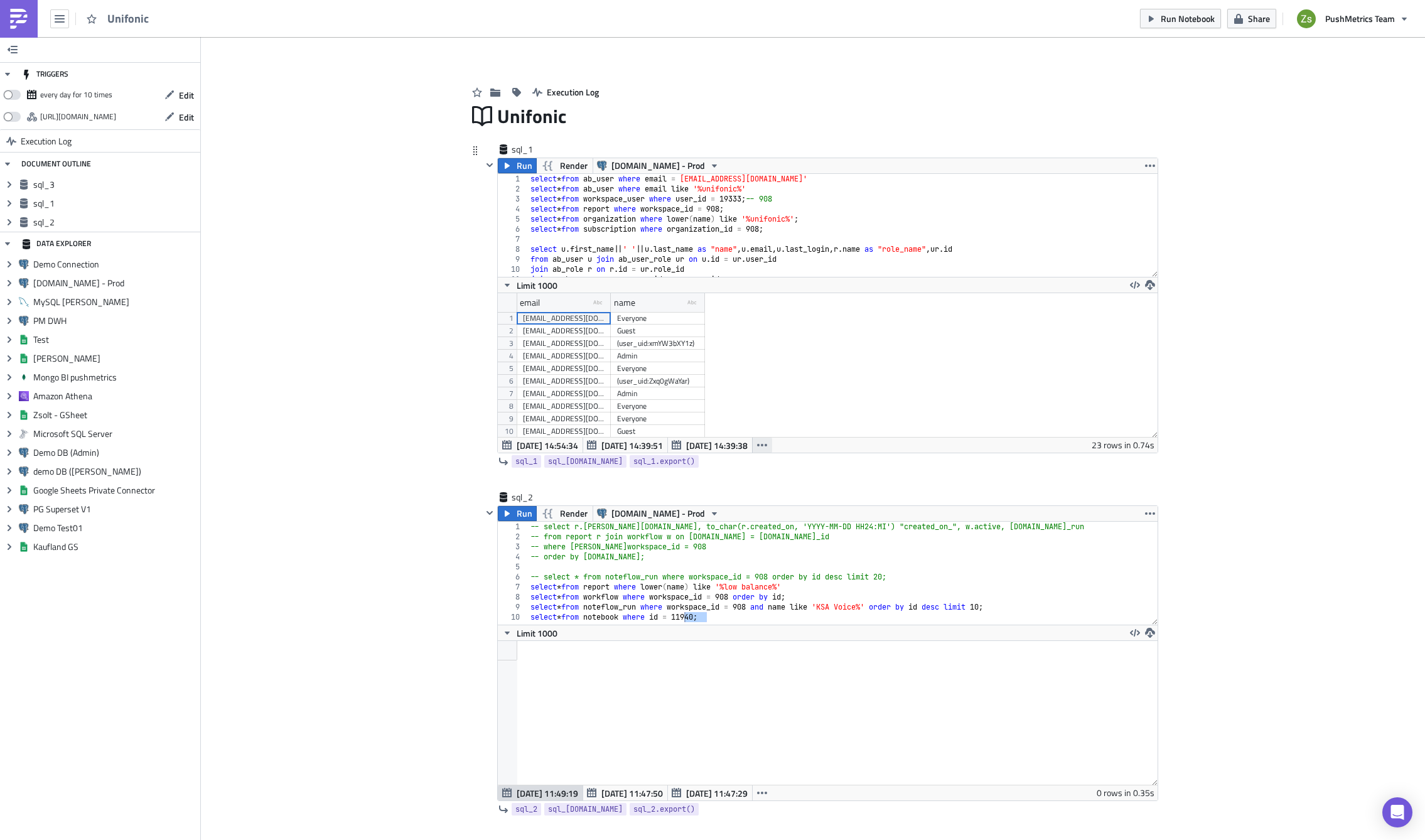
click at [758, 445] on icon "button" at bounding box center [762, 444] width 10 height 2
click at [739, 550] on div "[DATE] 11:49:00" at bounding box center [715, 550] width 79 height 13
click at [764, 449] on button "button" at bounding box center [762, 445] width 20 height 15
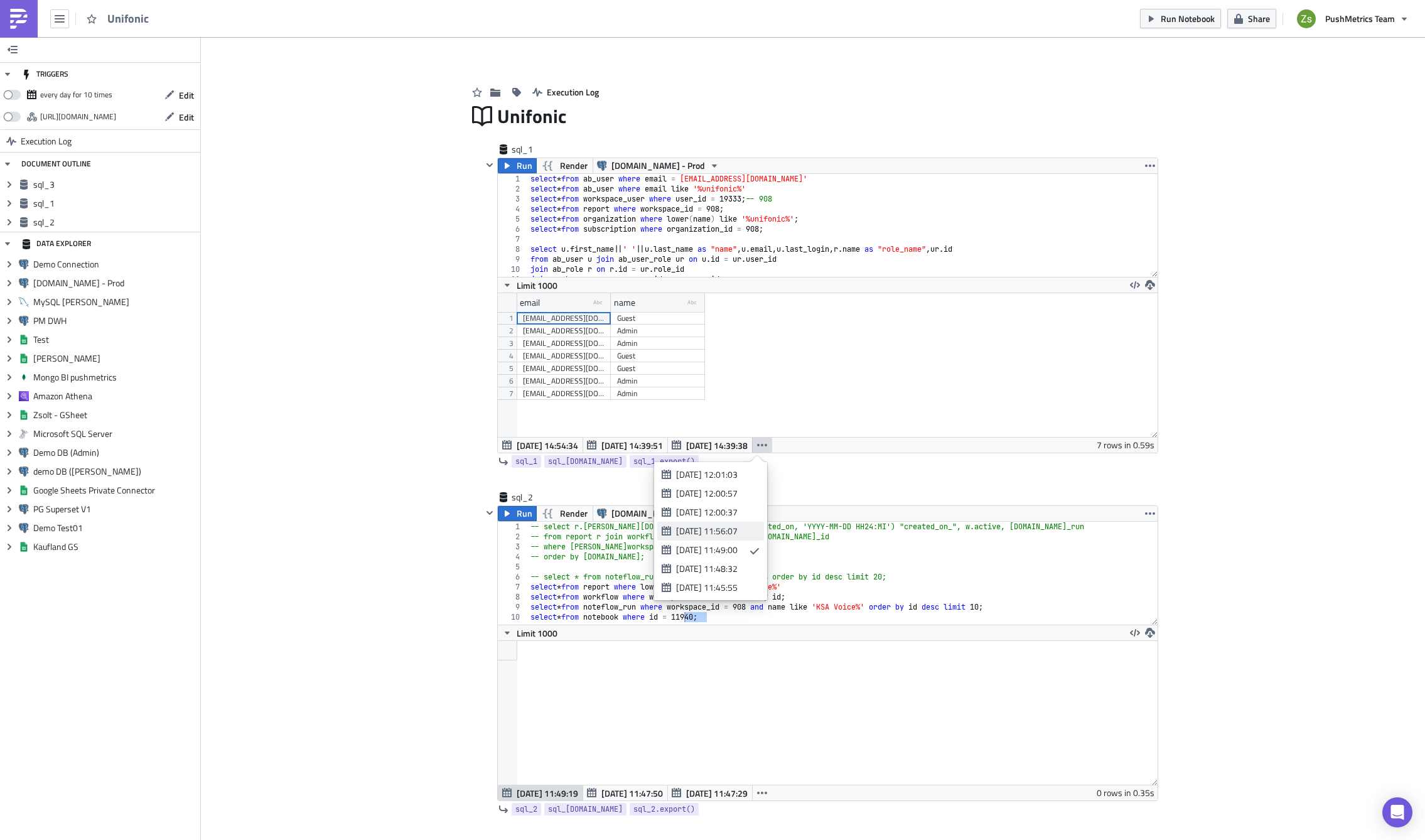
click at [723, 528] on div "[DATE] 11:56:07" at bounding box center [715, 531] width 79 height 13
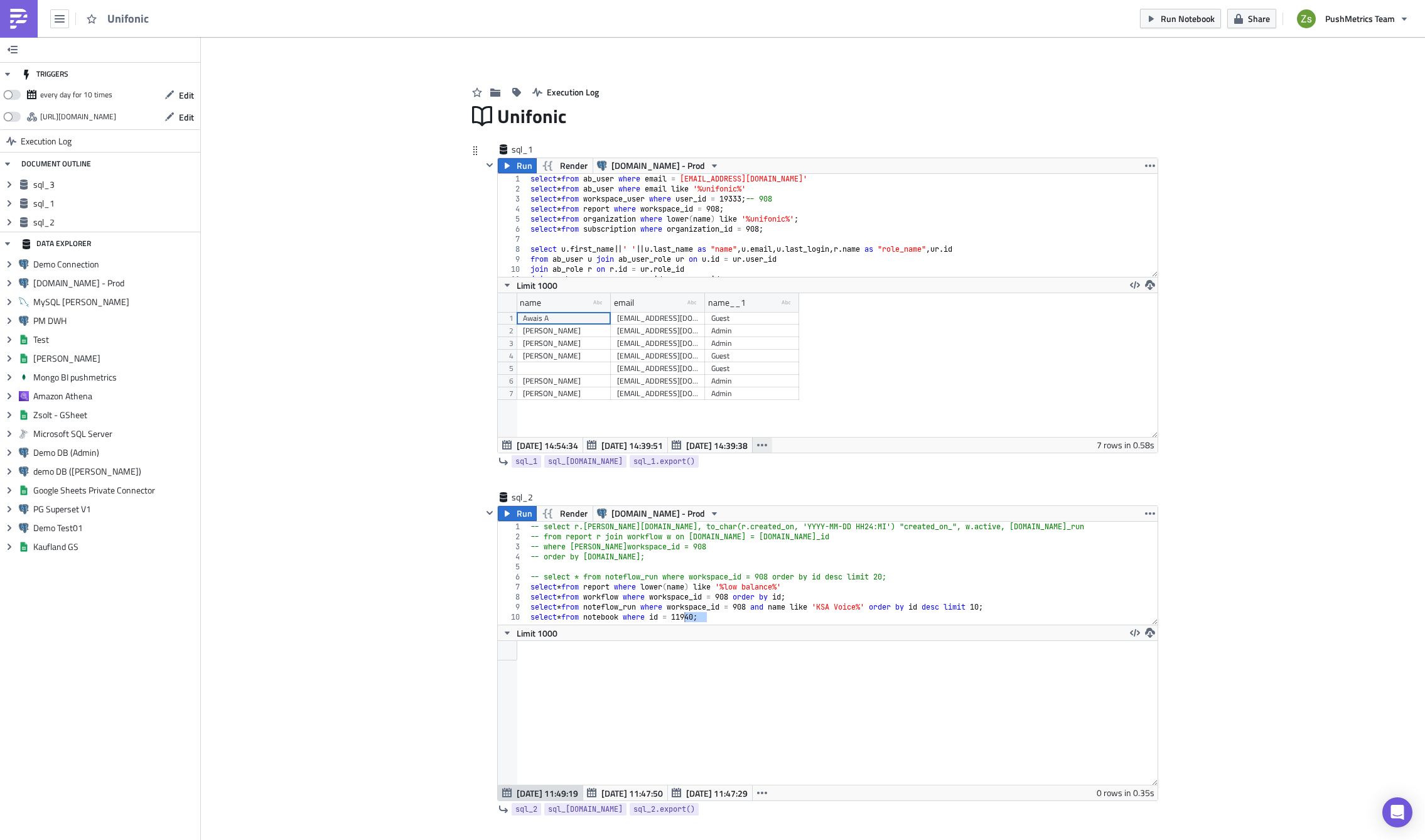
click at [756, 451] on button "button" at bounding box center [762, 445] width 20 height 15
click at [743, 508] on div "[DATE] 12:00:37" at bounding box center [715, 512] width 79 height 13
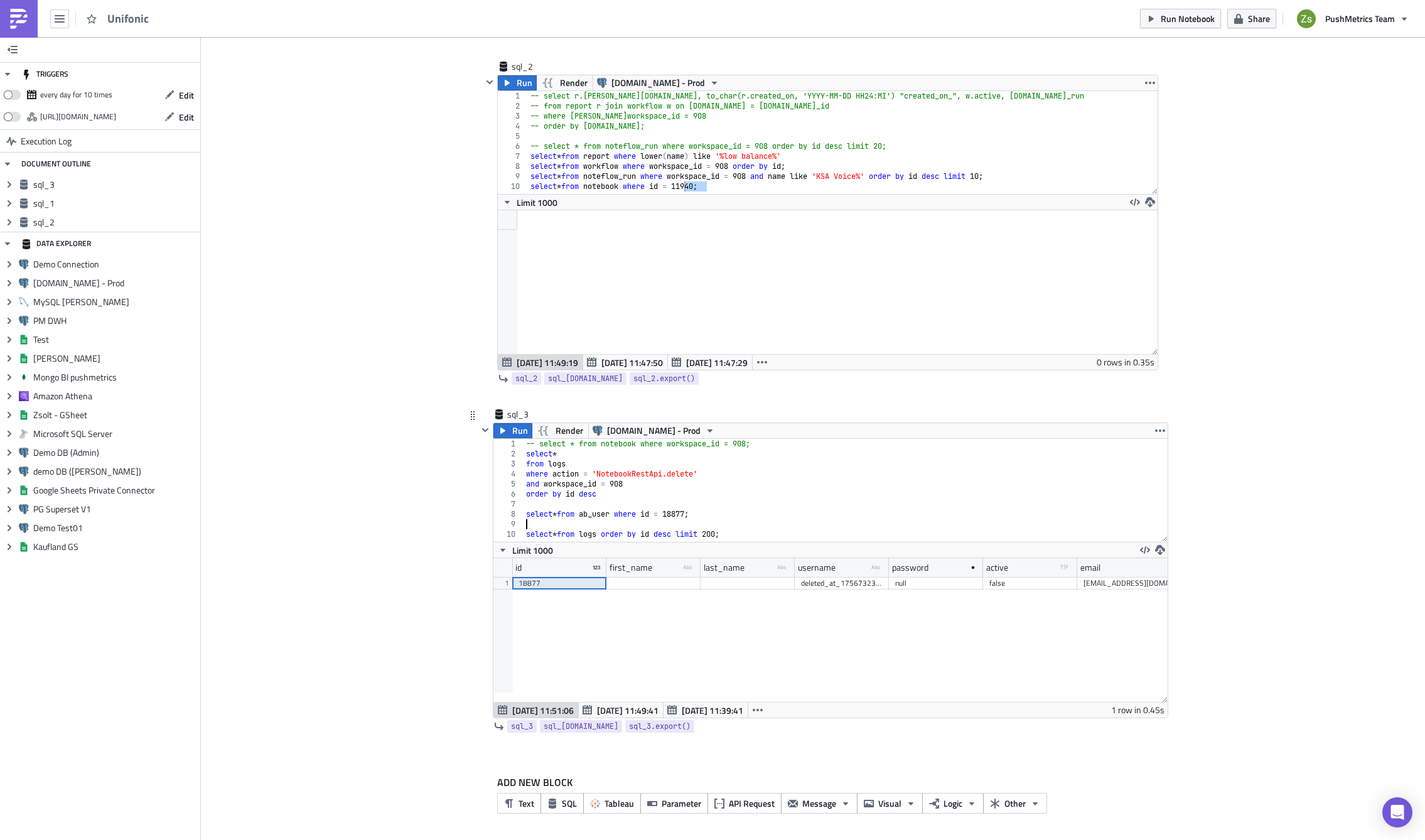
click at [747, 526] on div "-- select * from notebook where workspace_id = 908; select * from logs where ac…" at bounding box center [845, 500] width 645 height 123
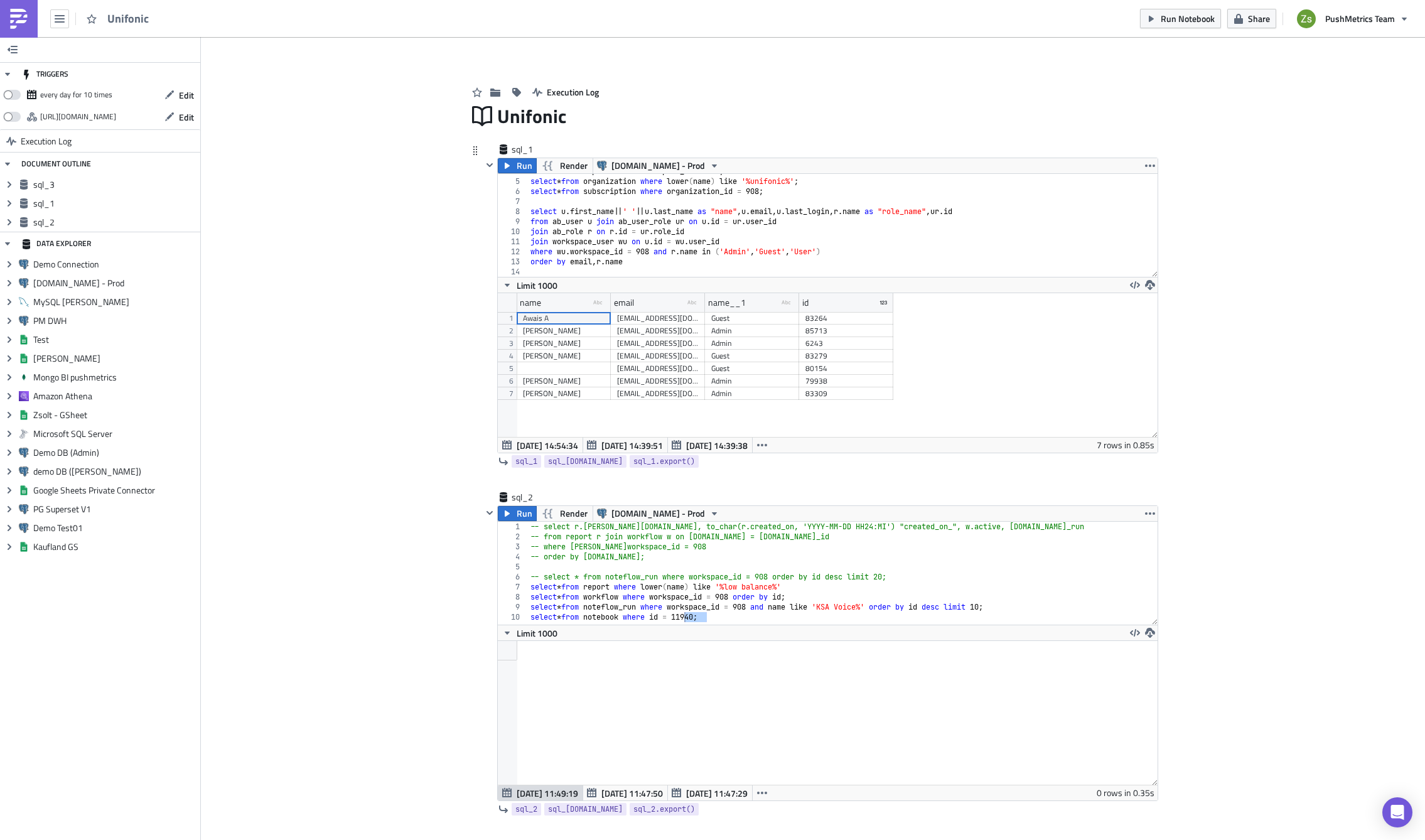
click at [786, 211] on div "select * from report where workspace_id = 908 ; select * from organization wher…" at bounding box center [838, 228] width 621 height 123
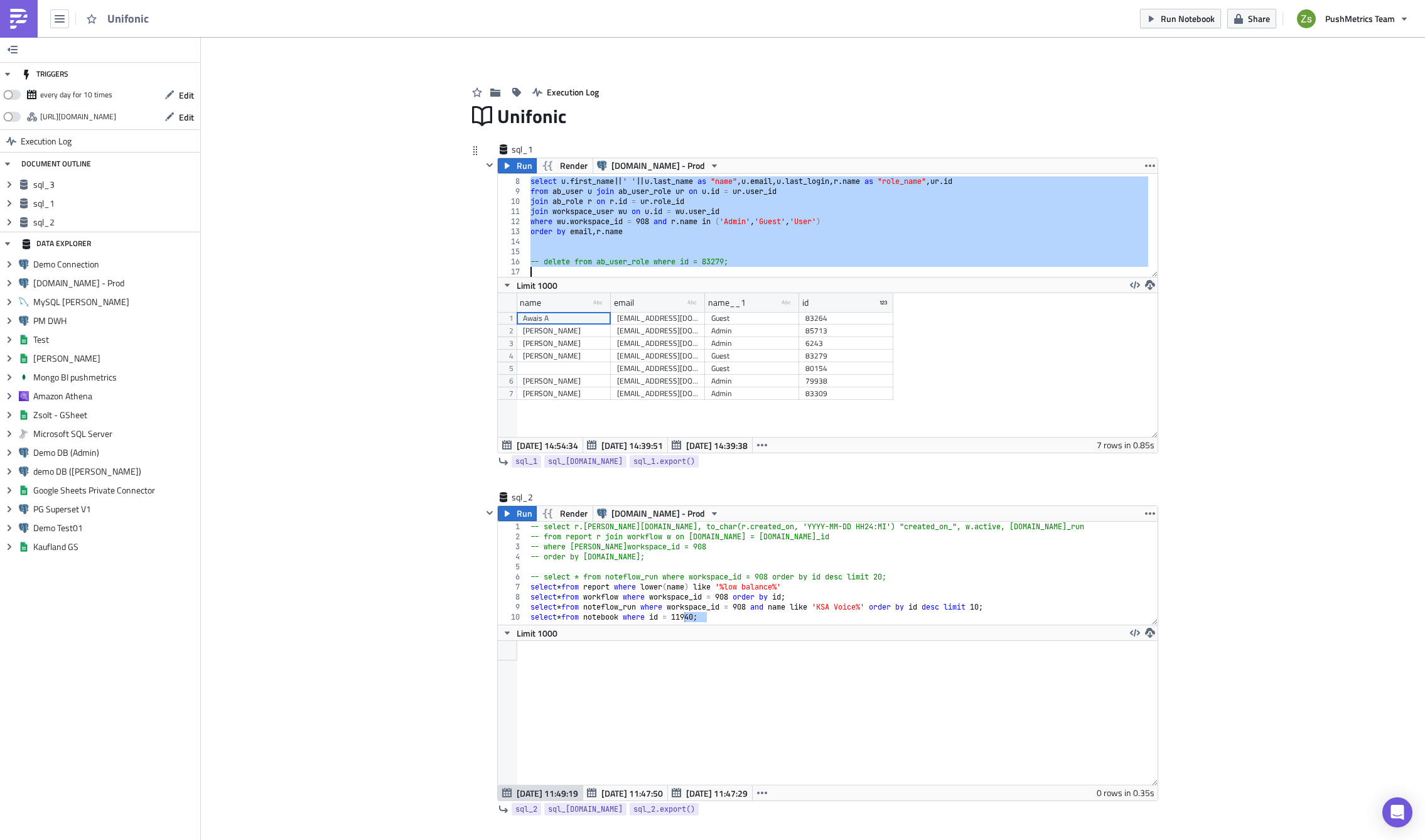
click at [640, 231] on div "select u . first_name || ' ' || u . last_name as "name" , u . email , u . last_…" at bounding box center [838, 225] width 621 height 103
type textarea "where [PERSON_NAME].workspace_id = 908 and [DOMAIN_NAME] in ('Admin', 'Guest', …"
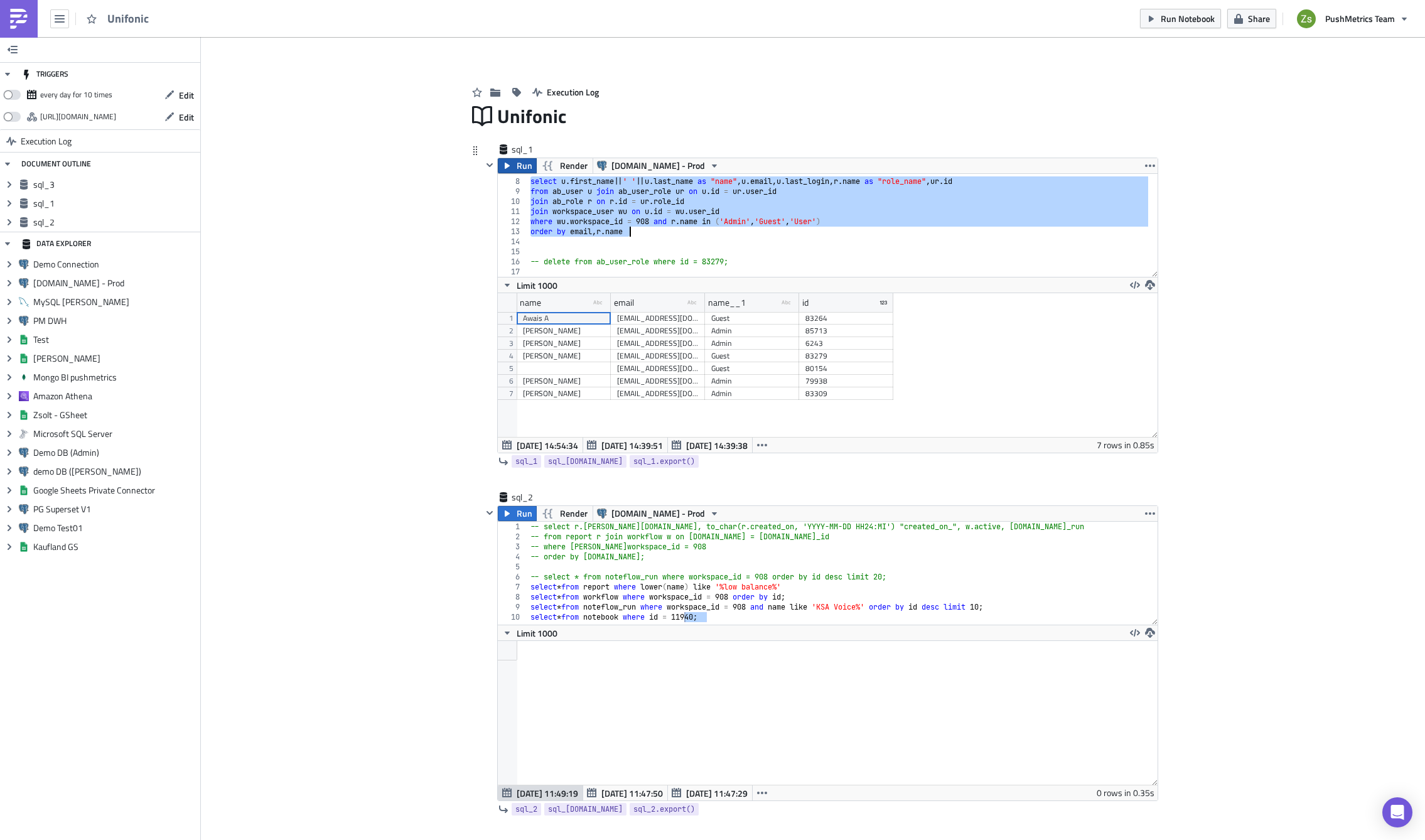
click at [520, 164] on span "Run" at bounding box center [524, 166] width 16 height 15
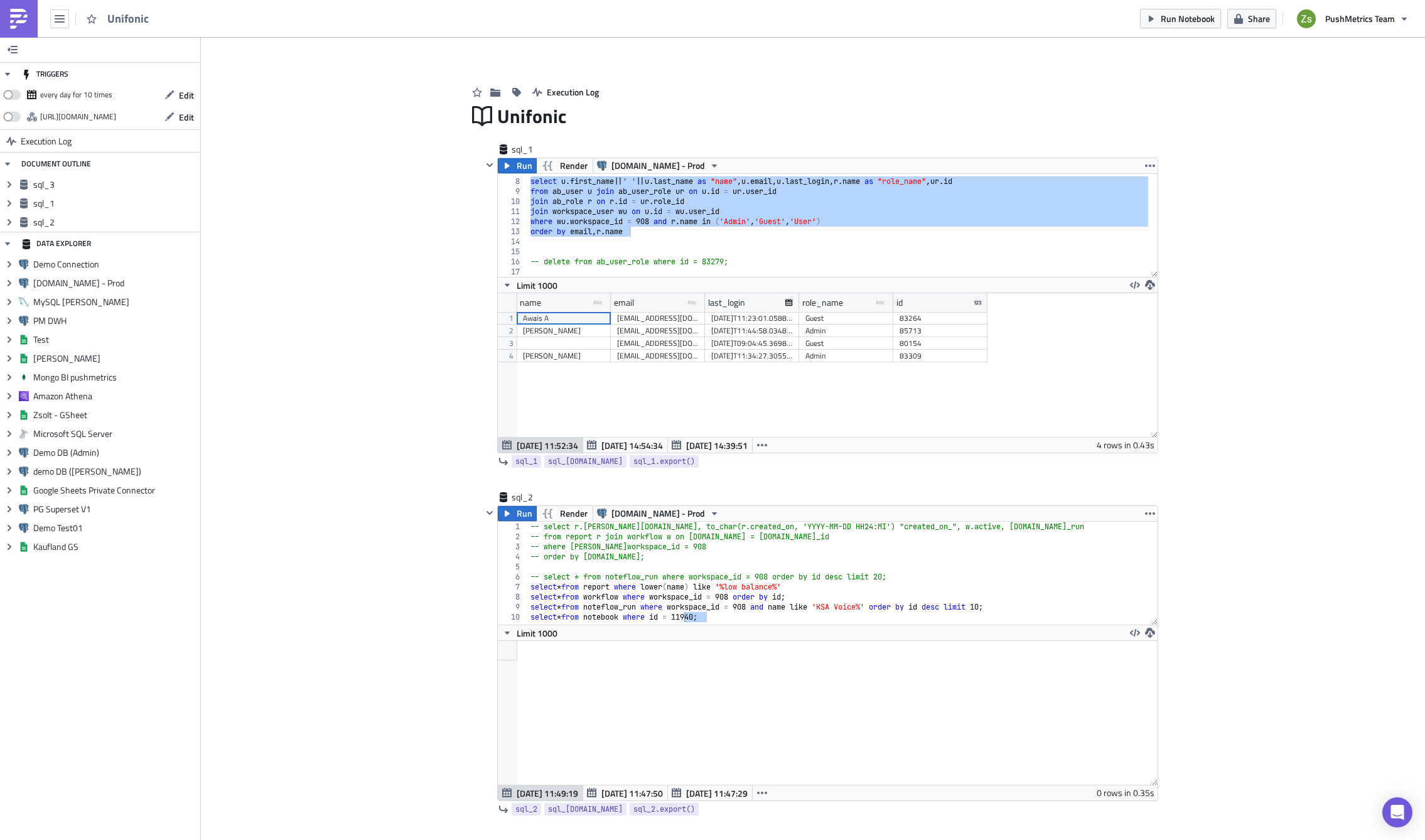
scroll to position [62629, 62129]
drag, startPoint x: 700, startPoint y: 305, endPoint x: 761, endPoint y: 299, distance: 61.3
click at [735, 299] on div at bounding box center [734, 303] width 2 height 19
click at [629, 447] on span "[DATE] 14:54:34" at bounding box center [632, 446] width 61 height 13
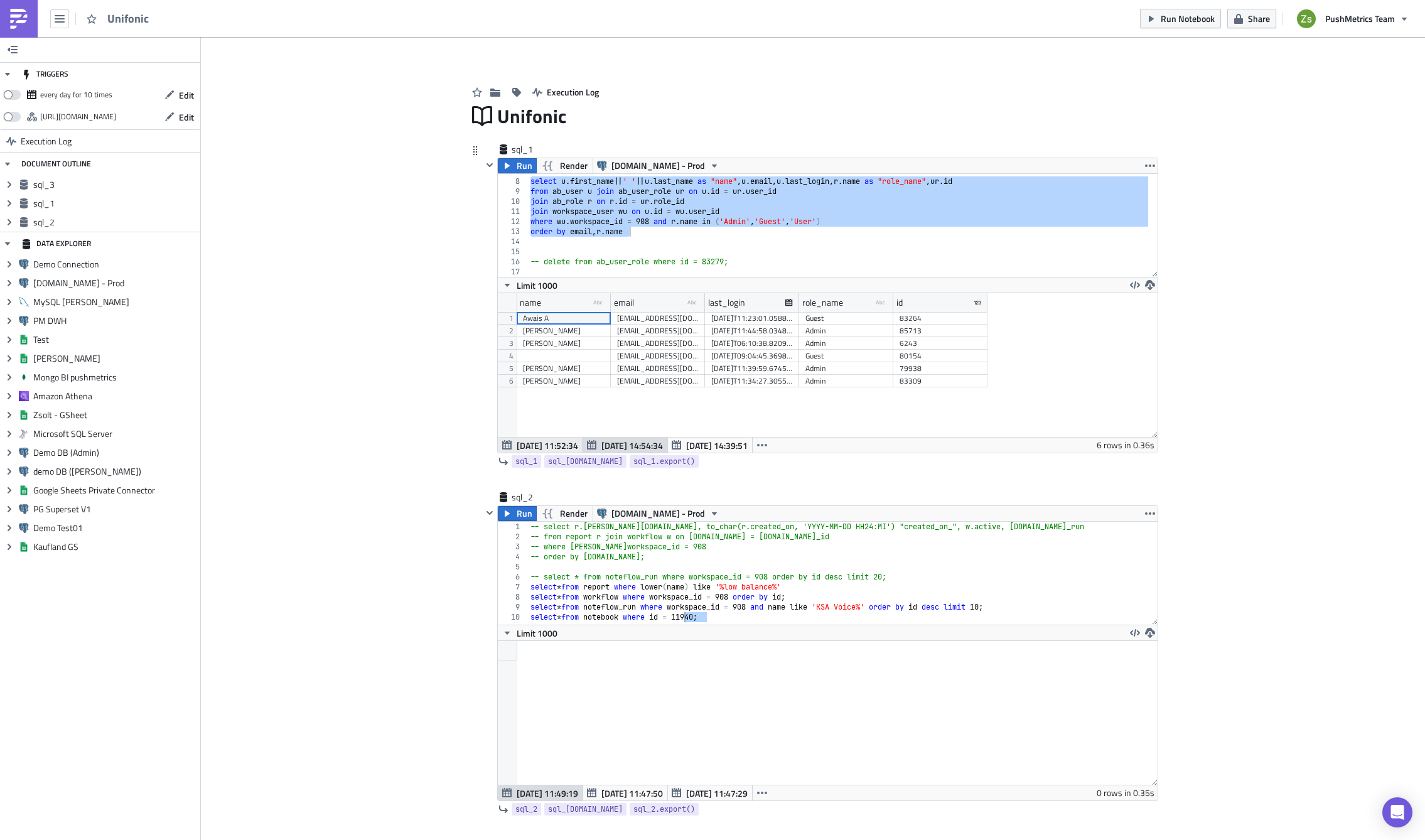
click at [558, 450] on span "[DATE] 11:52:34" at bounding box center [547, 446] width 61 height 13
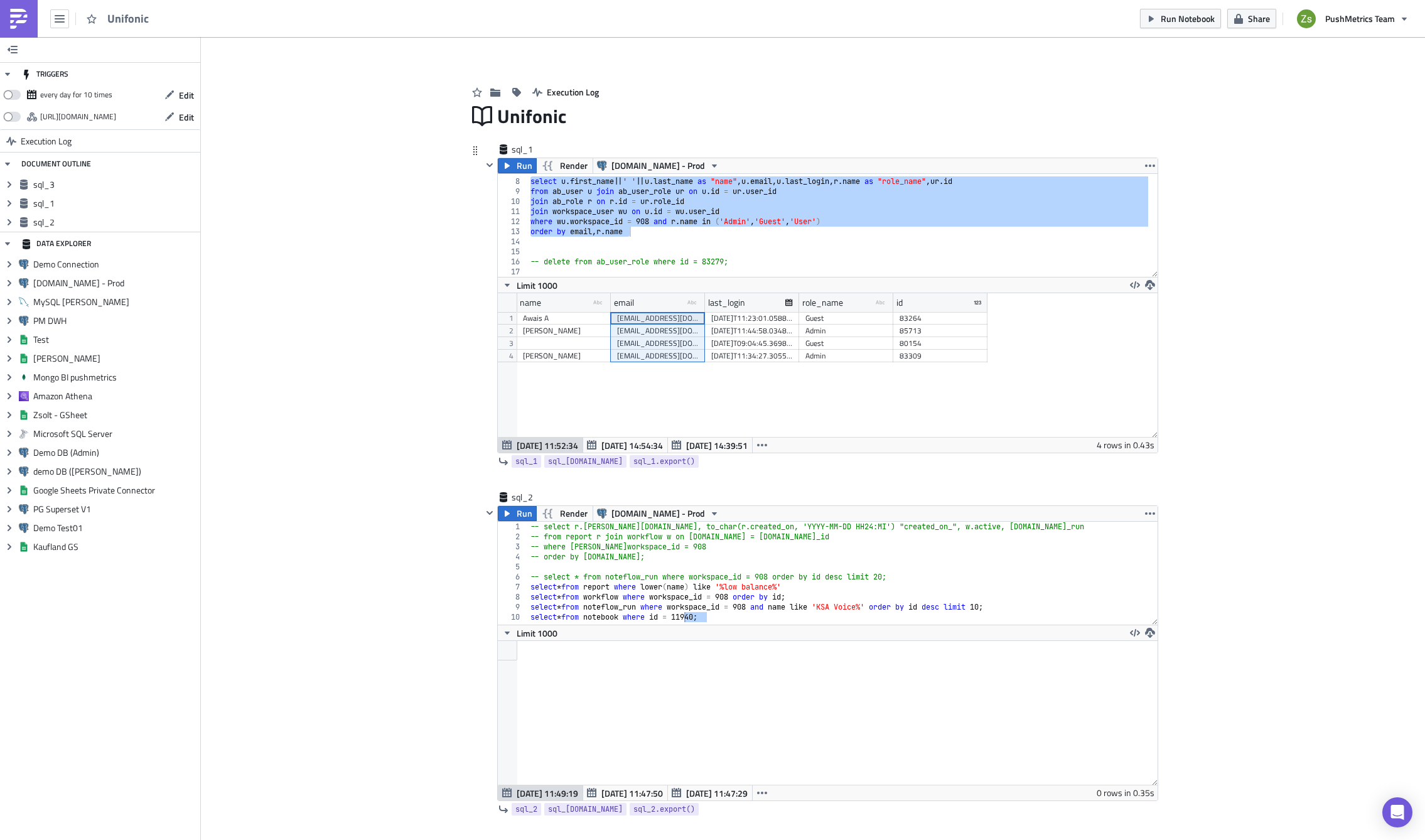
drag, startPoint x: 648, startPoint y: 320, endPoint x: 656, endPoint y: 361, distance: 41.8
click at [656, 312] on div "Awais A [EMAIL_ADDRESS][DOMAIN_NAME] [DATE]T11:23:01.058886 Guest 83264 [PERSON…" at bounding box center [752, 312] width 471 height 0
click at [633, 439] on span "[DATE] 14:54:34" at bounding box center [632, 446] width 61 height 13
drag, startPoint x: 657, startPoint y: 318, endPoint x: 665, endPoint y: 383, distance: 65.5
click at [665, 312] on div "Awais A [EMAIL_ADDRESS][DOMAIN_NAME] [DATE]T11:23:01.058886 Guest 83264 [PERSON…" at bounding box center [752, 312] width 471 height 0
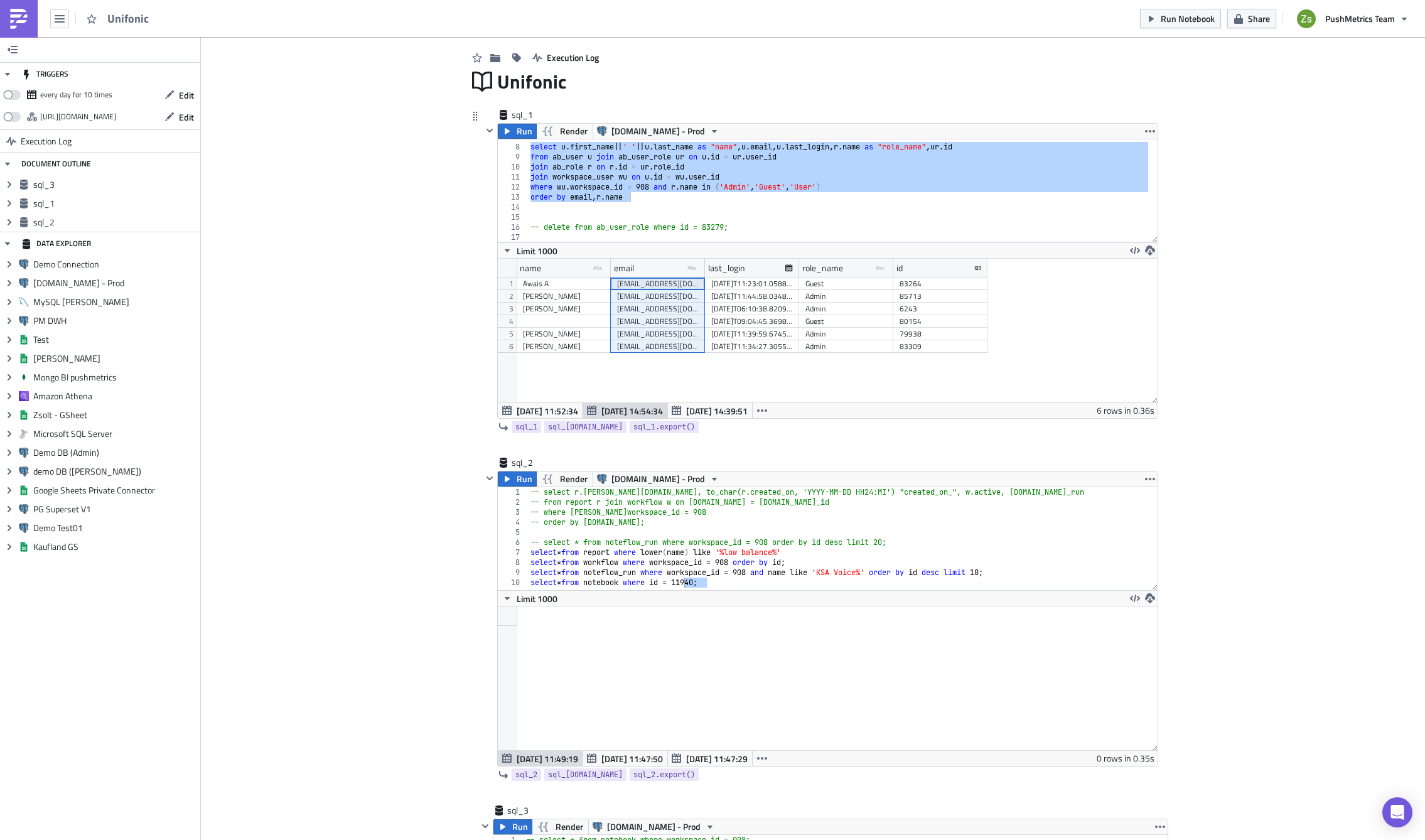
scroll to position [63, 0]
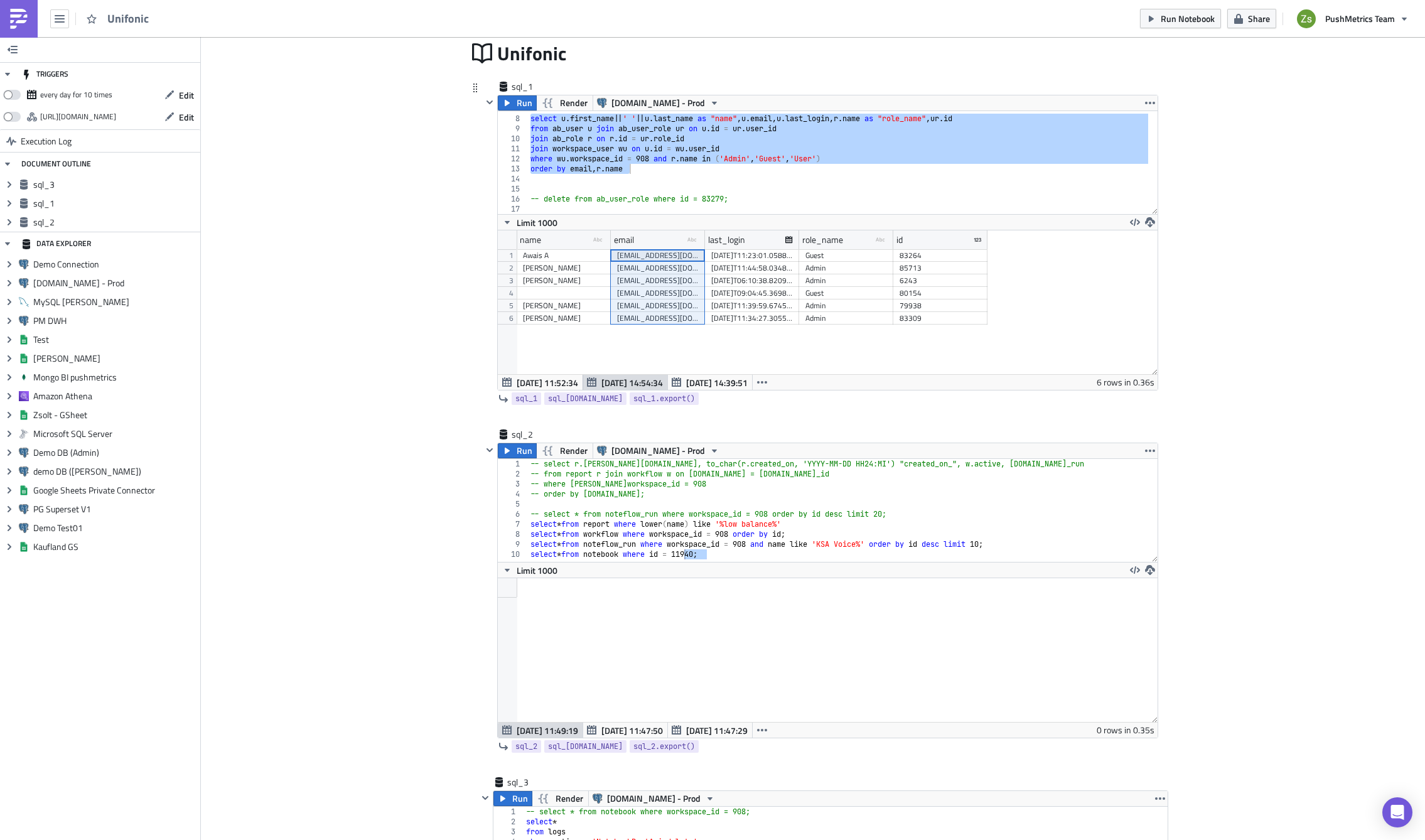
click at [826, 281] on div "Admin" at bounding box center [846, 280] width 81 height 13
click at [678, 282] on div "[EMAIL_ADDRESS][DOMAIN_NAME]" at bounding box center [657, 280] width 81 height 13
click at [571, 283] on div "[PERSON_NAME]" at bounding box center [563, 280] width 81 height 13
click at [577, 305] on div "[PERSON_NAME]" at bounding box center [563, 305] width 81 height 13
click at [554, 380] on span "[DATE] 11:52:34" at bounding box center [547, 383] width 61 height 13
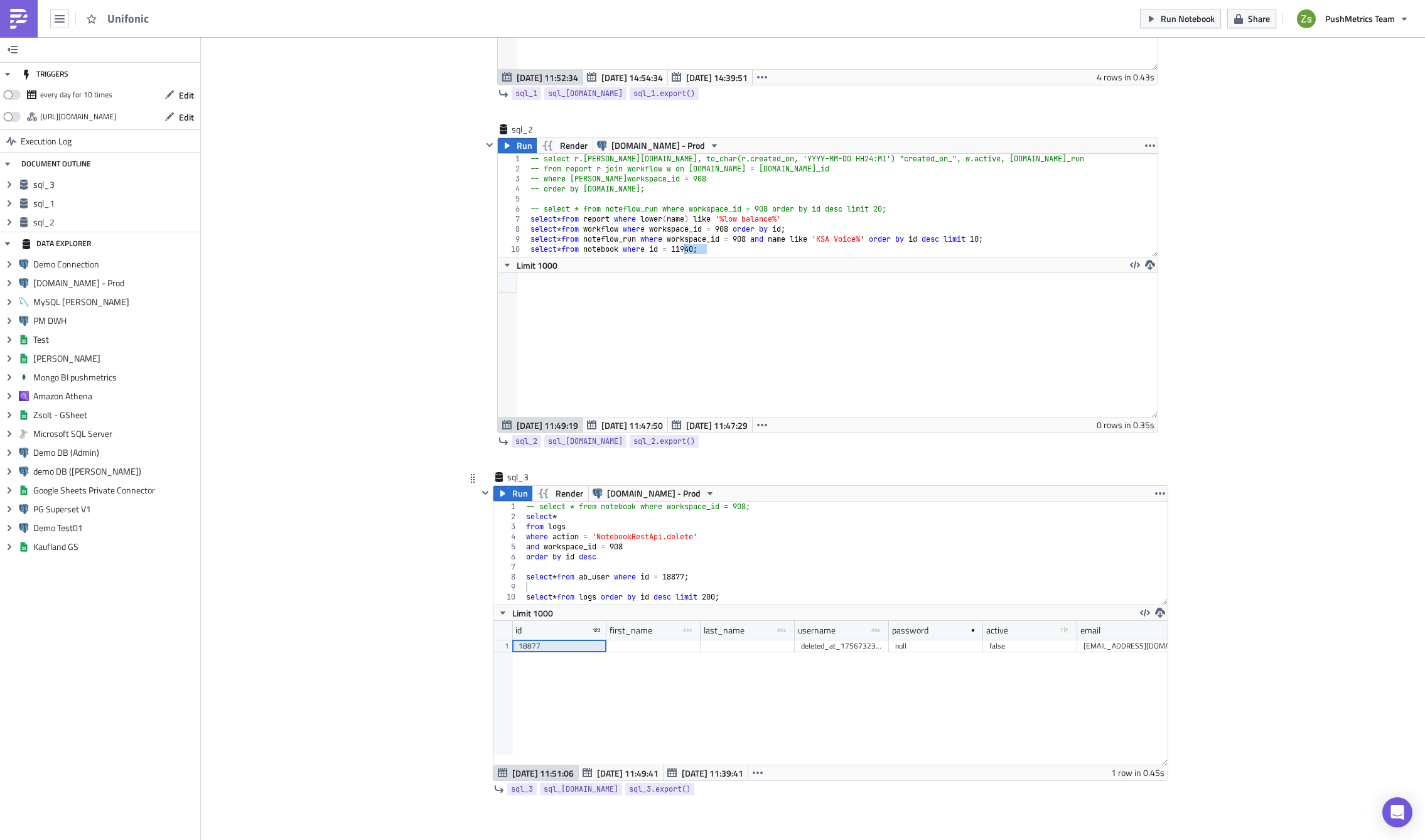
scroll to position [431, 0]
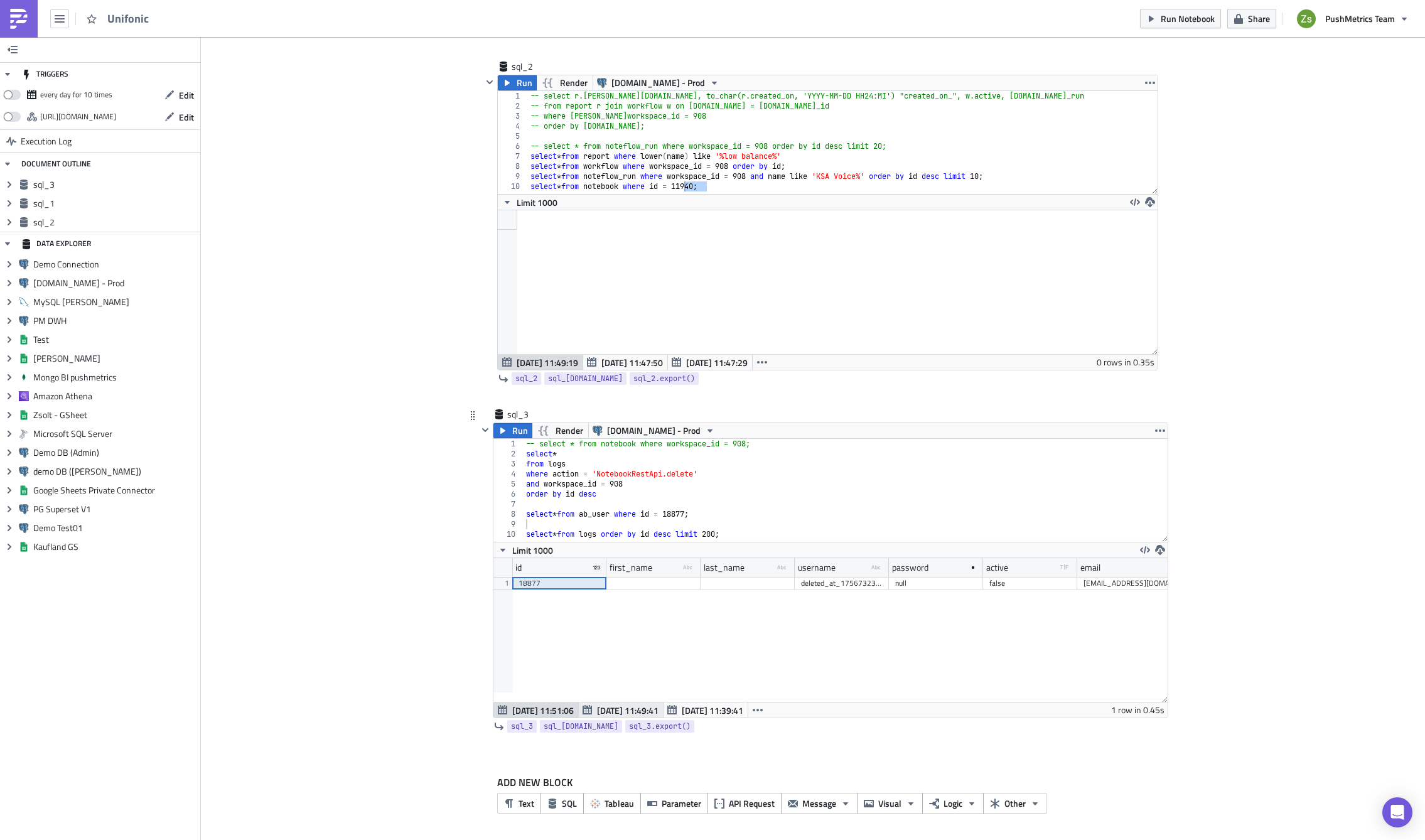
click at [602, 712] on span "[DATE] 11:49:41" at bounding box center [628, 710] width 61 height 13
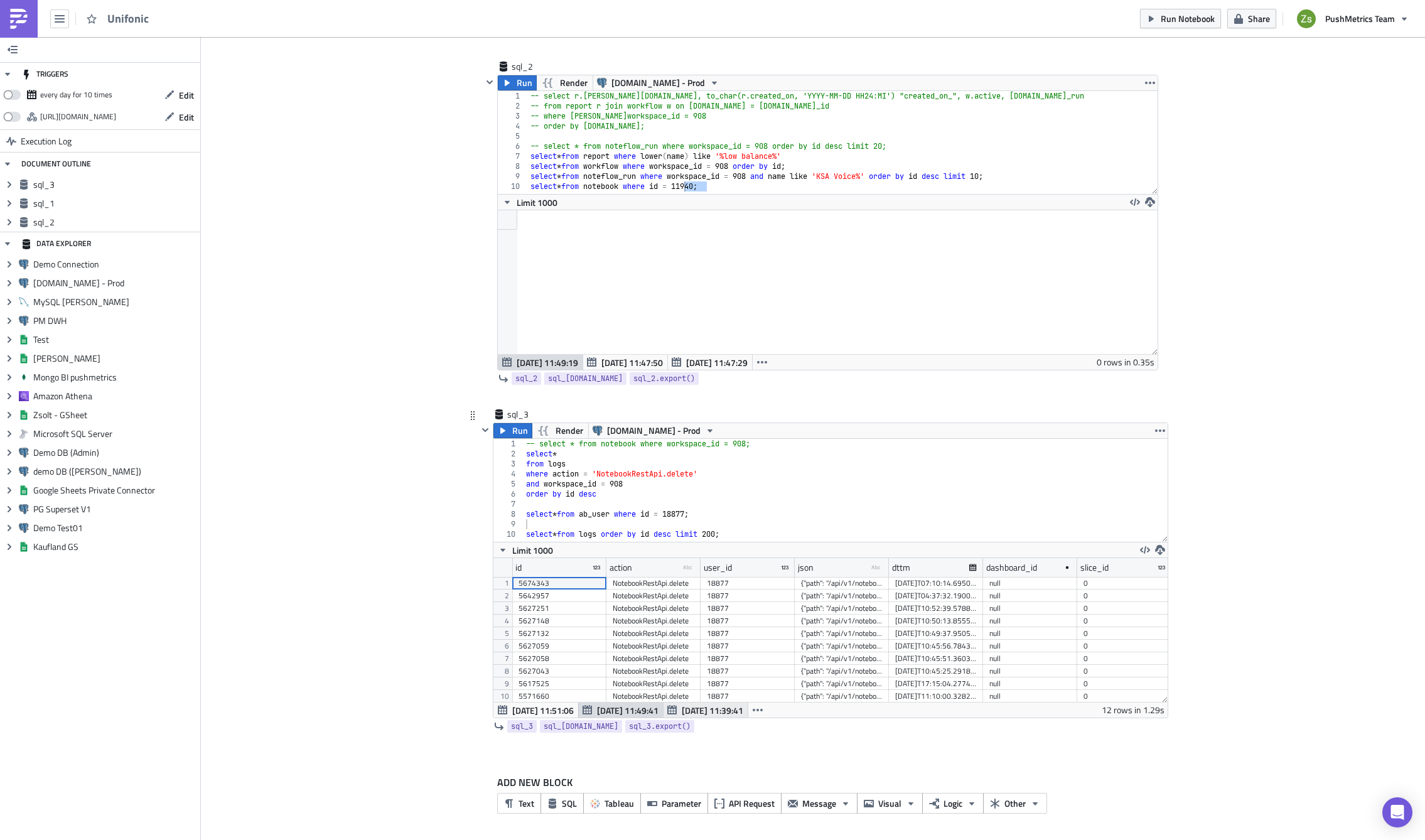
scroll to position [144, 674]
click at [688, 710] on span "[DATE] 11:39:41" at bounding box center [712, 710] width 61 height 13
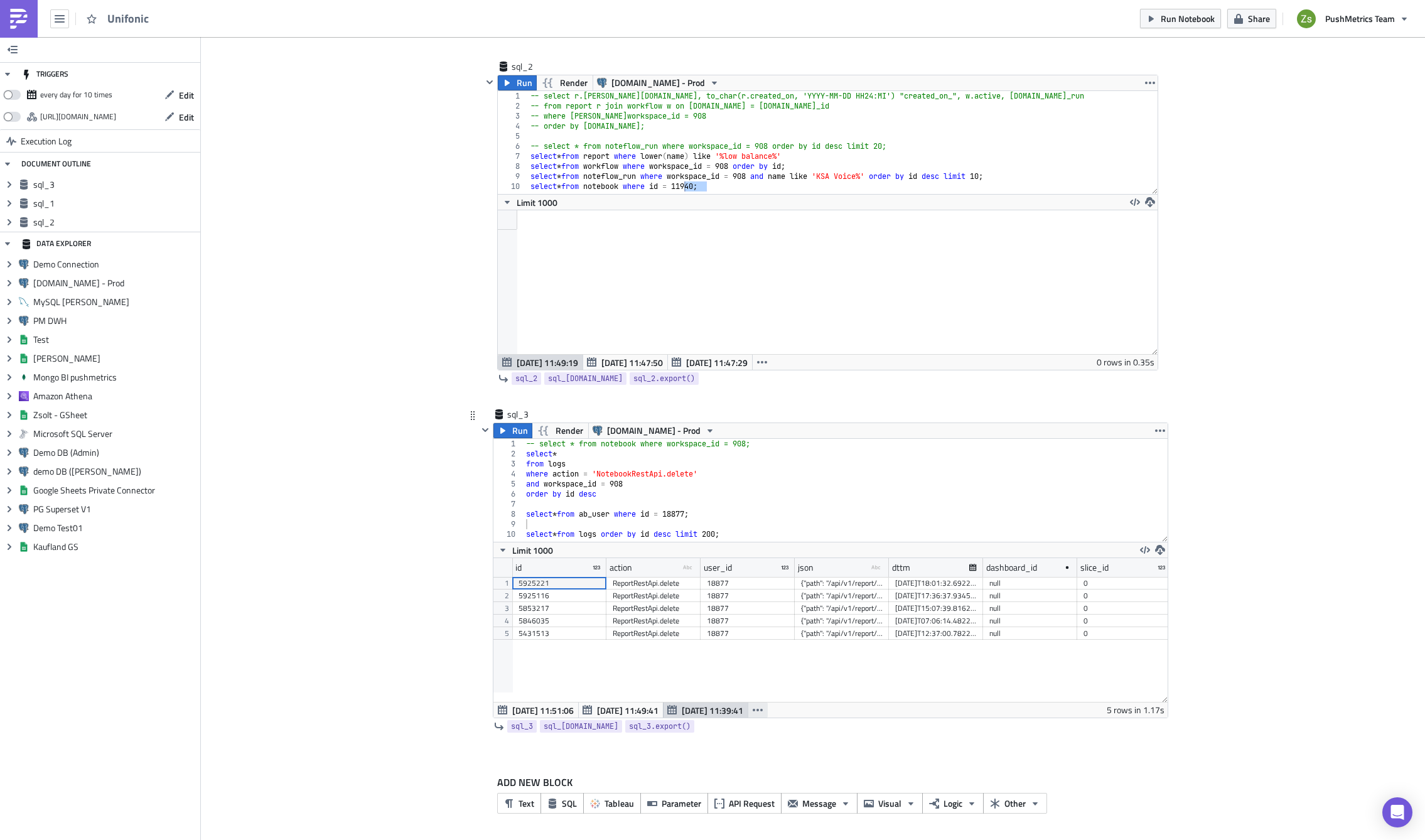
click at [757, 709] on icon "button" at bounding box center [757, 709] width 10 height 2
click at [718, 529] on div "[DATE] 11:39:26" at bounding box center [712, 529] width 79 height 13
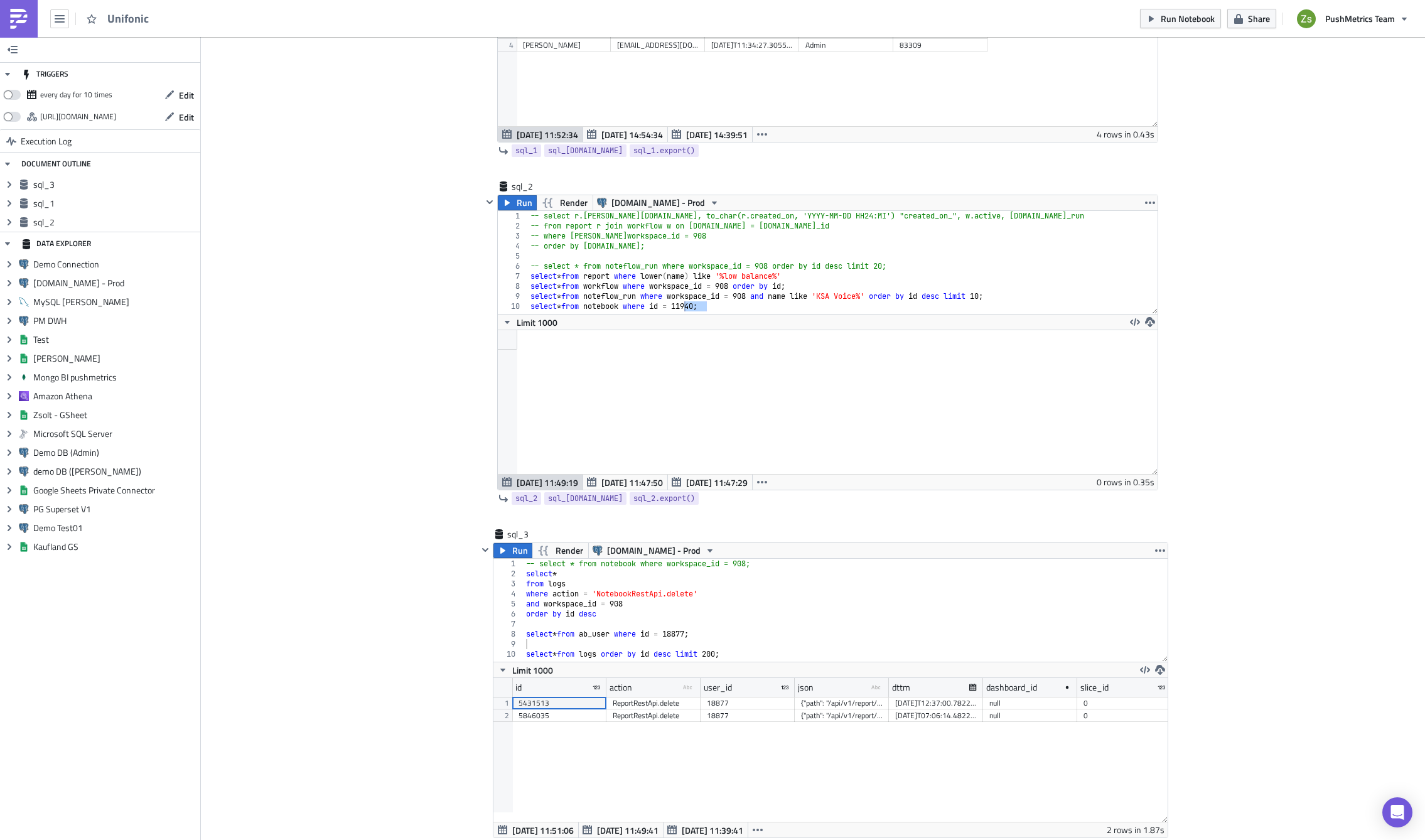
scroll to position [305, 0]
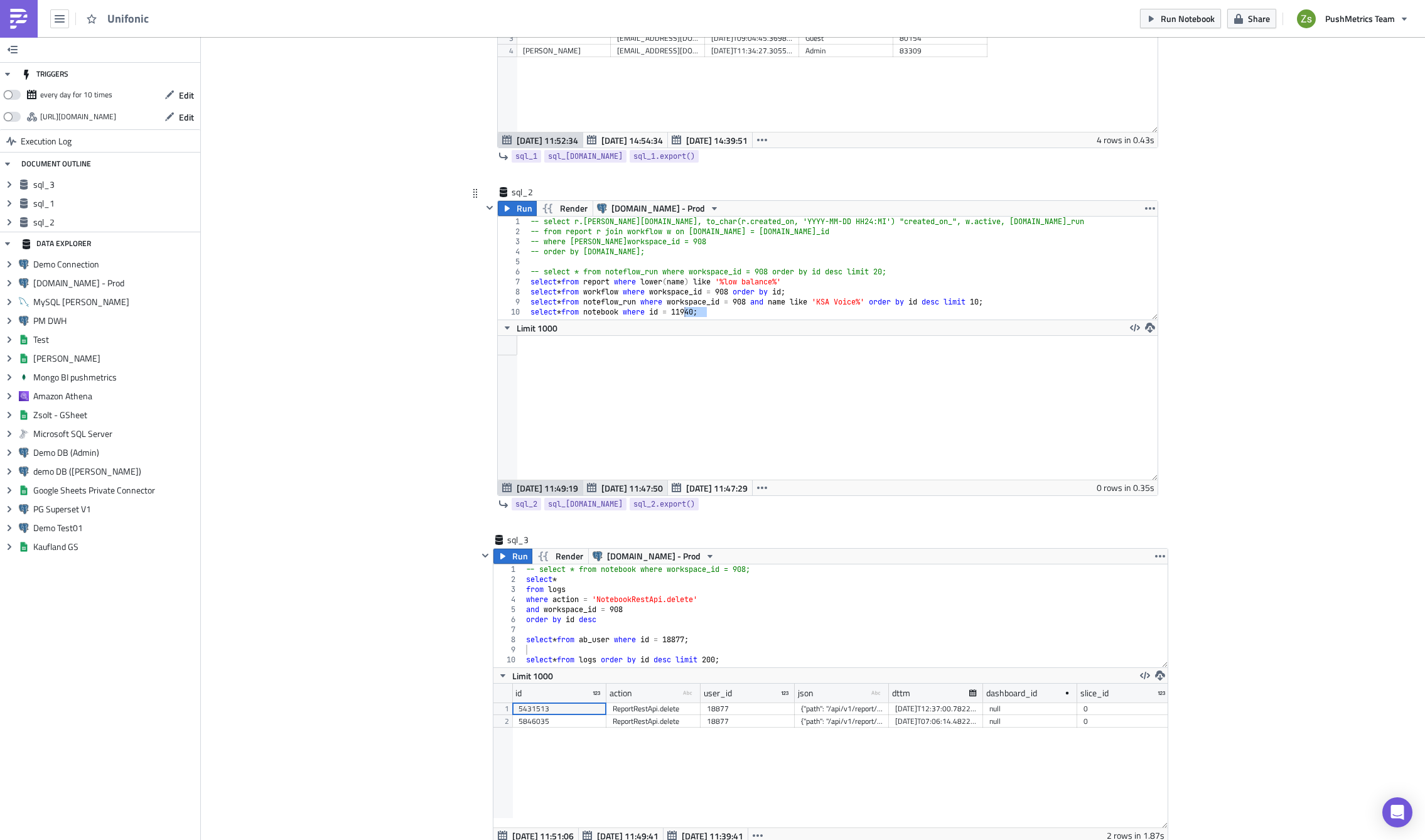
click at [627, 489] on span "[DATE] 11:47:50" at bounding box center [632, 488] width 61 height 13
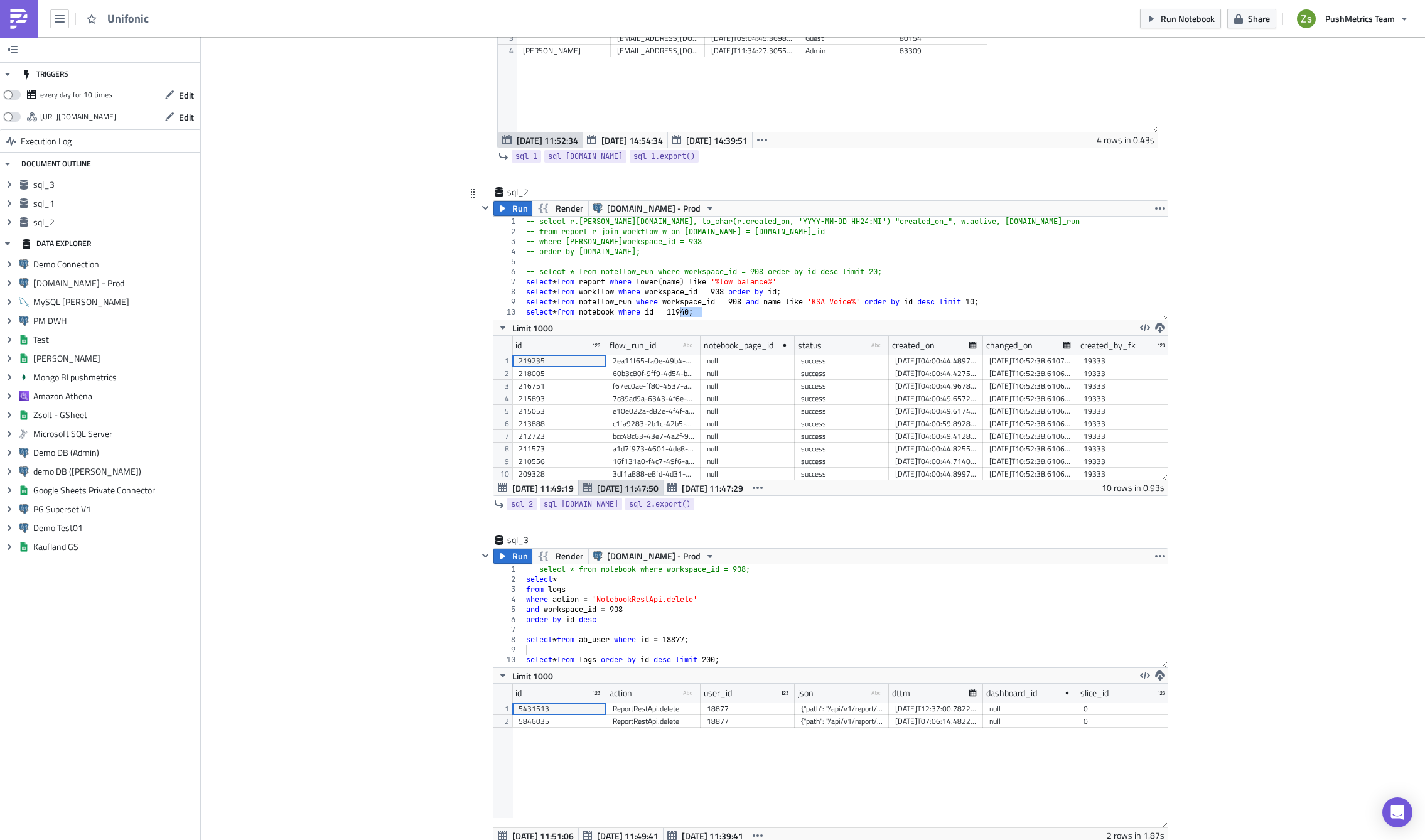
scroll to position [144, 674]
click at [692, 487] on span "[DATE] 11:47:29" at bounding box center [712, 488] width 61 height 13
click at [753, 484] on icon "button" at bounding box center [757, 488] width 10 height 10
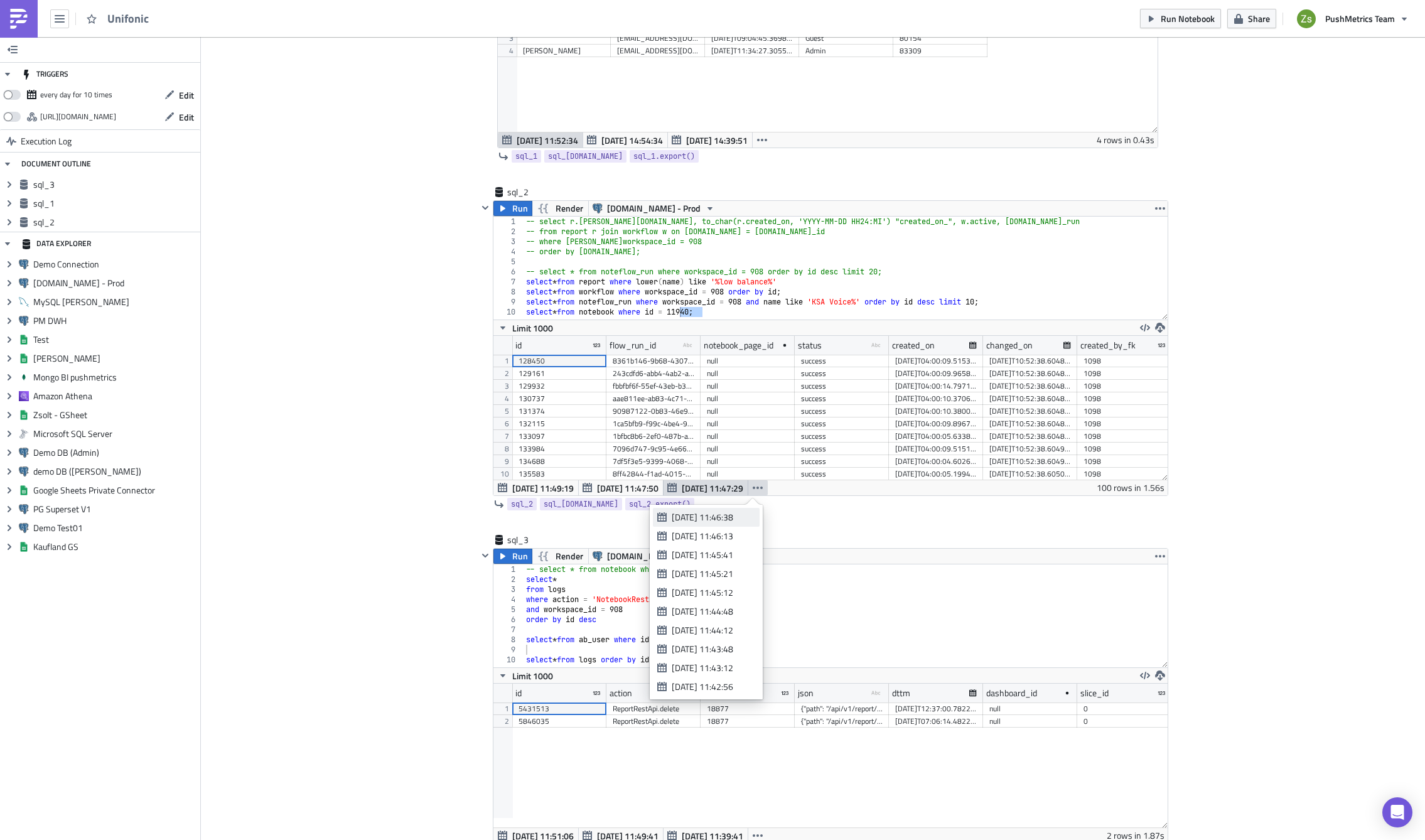
click at [723, 521] on div "[DATE] 11:46:38" at bounding box center [712, 517] width 79 height 13
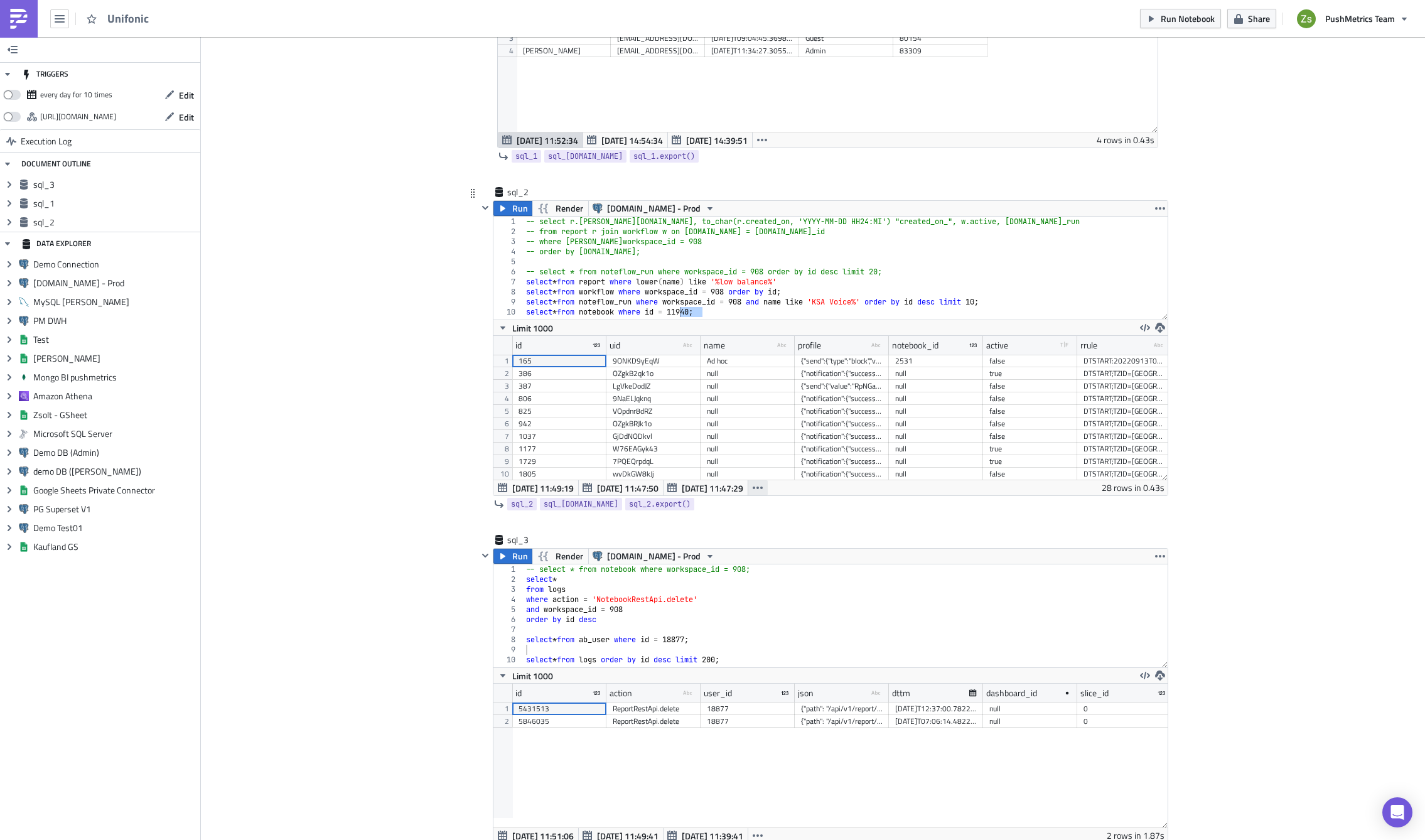
click at [753, 487] on icon "button" at bounding box center [757, 488] width 10 height 10
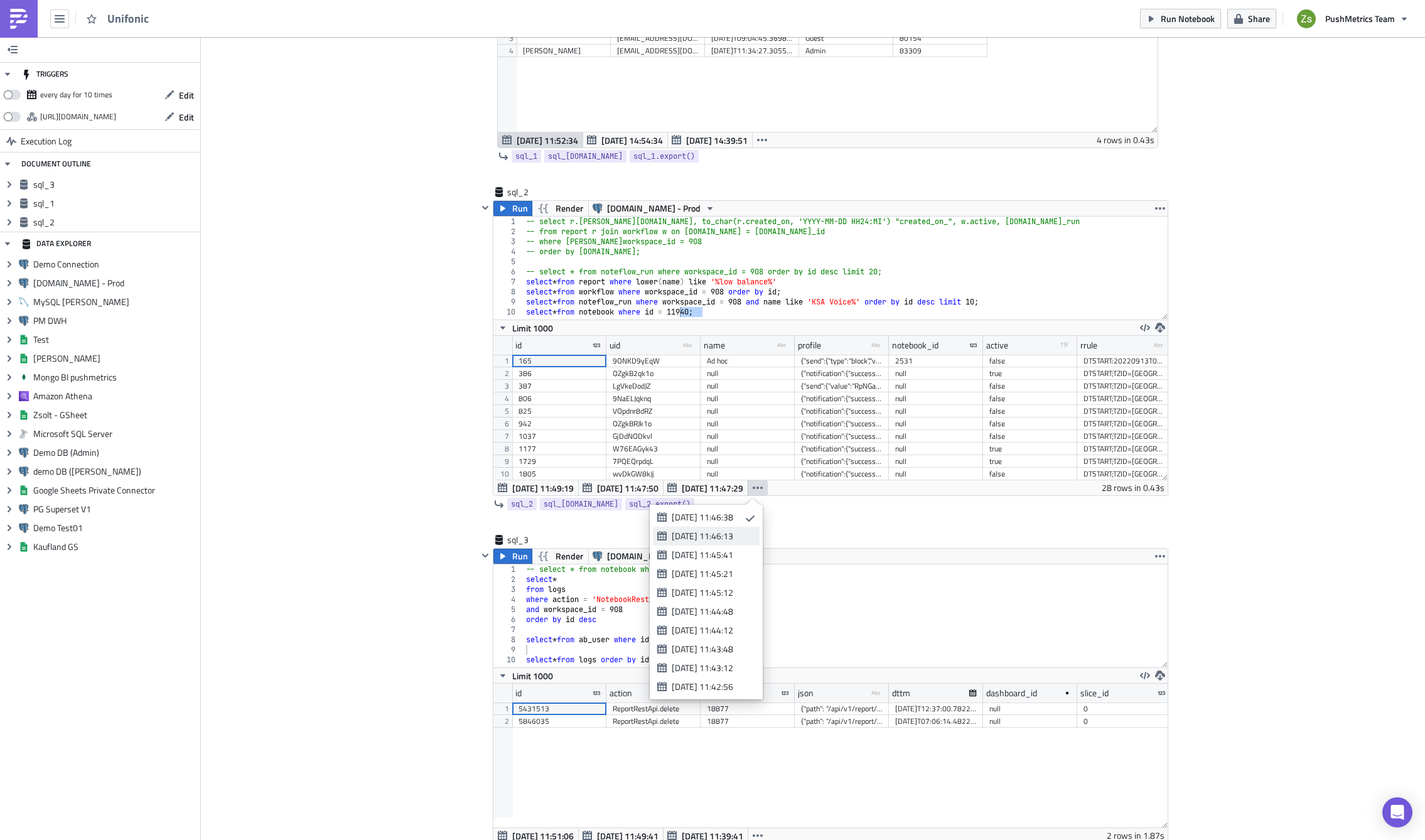
click at [739, 535] on div "[DATE] 11:46:13" at bounding box center [712, 536] width 79 height 13
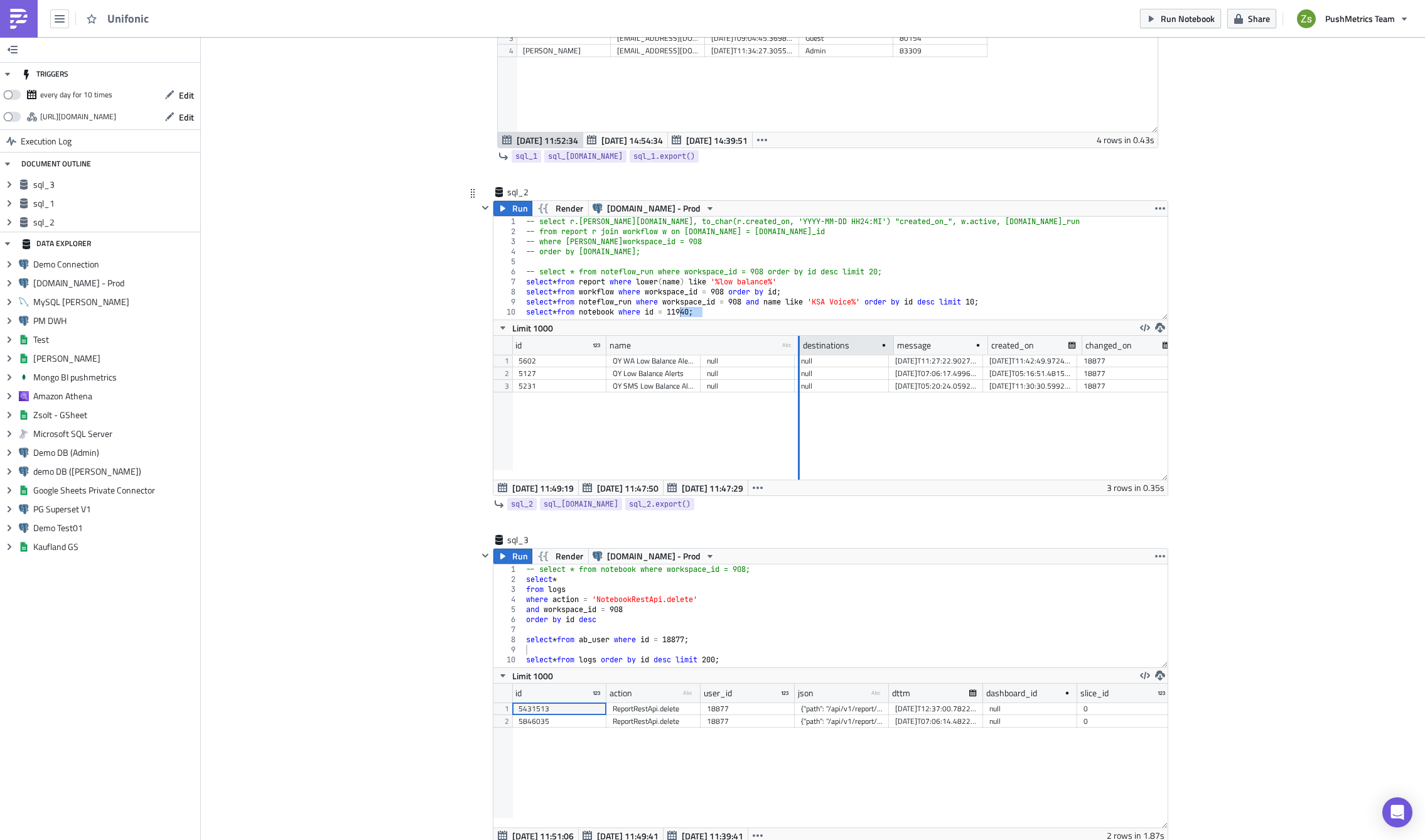
drag, startPoint x: 694, startPoint y: 349, endPoint x: 795, endPoint y: 348, distance: 101.0
click at [797, 348] on div at bounding box center [798, 346] width 3 height 19
click at [756, 491] on icon "button" at bounding box center [757, 488] width 10 height 10
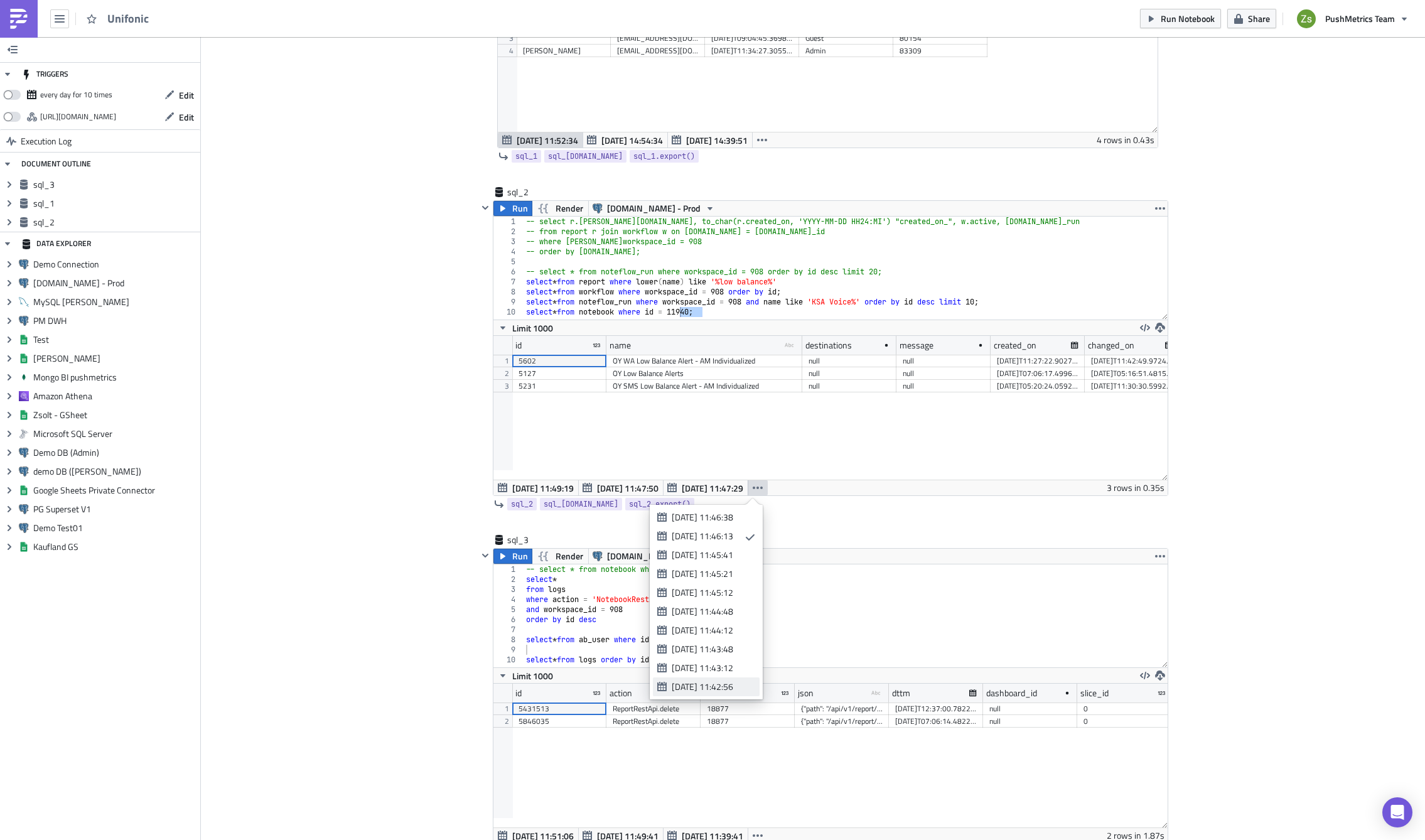
click at [728, 688] on div "[DATE] 11:42:56" at bounding box center [712, 686] width 79 height 13
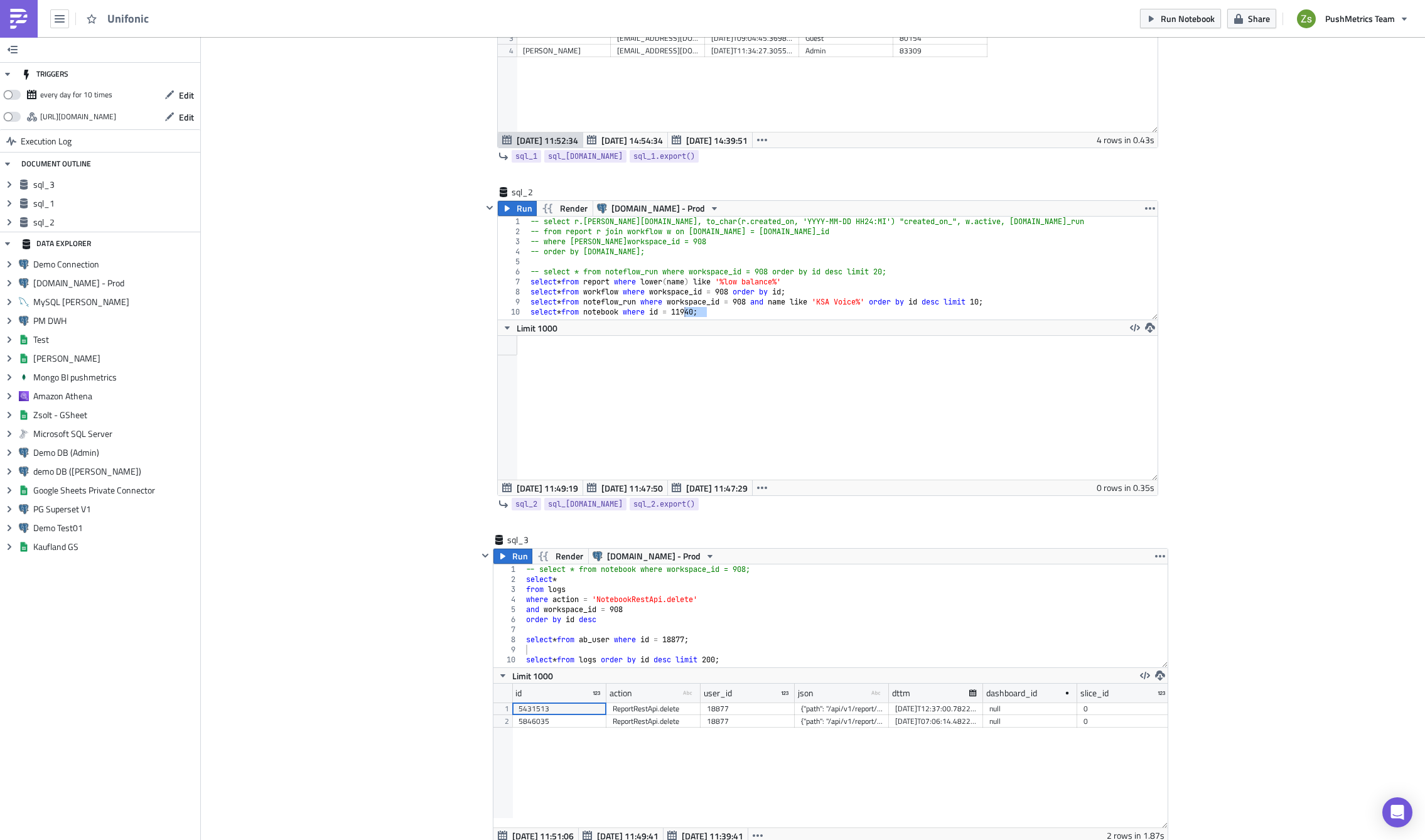
scroll to position [144, 659]
click at [760, 488] on icon "button" at bounding box center [762, 488] width 10 height 10
click at [753, 668] on div "[DATE] 11:43:12" at bounding box center [715, 668] width 79 height 13
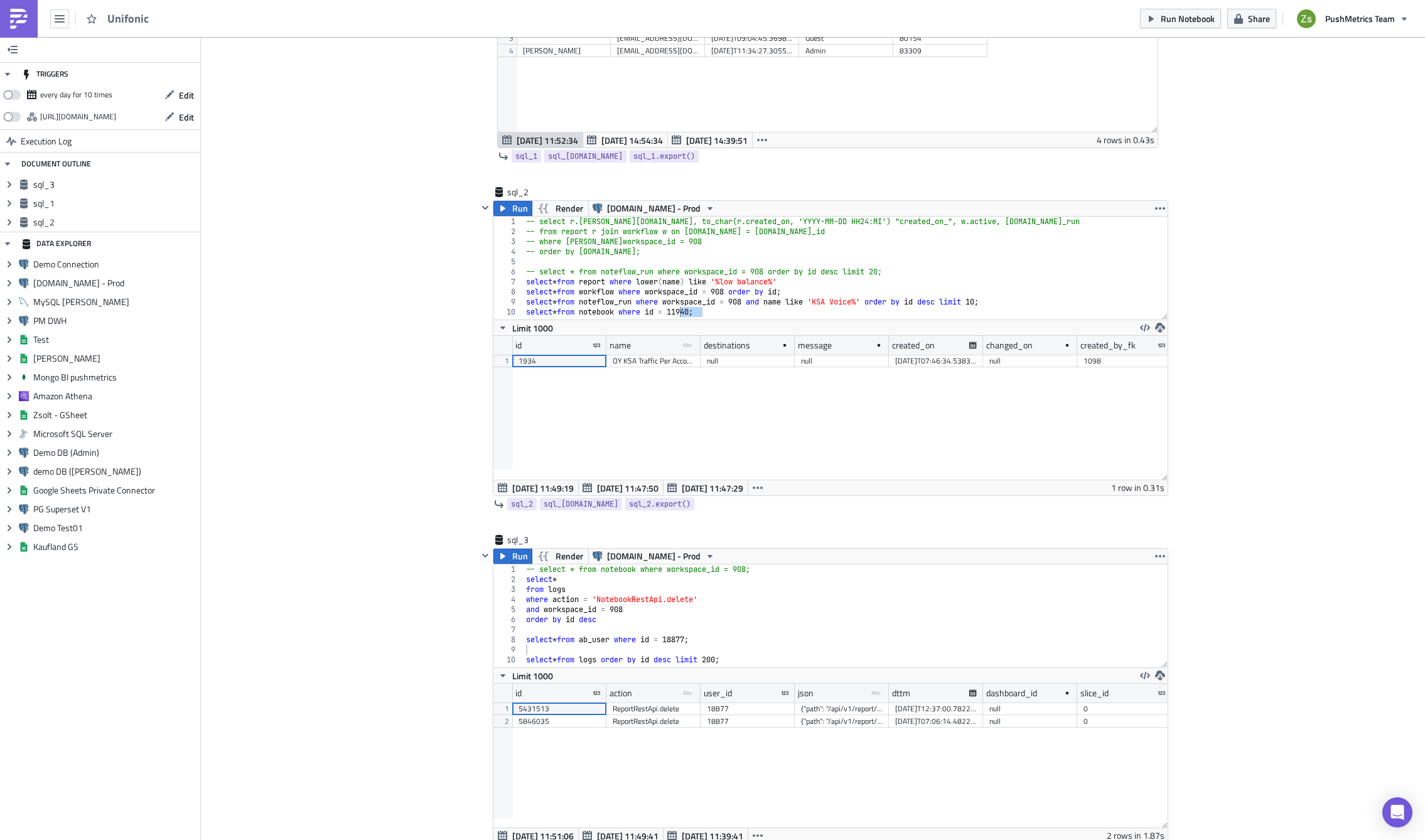
scroll to position [144, 674]
click at [753, 483] on icon "button" at bounding box center [757, 488] width 10 height 10
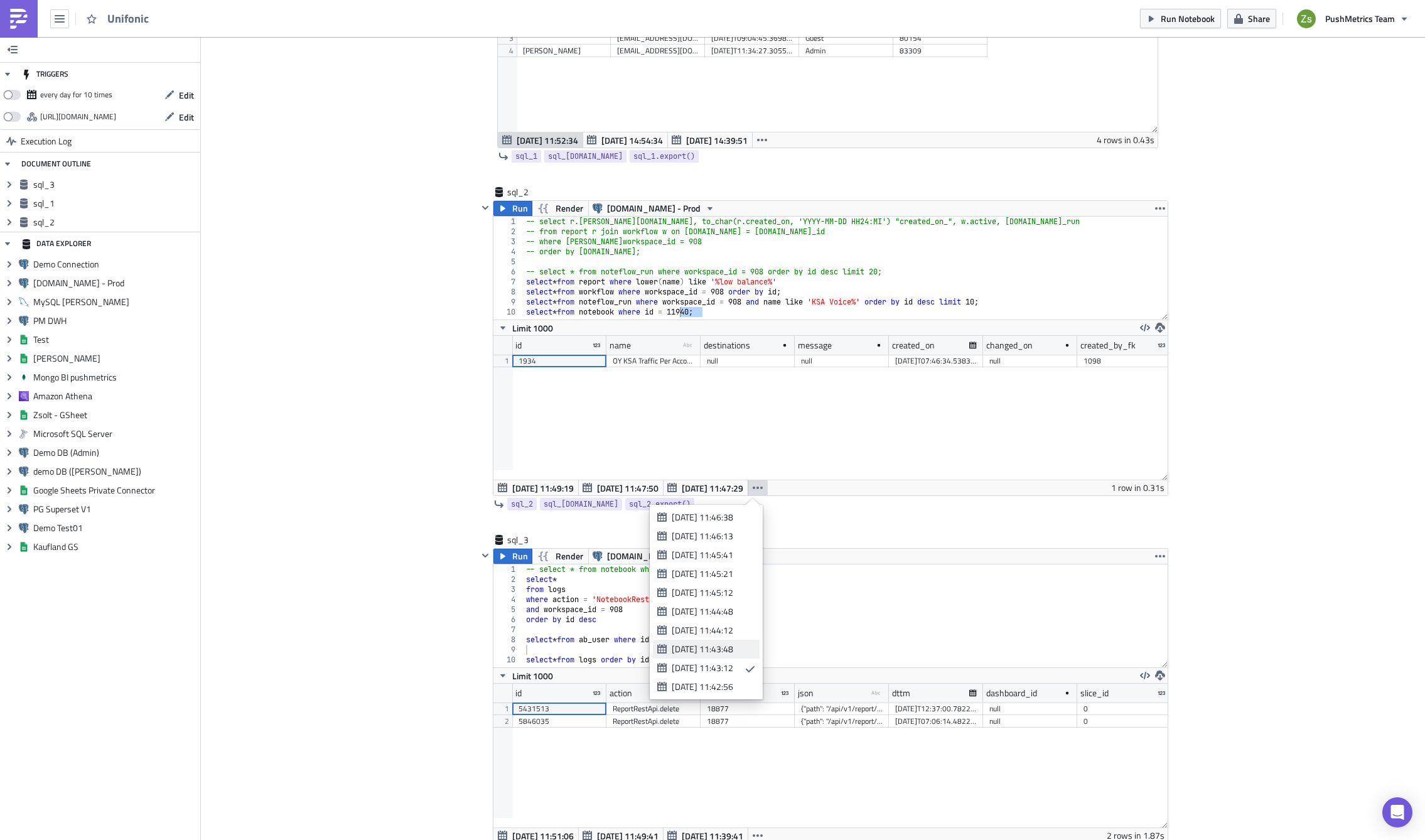
click at [739, 652] on div "[DATE] 11:43:48" at bounding box center [712, 649] width 79 height 13
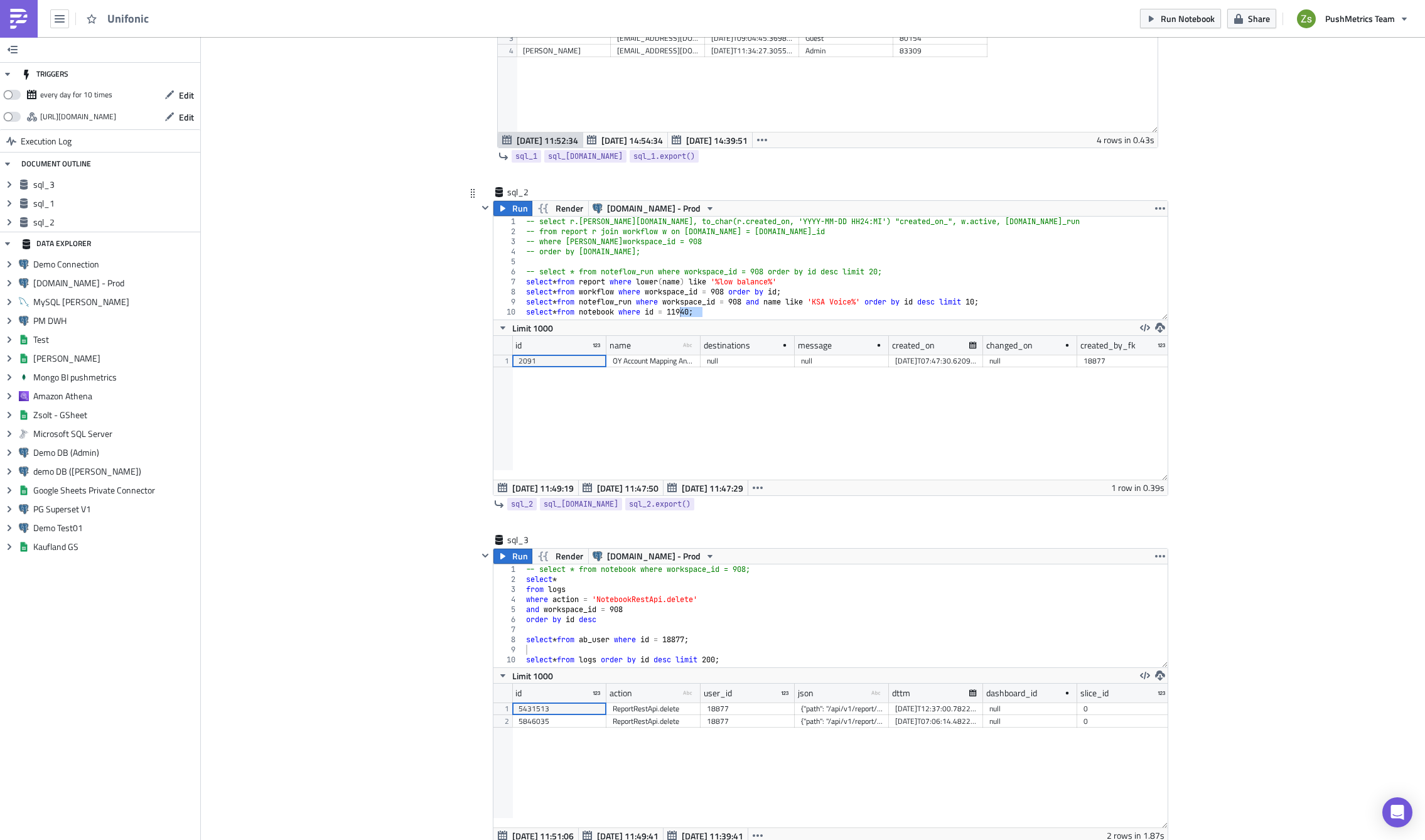
click at [672, 363] on div "OY Account Mapping Anomaly Alert: lm_v_master_account_mapping" at bounding box center [653, 361] width 81 height 13
click at [546, 360] on div "2091" at bounding box center [559, 361] width 81 height 13
click at [480, 551] on icon "button" at bounding box center [485, 555] width 10 height 10
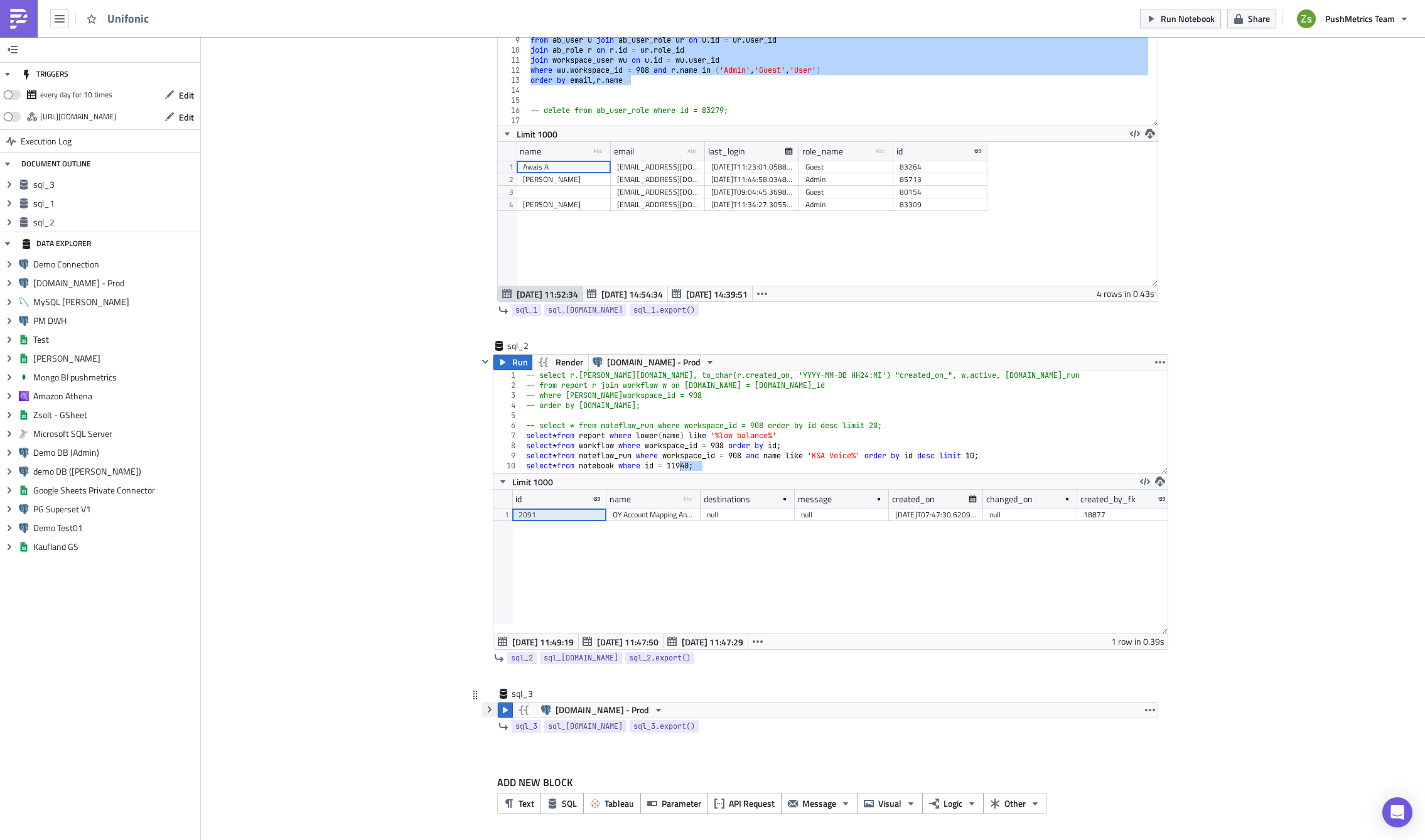
scroll to position [152, 0]
click at [554, 764] on button "SQL" at bounding box center [562, 803] width 43 height 21
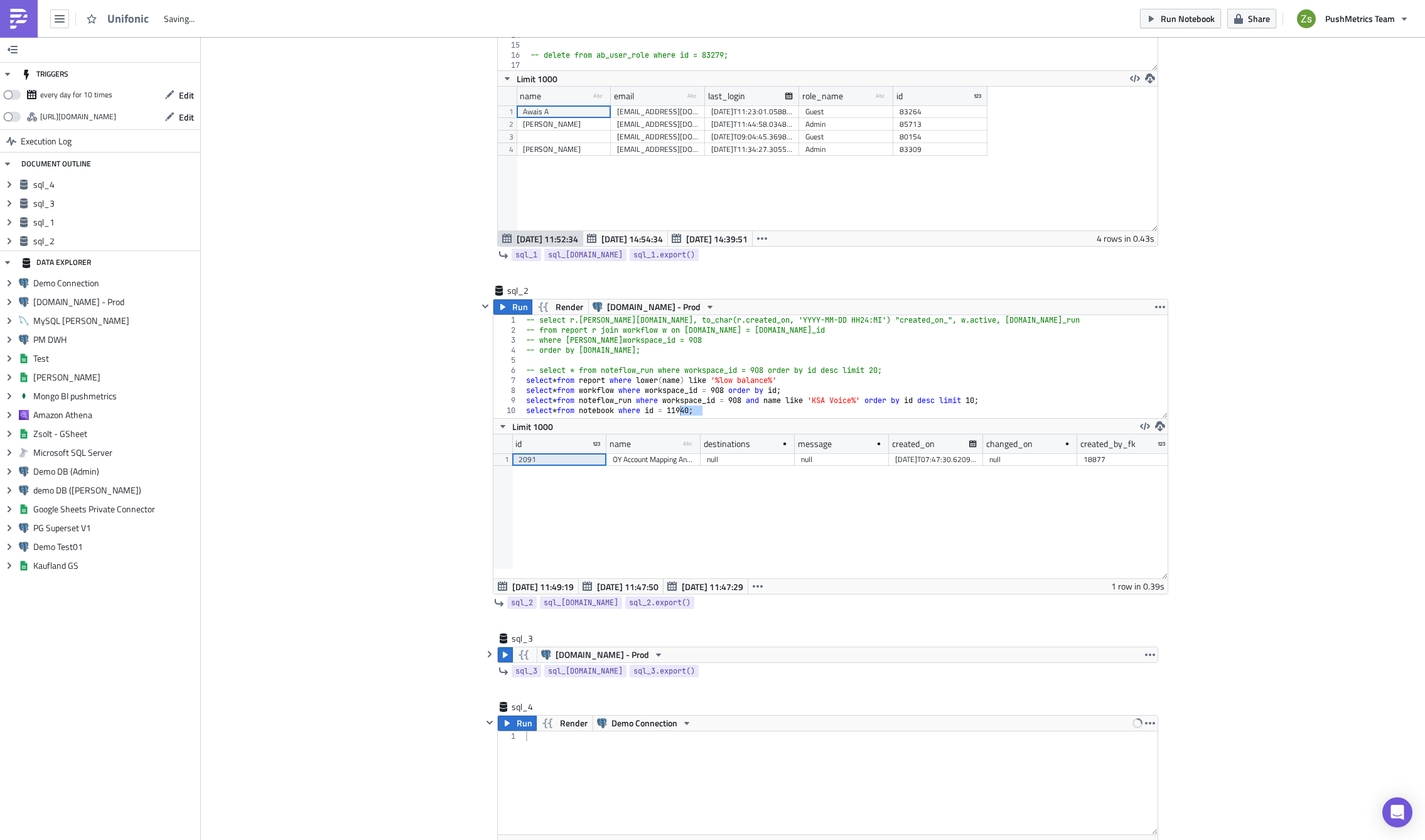
scroll to position [339, 0]
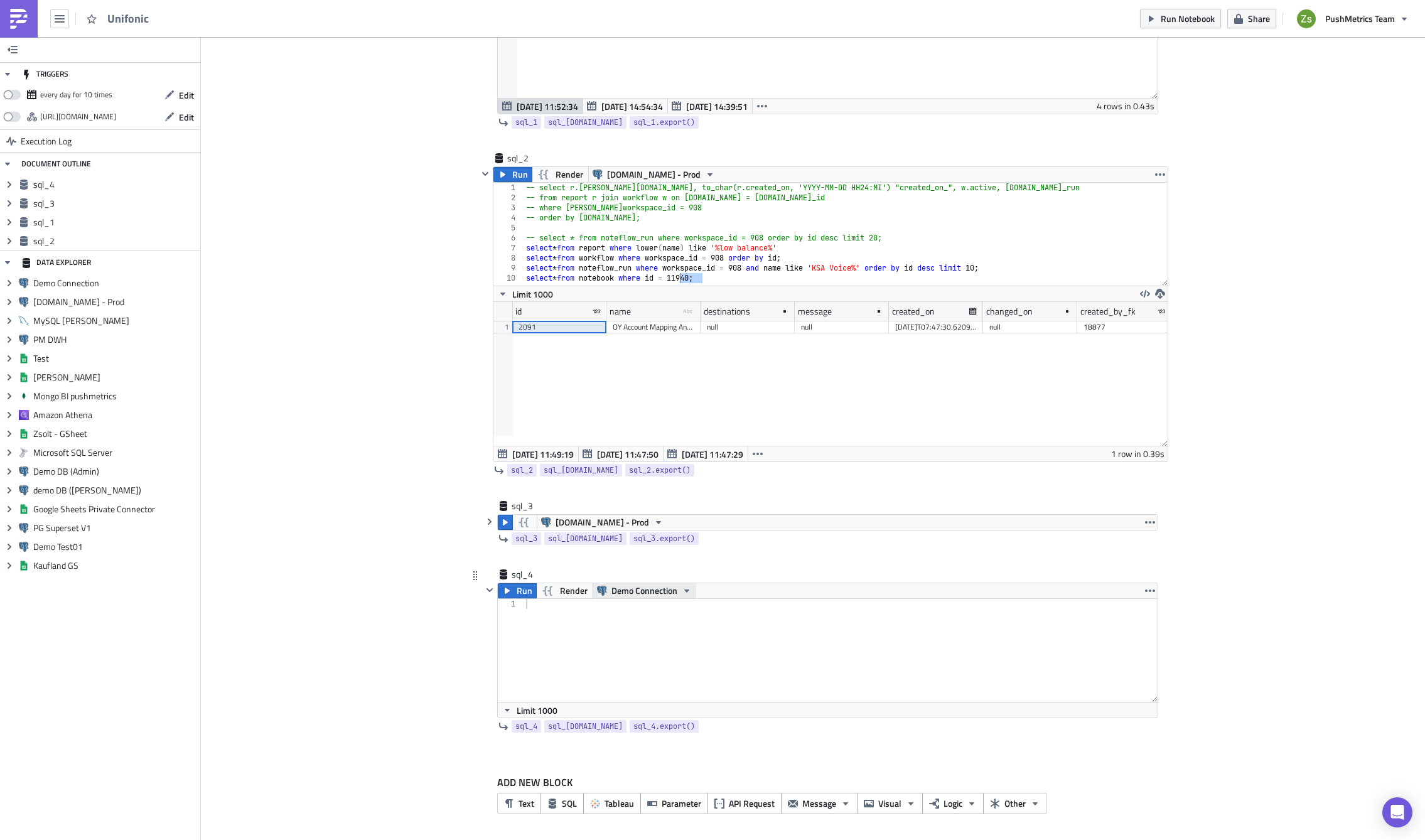
click at [652, 585] on span "Demo Connection" at bounding box center [645, 591] width 66 height 15
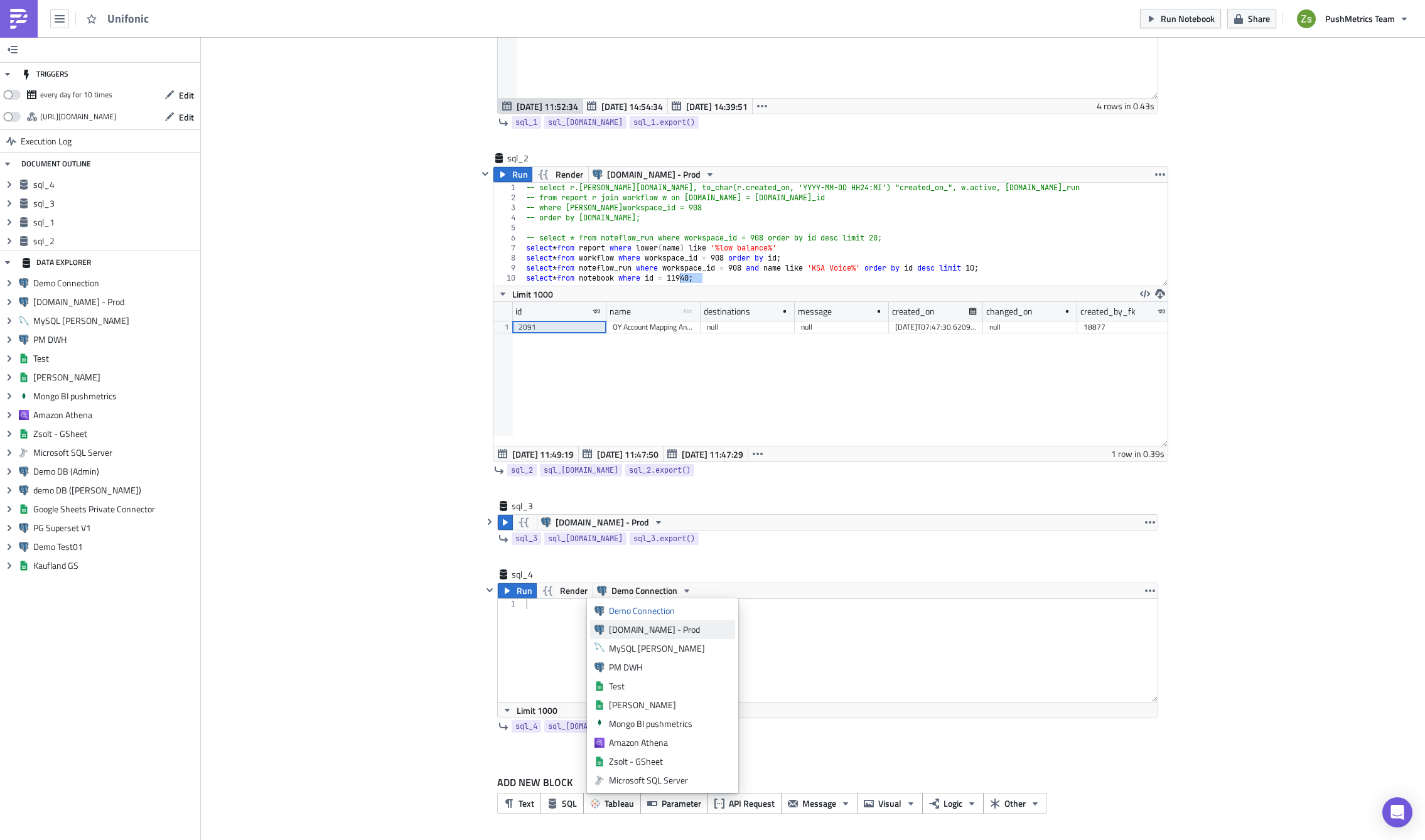
click at [658, 632] on div "[DOMAIN_NAME] - Prod" at bounding box center [669, 629] width 122 height 13
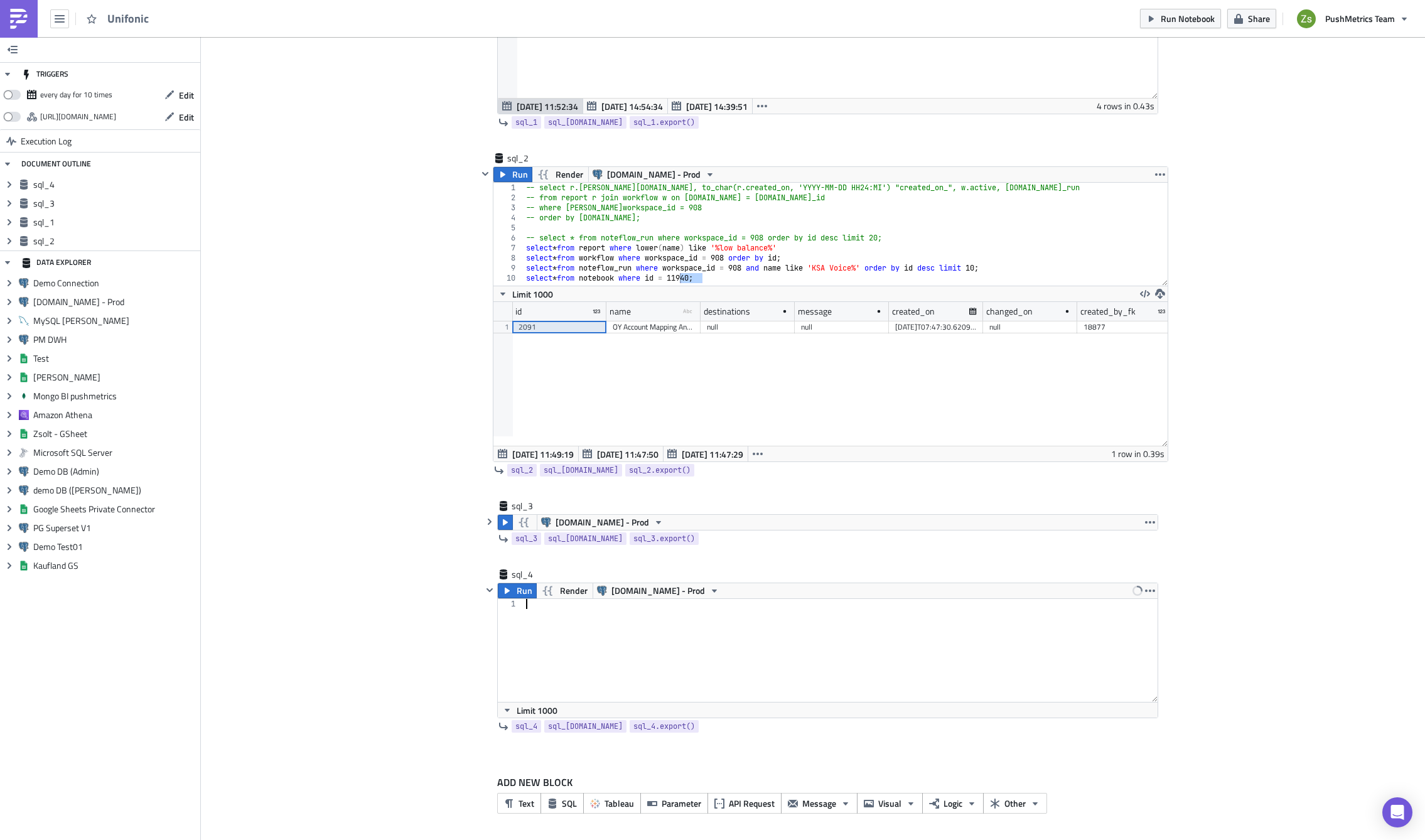
click at [658, 632] on div at bounding box center [841, 660] width 635 height 123
paste textarea "2091"
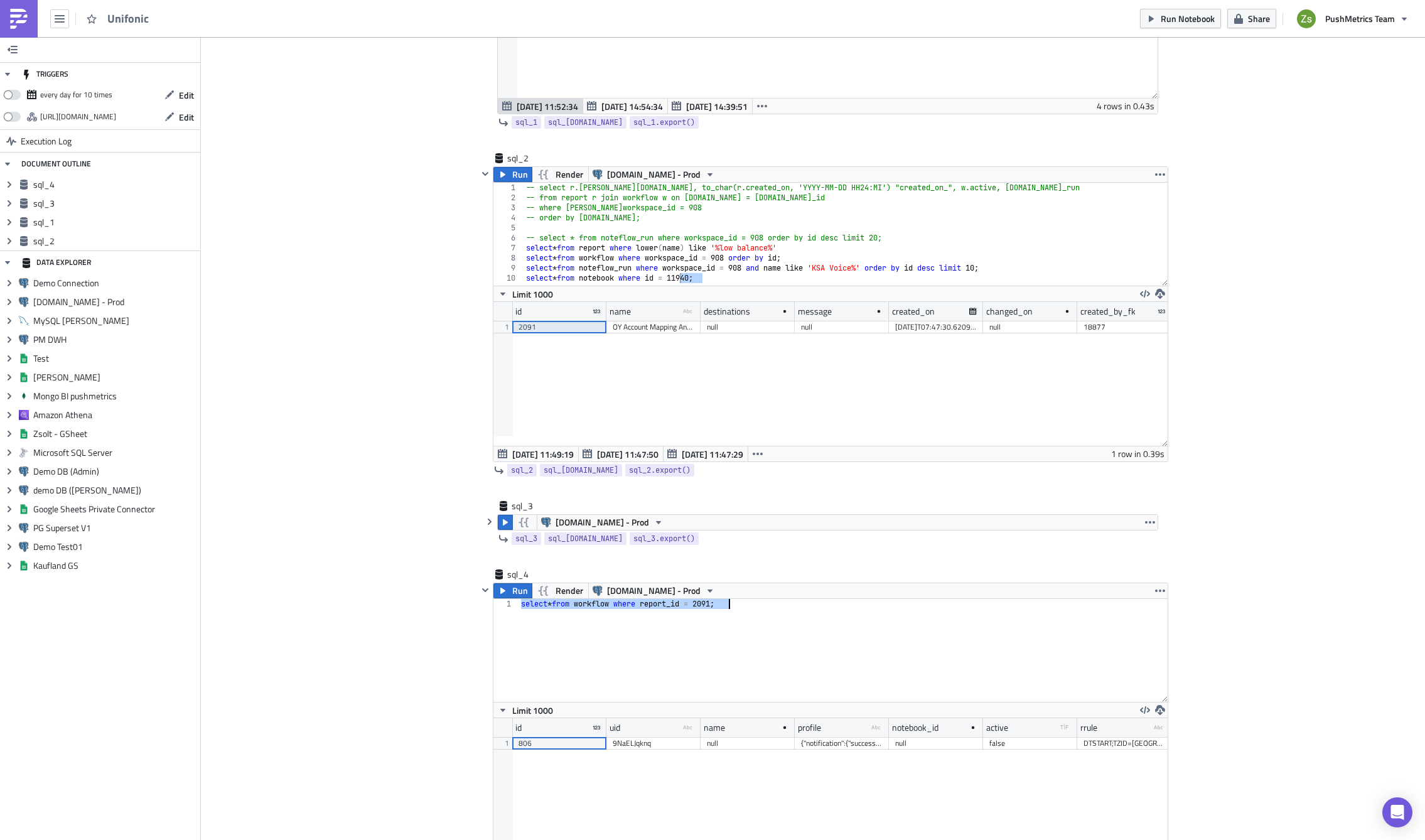
scroll to position [402, 0]
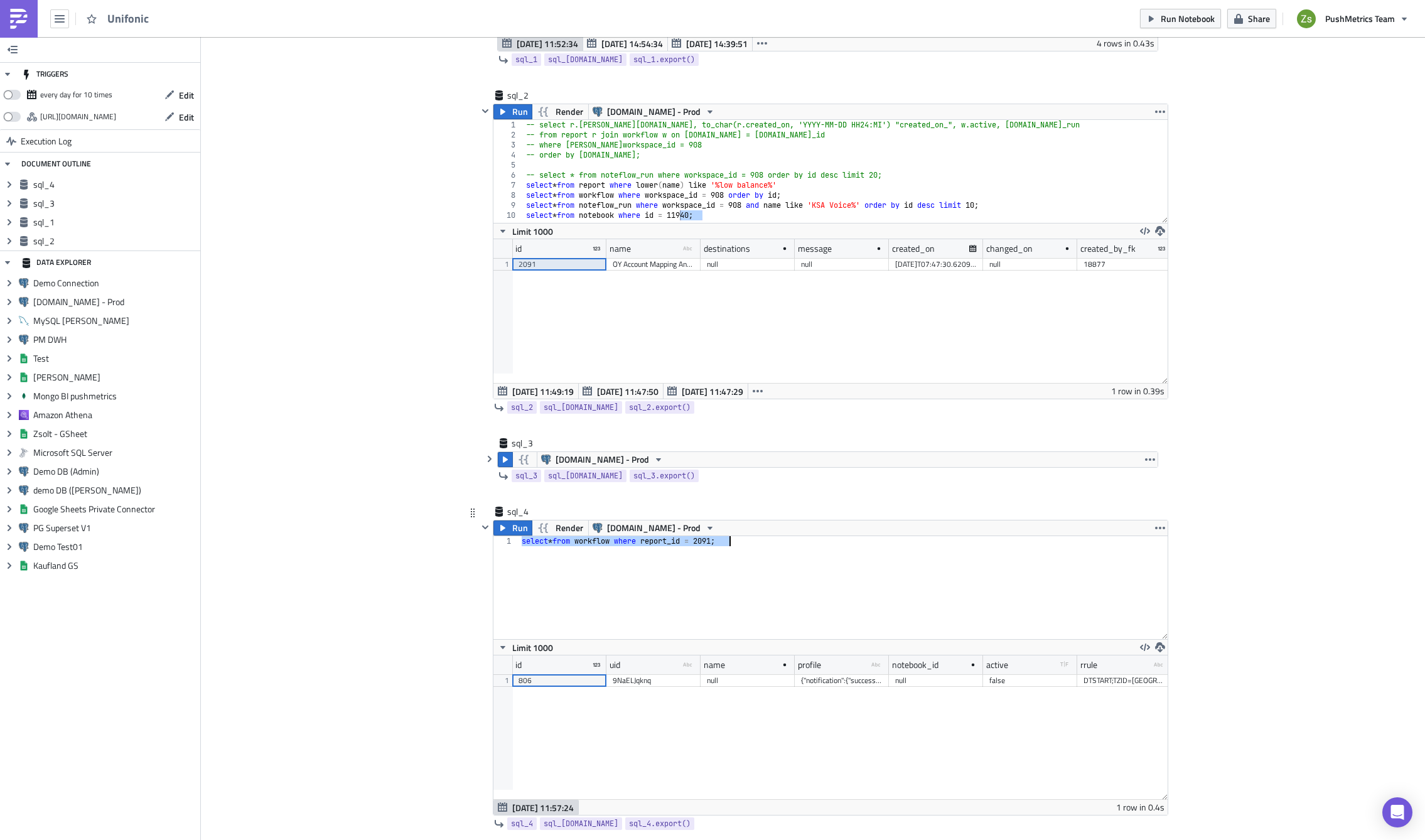
type textarea "select * from workflow where report_id = 2091;"
click at [1075, 680] on div "[DATE]T05:00:09.336483" at bounding box center [1105, 680] width 81 height 13
click at [760, 390] on button "button" at bounding box center [757, 391] width 20 height 15
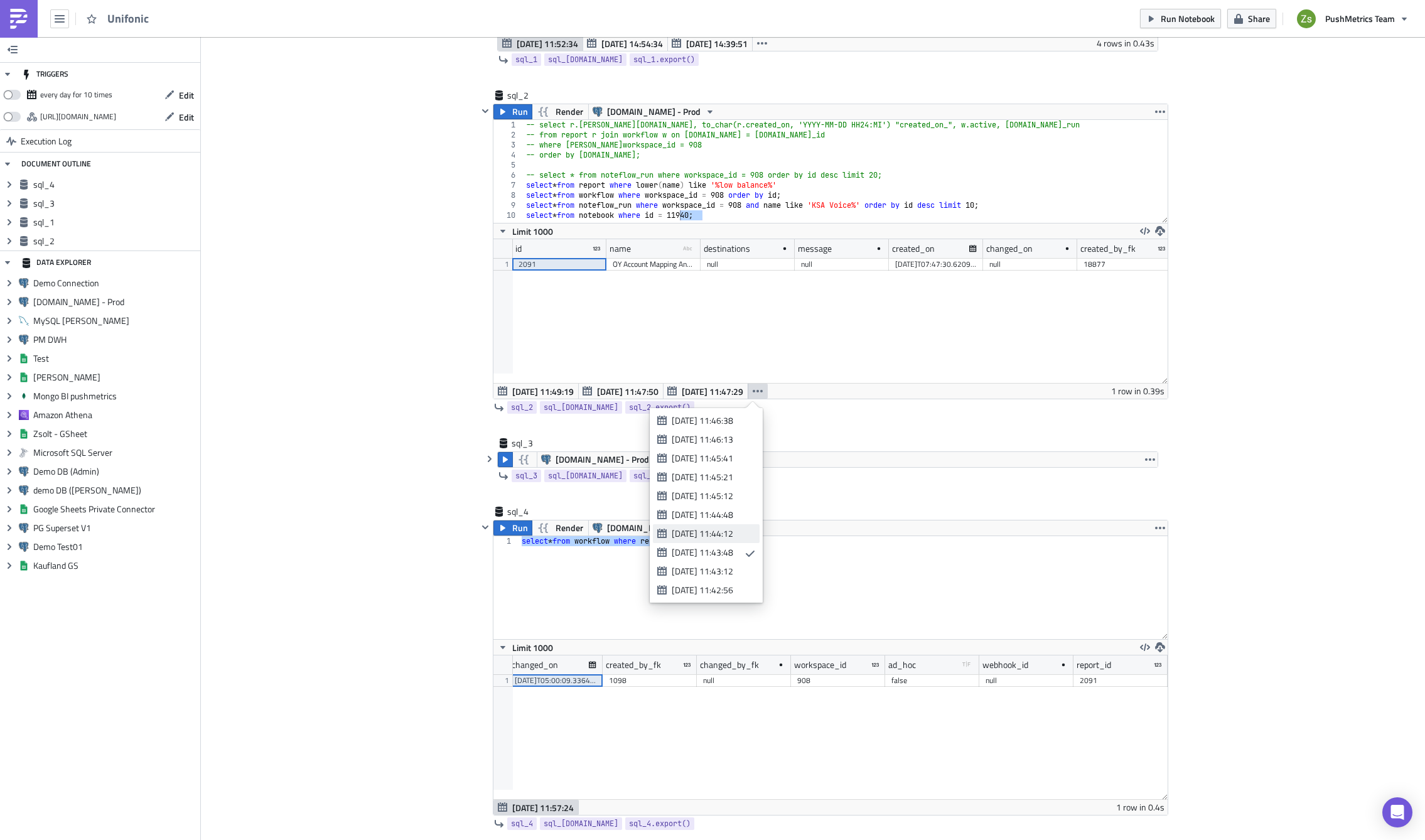
click at [753, 527] on link "[DATE] 11:44:12" at bounding box center [706, 533] width 107 height 19
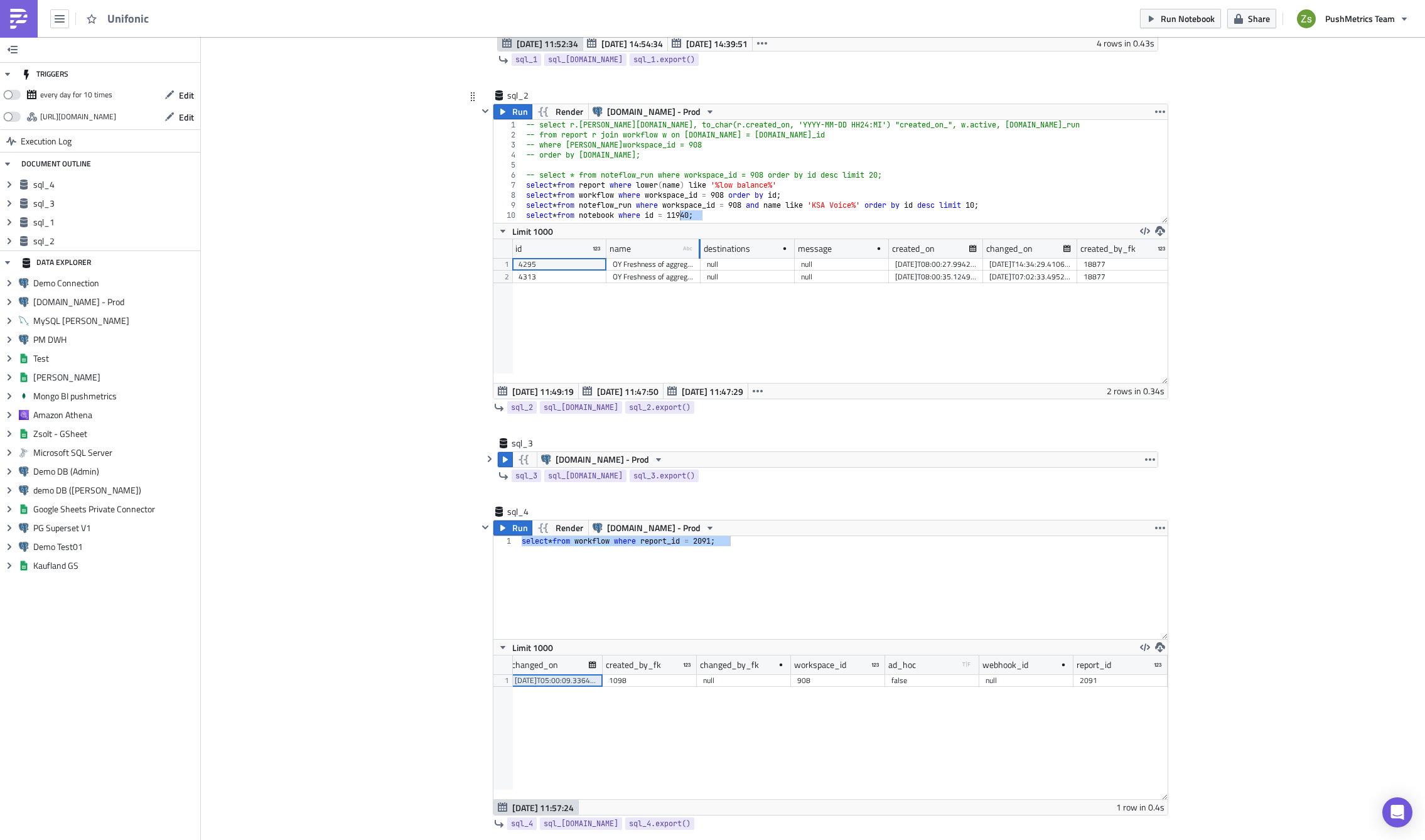
drag, startPoint x: 693, startPoint y: 243, endPoint x: 1037, endPoint y: 262, distance: 344.5
click at [1037, 262] on div "id name type-text Created with Sketch. destinations message created_on changed_…" at bounding box center [831, 311] width 674 height 144
click at [577, 259] on div "4295" at bounding box center [559, 264] width 81 height 13
click at [675, 267] on div "OY Freshness of aggregate.fact_sms_traffic_operator_aggregate" at bounding box center [826, 264] width 426 height 13
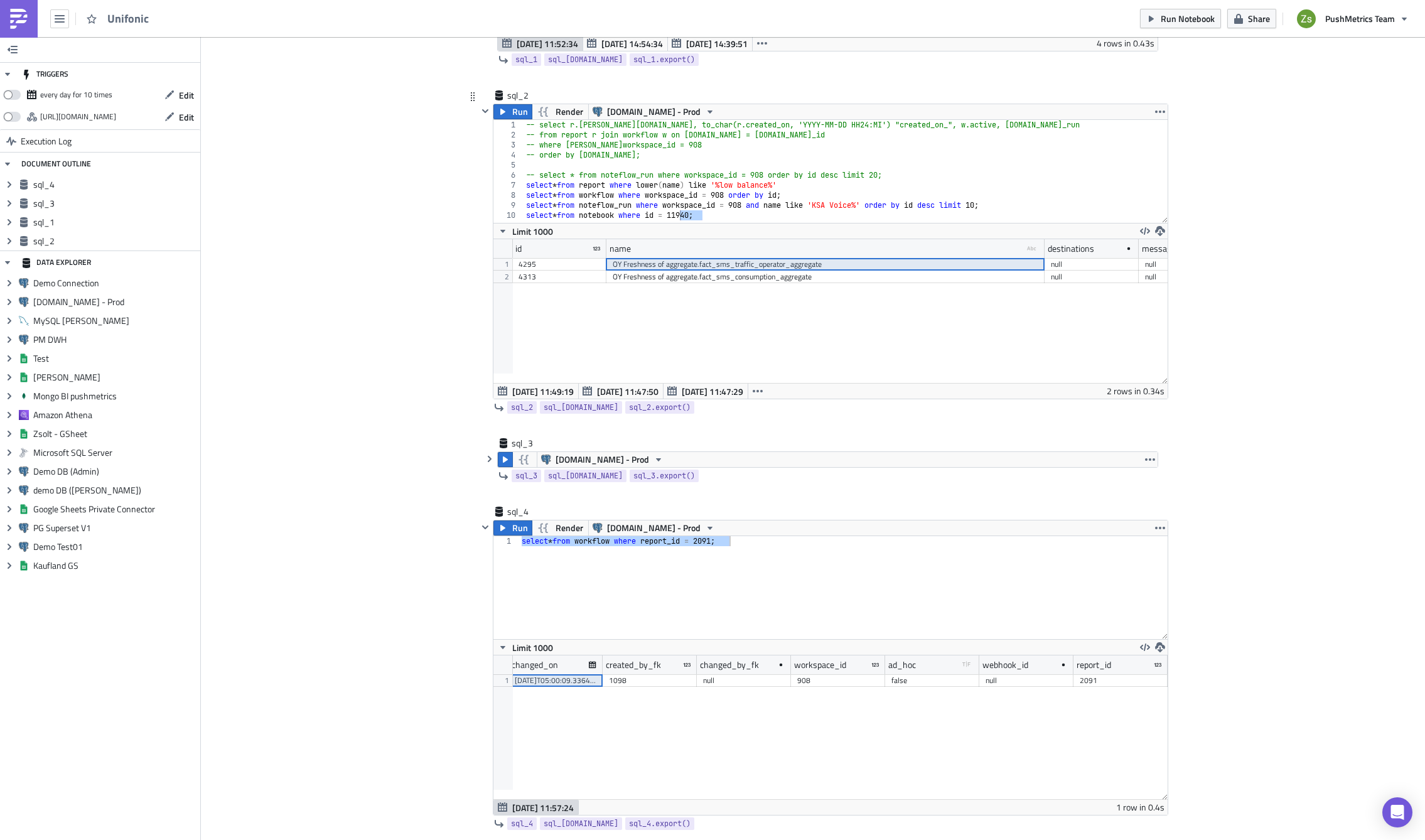
click at [672, 264] on div "OY Freshness of aggregate.fact_sms_traffic_operator_aggregate" at bounding box center [826, 264] width 426 height 13
click at [831, 569] on div "select * from workflow where report_id = 2091 ;" at bounding box center [843, 588] width 648 height 103
click at [1069, 679] on div "[DATE]T05:01:14.313020" at bounding box center [1099, 680] width 81 height 13
click at [754, 388] on icon "button" at bounding box center [757, 391] width 10 height 10
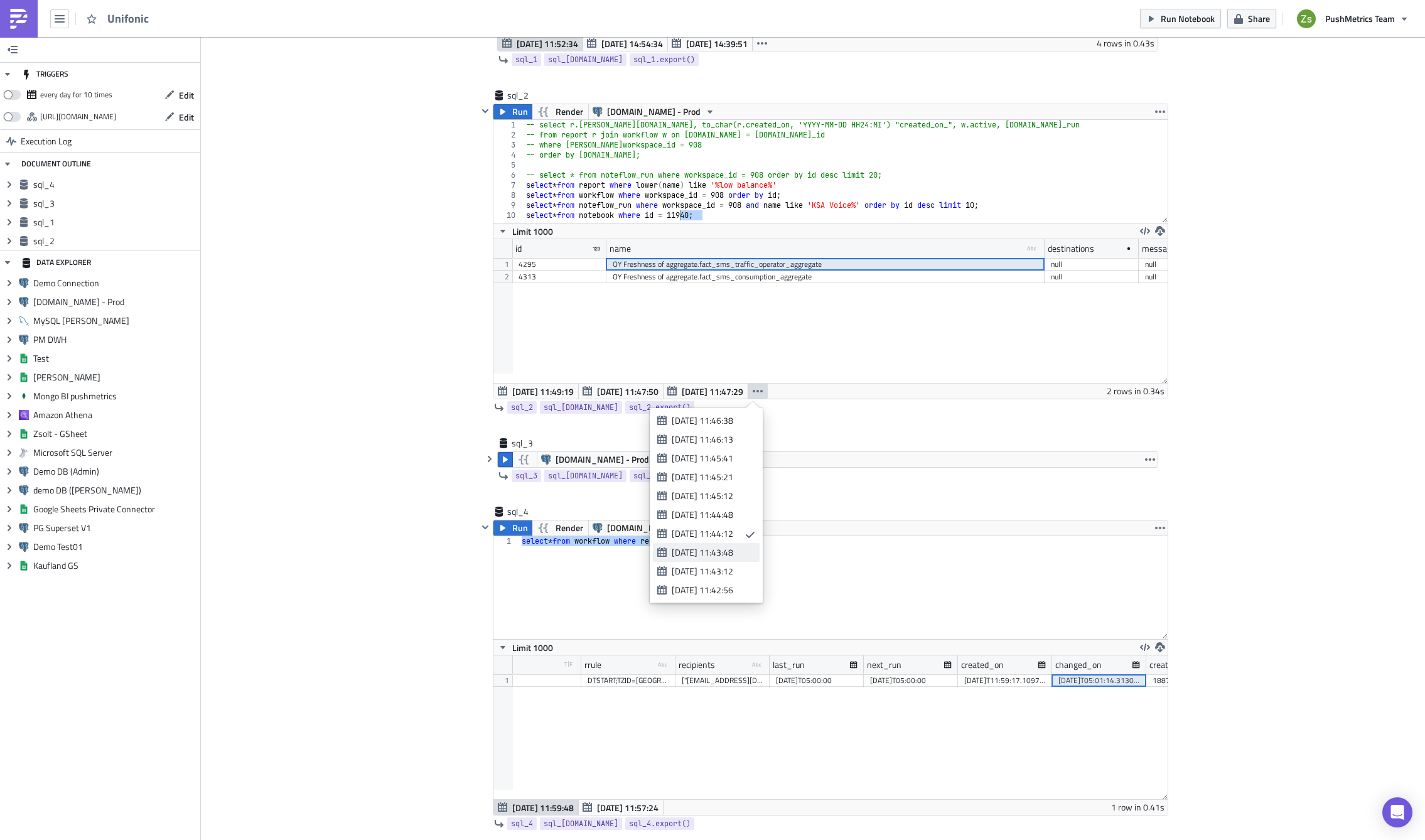
click at [735, 553] on div "[DATE] 11:43:48" at bounding box center [712, 552] width 79 height 13
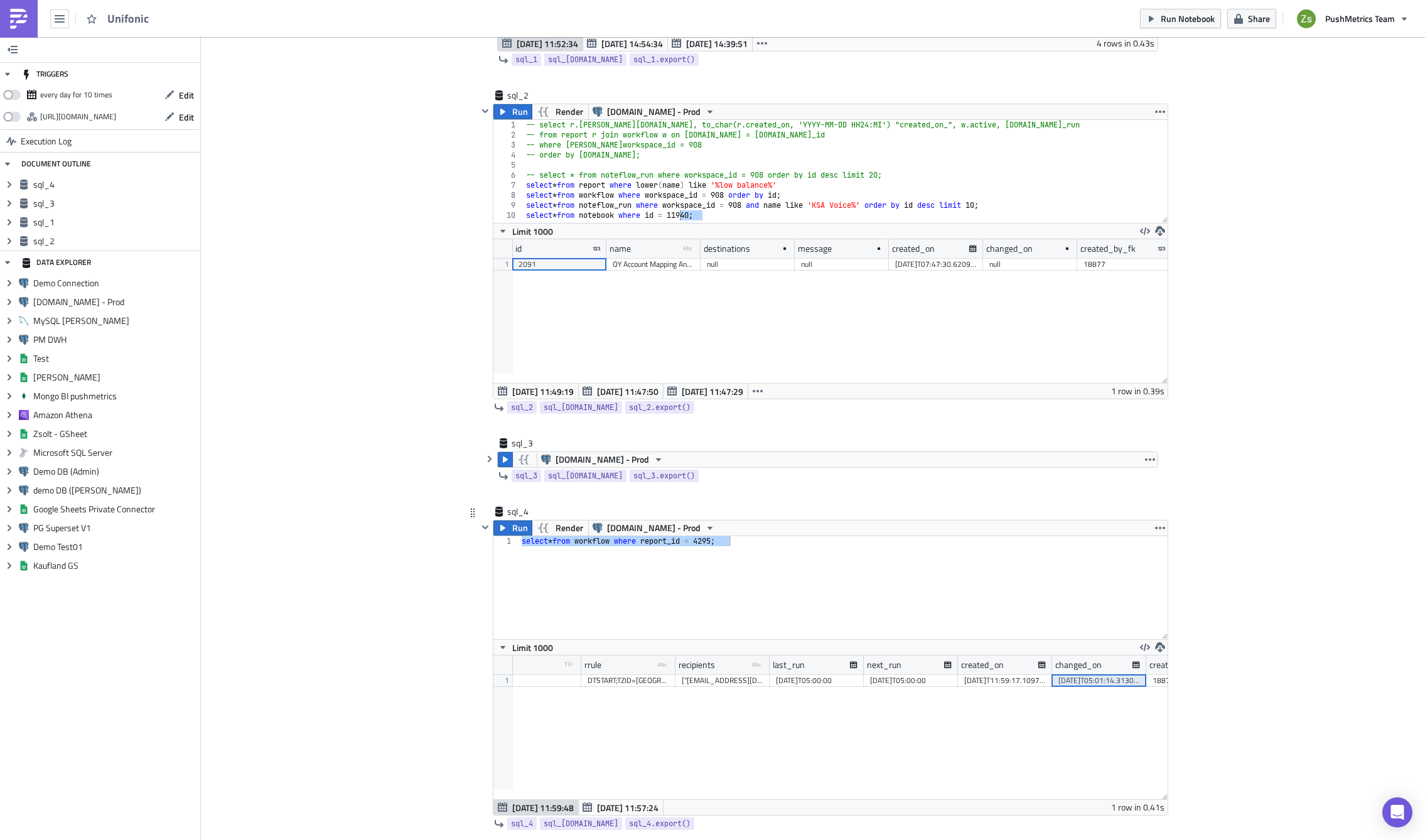
scroll to position [144, 674]
click at [753, 391] on icon "button" at bounding box center [757, 391] width 10 height 2
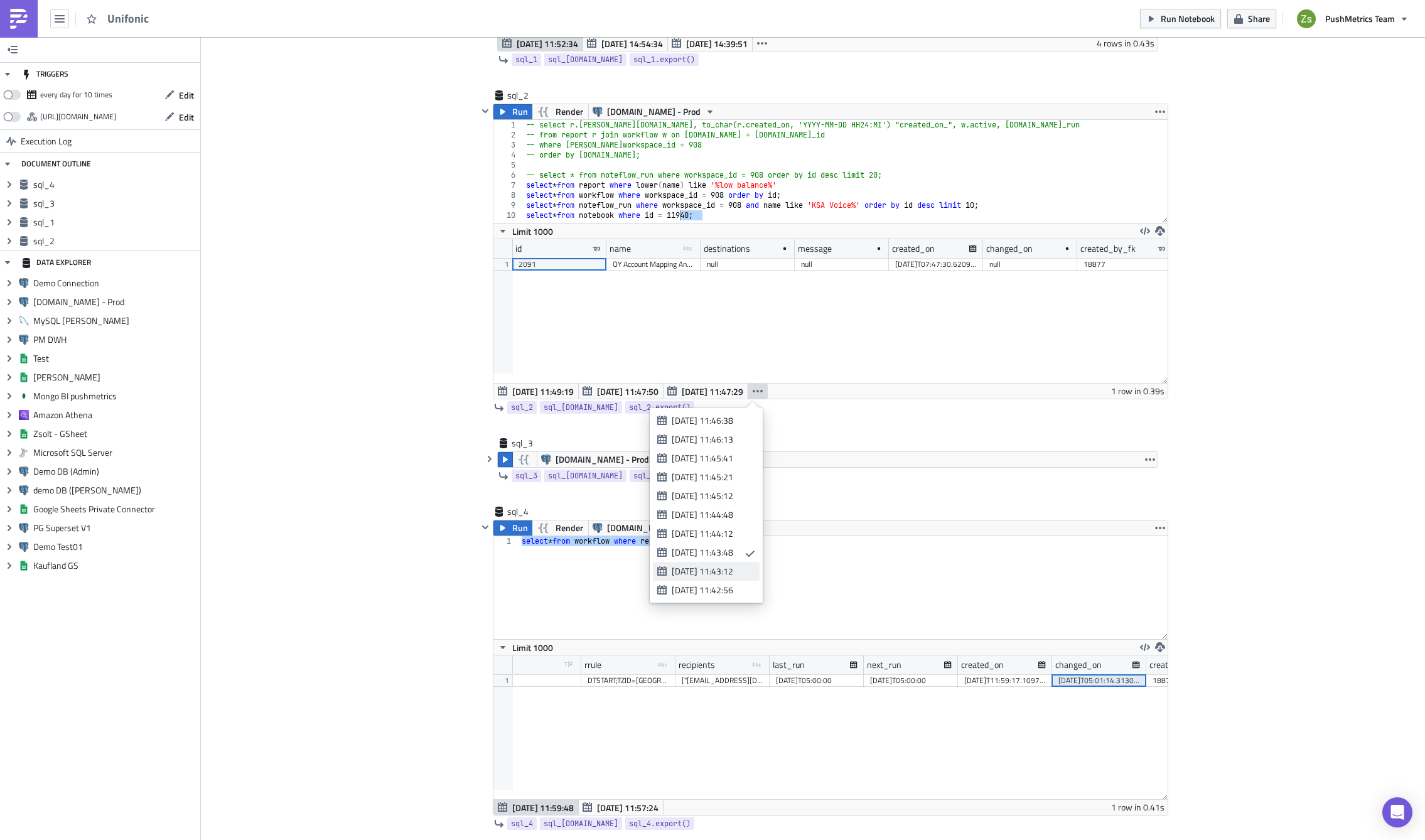
click at [739, 573] on div "[DATE] 11:43:12" at bounding box center [712, 571] width 79 height 13
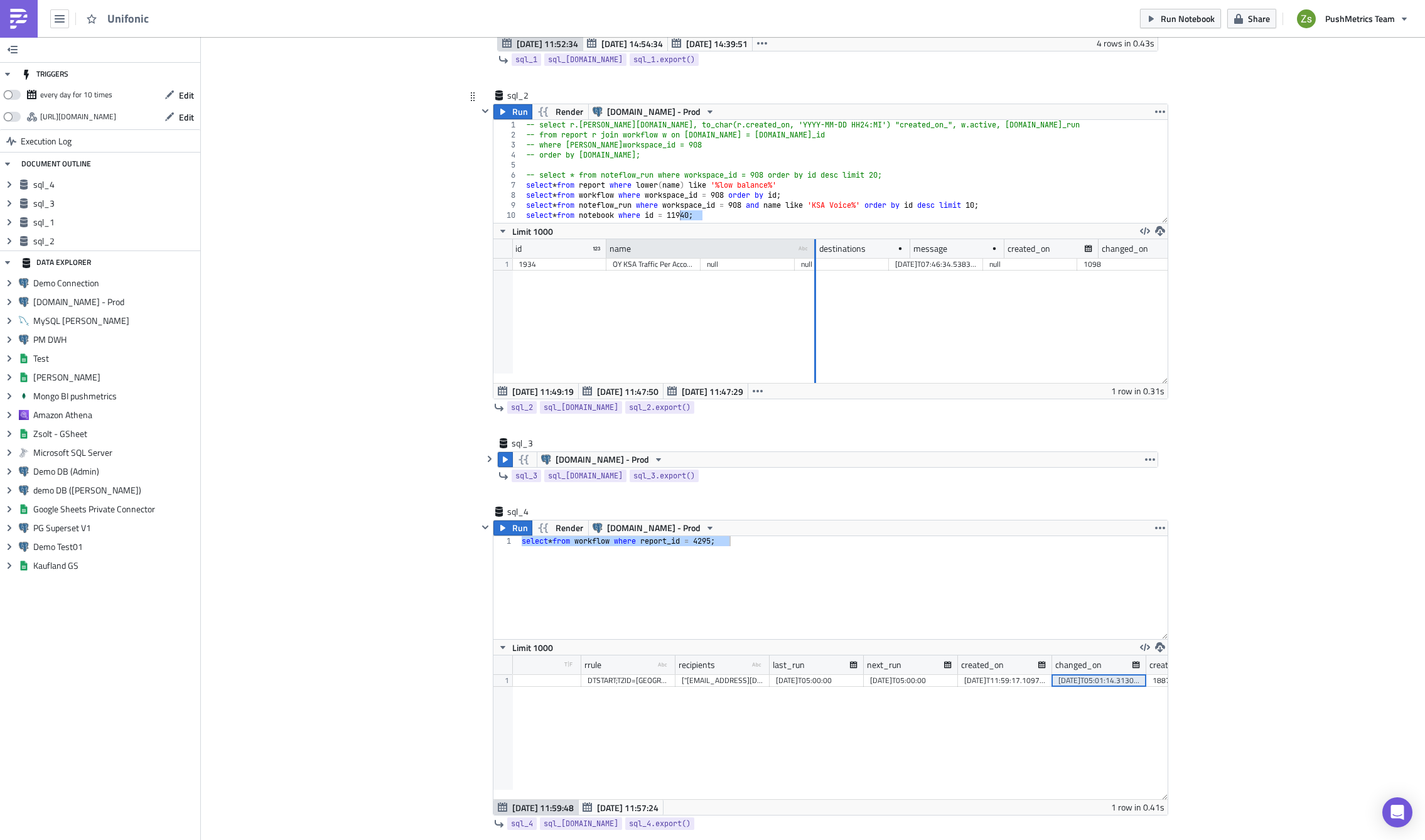
drag, startPoint x: 695, startPoint y: 246, endPoint x: 827, endPoint y: 247, distance: 132.0
click at [816, 247] on div at bounding box center [815, 249] width 2 height 19
click at [726, 262] on div "OY KSA Traffic Per Account - Weekly Export (Mon-Sun)" at bounding box center [720, 264] width 214 height 13
click at [538, 264] on div "1934" at bounding box center [559, 264] width 81 height 13
click at [712, 542] on div "select * from workflow where report_id = 4295 ;" at bounding box center [843, 588] width 648 height 103
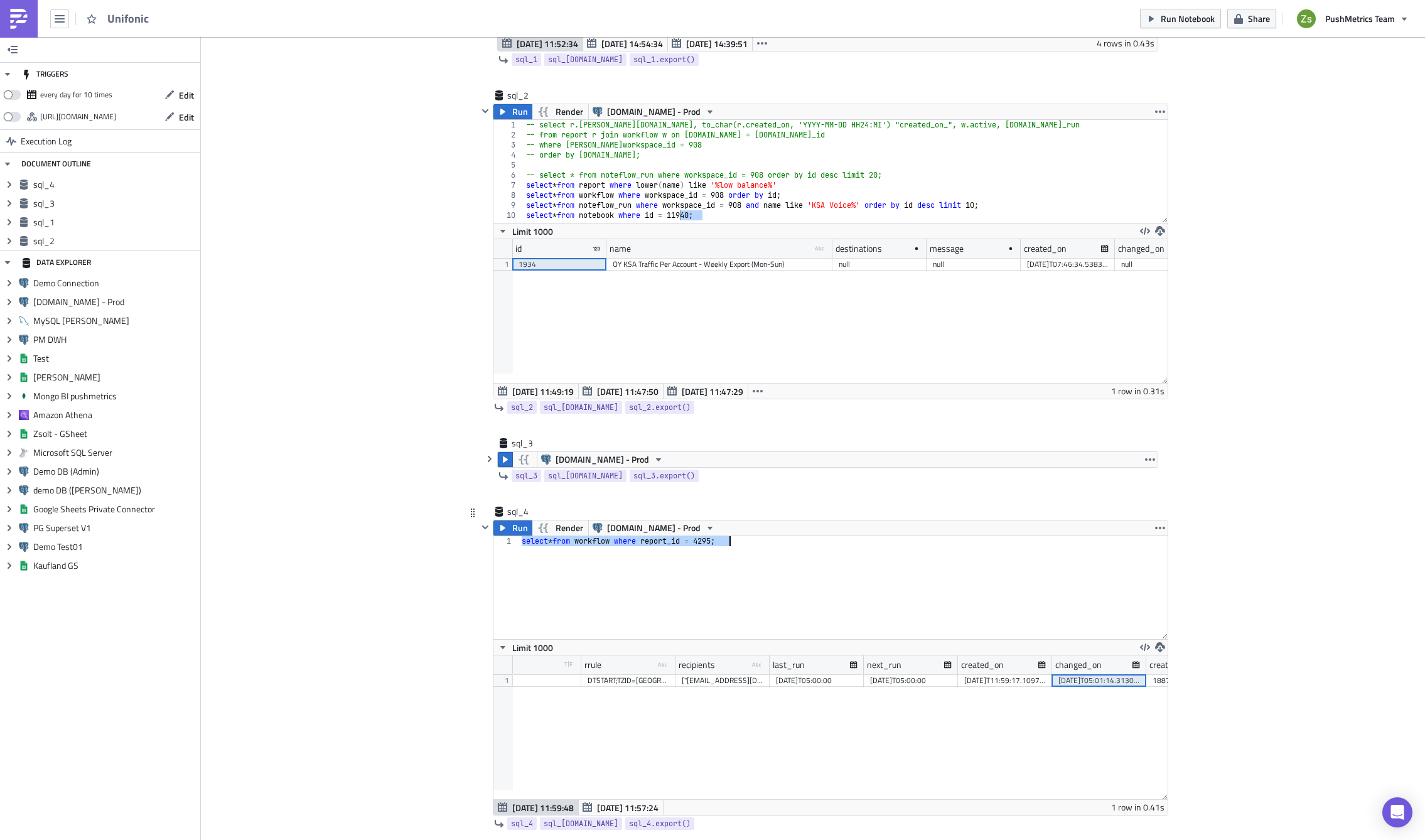
click at [712, 542] on div "select * from workflow where report_id = 4295 ;" at bounding box center [843, 597] width 648 height 123
paste textarea "1934"
type textarea "select * from workflow where report_id = 1934;"
click at [500, 523] on icon "button" at bounding box center [503, 527] width 10 height 10
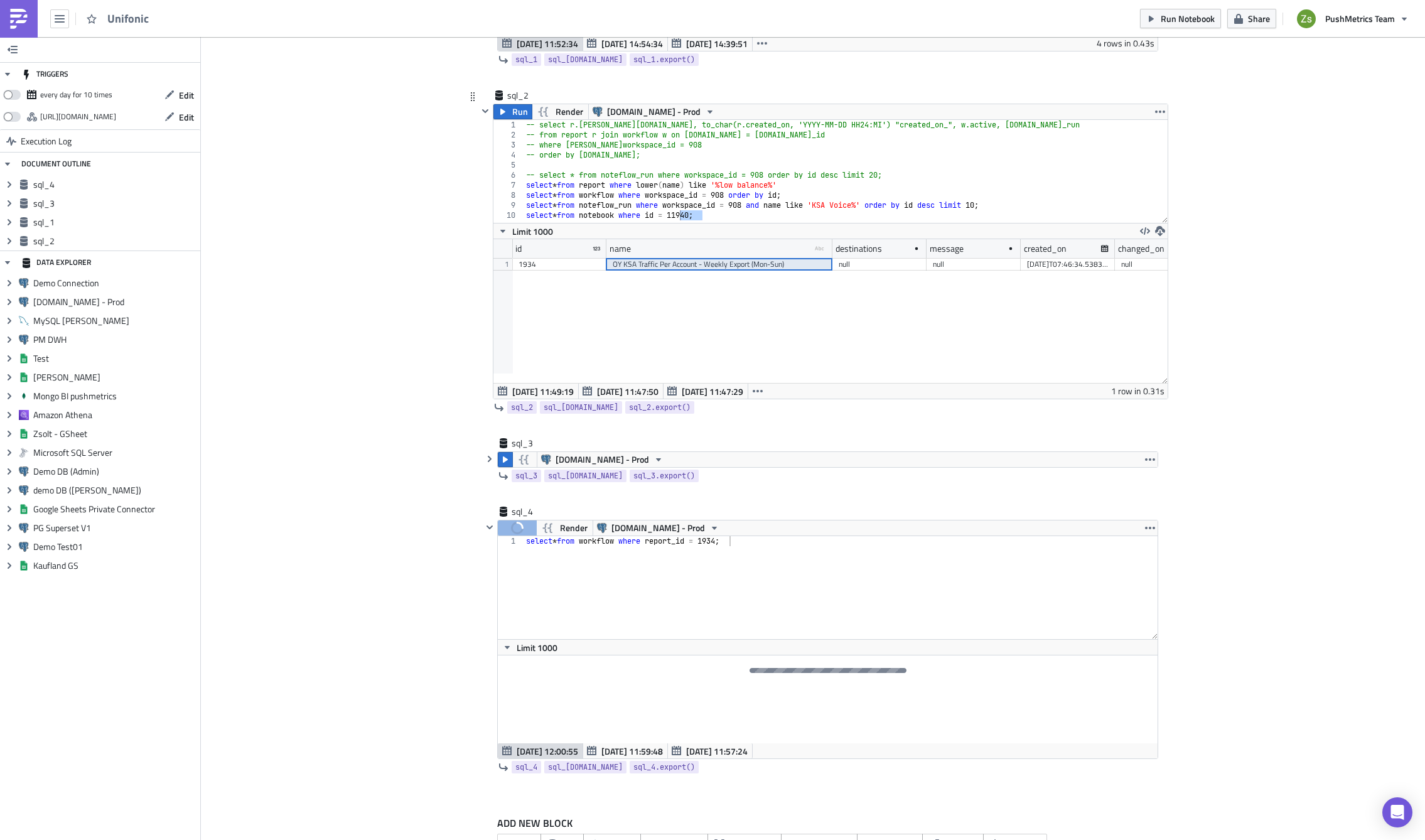
click at [666, 269] on div "OY KSA Traffic Per Account - Weekly Export (Mon-Sun)" at bounding box center [720, 264] width 214 height 13
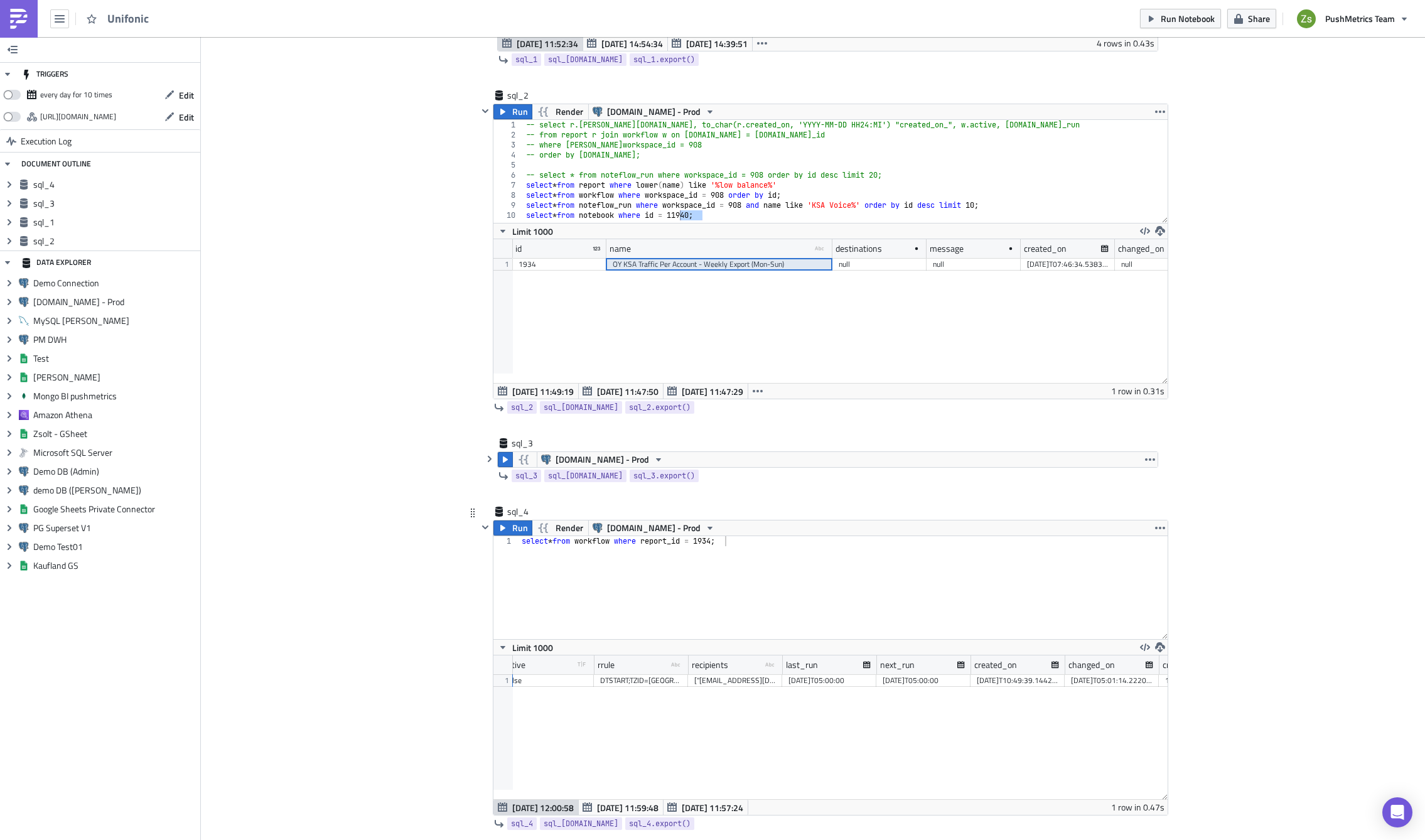
scroll to position [0, 483]
drag, startPoint x: 682, startPoint y: 661, endPoint x: 792, endPoint y: 662, distance: 110.0
click at [688, 662] on div at bounding box center [687, 665] width 2 height 19
click at [767, 676] on div "[DATE]T05:01:14.222066" at bounding box center [766, 680] width 81 height 13
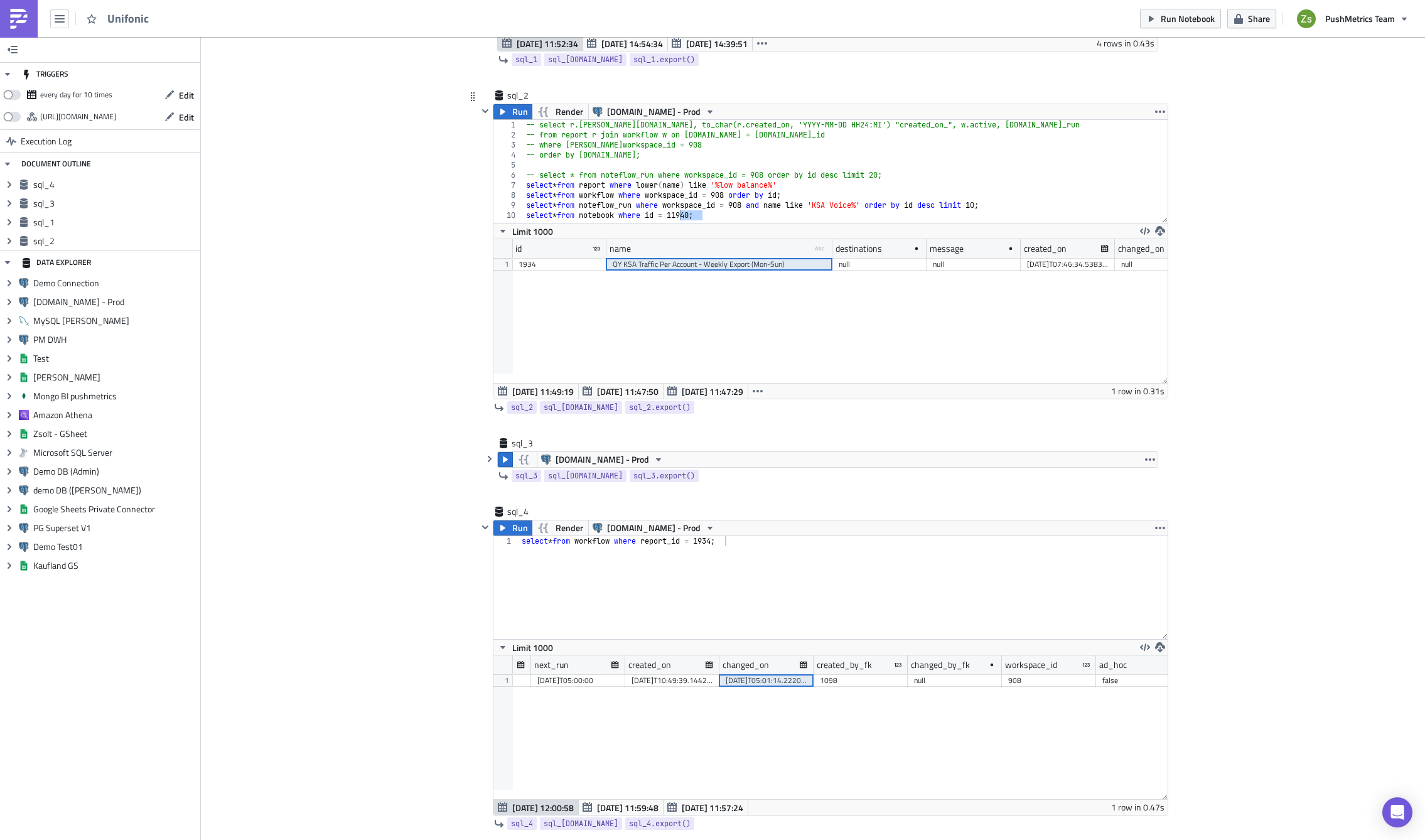
click at [668, 267] on div "OY KSA Traffic Per Account - Weekly Export (Mon-Sun)" at bounding box center [720, 264] width 214 height 13
click at [793, 676] on div "[DATE]T05:01:14.222066" at bounding box center [766, 680] width 81 height 13
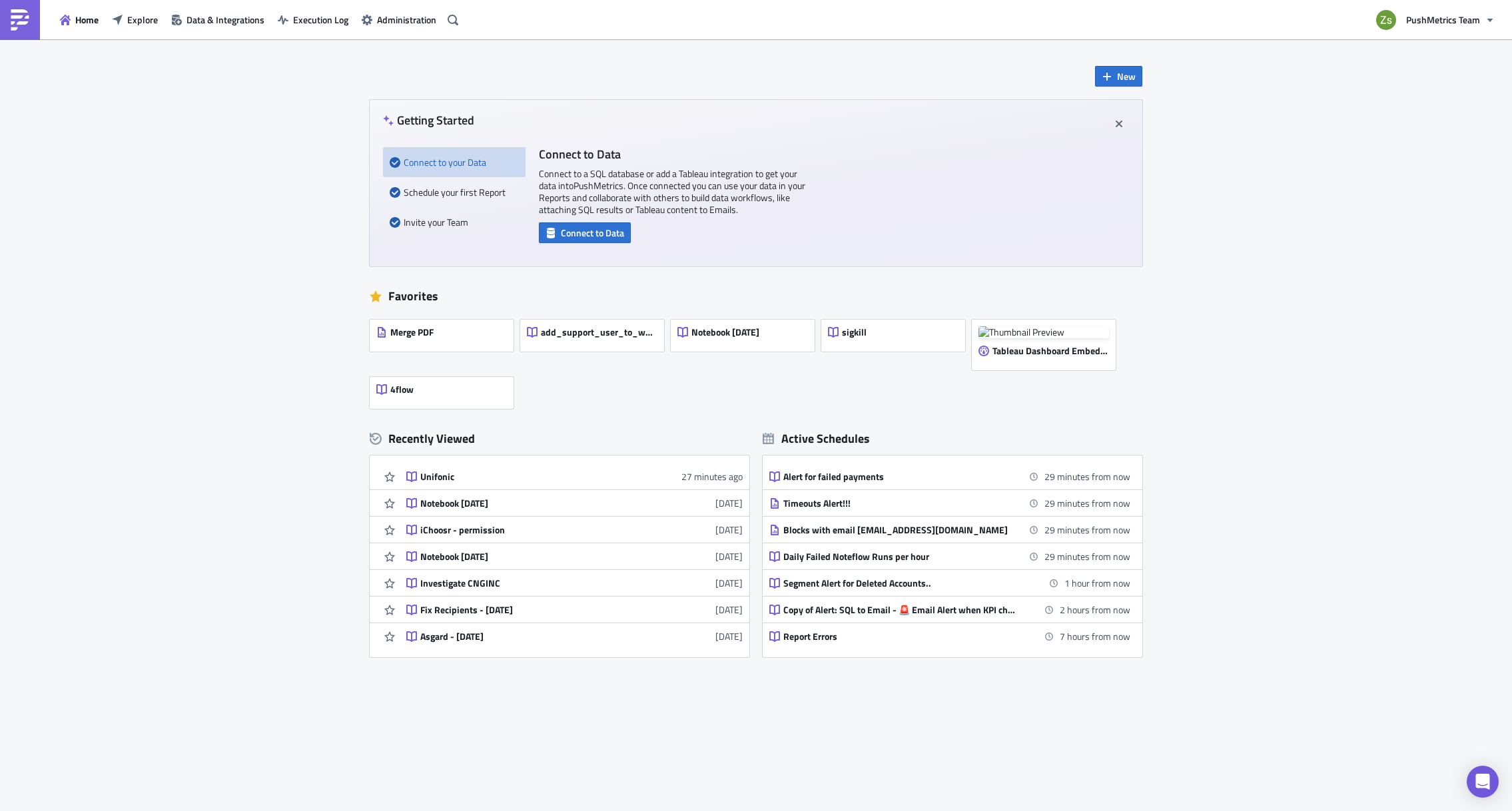
click at [147, 32] on div "Home Explore Data & Integrations Execution Log Administration" at bounding box center [231, 20] width 463 height 40
click at [140, 27] on button "Explore" at bounding box center [135, 20] width 59 height 21
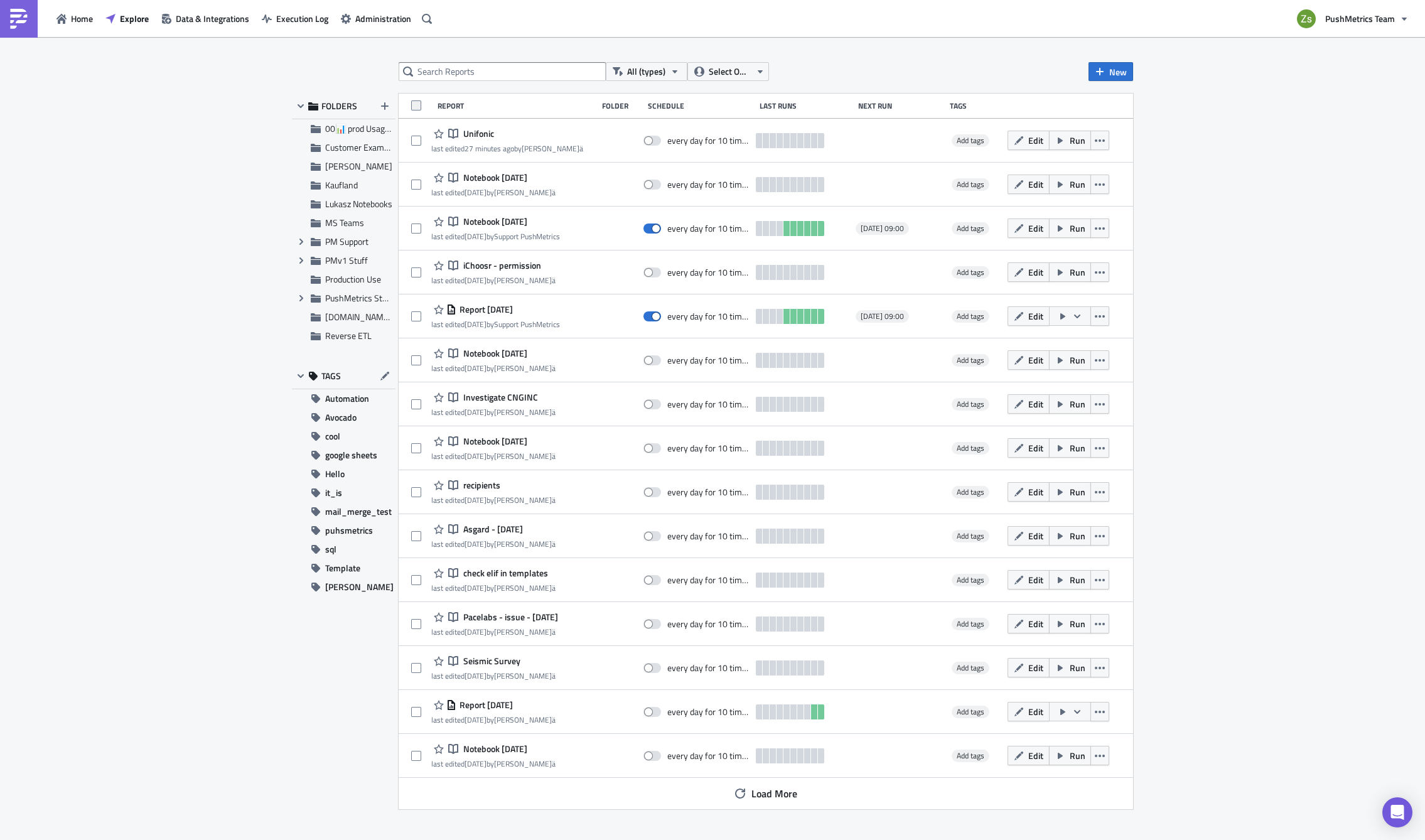
click at [416, 104] on span at bounding box center [416, 105] width 10 height 10
click at [416, 104] on input "checkbox" at bounding box center [417, 107] width 8 height 8
checkbox input "true"
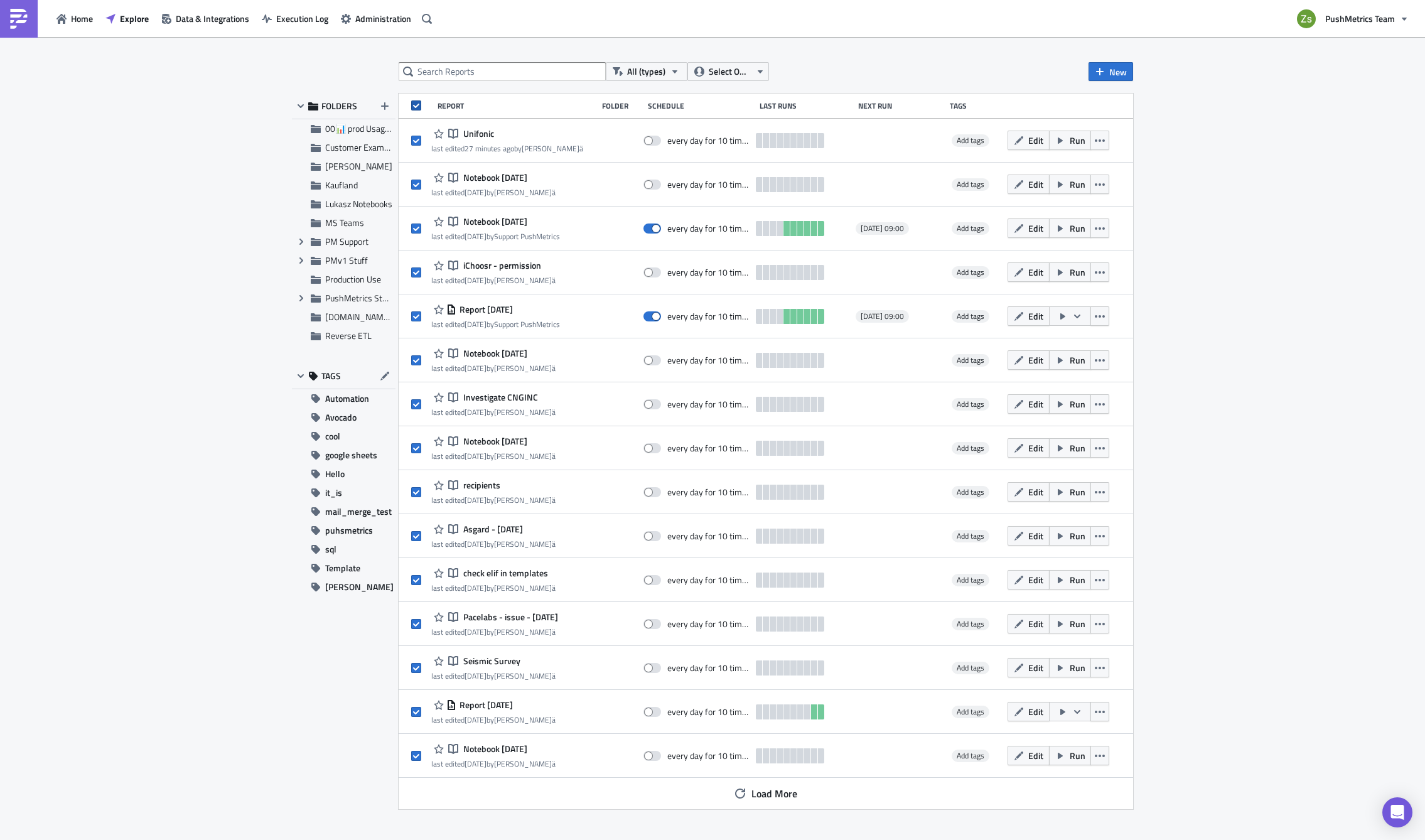
checkbox input "true"
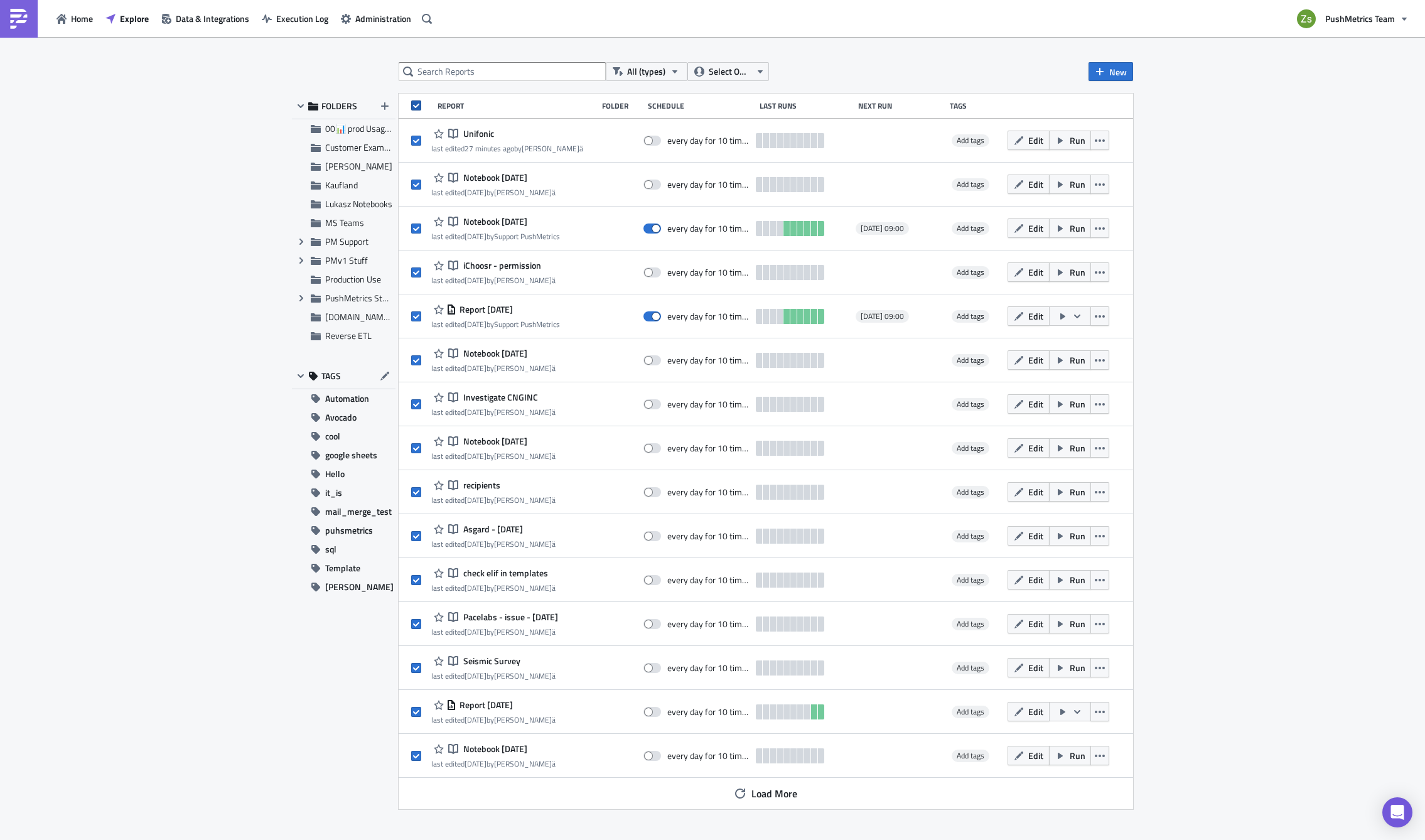
checkbox input "true"
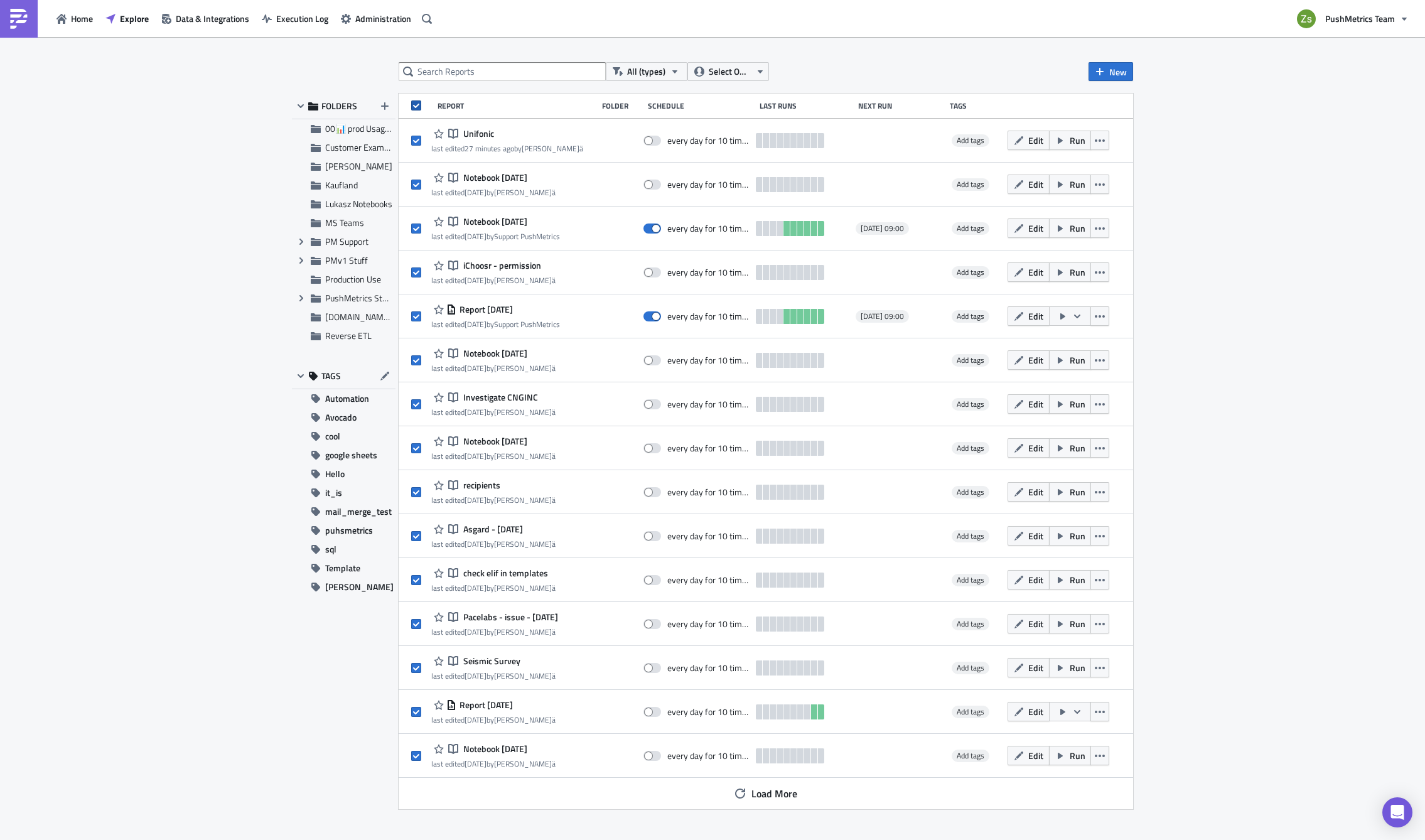
checkbox input "true"
click at [416, 104] on span at bounding box center [416, 105] width 10 height 10
click at [416, 104] on input "checkbox" at bounding box center [417, 107] width 8 height 8
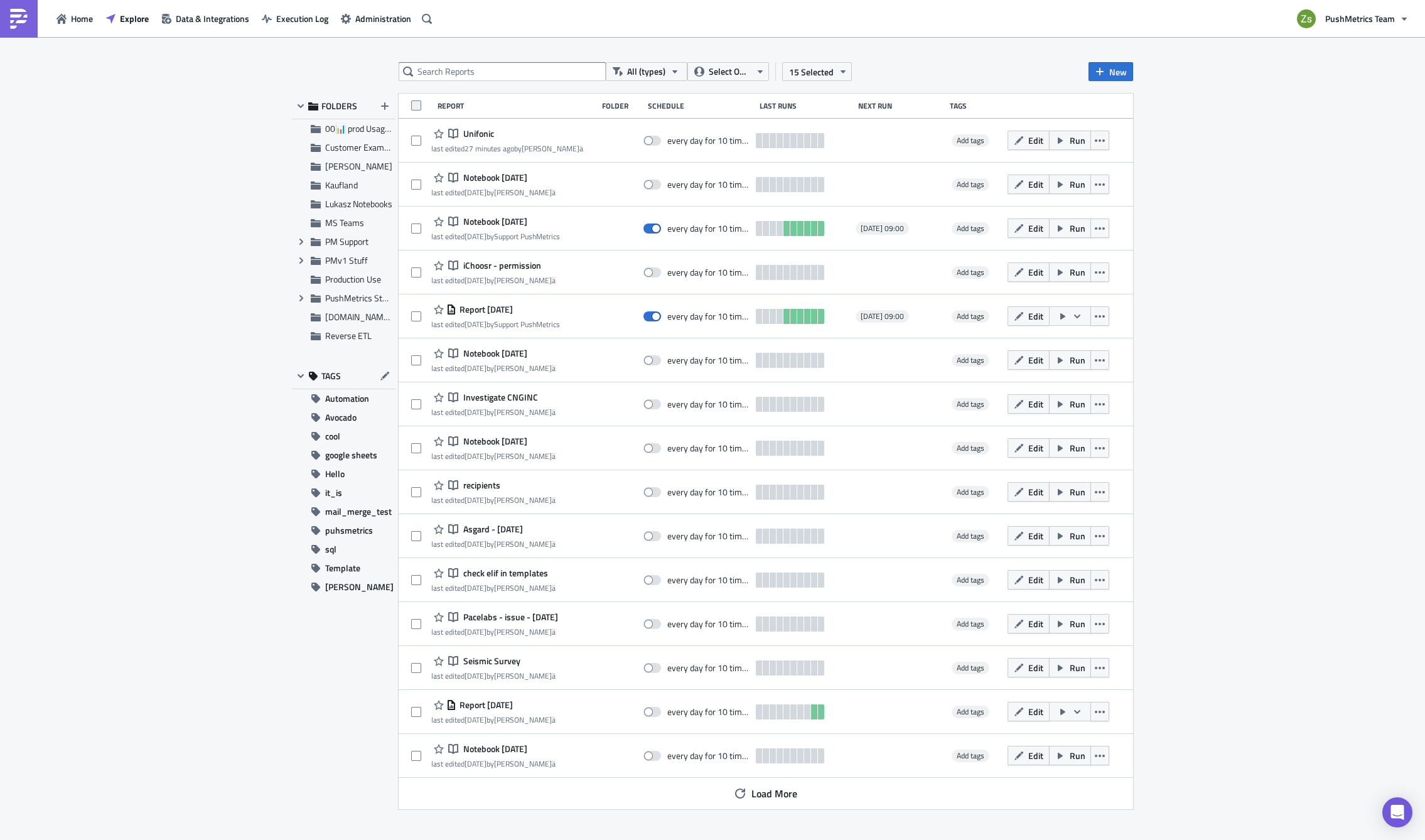
checkbox input "false"
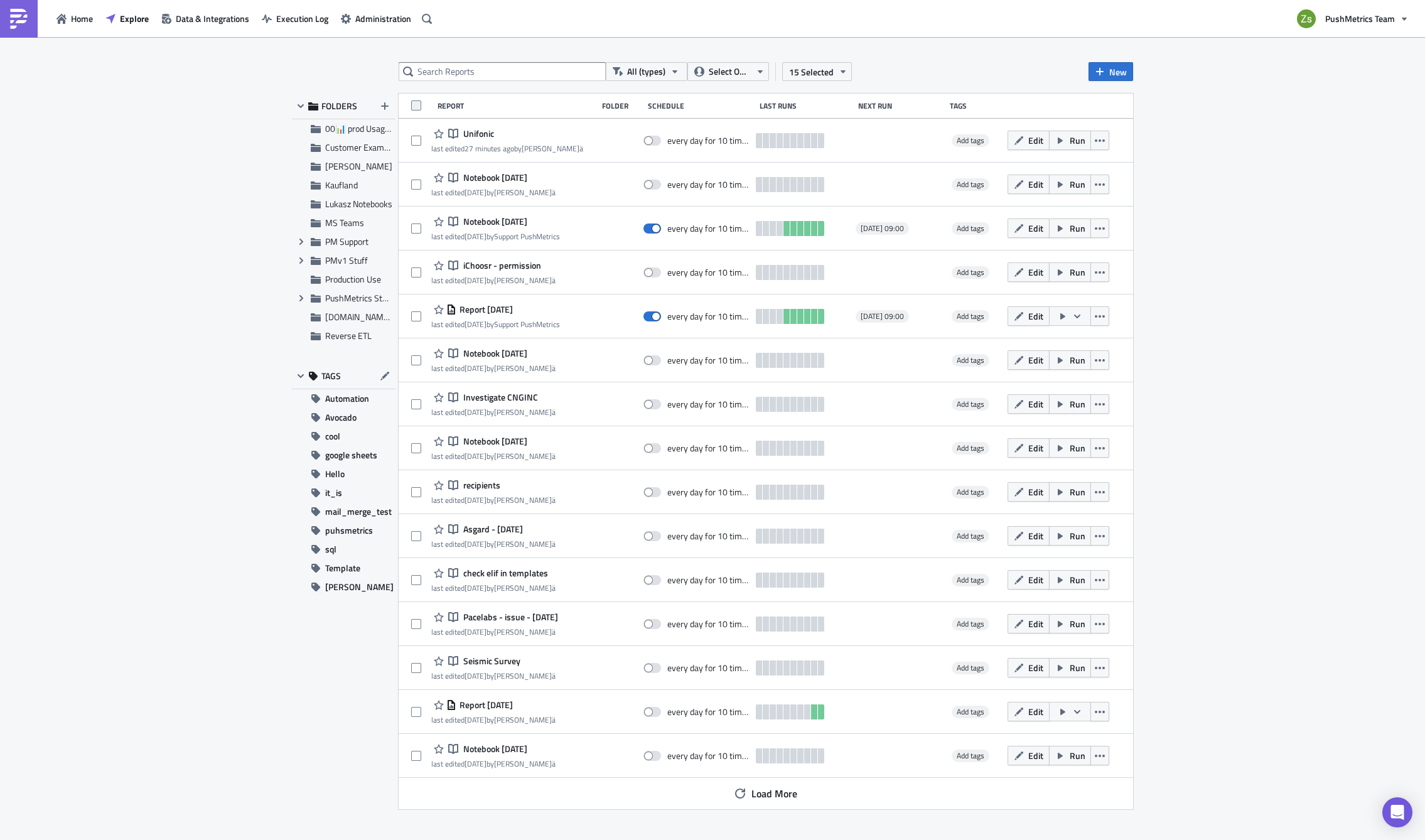
checkbox input "false"
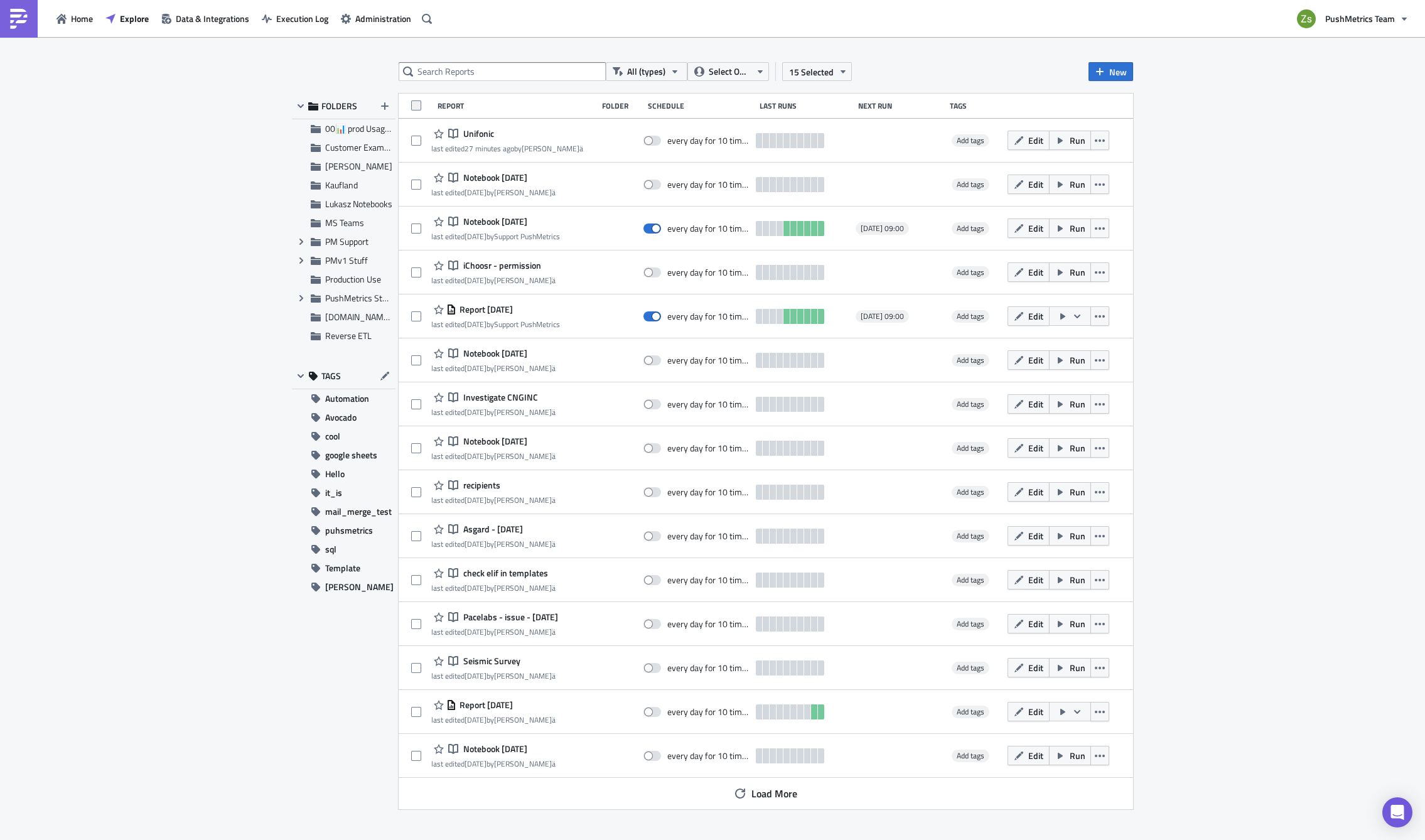
checkbox input "false"
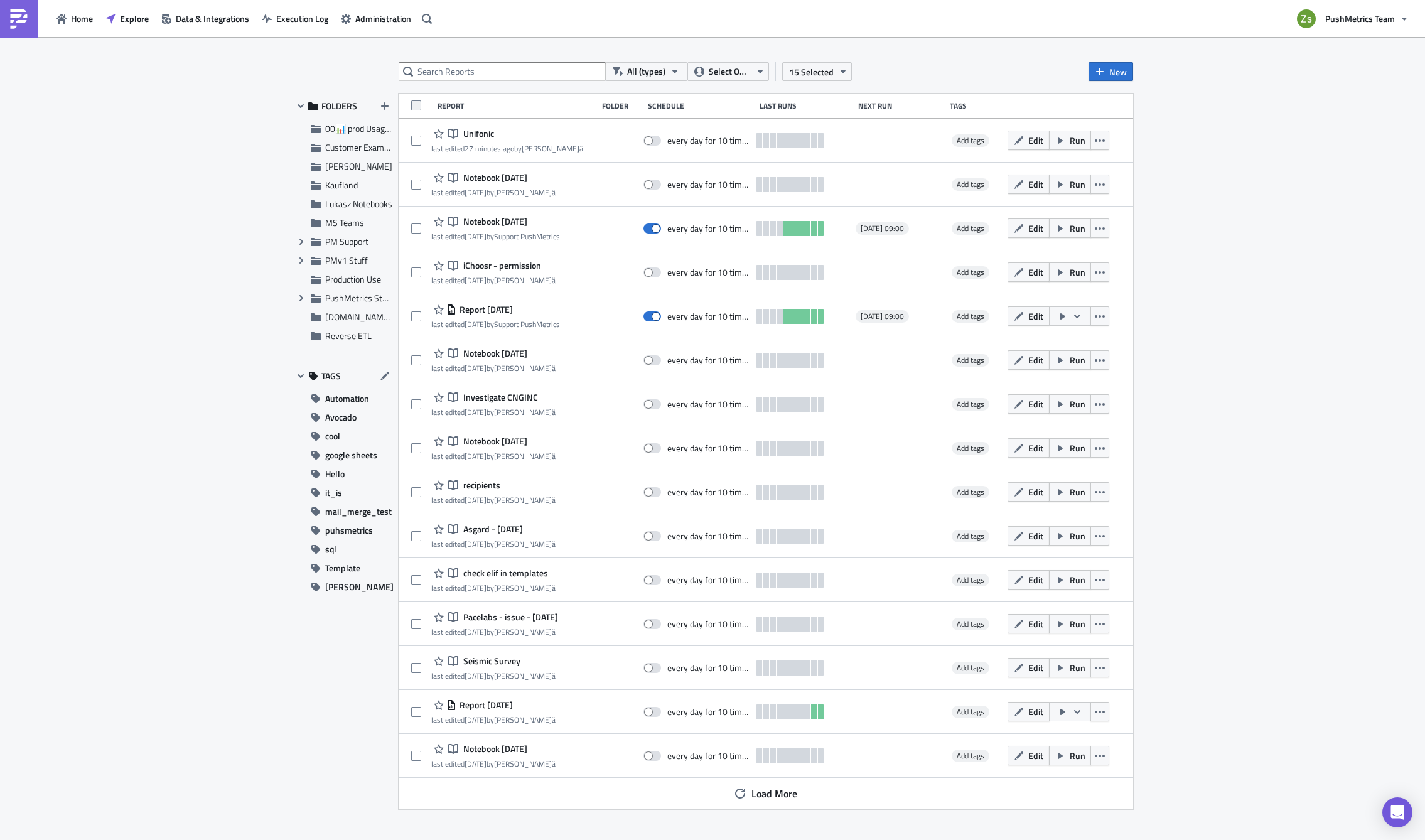
checkbox input "false"
click at [1117, 74] on span "New" at bounding box center [1119, 72] width 18 height 13
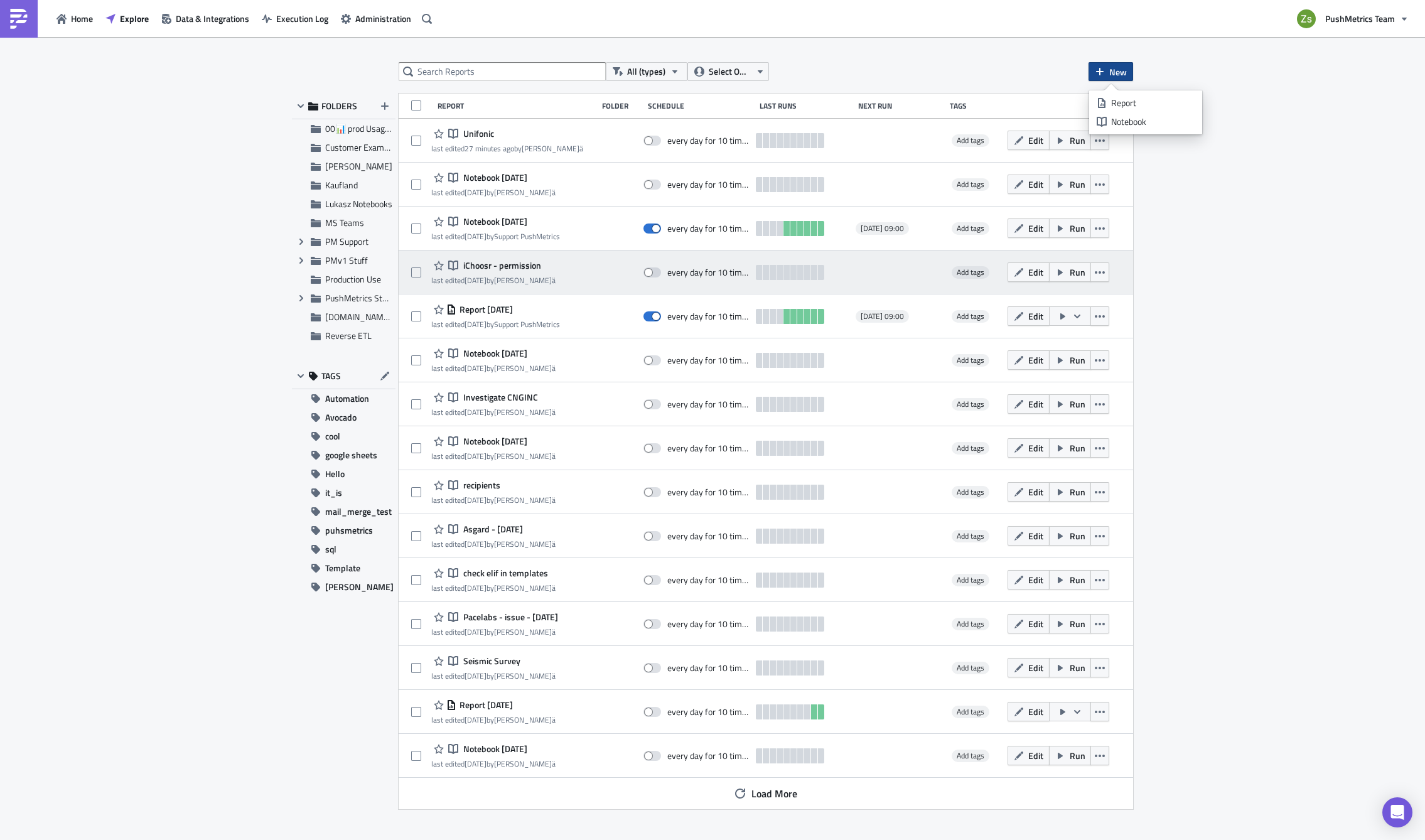
click at [509, 264] on span "iChoosr - permission" at bounding box center [500, 265] width 81 height 11
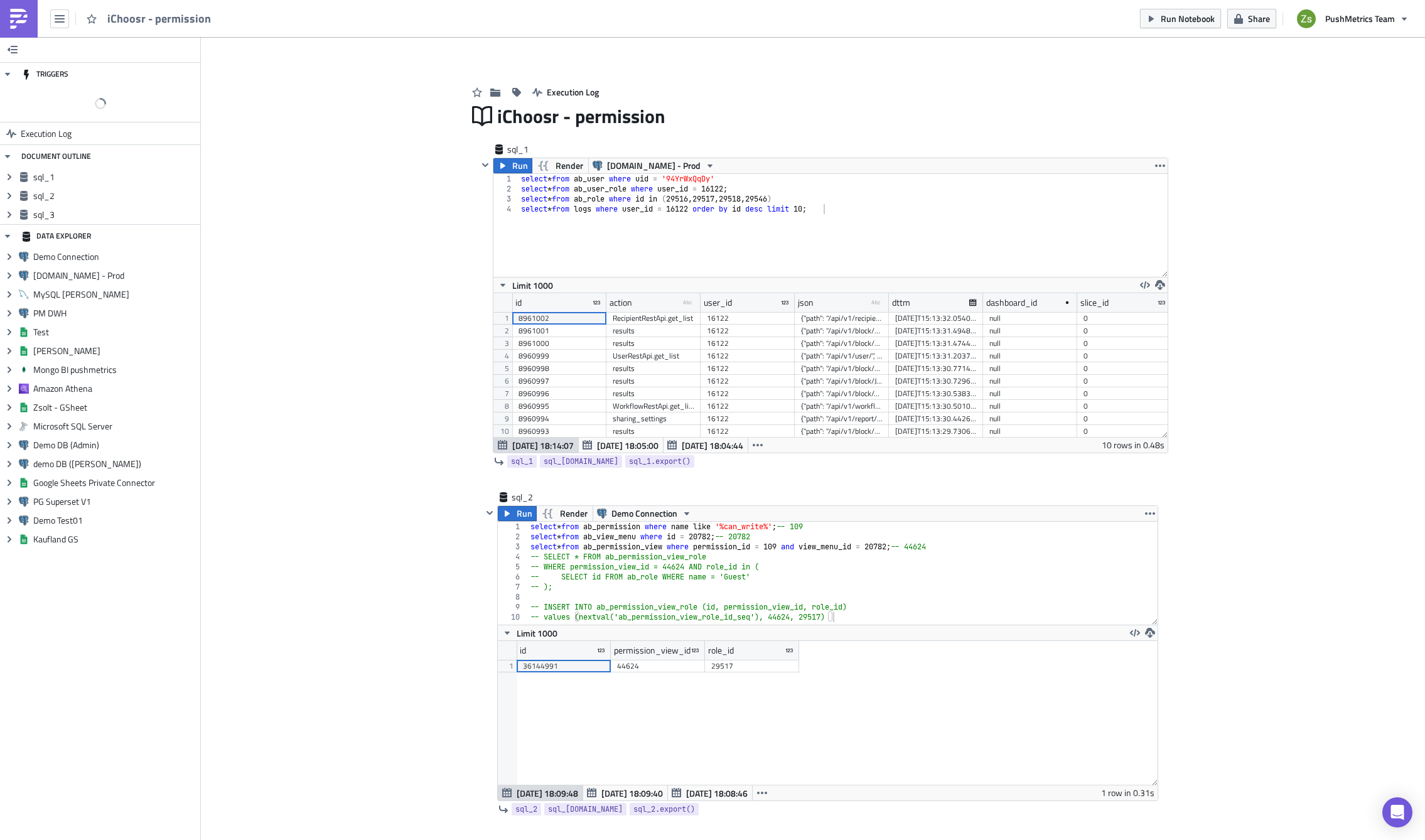
scroll to position [144, 659]
click at [16, 13] on img at bounding box center [19, 19] width 20 height 20
